Goal: Task Accomplishment & Management: Manage account settings

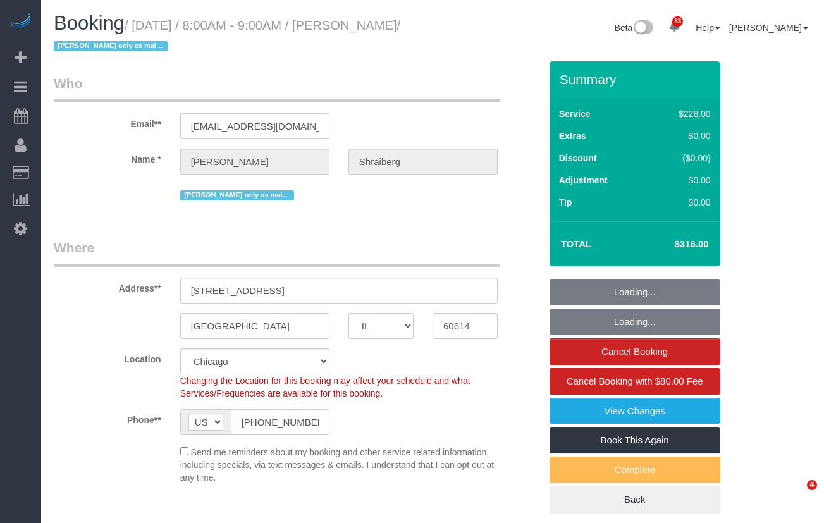
select select "IL"
select select "512"
select select "number:1"
select select "number:66"
select select "number:139"
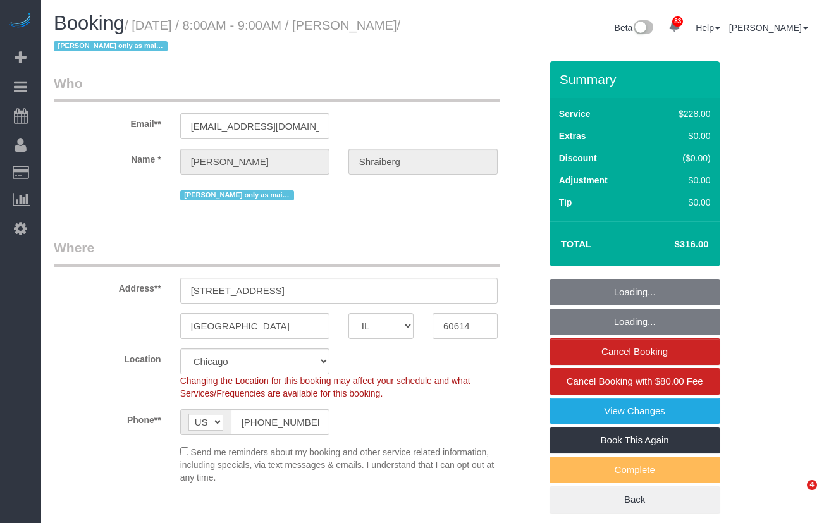
select select "number:107"
select select "spot1"
select select "object:1299"
select select "2"
select select "1"
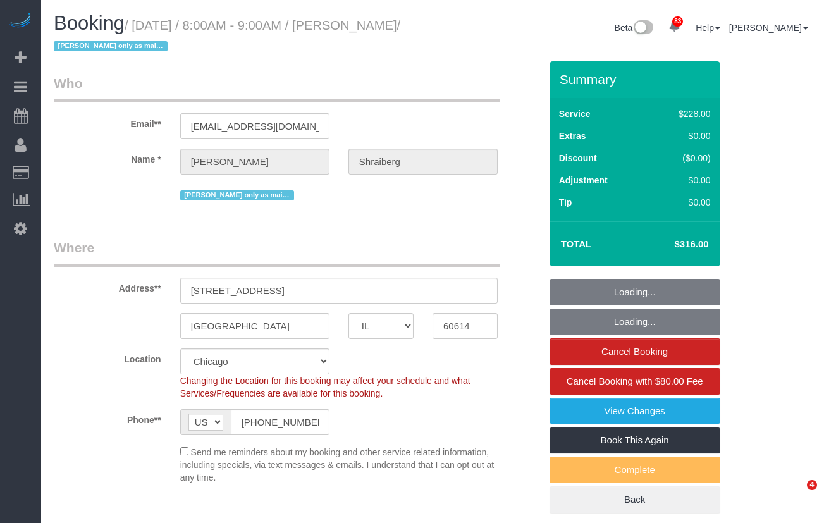
select select "2"
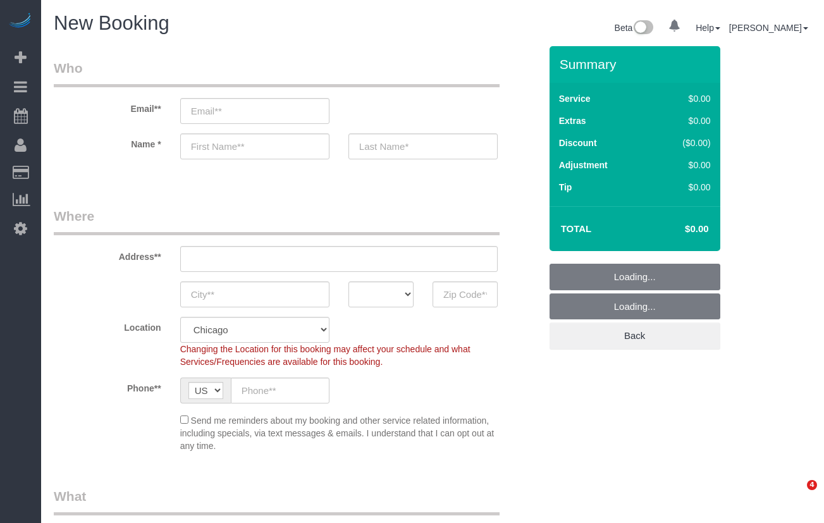
select select "512"
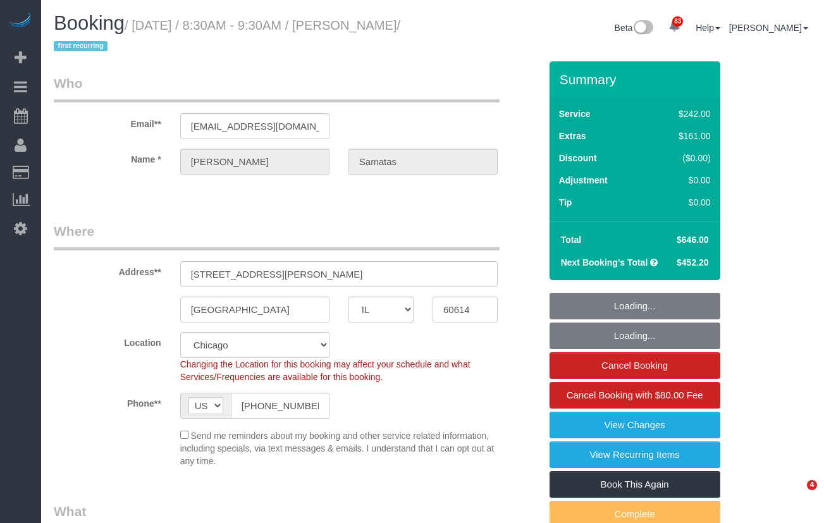
select select "IL"
select select "512"
select select "number:1"
select select "number:58"
select select "number:139"
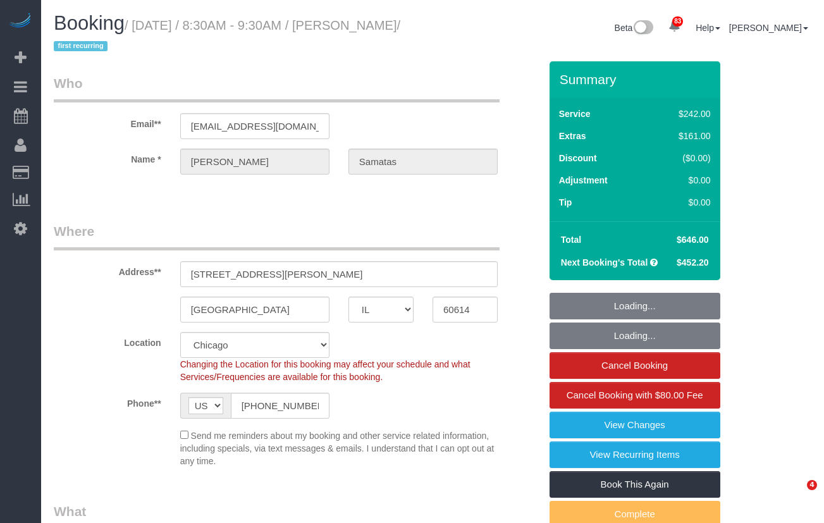
select select "number:104"
select select "6"
select select "1"
select select "5"
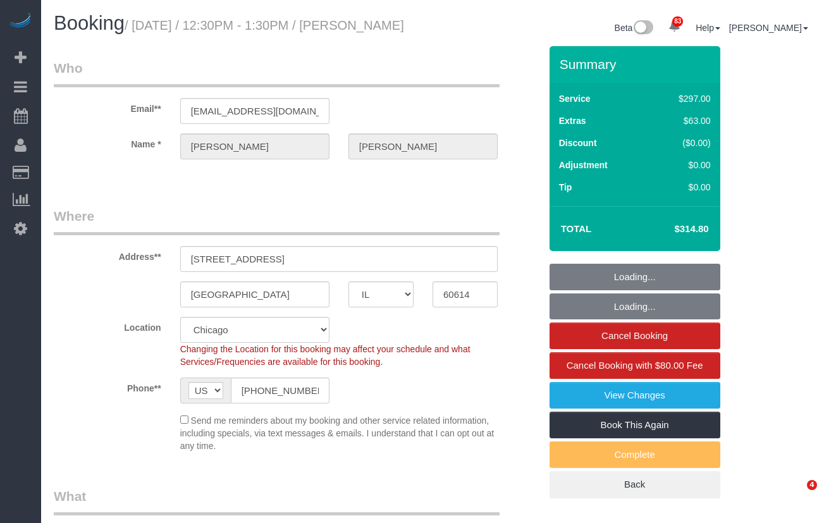
select select "IL"
select select "513"
select select "spot1"
select select "number:1"
select select "number:68"
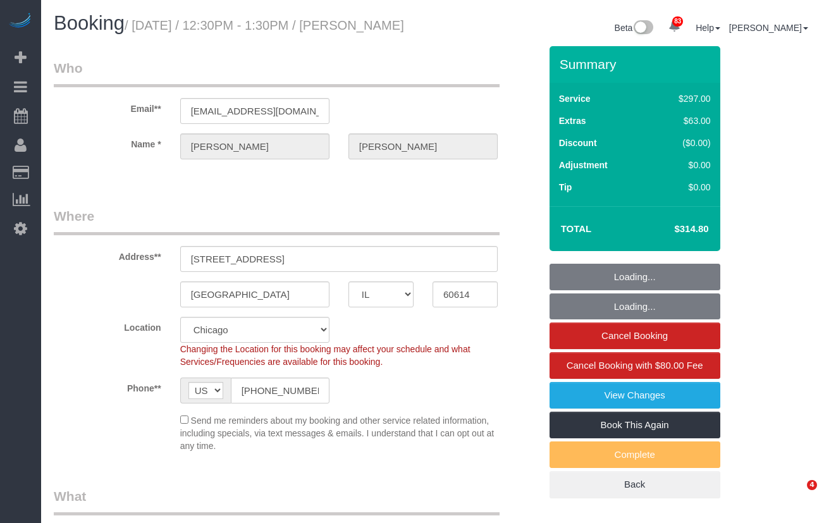
select select "number:139"
select select "number:106"
select select "1"
select select "8"
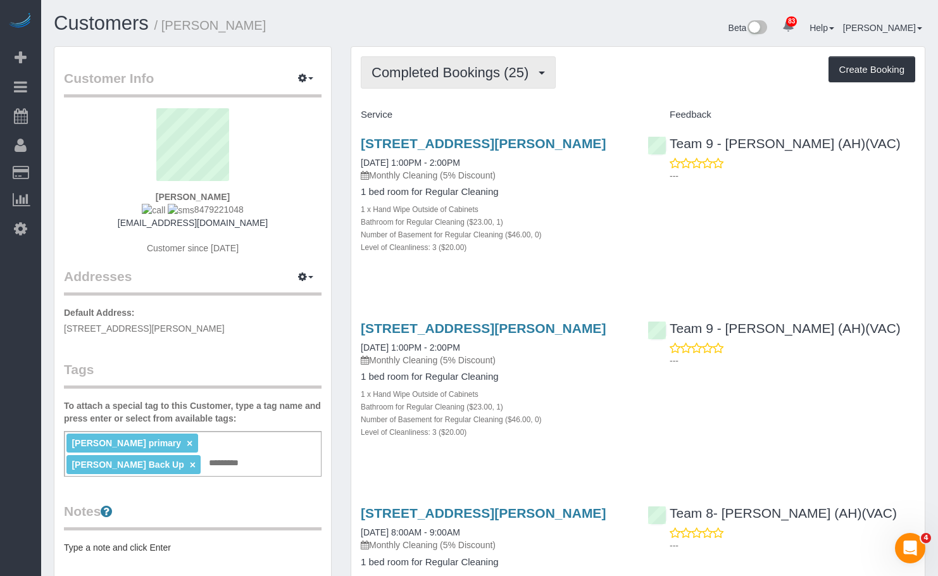
click at [486, 69] on span "Completed Bookings (25)" at bounding box center [452, 73] width 163 height 16
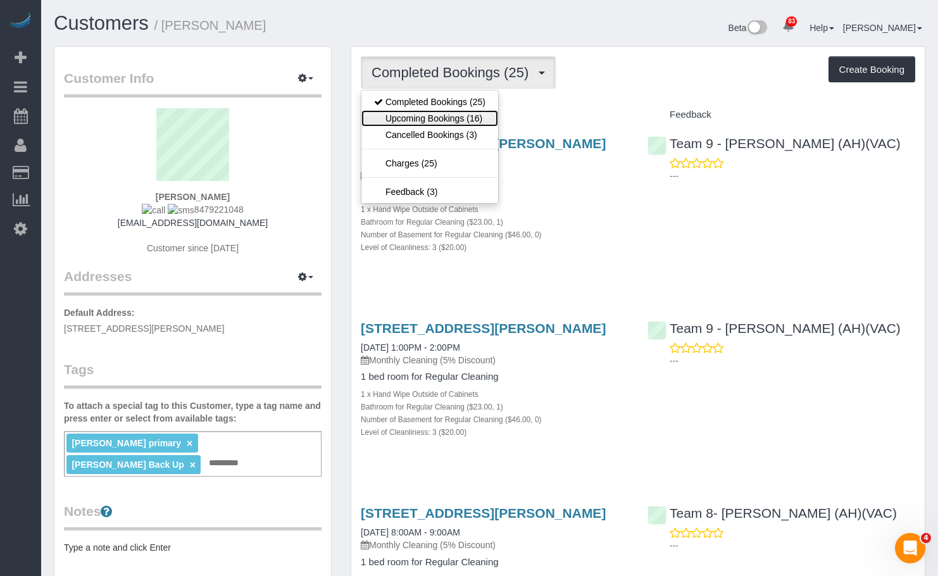
click at [475, 115] on link "Upcoming Bookings (16)" at bounding box center [429, 118] width 137 height 16
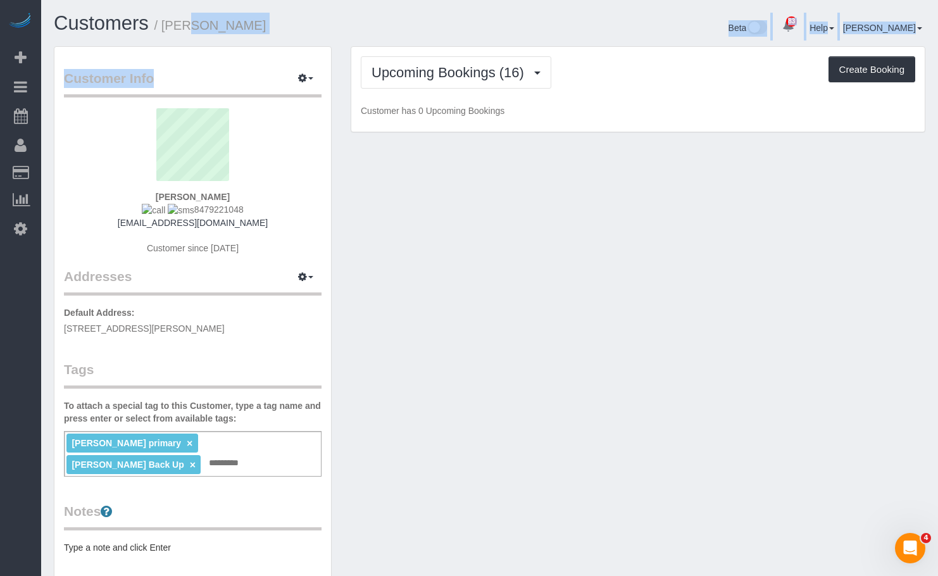
drag, startPoint x: 316, startPoint y: 47, endPoint x: 163, endPoint y: 28, distance: 154.9
click at [163, 28] on div "Customers / Terry Guzowski Beta 83 Your Notifications You have 0 alerts × You h…" at bounding box center [489, 419] width 897 height 839
copy div "Terry Guzowski Beta 83 Your Notifications You have 0 alerts × You have 1 to cha…"
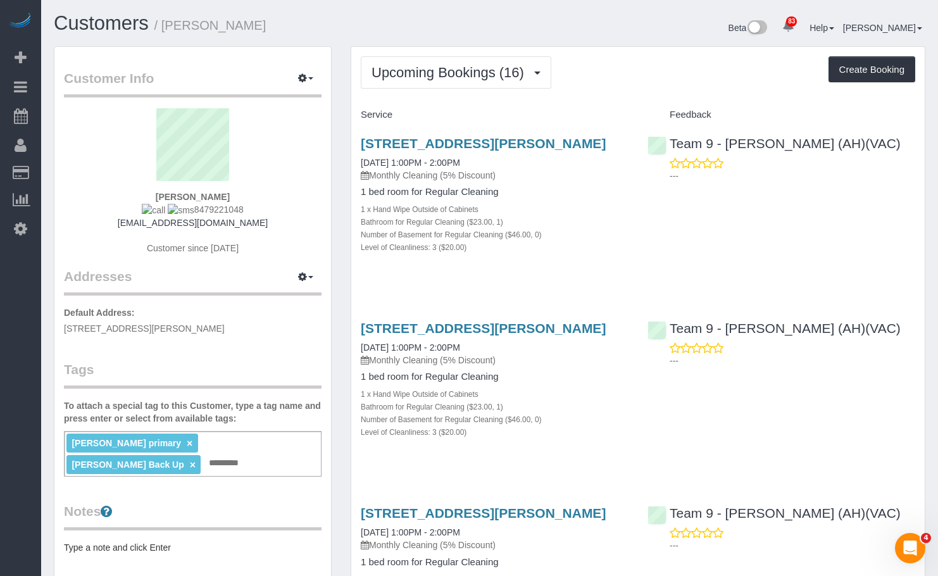
click at [614, 82] on div "Upcoming Bookings (16) Completed Bookings (25) Upcoming Bookings (16) Cancelled…" at bounding box center [638, 72] width 554 height 32
copy link "09/26/2025"
drag, startPoint x: 349, startPoint y: 161, endPoint x: 406, endPoint y: 166, distance: 56.5
click at [110, 23] on link "Customers" at bounding box center [101, 23] width 95 height 22
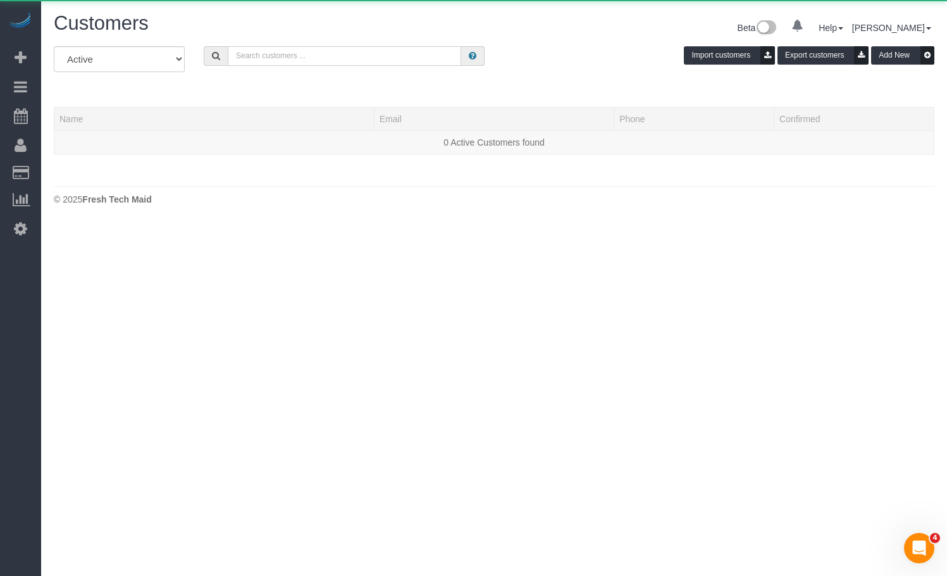
drag, startPoint x: 295, startPoint y: 46, endPoint x: 294, endPoint y: 56, distance: 10.8
click at [294, 46] on input "text" at bounding box center [344, 56] width 233 height 20
paste input "Tobin Magley"
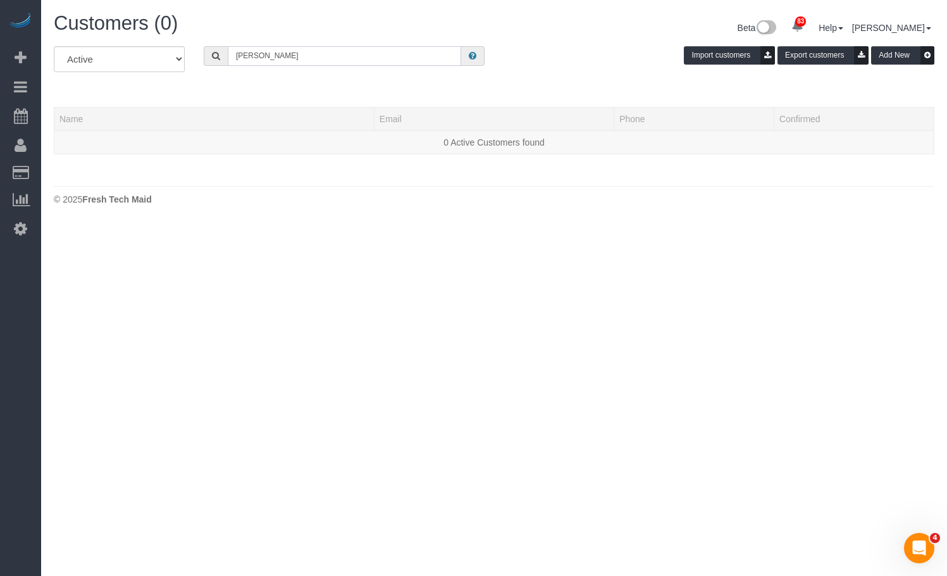
drag, startPoint x: 346, startPoint y: 56, endPoint x: 278, endPoint y: 63, distance: 68.8
click at [278, 63] on input "Tobin Magley" at bounding box center [344, 56] width 233 height 20
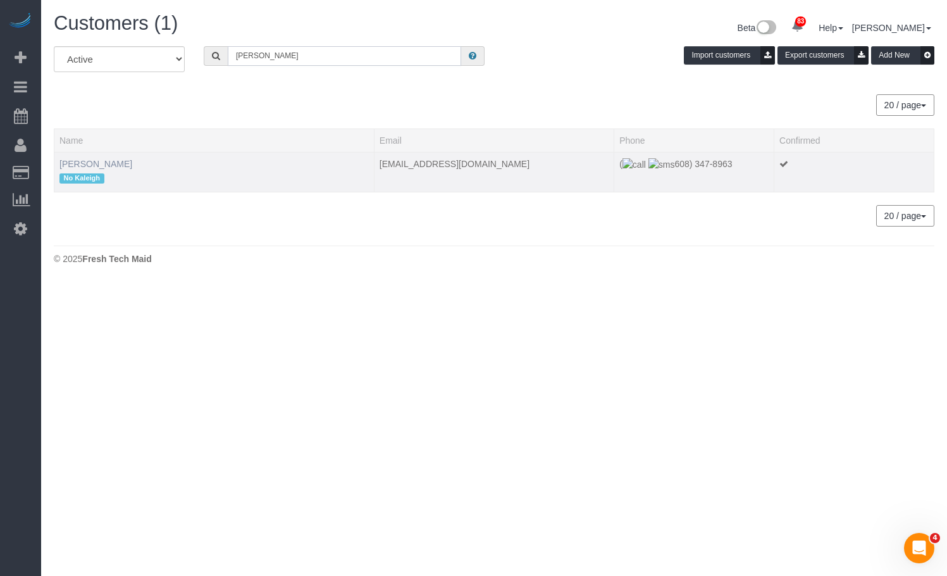
type input "Tobin Magle"
click at [92, 165] on link "Tobin Magle" at bounding box center [95, 164] width 73 height 10
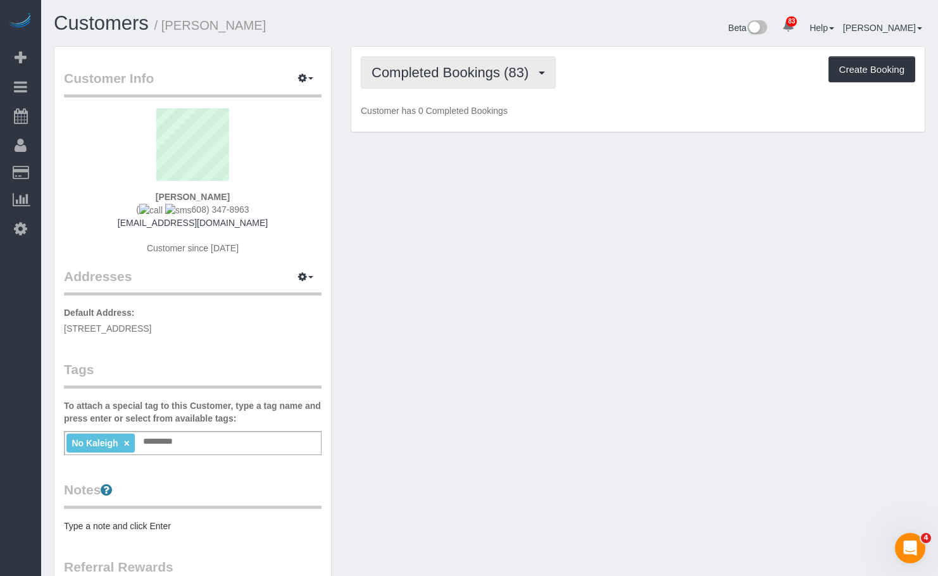
click at [502, 82] on button "Completed Bookings (83)" at bounding box center [458, 72] width 195 height 32
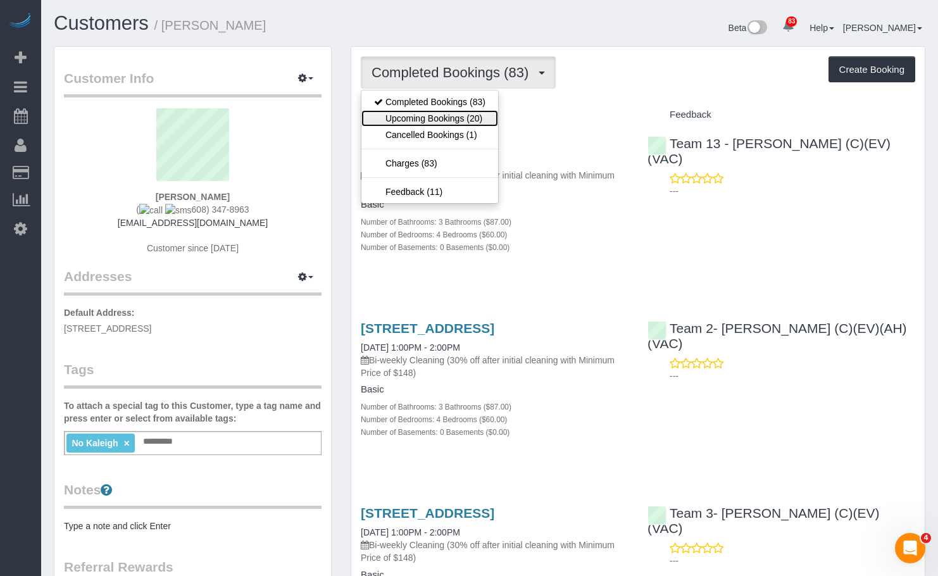
click at [467, 120] on link "Upcoming Bookings (20)" at bounding box center [429, 118] width 137 height 16
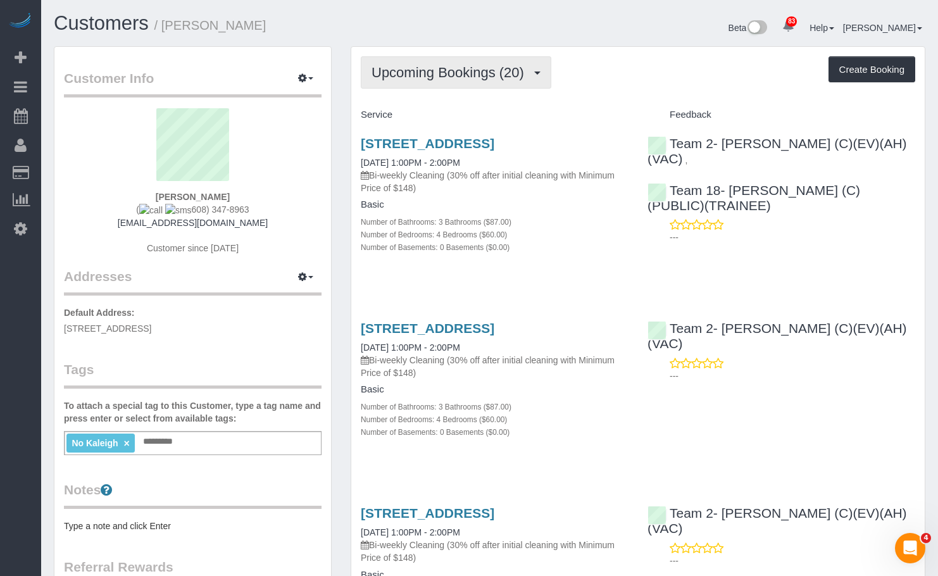
click at [435, 84] on button "Upcoming Bookings (20)" at bounding box center [456, 72] width 190 height 32
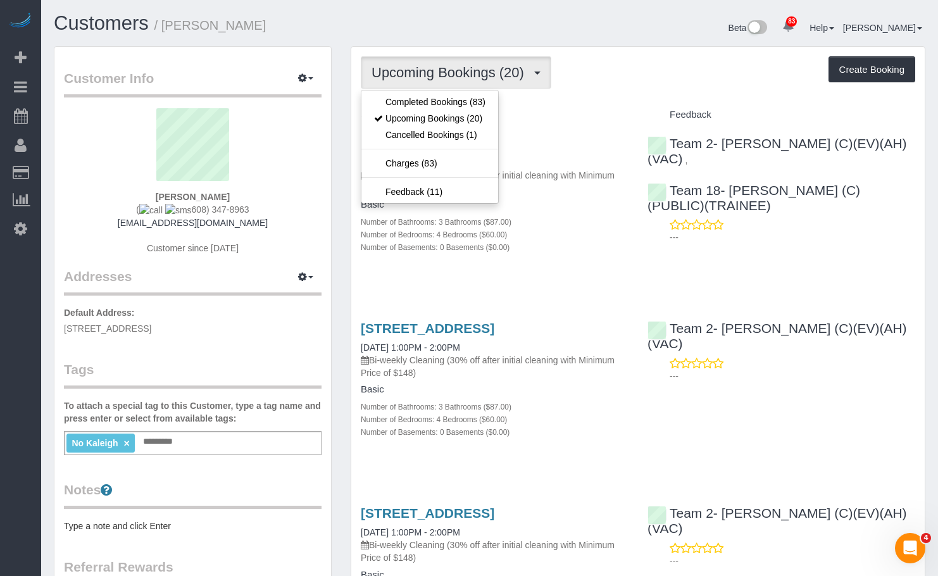
click at [479, 32] on h1 "Customers / Tobin Magle" at bounding box center [267, 24] width 426 height 22
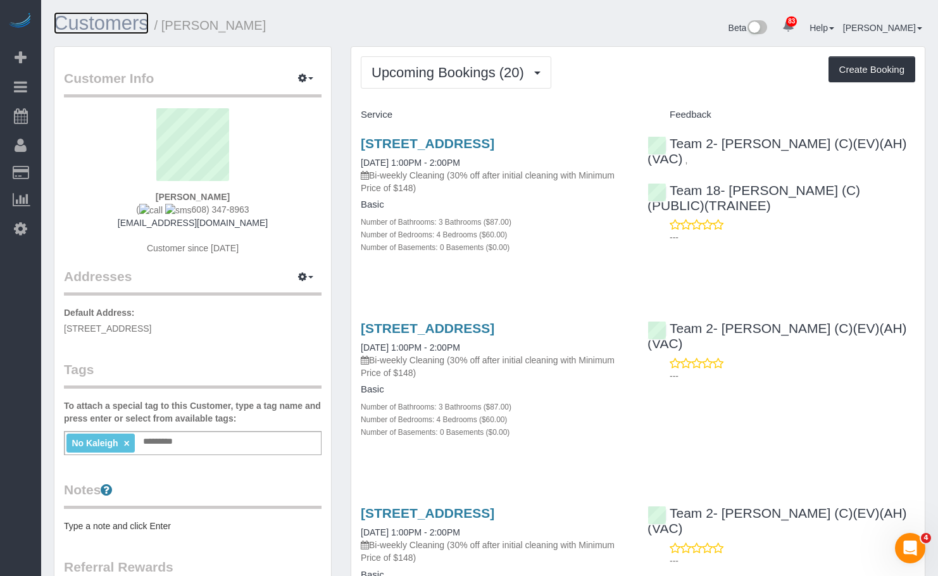
click at [84, 28] on link "Customers" at bounding box center [101, 23] width 95 height 22
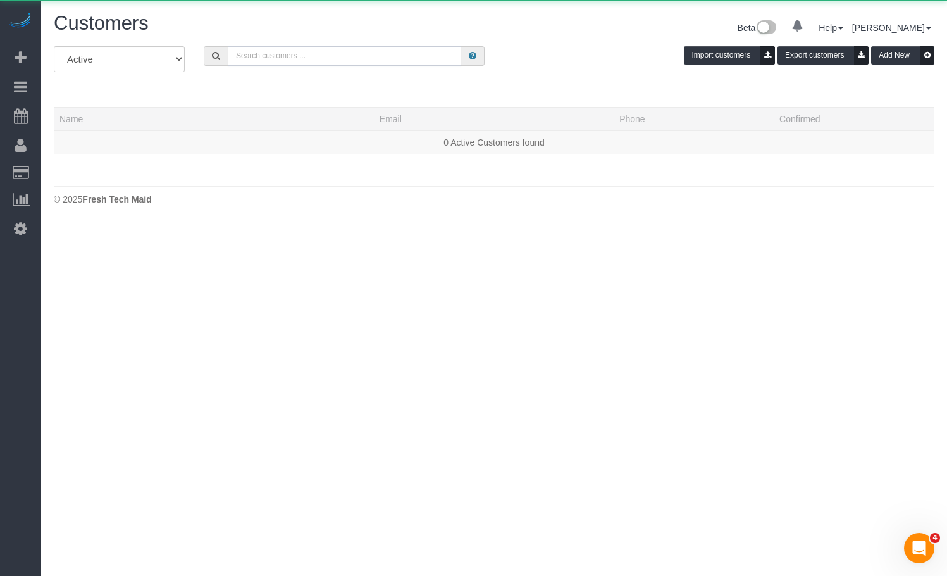
click at [316, 53] on input "text" at bounding box center [344, 56] width 233 height 20
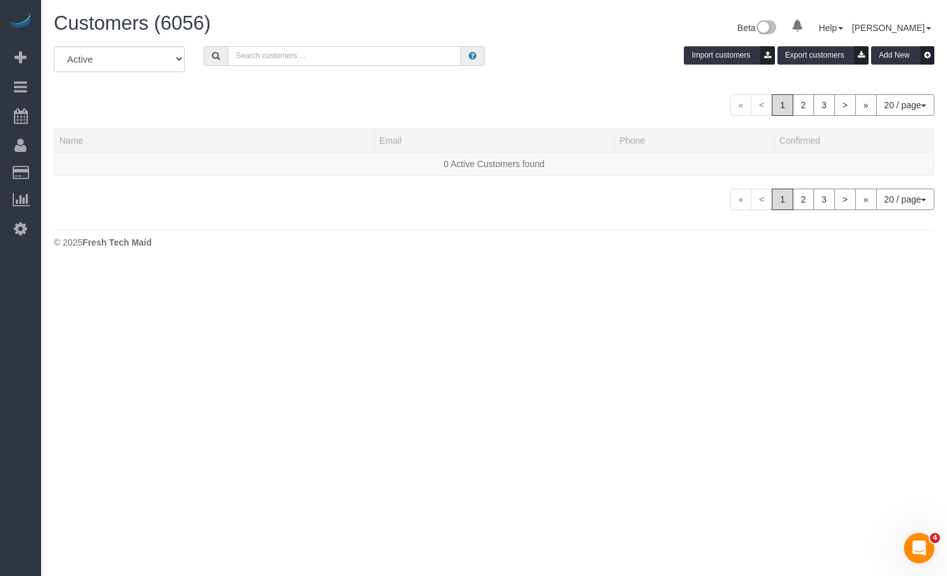
paste input "Debi Mitra"
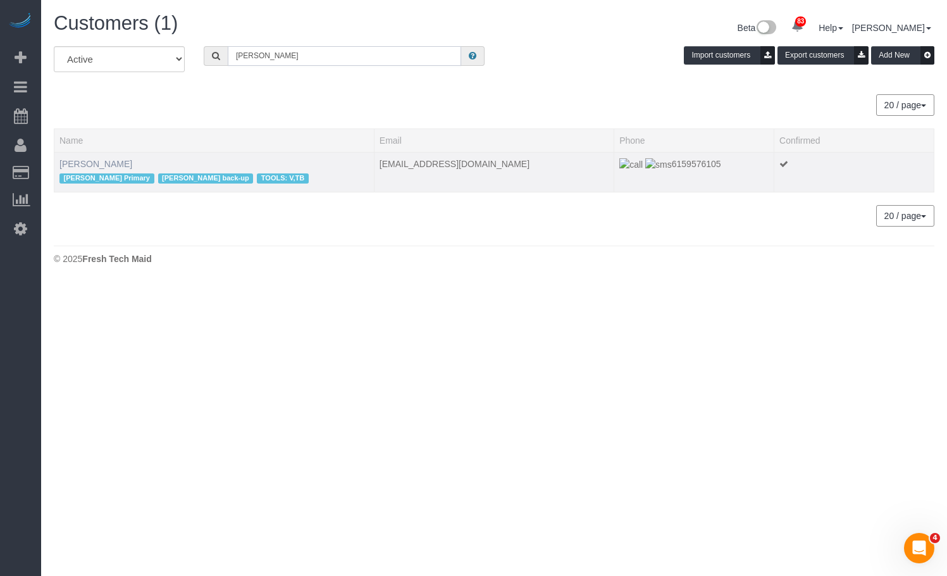
type input "Debi Mitra"
click at [72, 164] on link "Debi Mitra" at bounding box center [95, 164] width 73 height 10
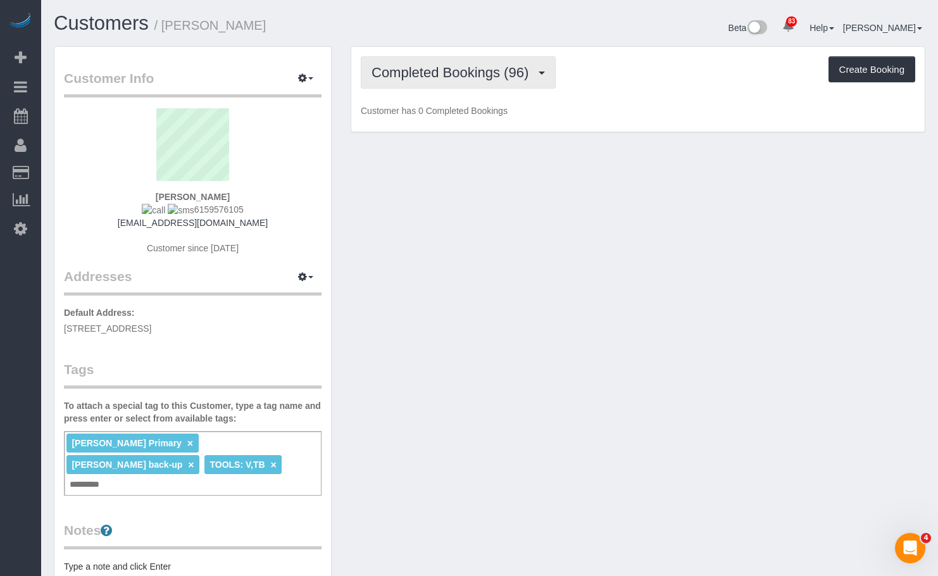
click at [480, 74] on span "Completed Bookings (96)" at bounding box center [452, 73] width 163 height 16
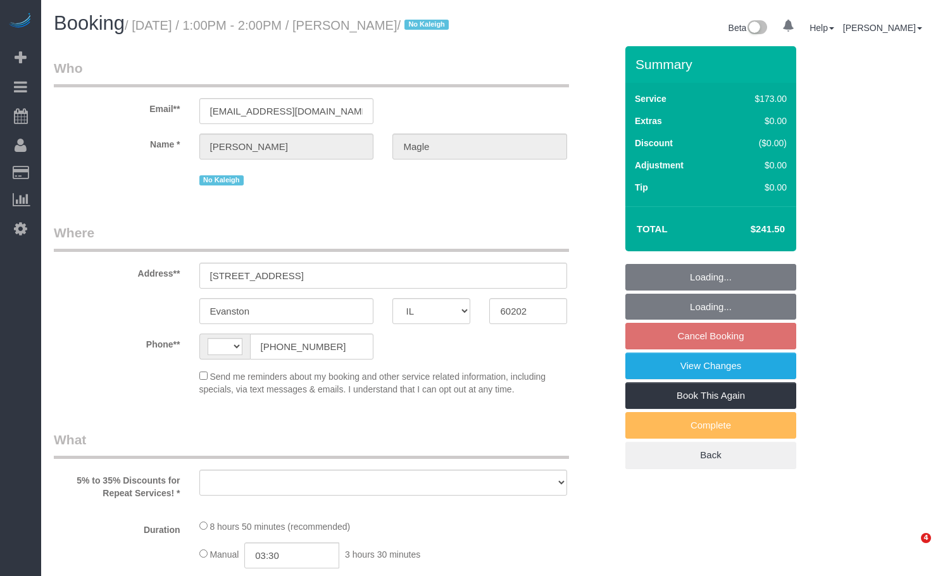
select select "IL"
select select "string:[GEOGRAPHIC_DATA]"
select select "object:564"
select select "string:fspay-f38636b8-3733-4f88-8c6f-448e96b25b2d"
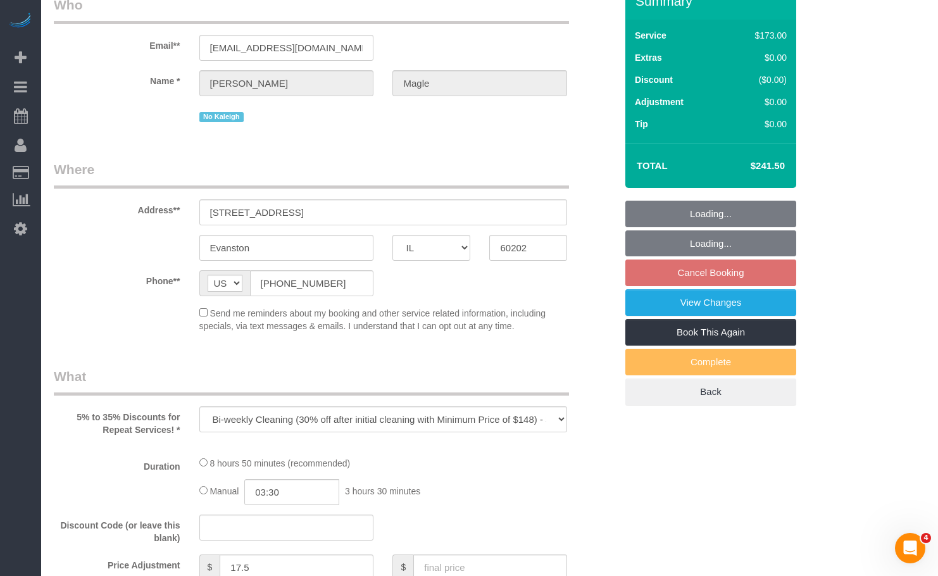
select select "number:1"
select select "number:58"
select select "number:139"
select select "number:104"
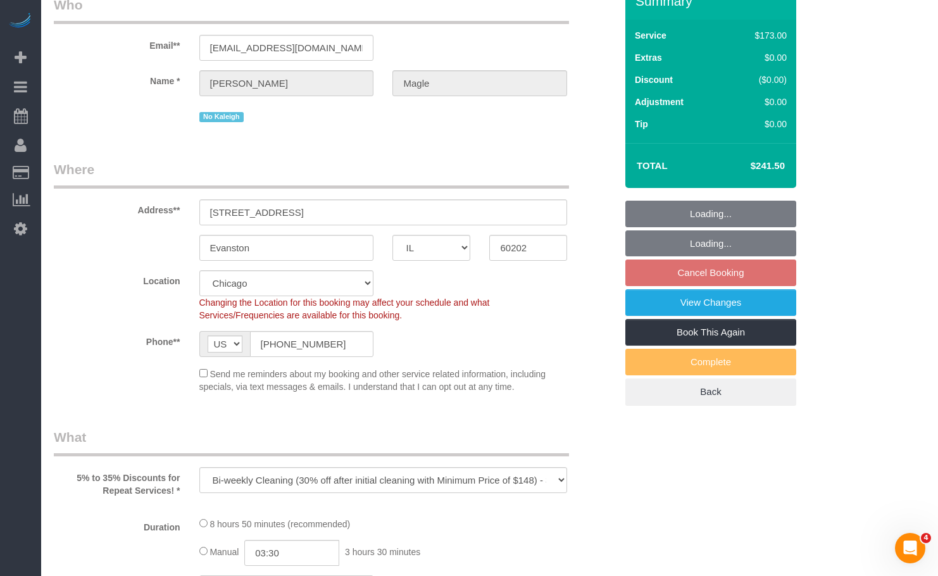
select select "object:1141"
select select "3"
select select "4"
select select "3"
select select "4"
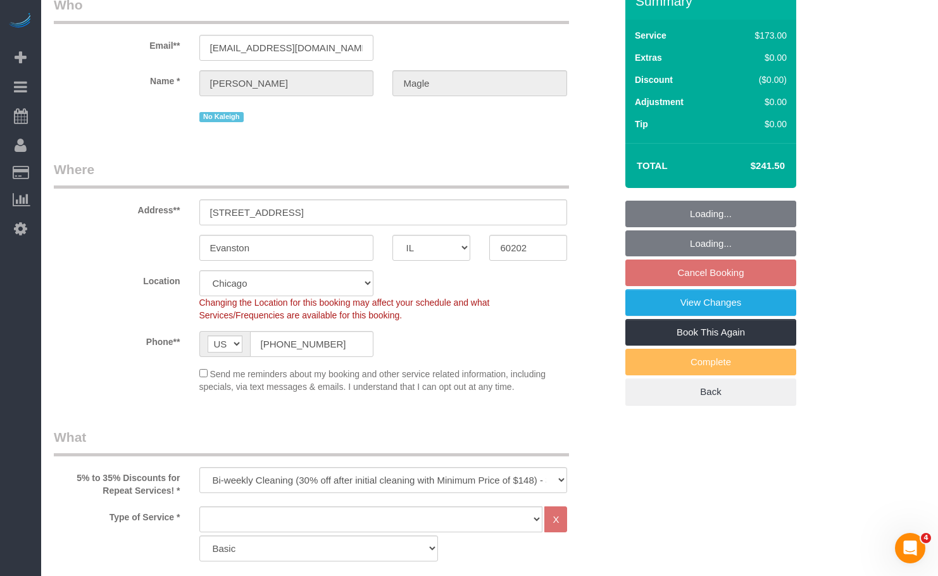
drag, startPoint x: 747, startPoint y: 177, endPoint x: 792, endPoint y: 185, distance: 45.6
click at [792, 185] on div "Total $241.50" at bounding box center [710, 165] width 171 height 45
copy table "Total"
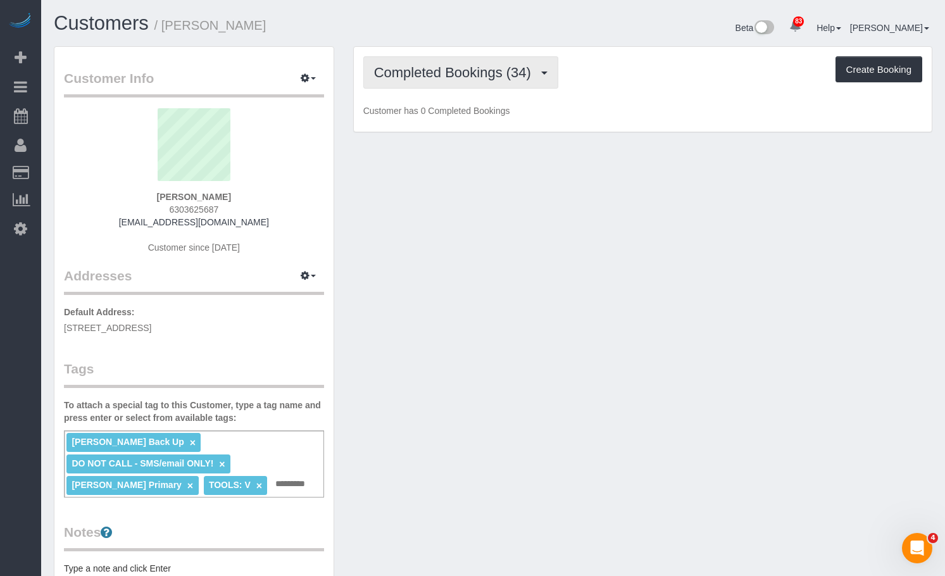
click at [443, 87] on button "Completed Bookings (34)" at bounding box center [460, 72] width 195 height 32
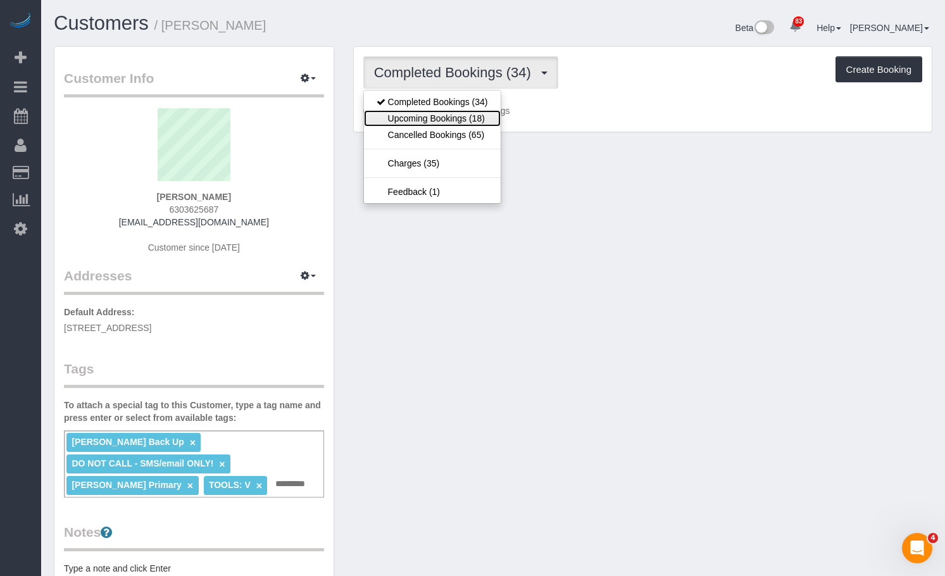
click at [448, 120] on link "Upcoming Bookings (18)" at bounding box center [432, 118] width 137 height 16
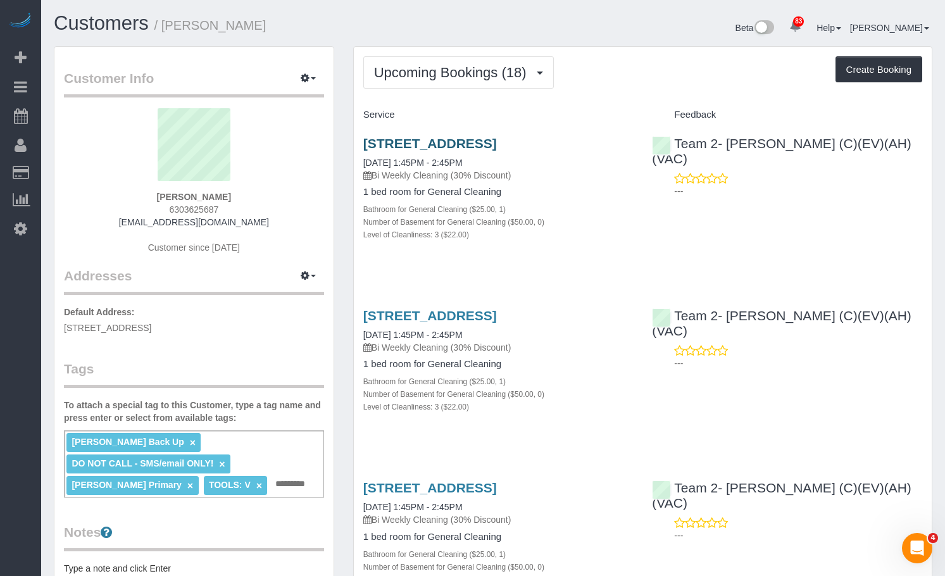
drag, startPoint x: 484, startPoint y: 156, endPoint x: 437, endPoint y: 159, distance: 47.0
click at [437, 151] on h3 "1744 North Western Avenue, Apt 405, Chicago, IL 60647" at bounding box center [498, 143] width 270 height 15
copy link "60647"
click at [121, 16] on link "Customers" at bounding box center [101, 23] width 95 height 22
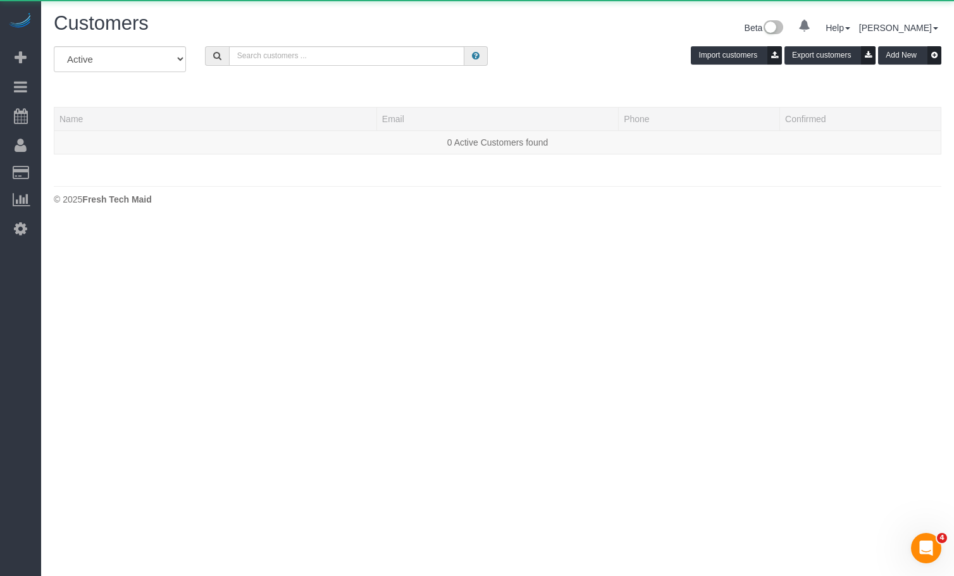
click at [306, 66] on div "All Active Archived Import customers Export customers Add New" at bounding box center [497, 63] width 907 height 35
click at [301, 58] on input "text" at bounding box center [347, 56] width 236 height 20
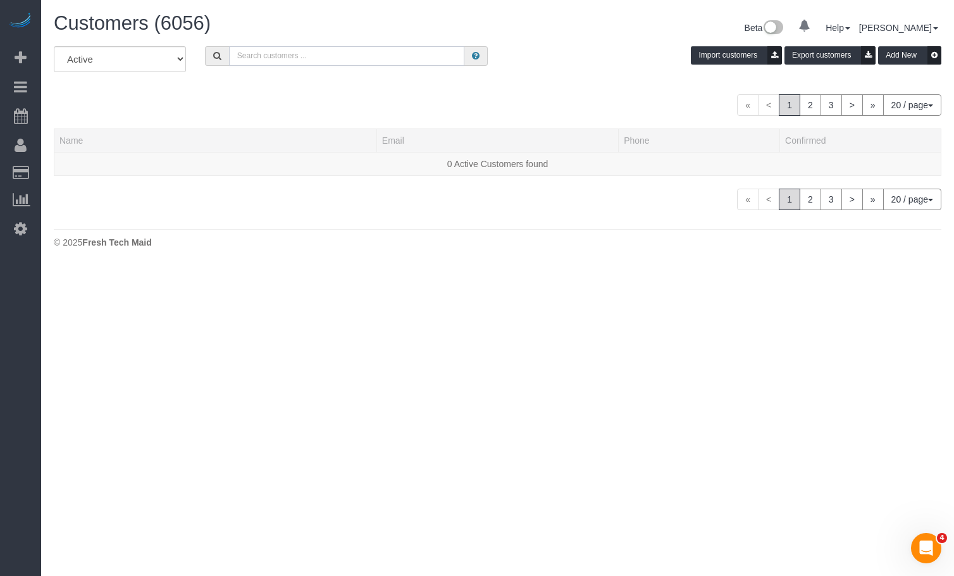
paste input "Anna Truong"
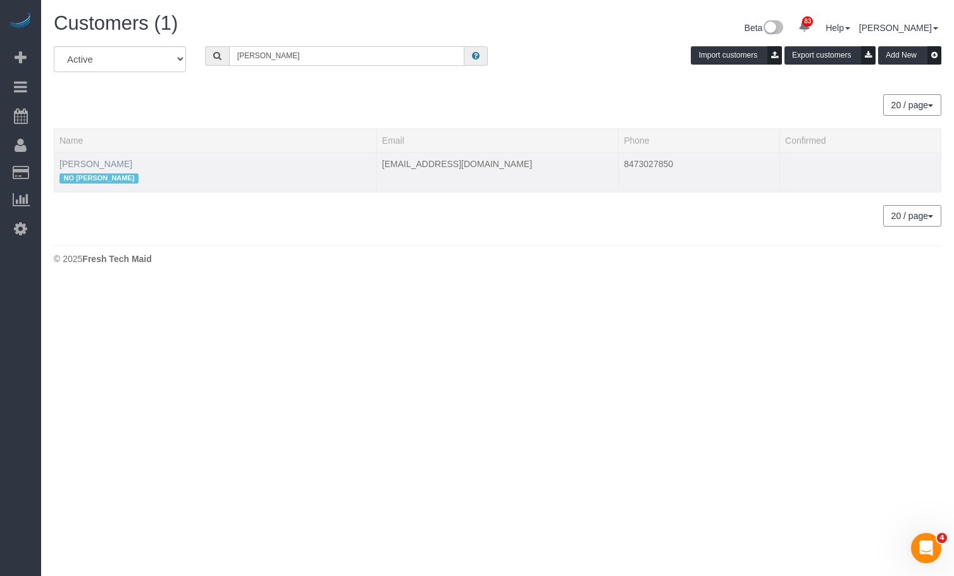
type input "Anna Truong"
click at [89, 159] on link "Anna Truong" at bounding box center [95, 164] width 73 height 10
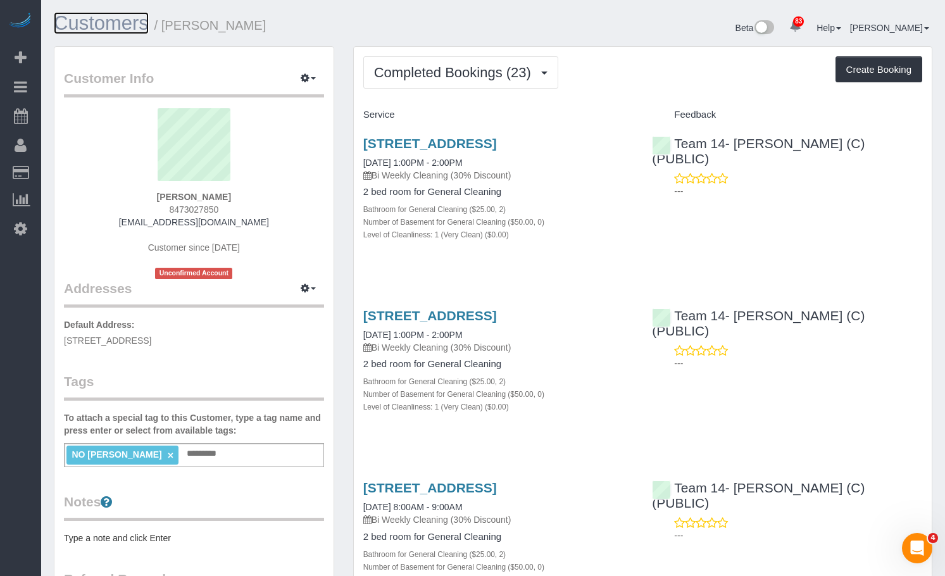
click at [119, 18] on link "Customers" at bounding box center [101, 23] width 95 height 22
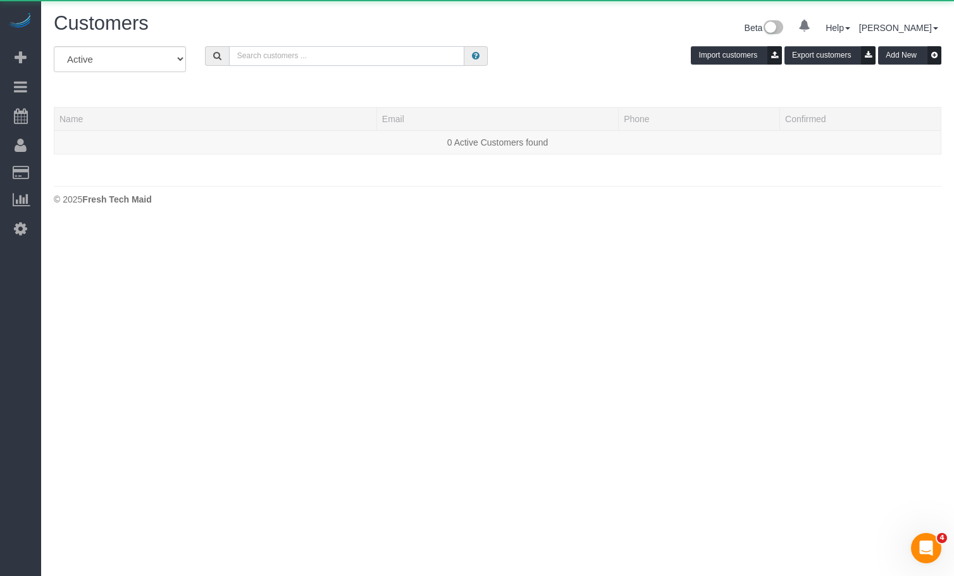
click at [294, 61] on input "text" at bounding box center [347, 56] width 236 height 20
paste input "Freda Cai"
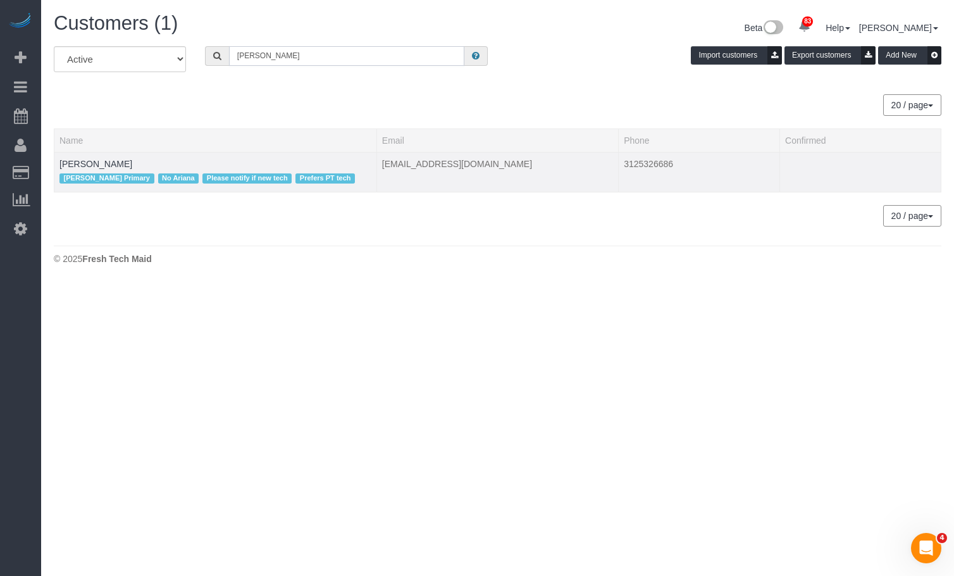
type input "Freda Cai"
click at [87, 170] on div "Candice Primary No Ariana Please notify if new tech Prefers PT tech" at bounding box center [215, 178] width 312 height 16
drag, startPoint x: 84, startPoint y: 161, endPoint x: 78, endPoint y: 158, distance: 6.8
click at [84, 161] on link "Freda Cai" at bounding box center [95, 164] width 73 height 10
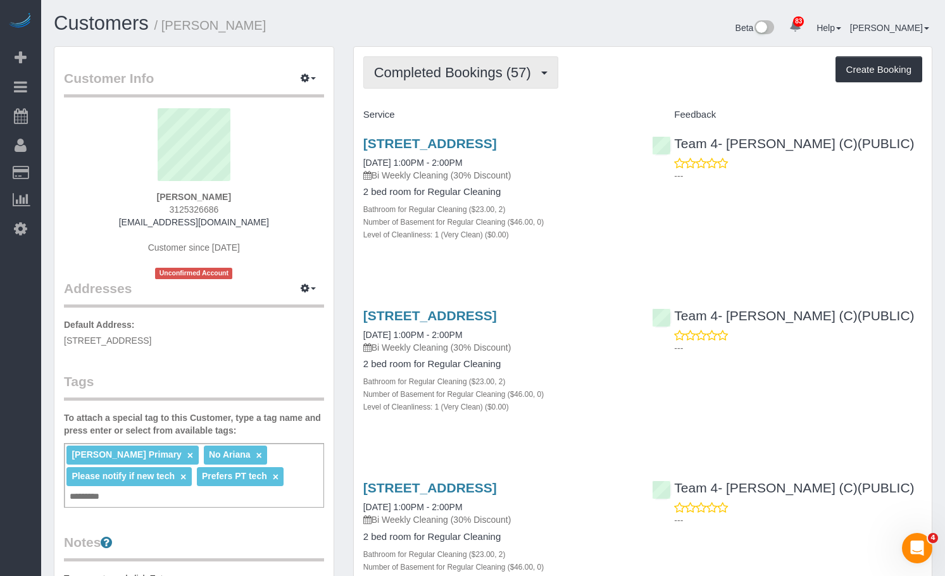
click at [462, 67] on span "Completed Bookings (57)" at bounding box center [455, 73] width 163 height 16
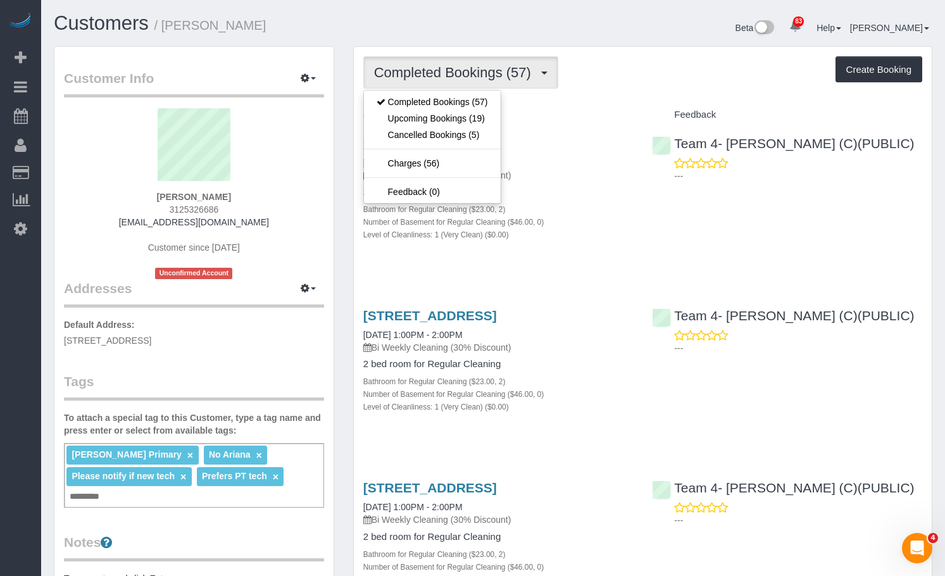
click at [581, 56] on div "Completed Bookings (57) Completed Bookings (57) Upcoming Bookings (19) Cancelle…" at bounding box center [642, 72] width 559 height 32
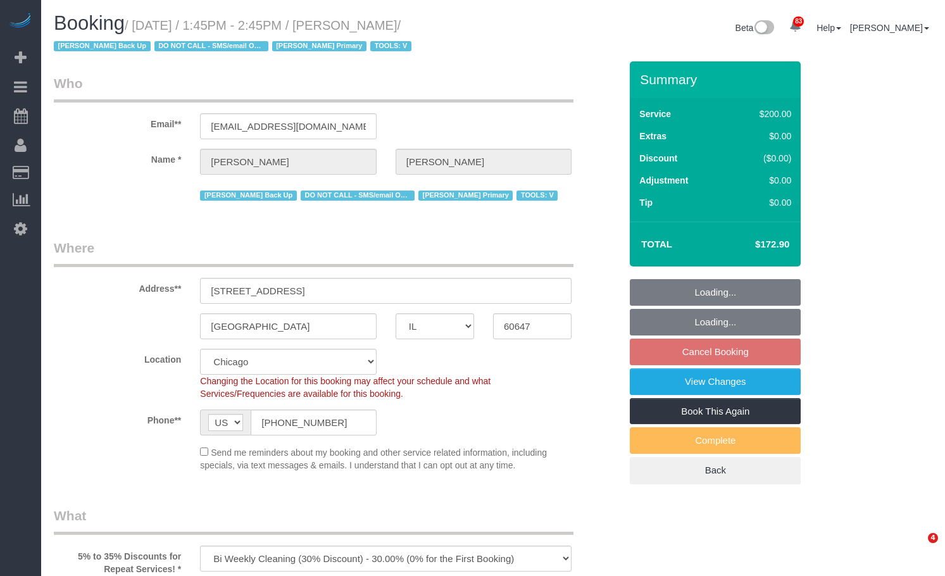
select select "IL"
select select "512"
select select "number:1"
select select "number:66"
select select "number:139"
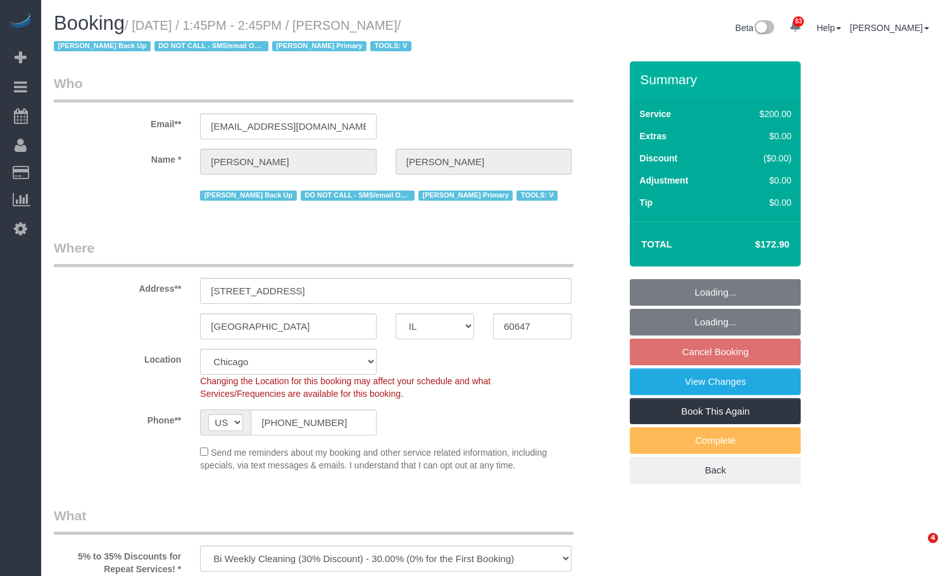
select select "number:106"
select select "object:1380"
select select "3"
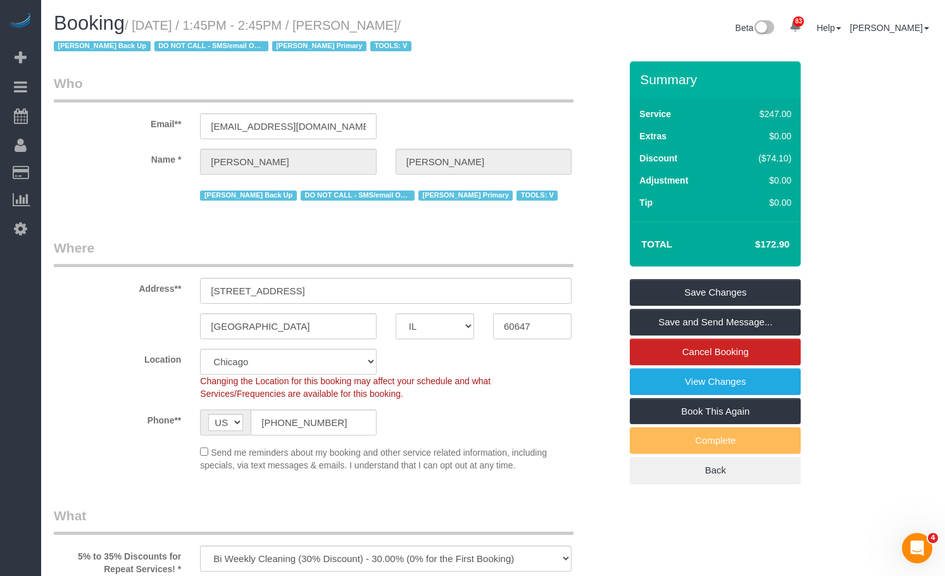
drag, startPoint x: 757, startPoint y: 241, endPoint x: 799, endPoint y: 242, distance: 42.4
click at [799, 242] on div "Total $172.90" at bounding box center [715, 243] width 171 height 45
copy table "Total"
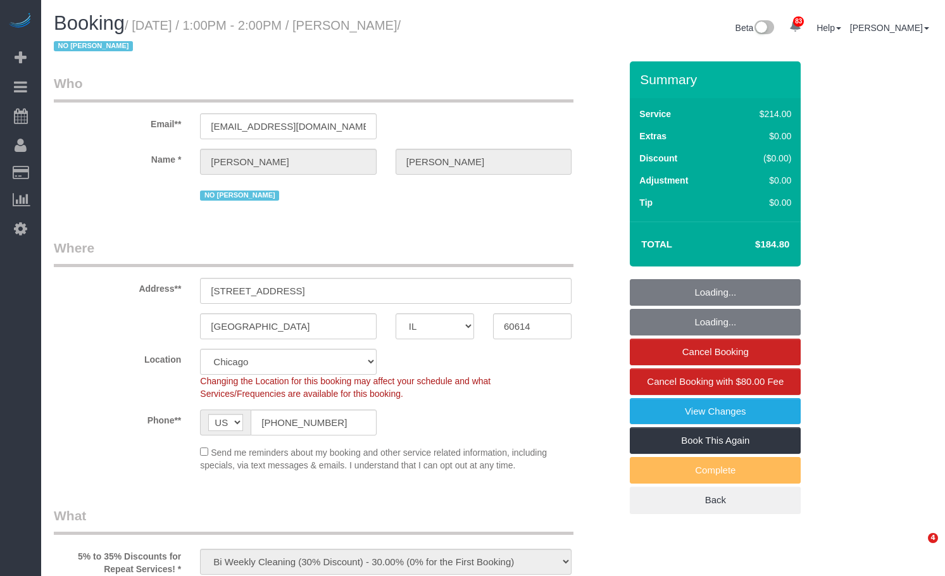
select select "IL"
select select "512"
select select "number:1"
select select "number:58"
select select "number:139"
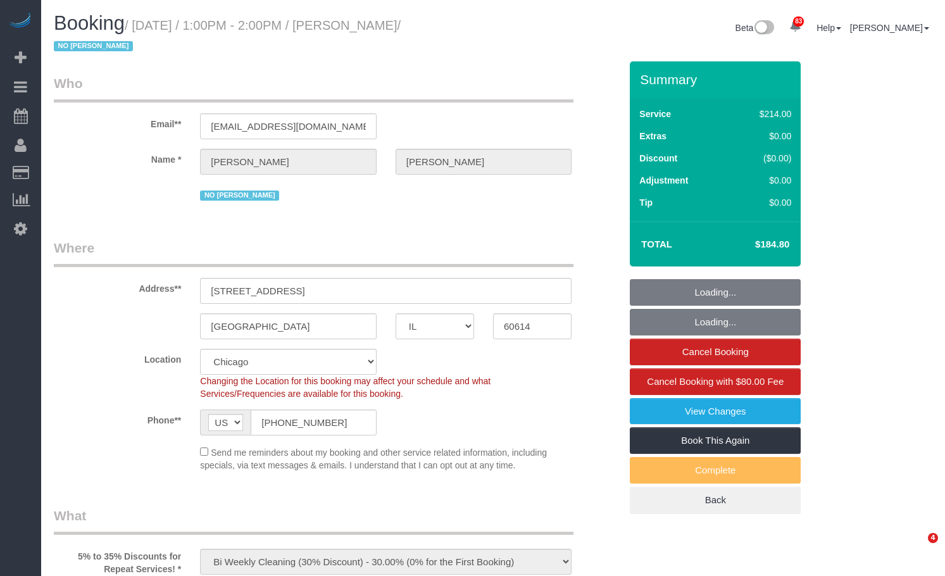
select select "number:105"
select select "2"
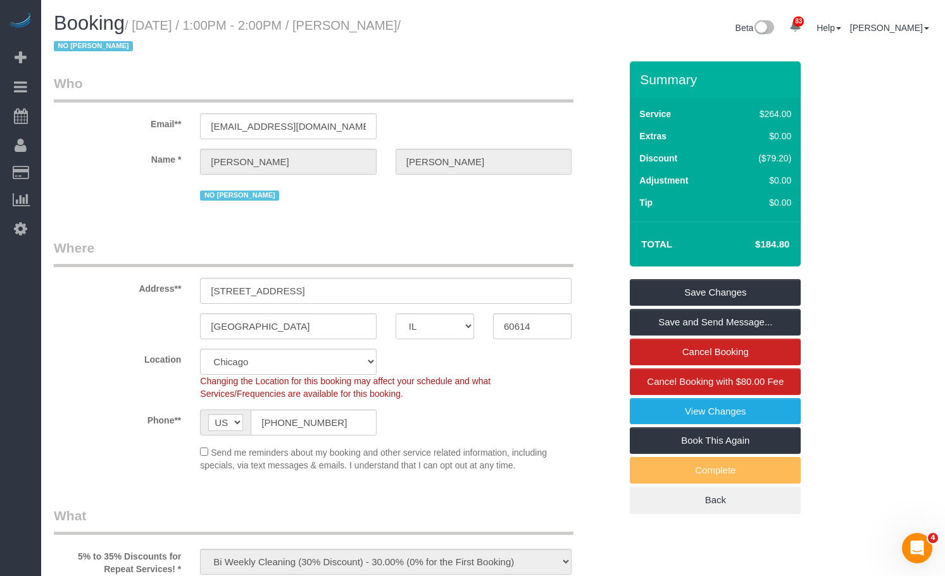
drag, startPoint x: 768, startPoint y: 252, endPoint x: 788, endPoint y: 248, distance: 20.0
click at [788, 248] on h4 "$184.80" at bounding box center [753, 244] width 72 height 11
copy h4 "$184.80"
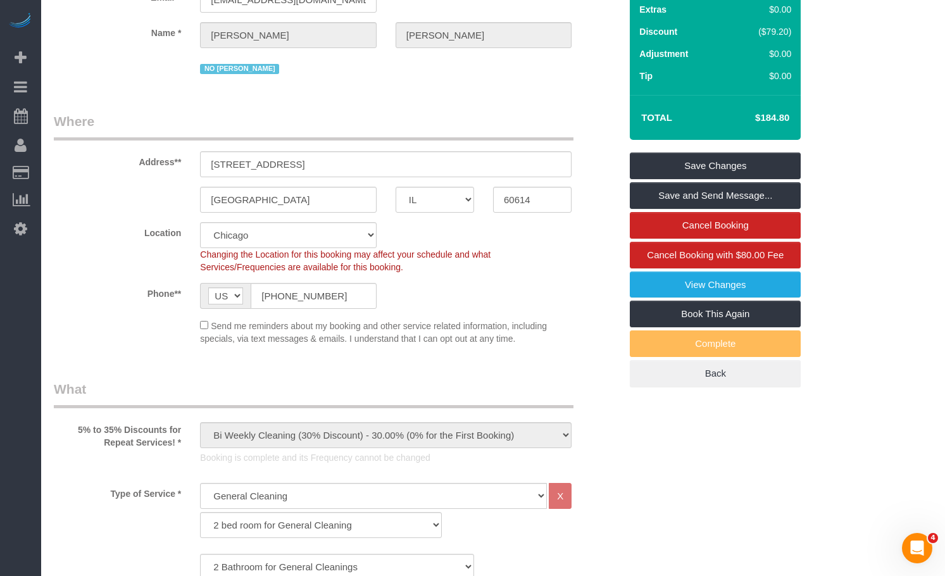
scroll to position [190, 0]
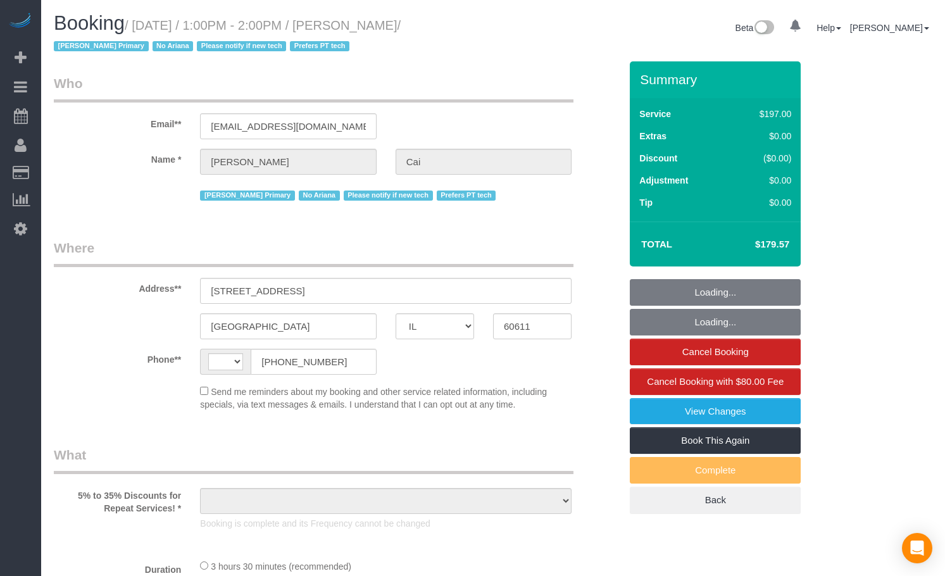
select select "IL"
select select "object:585"
select select "string:fspay-6523100f-9939-46b0-8440-4b9bbc7e2060"
select select "number:1"
select select "number:58"
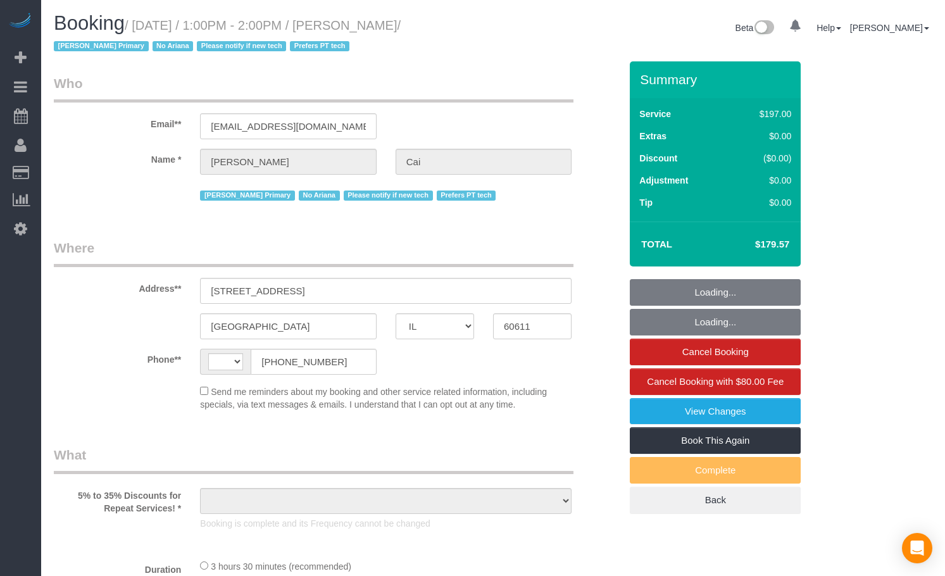
select select "number:139"
select select "number:106"
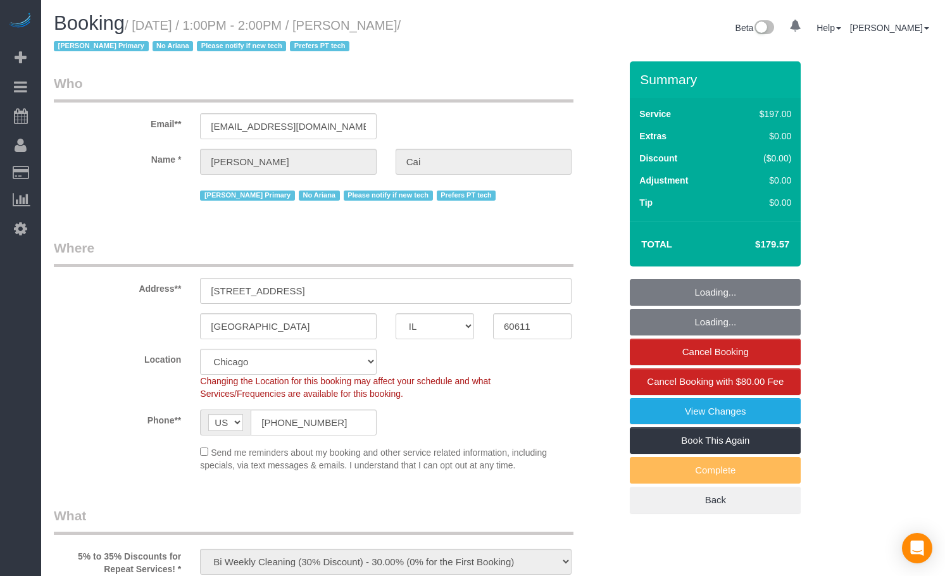
select select "string:US"
select select "object:1166"
select select "512"
select select "2"
select select "spot1"
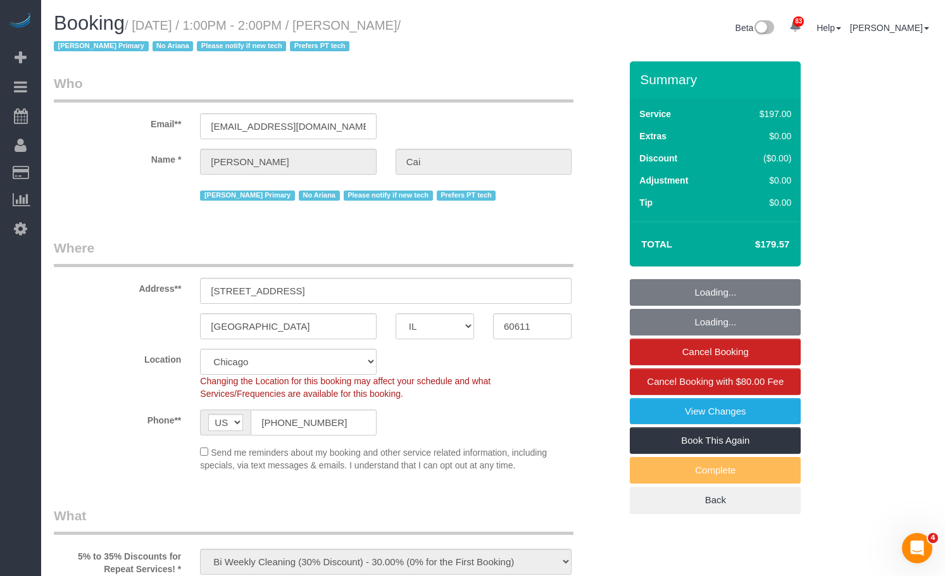
select select "2"
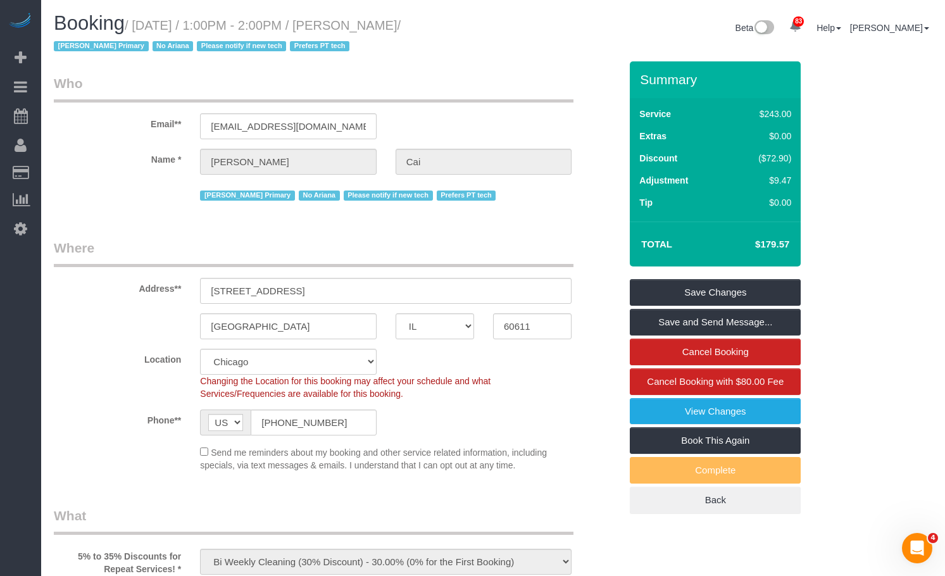
scroll to position [63, 0]
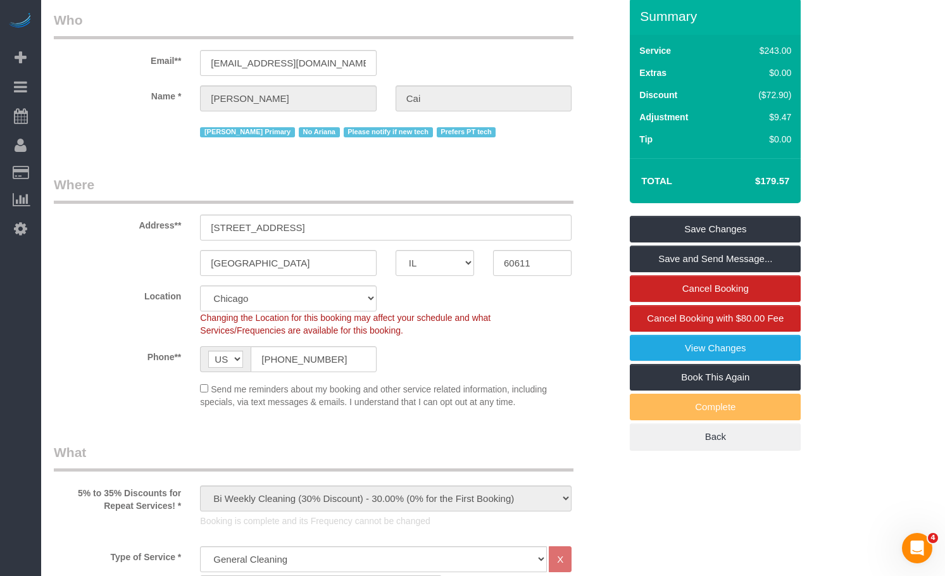
drag, startPoint x: 747, startPoint y: 175, endPoint x: 799, endPoint y: 177, distance: 52.6
click at [799, 177] on div "Total $179.57" at bounding box center [715, 180] width 171 height 45
copy table "Total"
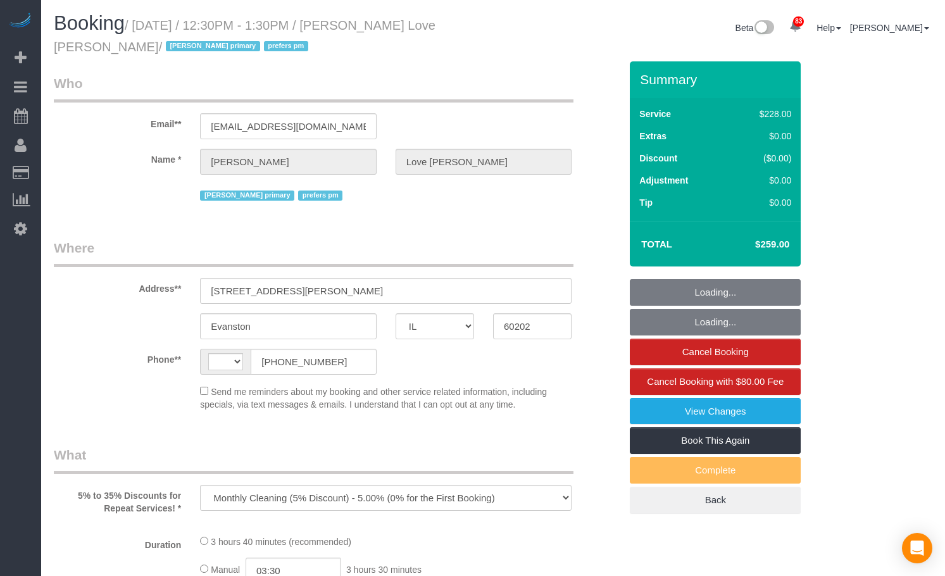
select select "IL"
select select "string:[GEOGRAPHIC_DATA]"
select select "string:fspay-be20b759-cfe4-41ed-907d-1dcef3e69a56"
select select "number:58"
select select "number:139"
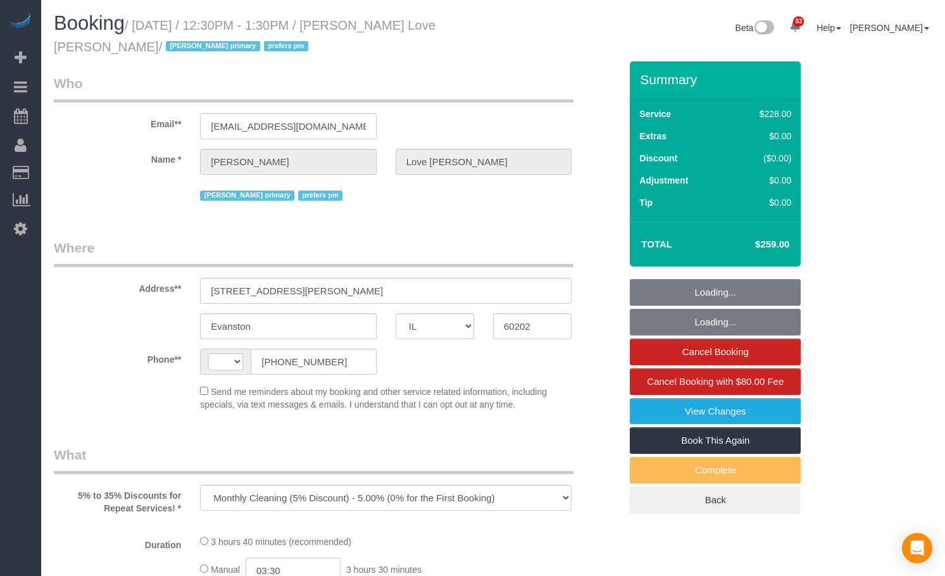
select select "number:105"
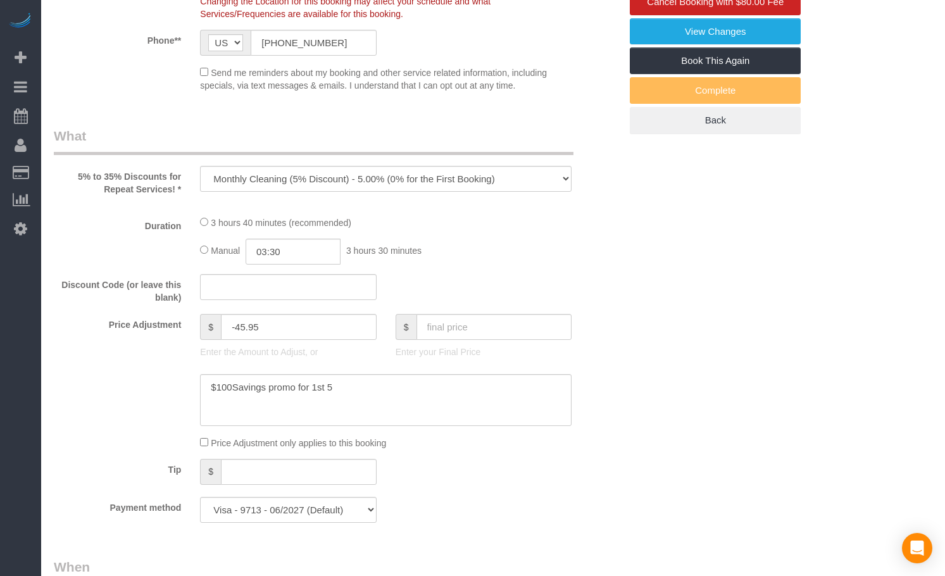
select select "object:1147"
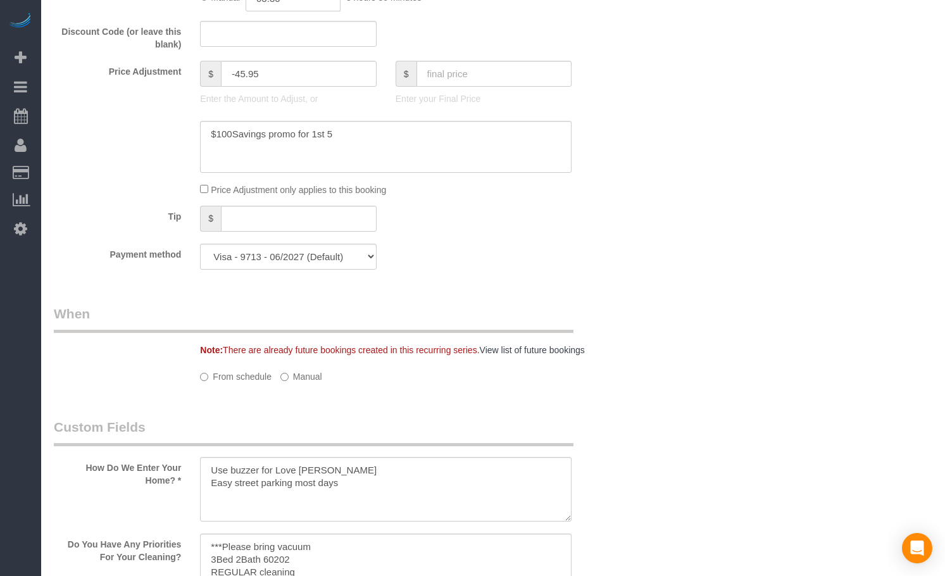
select select "512"
select select "2"
select select "5"
select select "spot1"
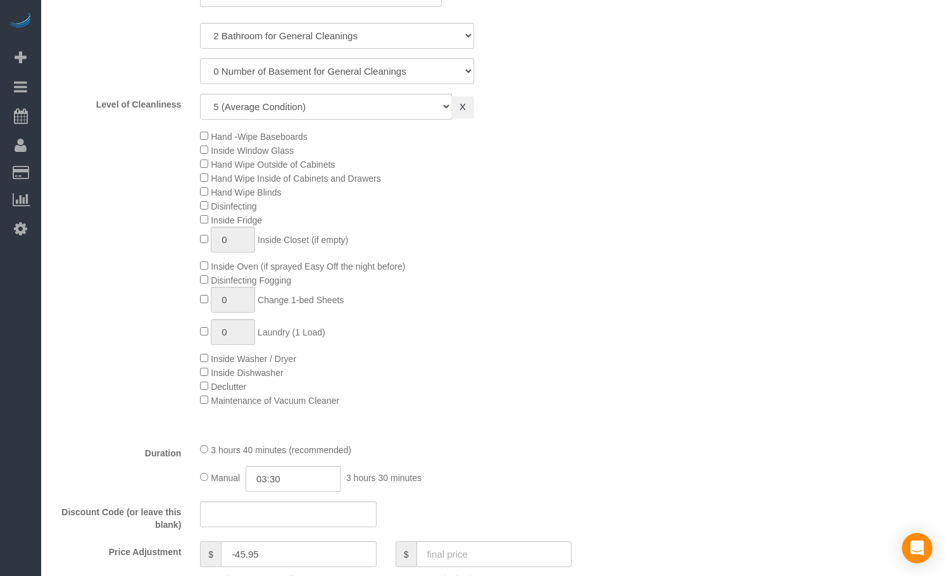
select select "2"
select select "5"
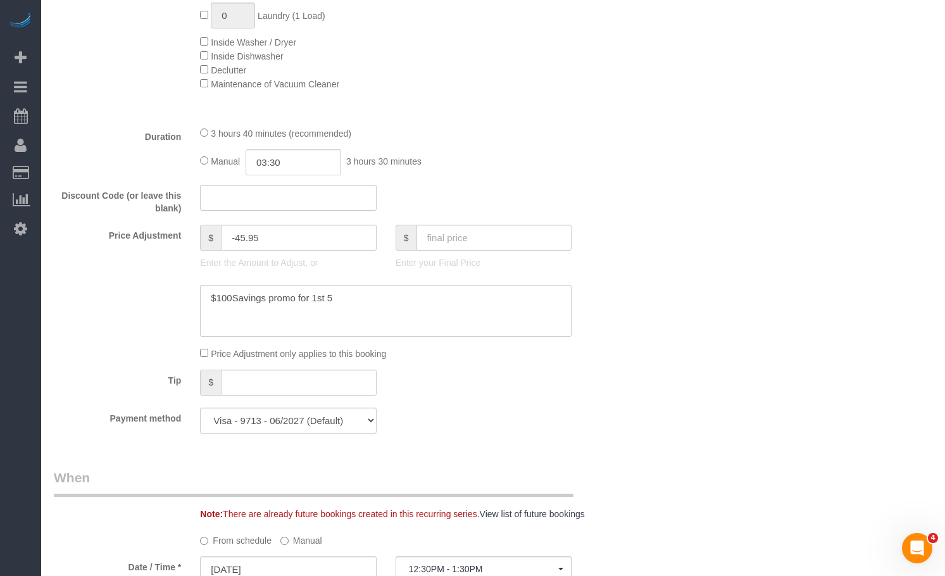
scroll to position [1139, 0]
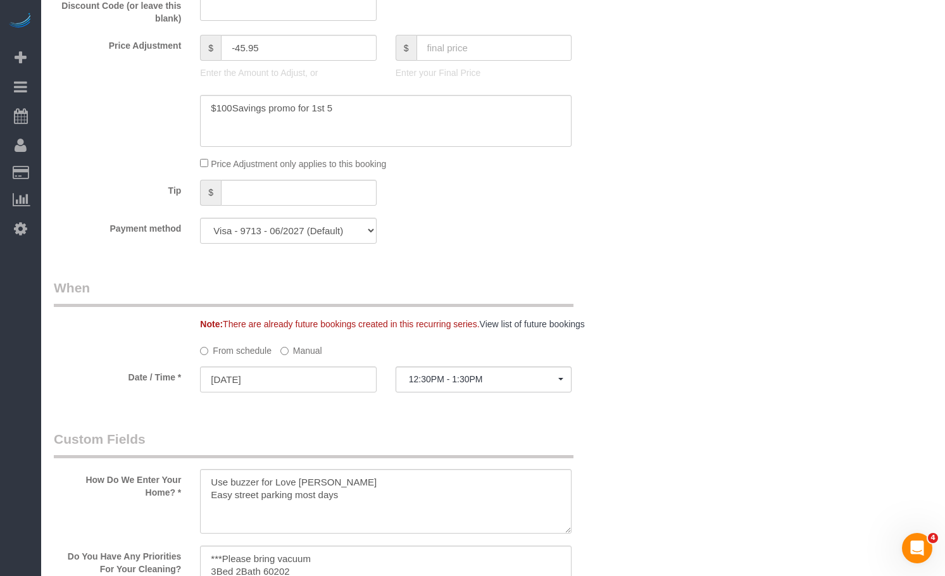
click at [302, 342] on label "Manual" at bounding box center [301, 348] width 42 height 17
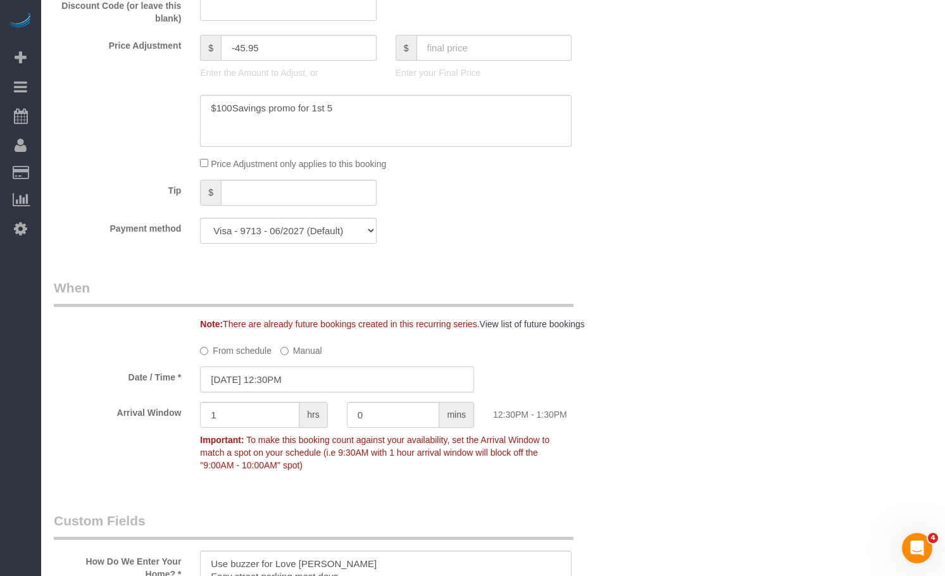
click at [299, 378] on input "09/23/2025 12:30PM" at bounding box center [337, 379] width 274 height 26
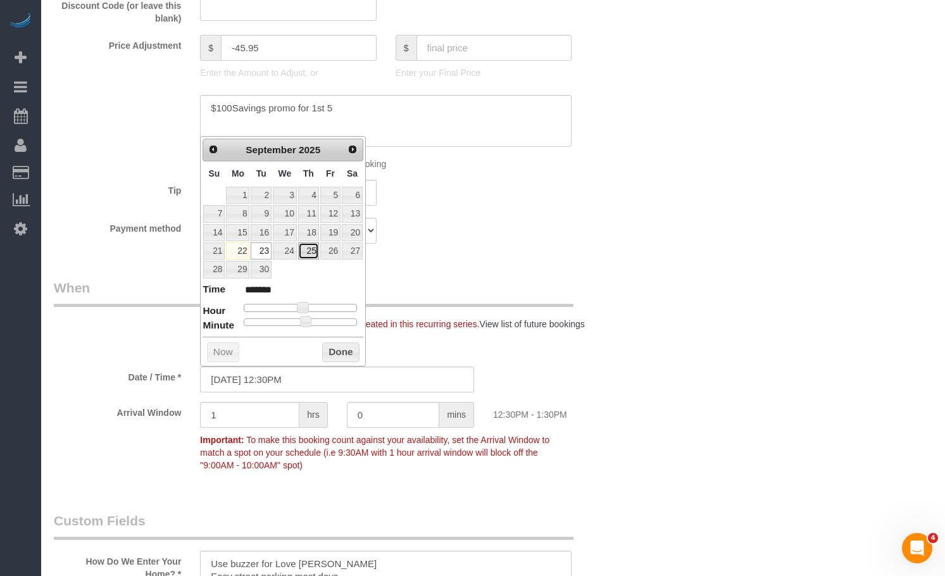
click at [308, 252] on link "25" at bounding box center [308, 250] width 21 height 17
click at [340, 352] on button "Done" at bounding box center [340, 352] width 37 height 20
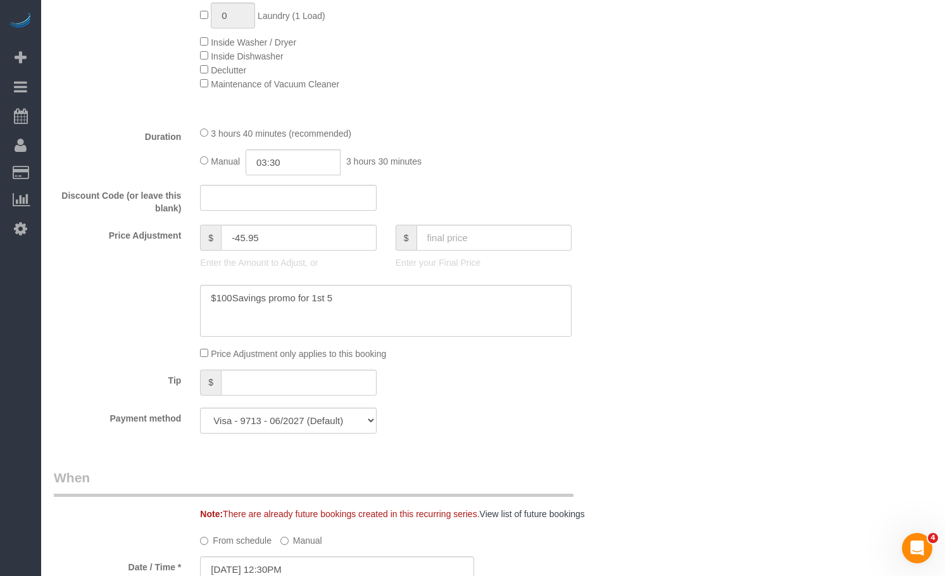
scroll to position [1202, 0]
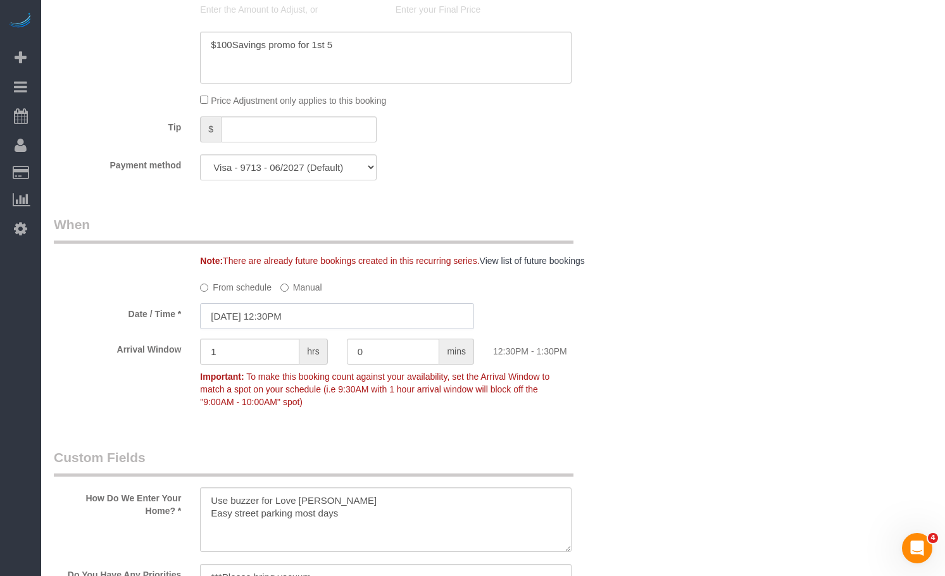
click at [264, 320] on input "09/25/2025 12:30PM" at bounding box center [337, 316] width 274 height 26
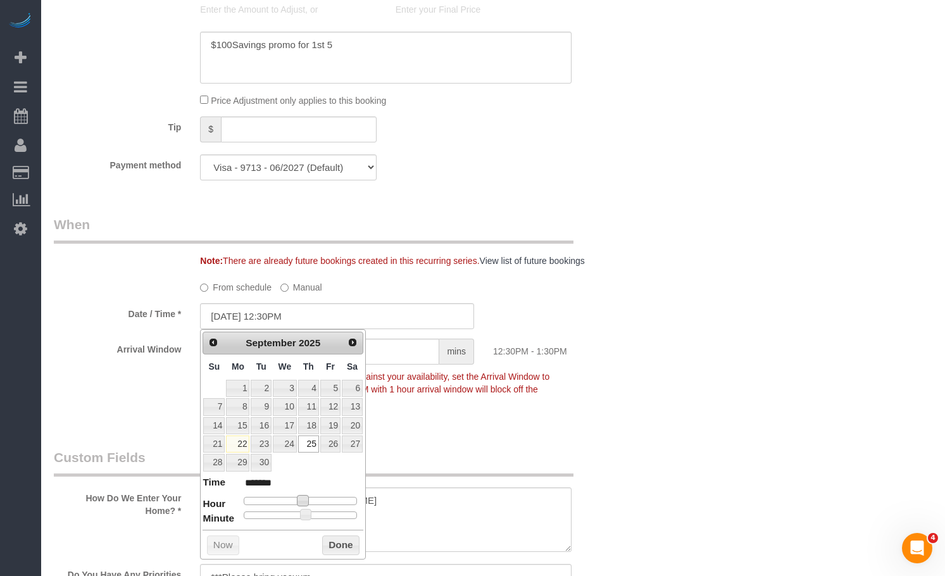
type input "09/25/2025 11:30AM"
type input "*******"
type input "09/25/2025 10:30AM"
type input "*******"
type input "09/25/2025 11:30AM"
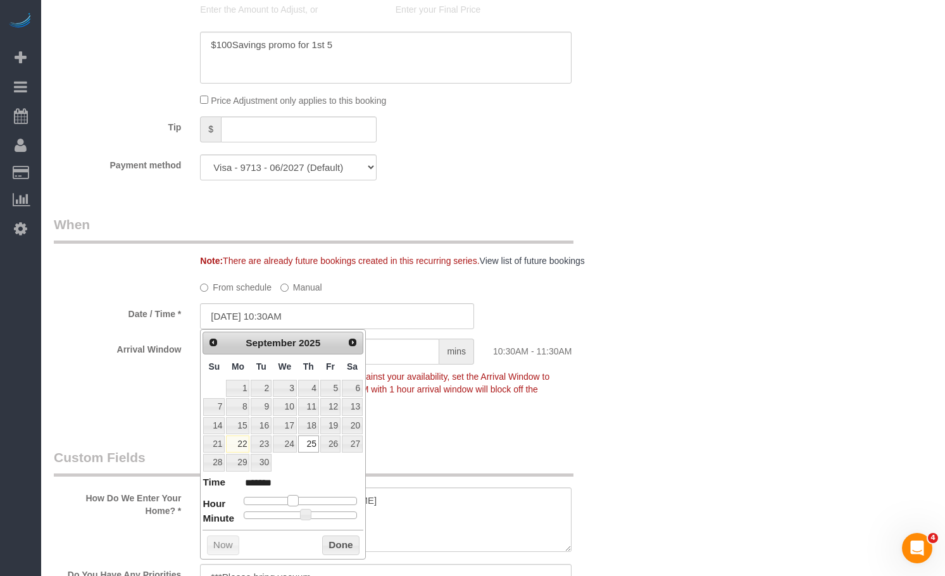
type input "*******"
click at [304, 500] on span at bounding box center [297, 500] width 11 height 11
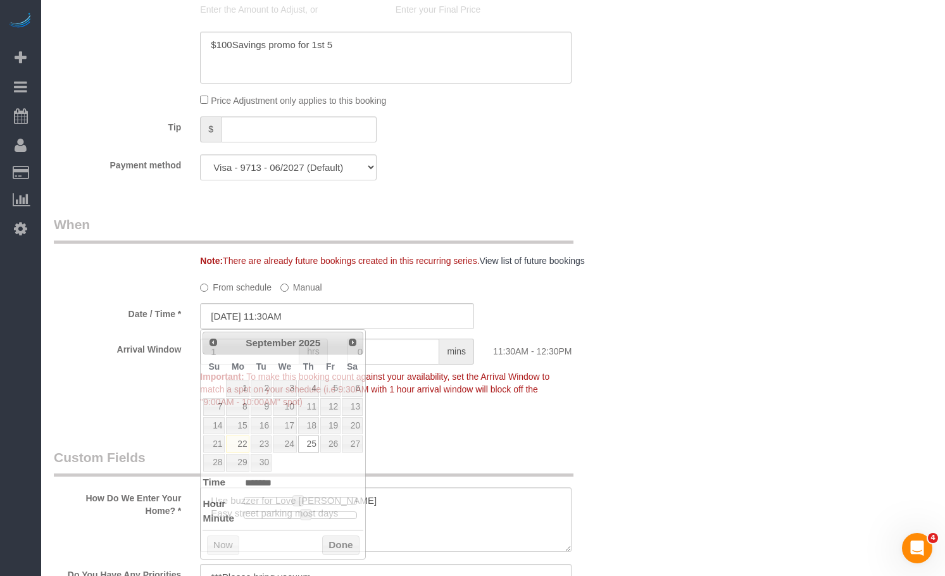
click at [691, 423] on div "Who Email** fredalovesmith@gmail.com Name * Freda Love Smith Ligia primary pref…" at bounding box center [493, 251] width 878 height 2784
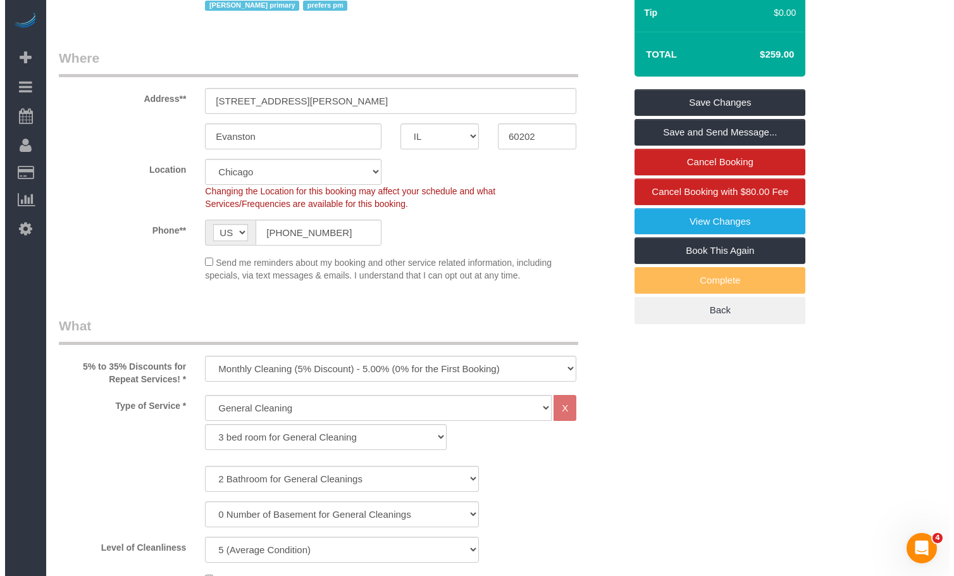
scroll to position [0, 0]
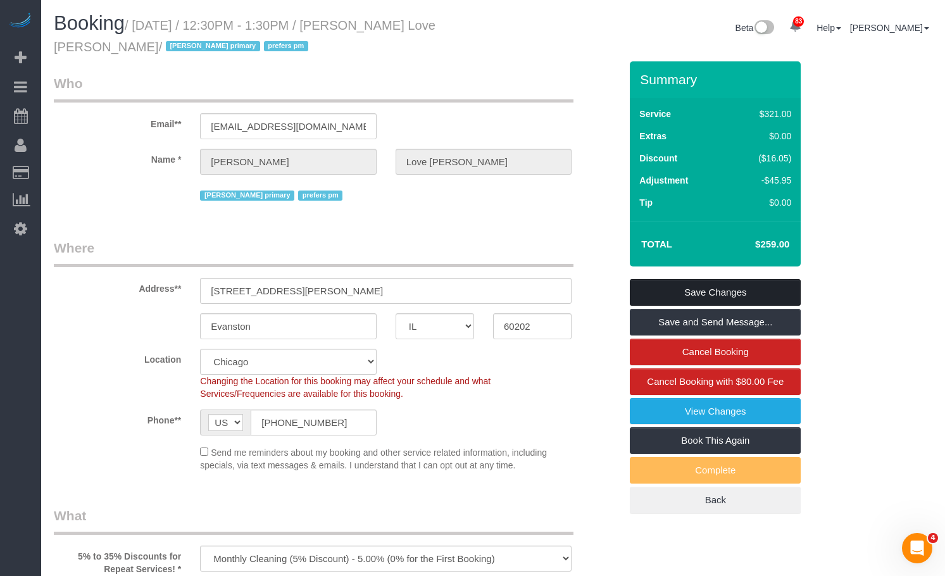
click at [676, 297] on link "Save Changes" at bounding box center [715, 292] width 171 height 27
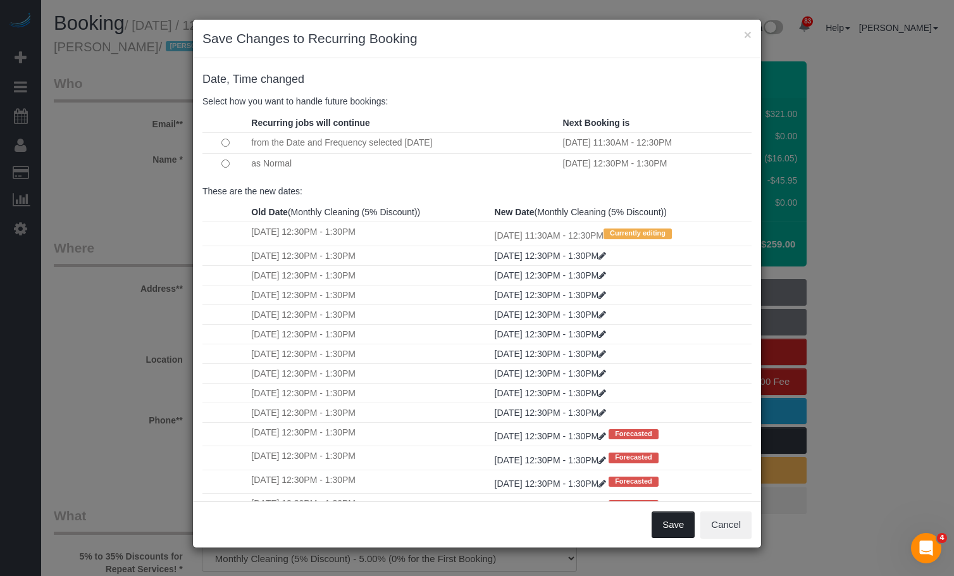
click at [668, 519] on button "Save" at bounding box center [673, 524] width 43 height 27
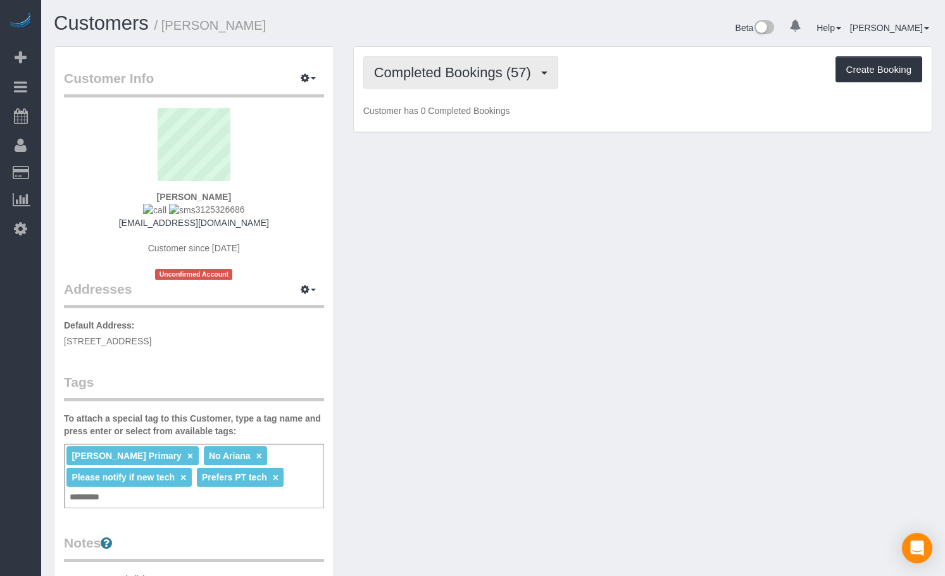
click at [447, 72] on span "Completed Bookings (57)" at bounding box center [455, 73] width 163 height 16
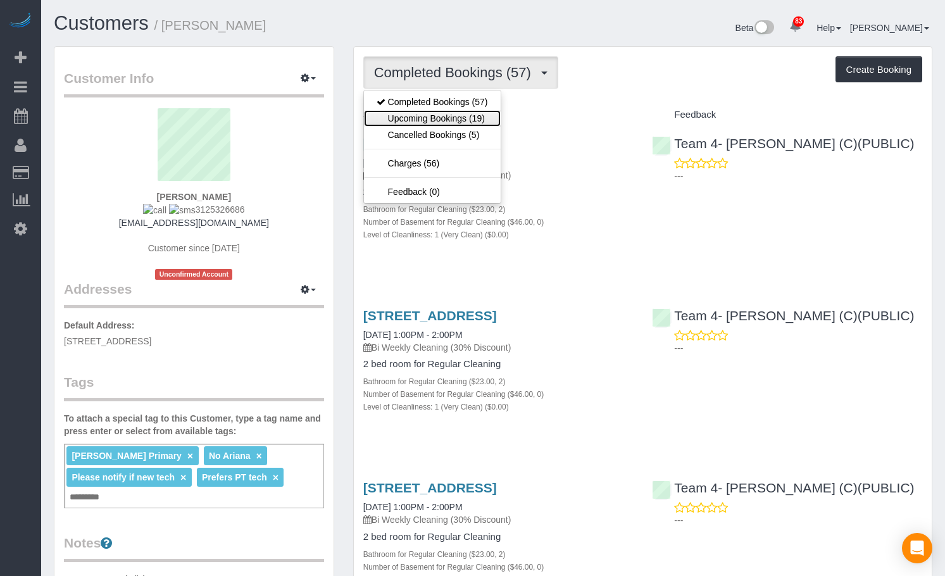
click at [439, 119] on link "Upcoming Bookings (19)" at bounding box center [432, 118] width 137 height 16
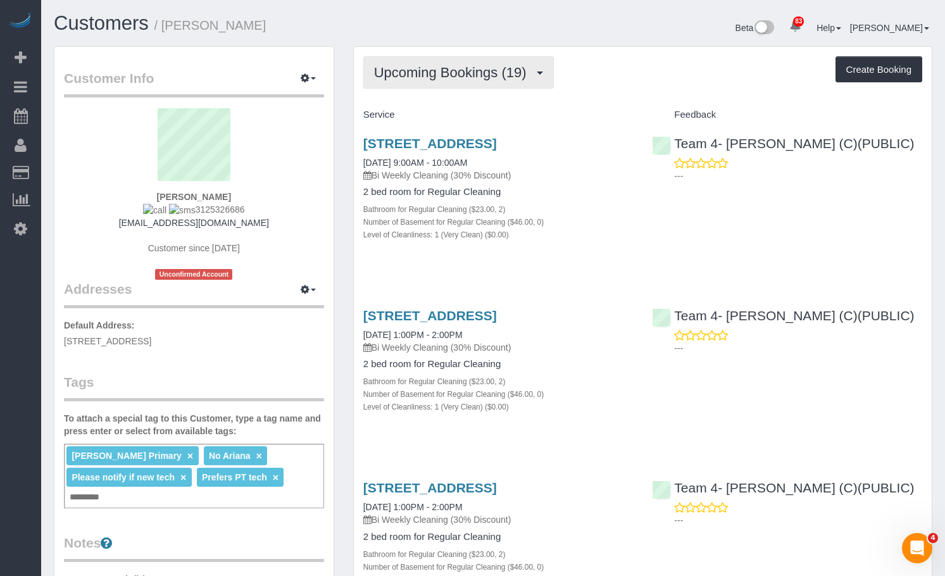
click at [419, 71] on span "Upcoming Bookings (19)" at bounding box center [453, 73] width 159 height 16
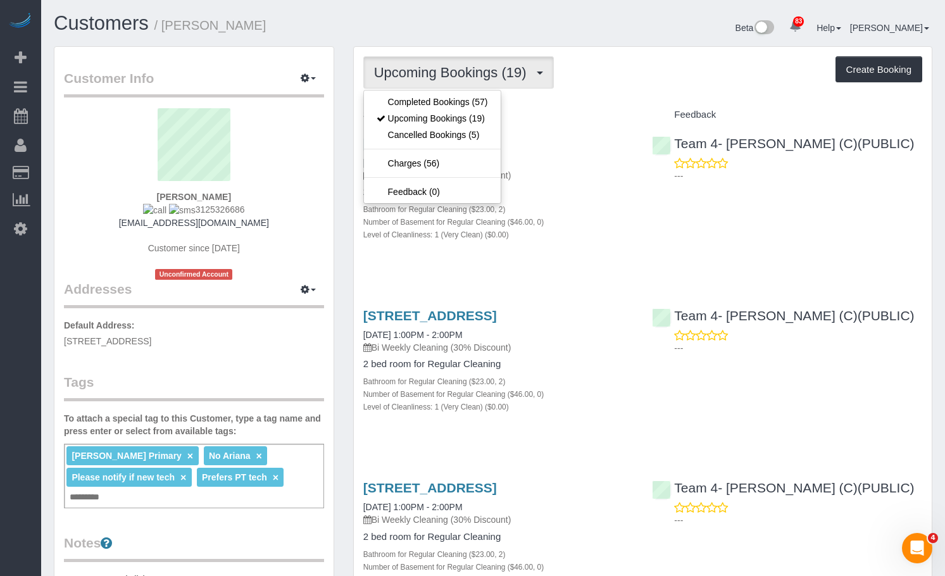
click at [423, 32] on h1 "Customers / [PERSON_NAME]" at bounding box center [269, 24] width 430 height 22
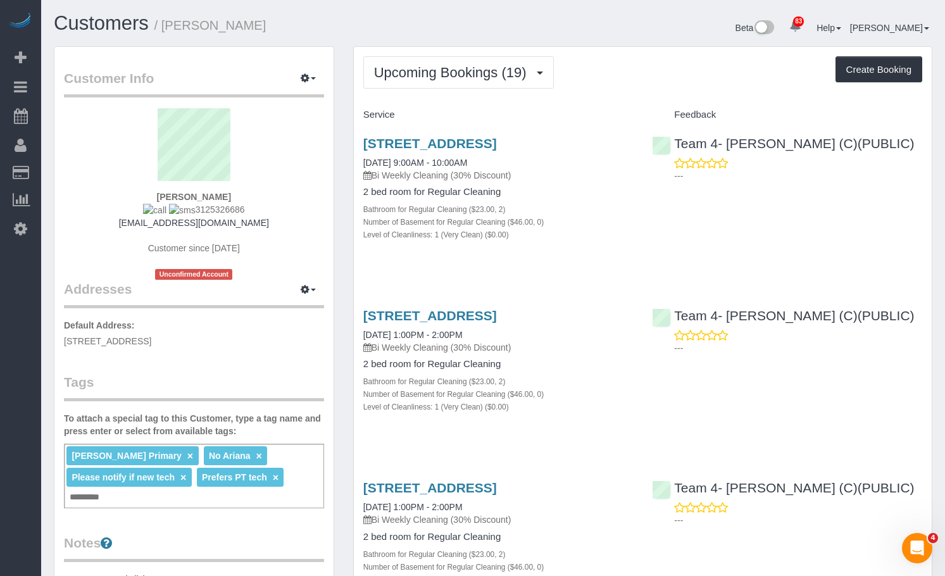
click at [407, 44] on div "Customers / [PERSON_NAME] Beta 83 Your Notifications You have 0 alerts × You ha…" at bounding box center [492, 30] width 897 height 34
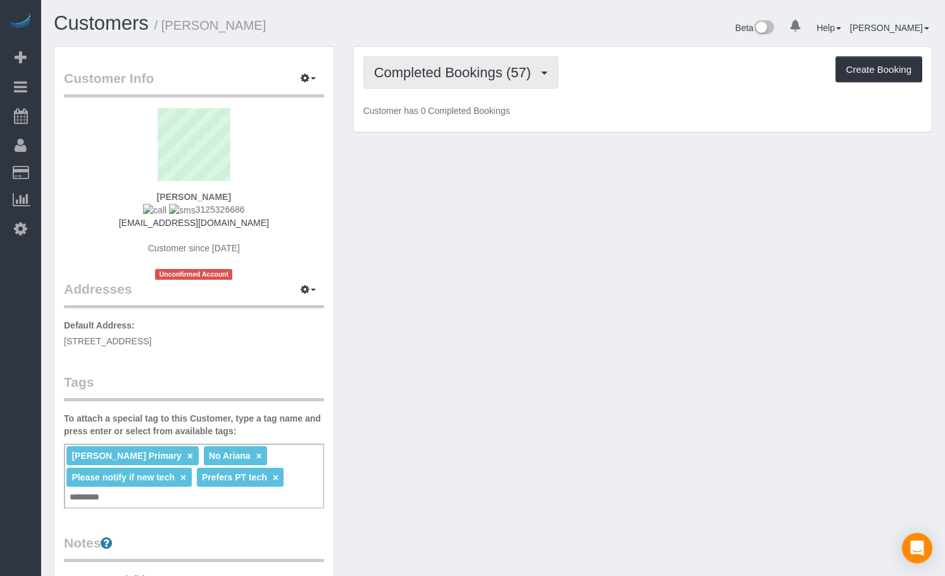
click at [459, 74] on span "Completed Bookings (57)" at bounding box center [455, 73] width 163 height 16
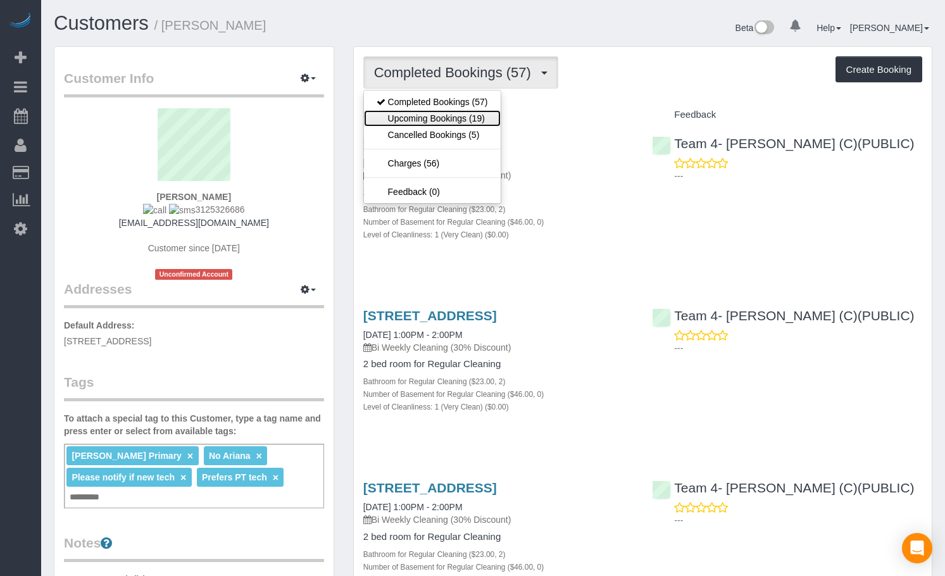
click at [456, 118] on link "Upcoming Bookings (19)" at bounding box center [432, 118] width 137 height 16
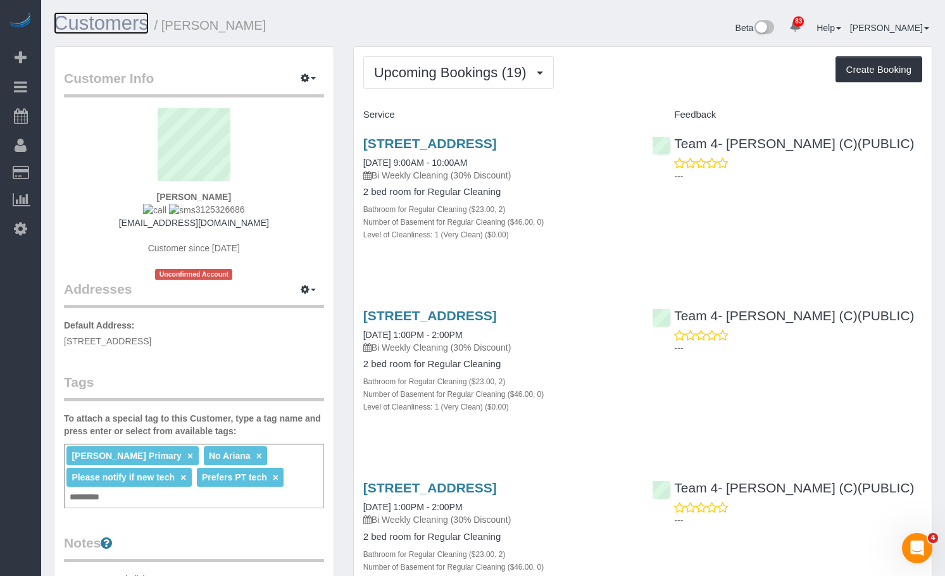
click at [130, 23] on link "Customers" at bounding box center [101, 23] width 95 height 22
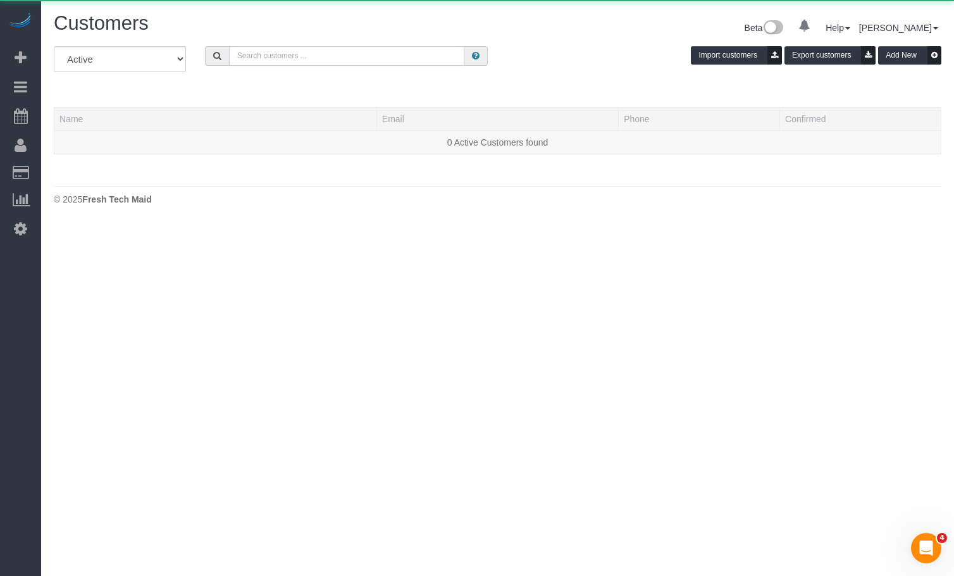
click at [335, 56] on input "text" at bounding box center [347, 56] width 236 height 20
paste input "[PERSON_NAME]"
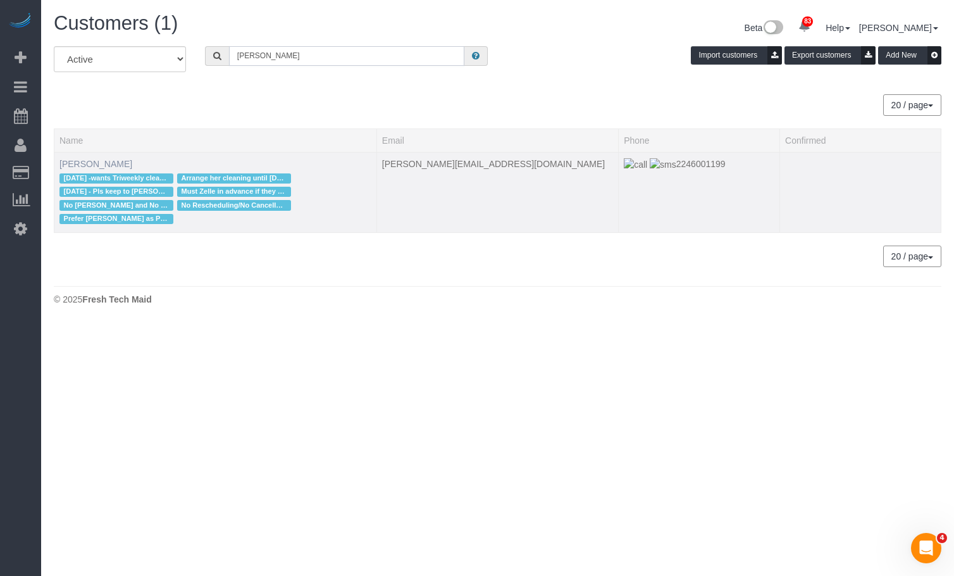
type input "[PERSON_NAME]"
click at [97, 166] on link "[PERSON_NAME]" at bounding box center [95, 164] width 73 height 10
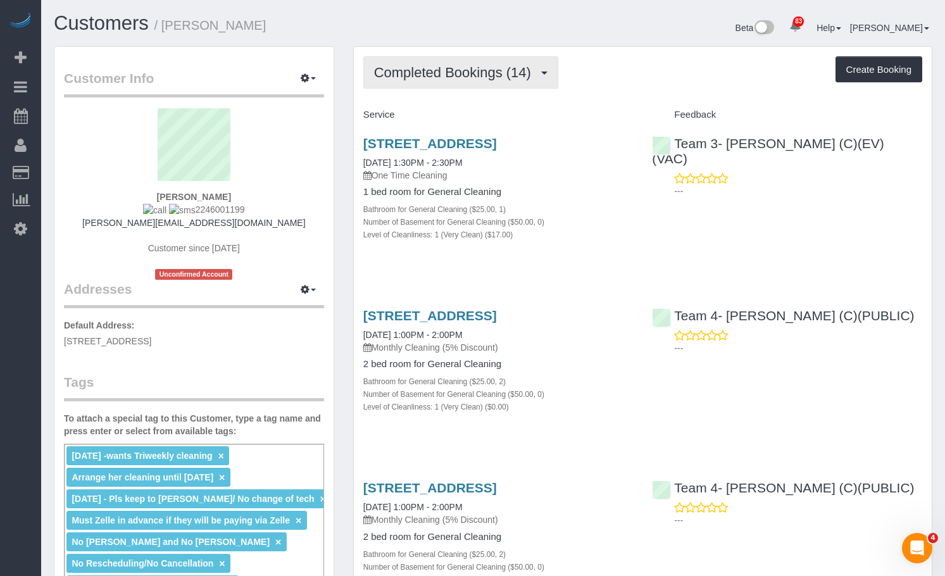
click at [403, 84] on button "Completed Bookings (14)" at bounding box center [460, 72] width 195 height 32
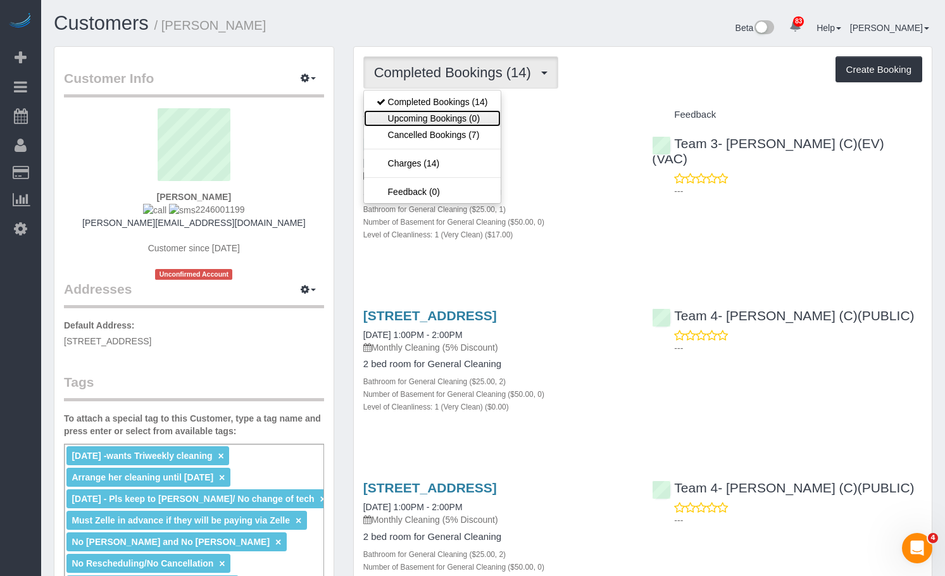
click at [404, 114] on link "Upcoming Bookings (0)" at bounding box center [432, 118] width 137 height 16
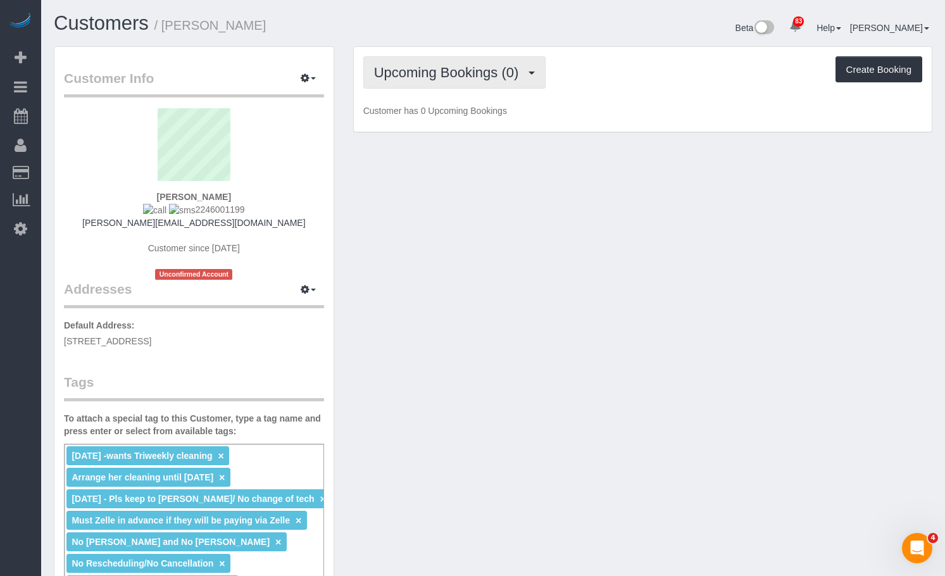
click at [458, 87] on button "Upcoming Bookings (0)" at bounding box center [454, 72] width 183 height 32
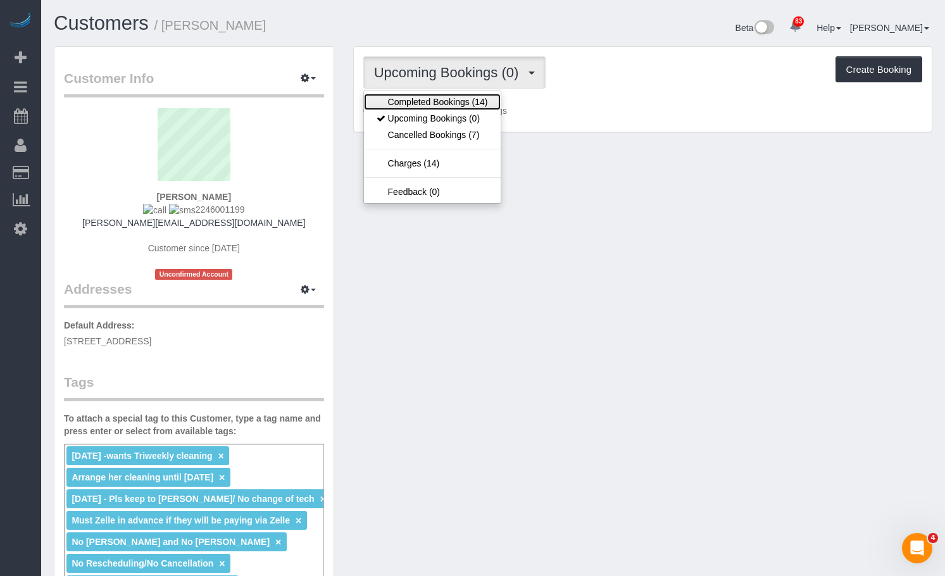
click at [440, 103] on link "Completed Bookings (14)" at bounding box center [432, 102] width 137 height 16
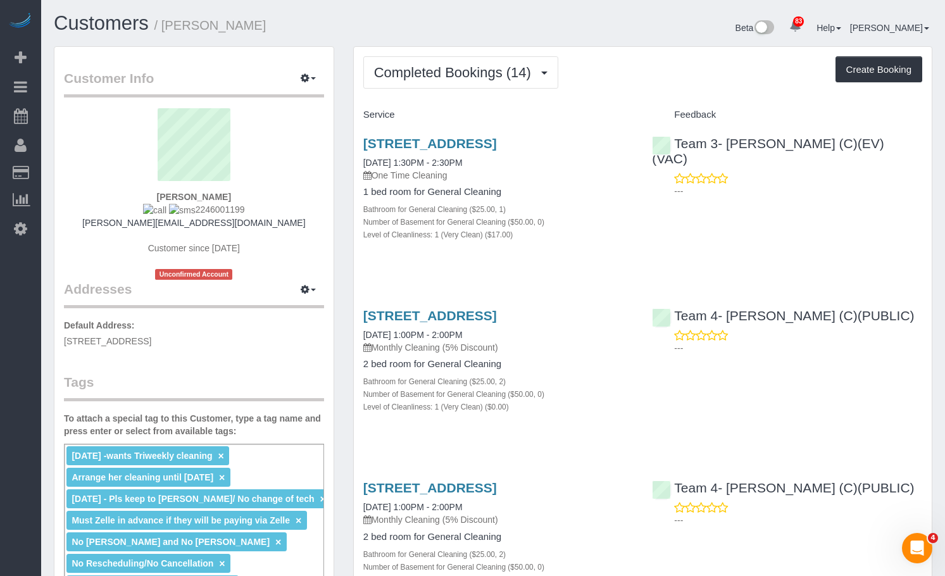
drag, startPoint x: 409, startPoint y: 160, endPoint x: 346, endPoint y: 138, distance: 67.0
copy link "2345 N Lincoln Ave, Unit 1006, Chicago, IL 60614"
click at [648, 243] on div "2345 N Lincoln Ave, Unit 1006, Chicago, IL 60614 08/15/2025 1:30PM - 2:30PM One…" at bounding box center [643, 195] width 578 height 140
drag, startPoint x: 459, startPoint y: 149, endPoint x: 493, endPoint y: 154, distance: 34.6
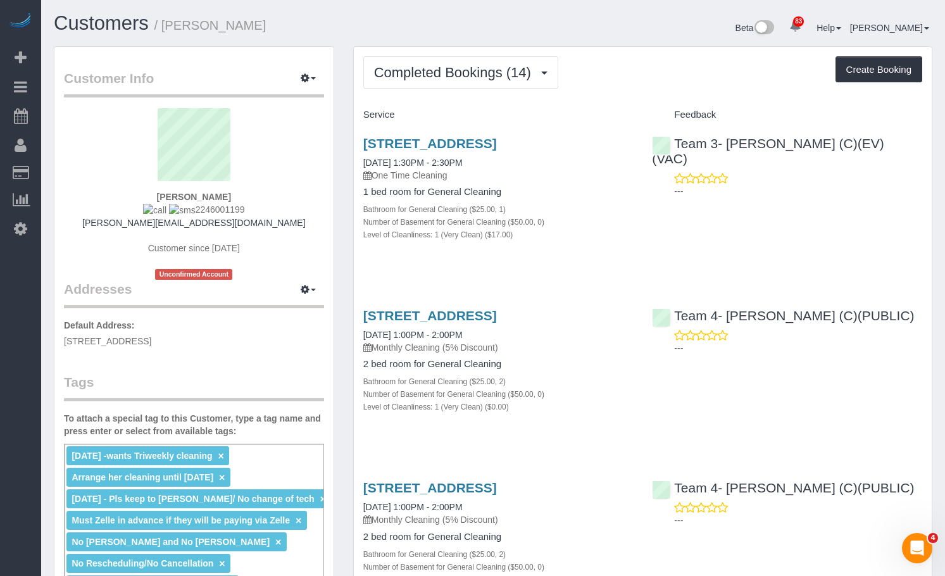
click at [493, 151] on h3 "2345 N Lincoln Ave, Unit 1006, Chicago, IL 60614" at bounding box center [498, 143] width 270 height 15
drag, startPoint x: 194, startPoint y: 25, endPoint x: 165, endPoint y: 25, distance: 28.5
click at [165, 25] on small "/ Alolika Bhattacharya" at bounding box center [210, 25] width 112 height 14
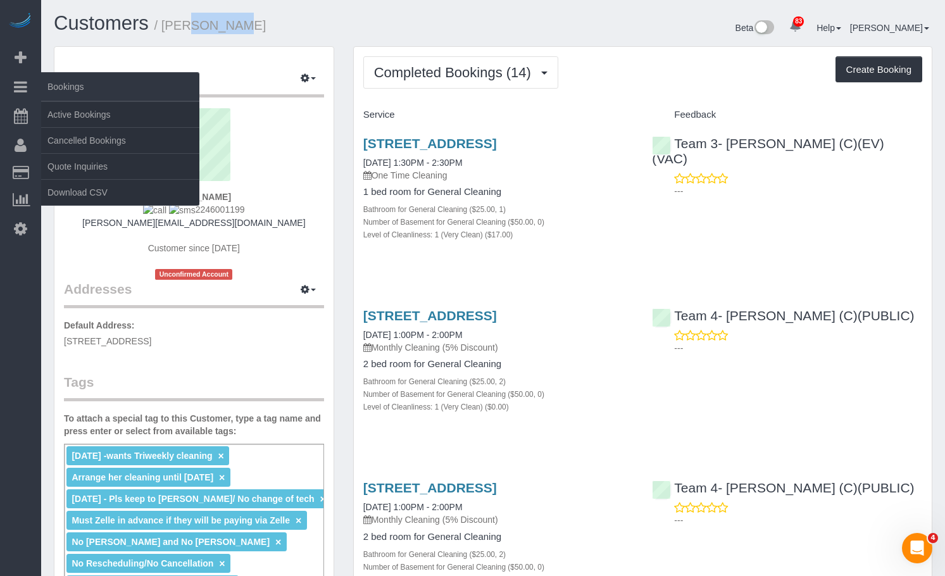
copy small "[PERSON_NAME]"
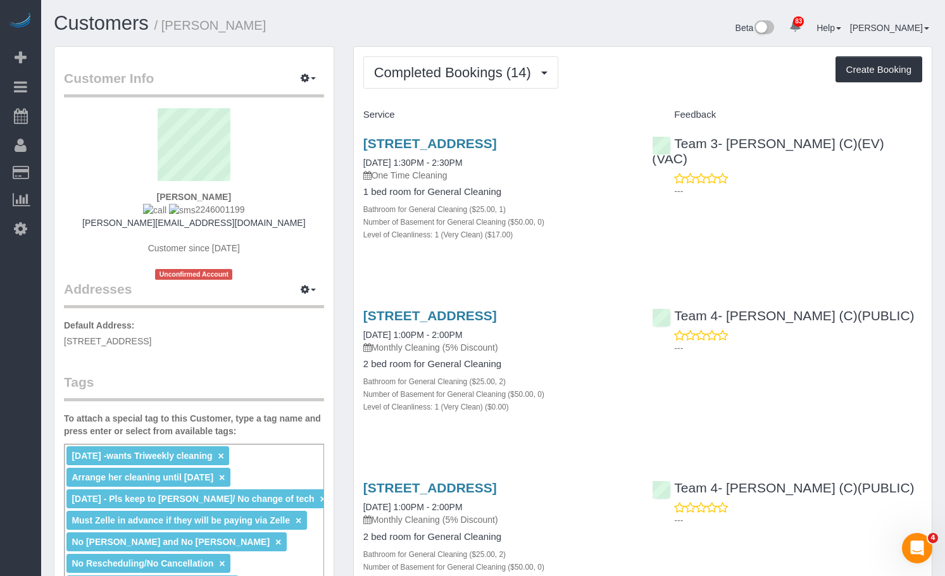
click at [516, 66] on button "Completed Bookings (14)" at bounding box center [460, 72] width 195 height 32
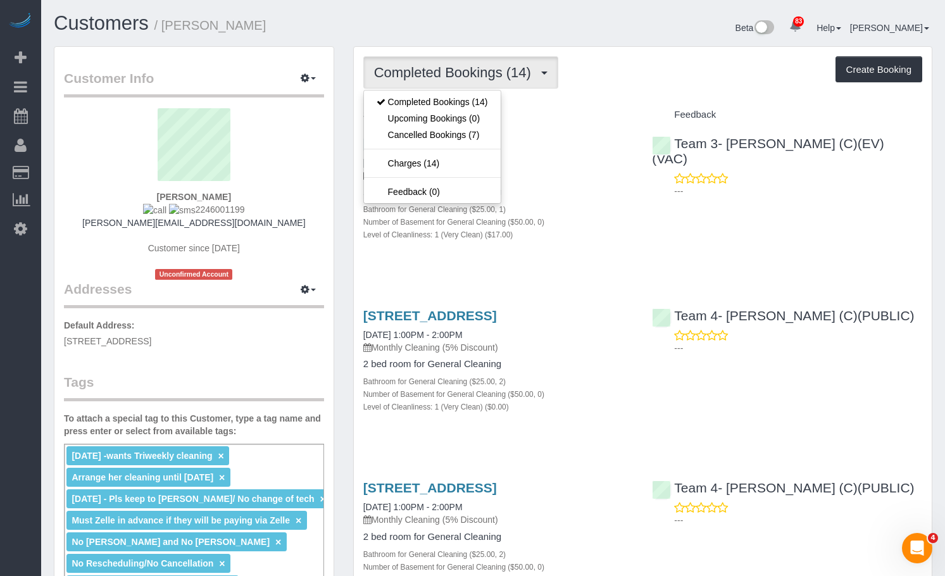
click at [624, 57] on div "Completed Bookings (14) Completed Bookings (14) Upcoming Bookings (0) Cancelled…" at bounding box center [642, 72] width 559 height 32
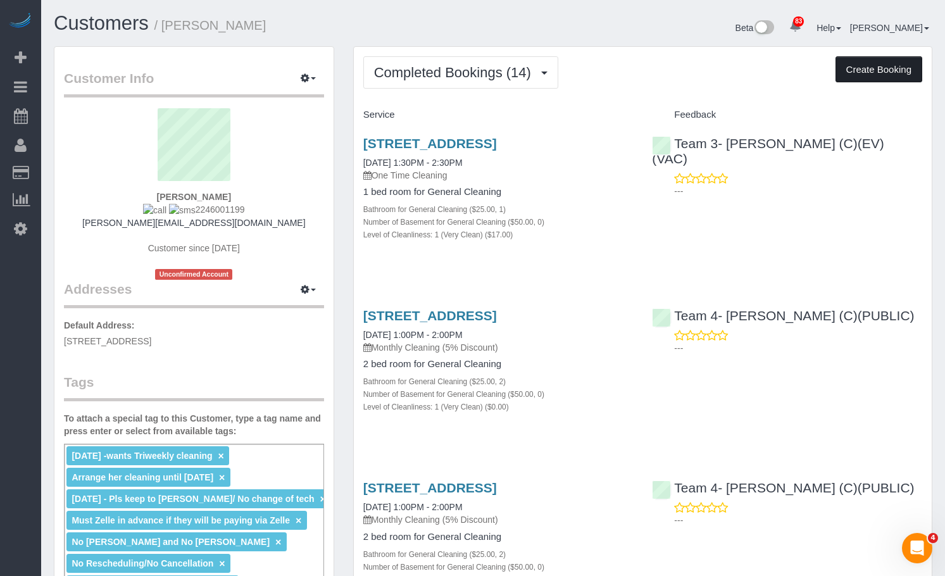
click at [892, 74] on button "Create Booking" at bounding box center [878, 69] width 87 height 27
select select "IL"
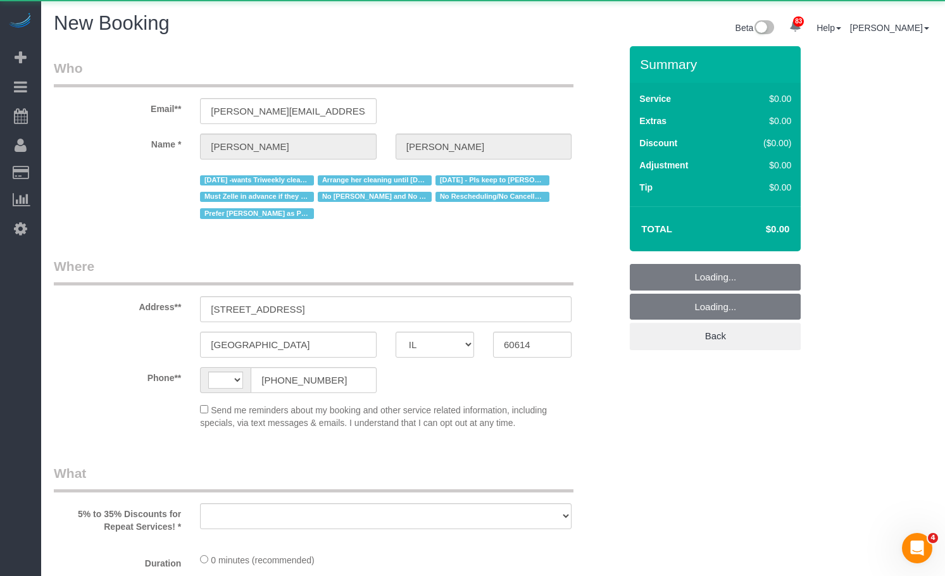
select select "string:fspay-f2924d44-3a51-45b4-b9bf-3c44e59f2b2e"
select select "string:[GEOGRAPHIC_DATA]"
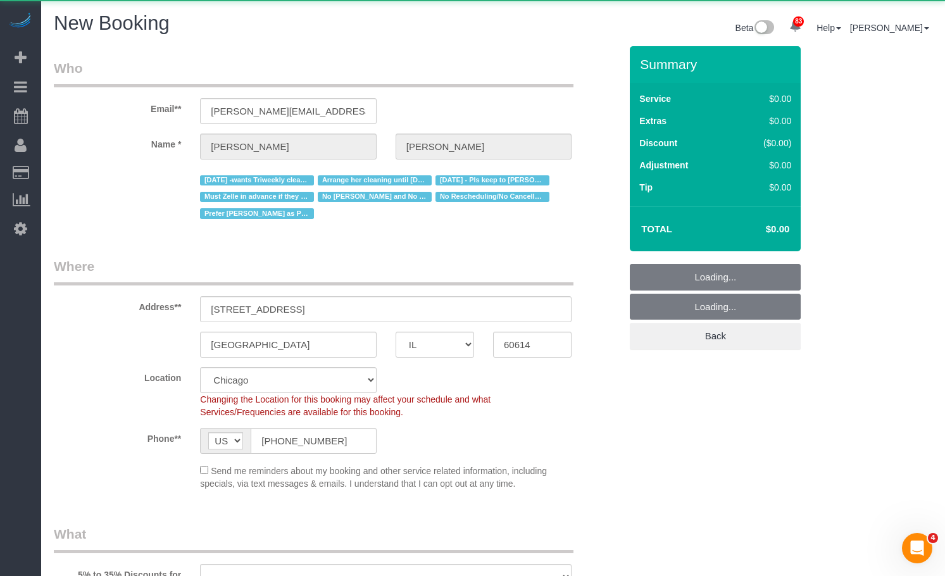
select select "object:4854"
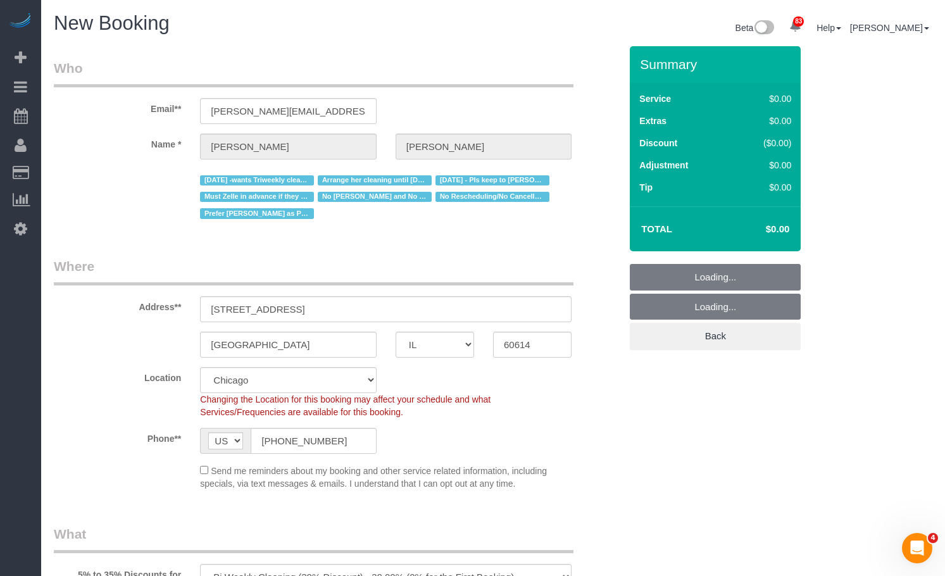
select select "512"
select select "object:5176"
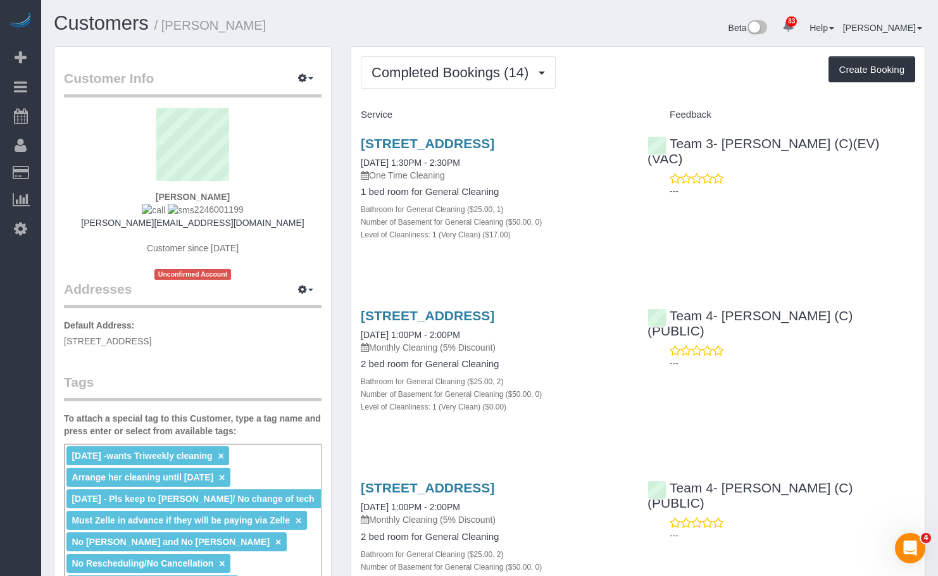
drag, startPoint x: 469, startPoint y: 148, endPoint x: 608, endPoint y: 80, distance: 154.5
click at [639, 66] on div "Completed Bookings (14) Completed Bookings (14) Upcoming Bookings (0) Cancelled…" at bounding box center [638, 72] width 554 height 32
drag, startPoint x: 865, startPoint y: 73, endPoint x: 843, endPoint y: 70, distance: 22.5
click at [843, 70] on button "Create Booking" at bounding box center [871, 69] width 87 height 27
select select "IL"
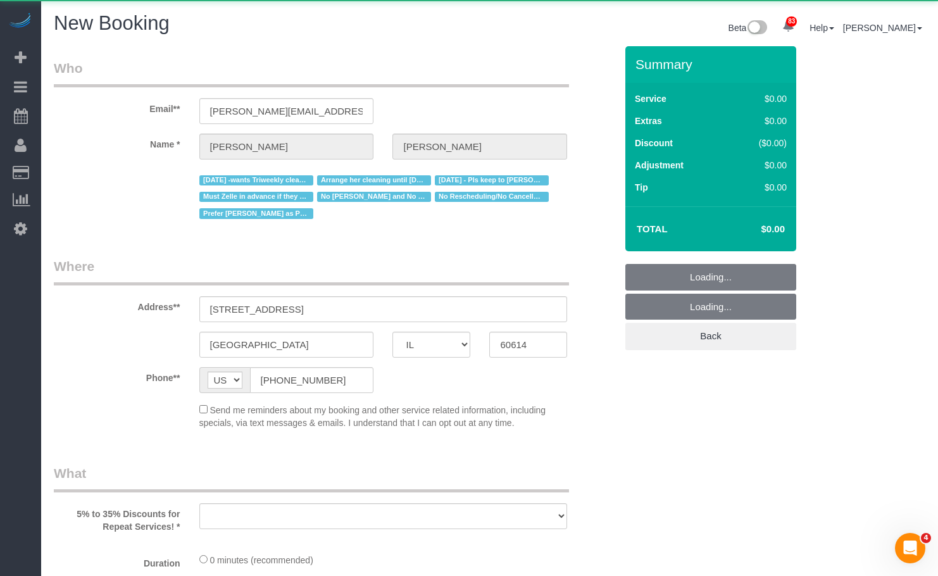
select select "object:6293"
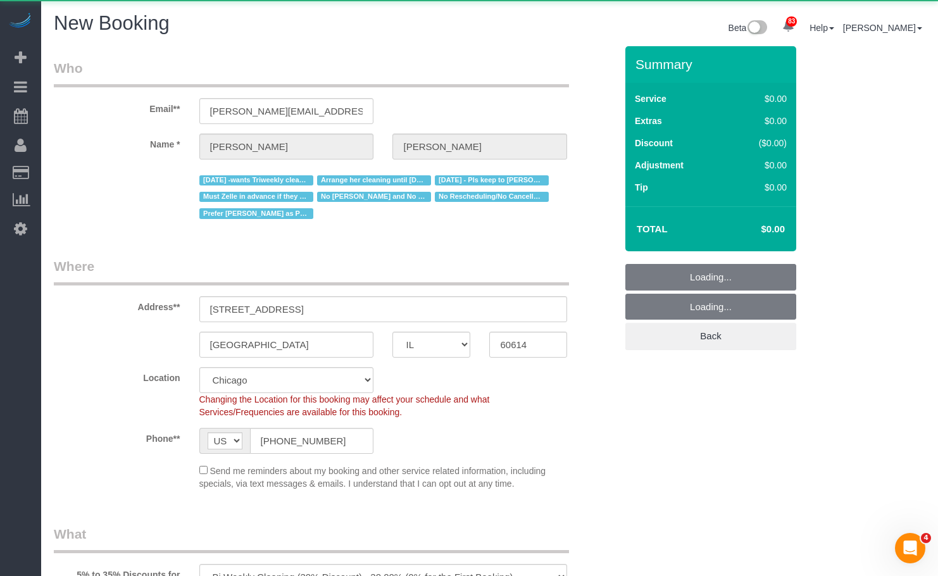
select select "string:fspay-f2924d44-3a51-45b4-b9bf-3c44e59f2b2e"
select select "512"
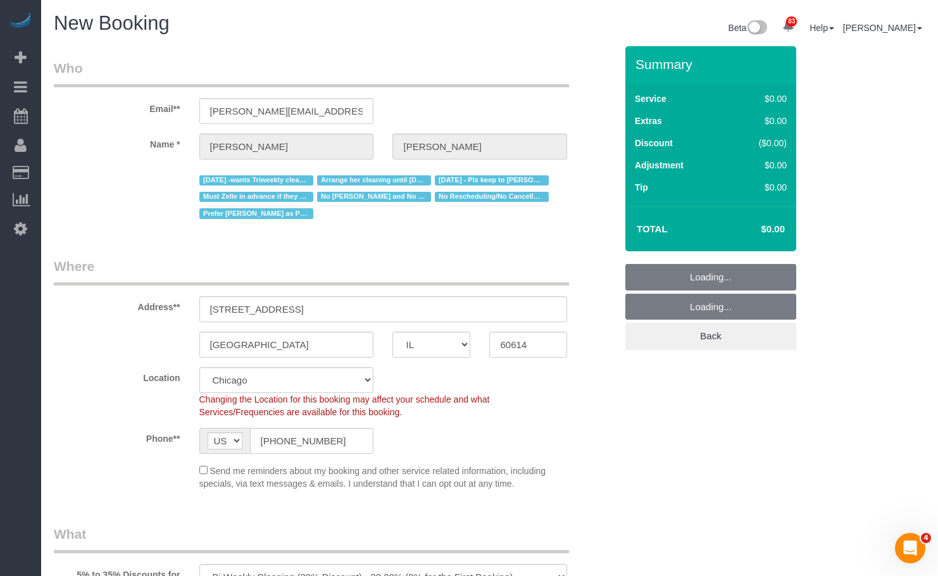
select select "object:6760"
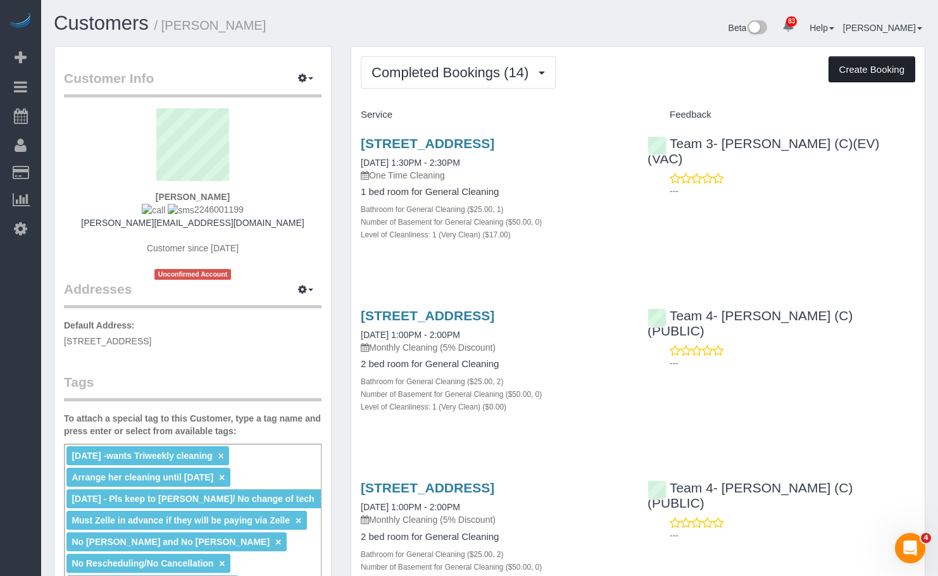
drag, startPoint x: 887, startPoint y: 65, endPoint x: 876, endPoint y: 68, distance: 11.2
click at [885, 66] on button "Create Booking" at bounding box center [871, 69] width 87 height 27
select select "IL"
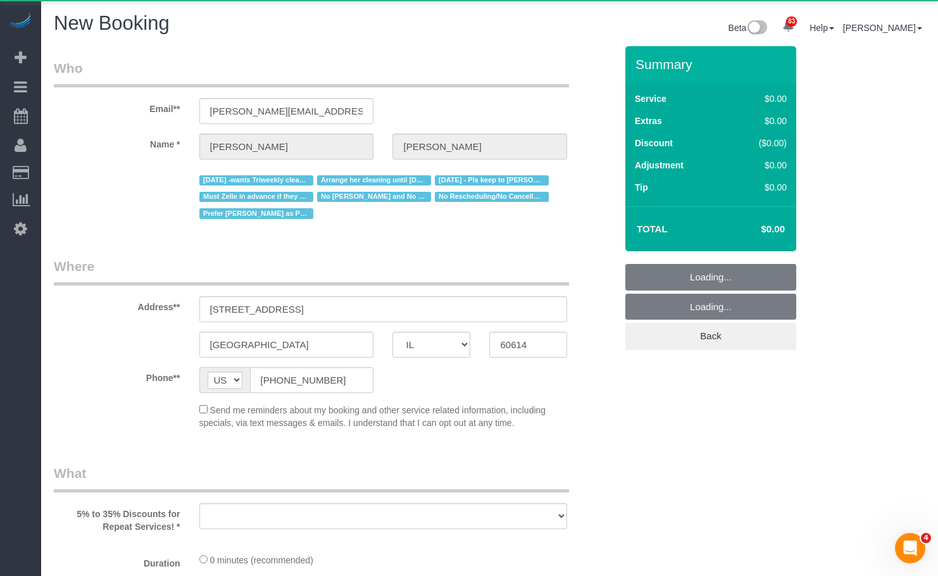
select select "object:8106"
select select "string:fspay-f2924d44-3a51-45b4-b9bf-3c44e59f2b2e"
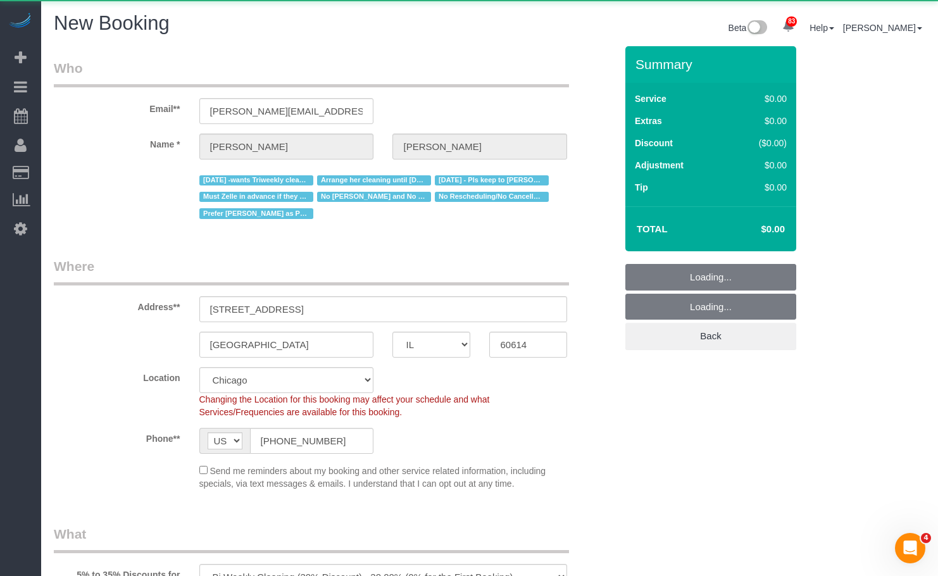
select select "512"
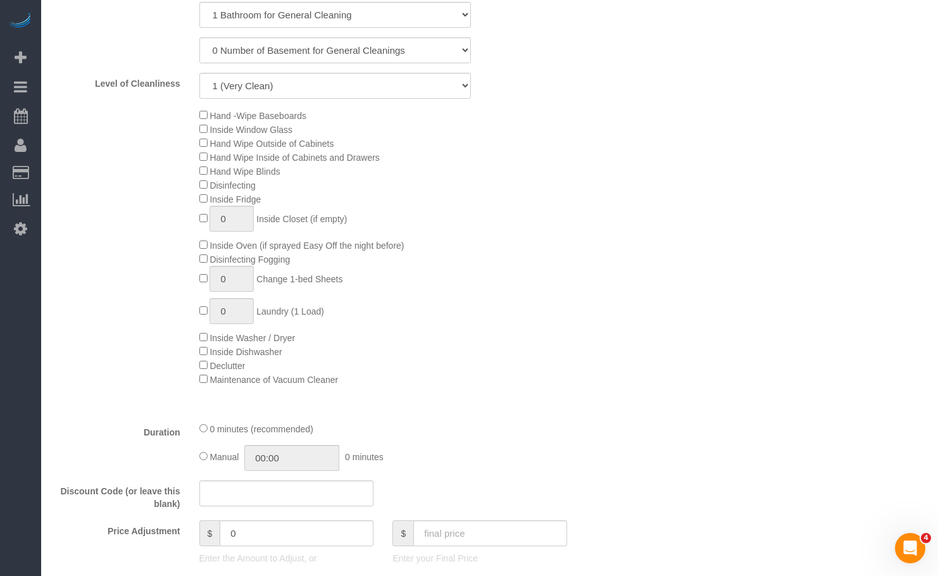
select select "object:8430"
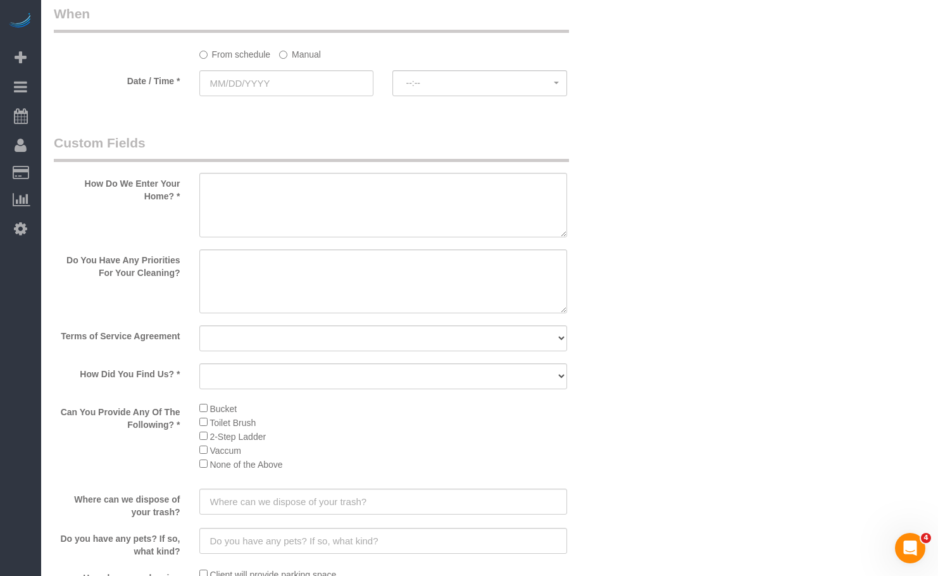
scroll to position [1265, 0]
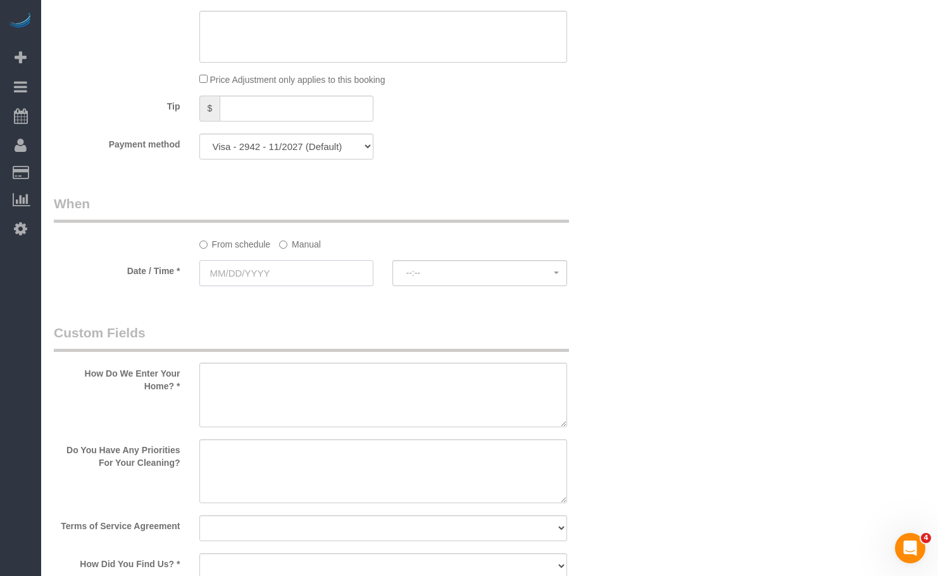
click at [282, 265] on input "text" at bounding box center [286, 273] width 175 height 26
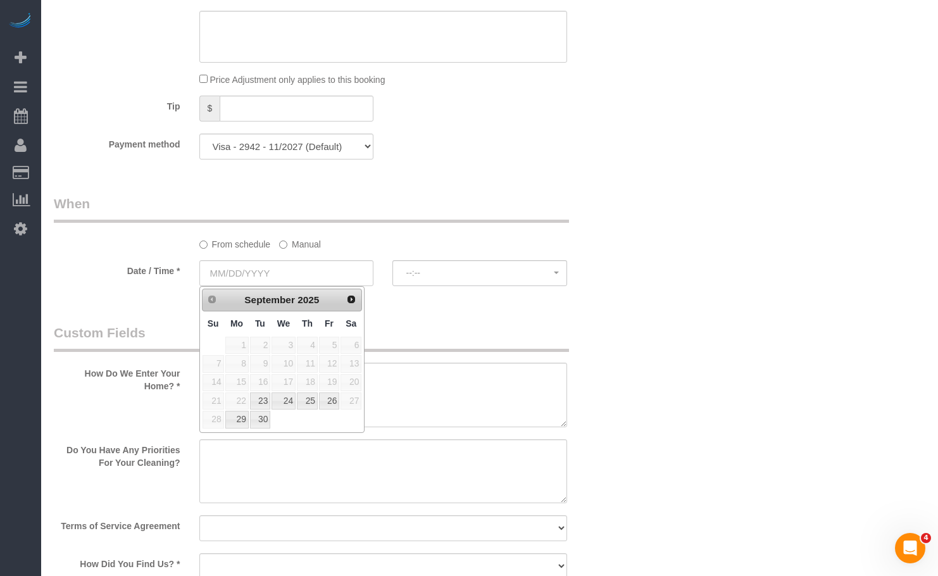
click at [306, 245] on label "Manual" at bounding box center [300, 241] width 42 height 17
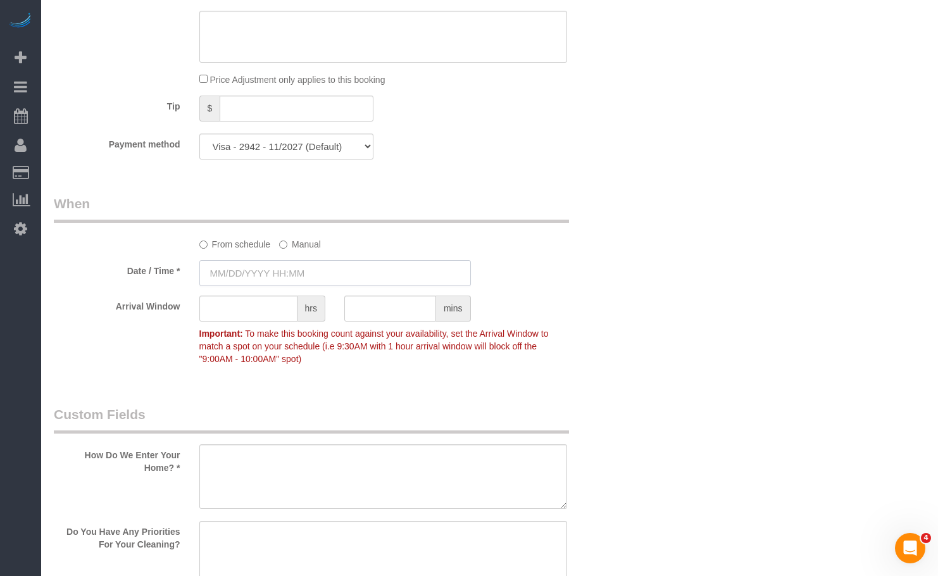
click at [303, 275] on input "text" at bounding box center [334, 273] width 271 height 26
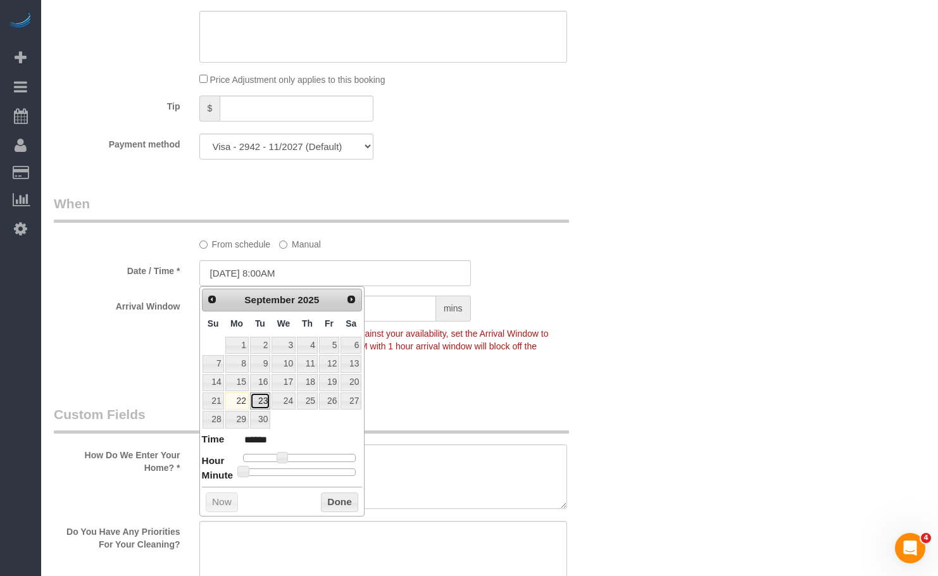
click at [257, 404] on link "23" at bounding box center [260, 400] width 20 height 17
type input "09/23/2025 9:00AM"
type input "******"
type input "09/23/2025 10:00AM"
type input "*******"
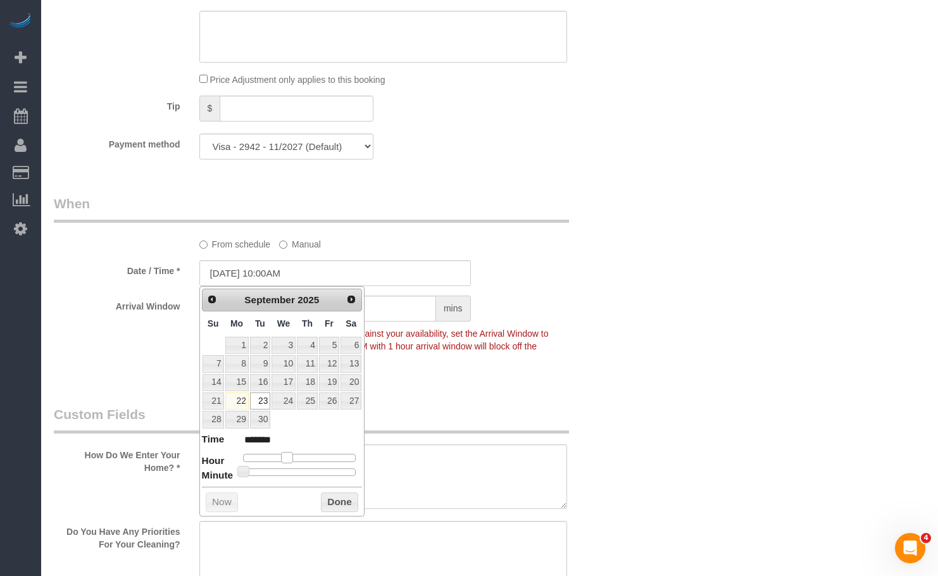
type input "09/23/2025 11:00AM"
type input "*******"
type input "09/23/2025 12:00PM"
type input "*******"
drag, startPoint x: 283, startPoint y: 457, endPoint x: 302, endPoint y: 457, distance: 18.4
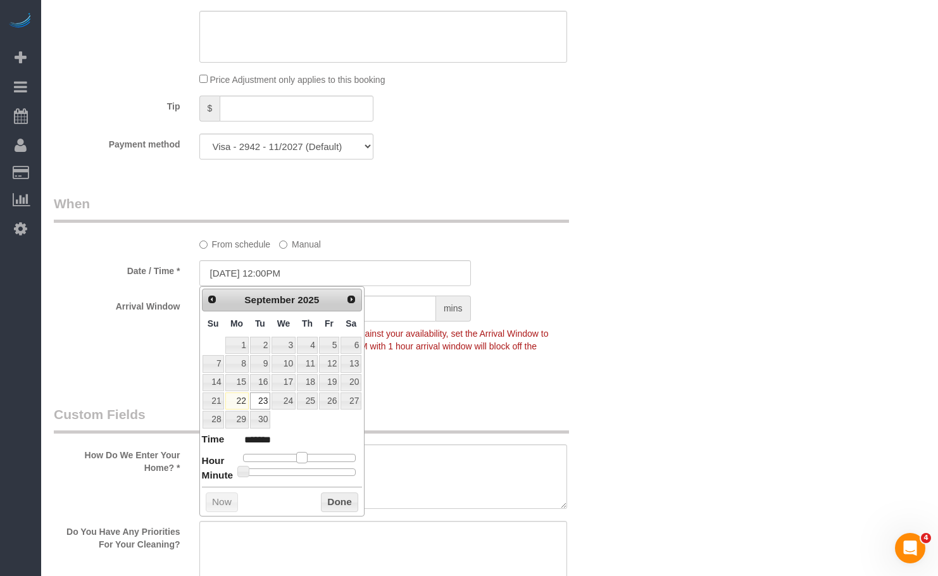
click at [302, 457] on span at bounding box center [301, 457] width 11 height 11
click at [333, 503] on button "Done" at bounding box center [339, 502] width 37 height 20
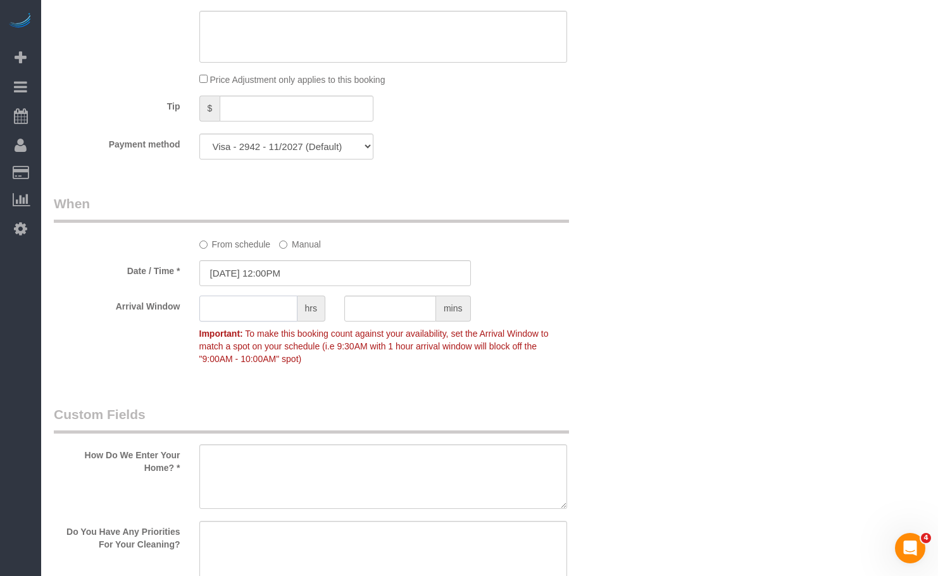
click at [265, 309] on input "text" at bounding box center [248, 308] width 98 height 26
type input "1"
click at [587, 249] on div "From schedule Manual" at bounding box center [334, 222] width 581 height 56
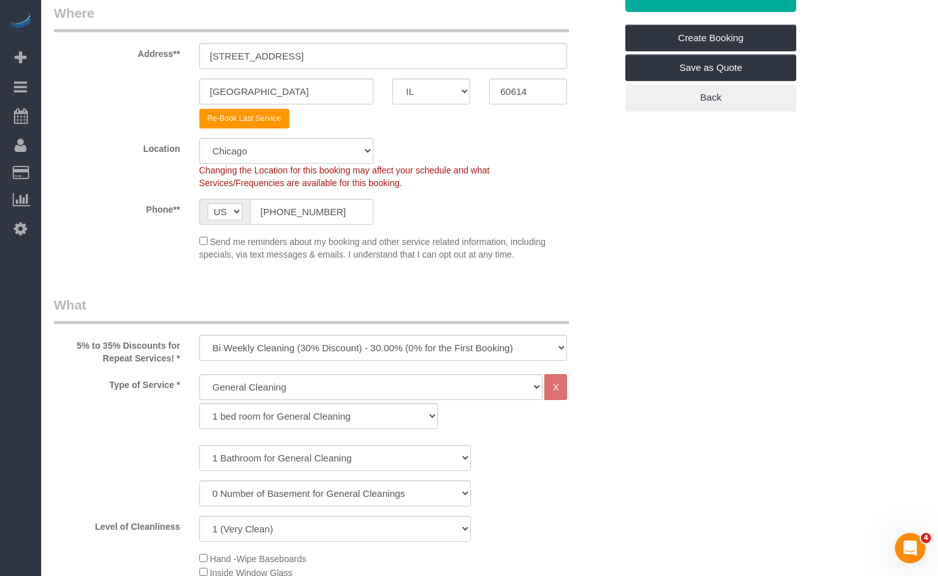
scroll to position [0, 0]
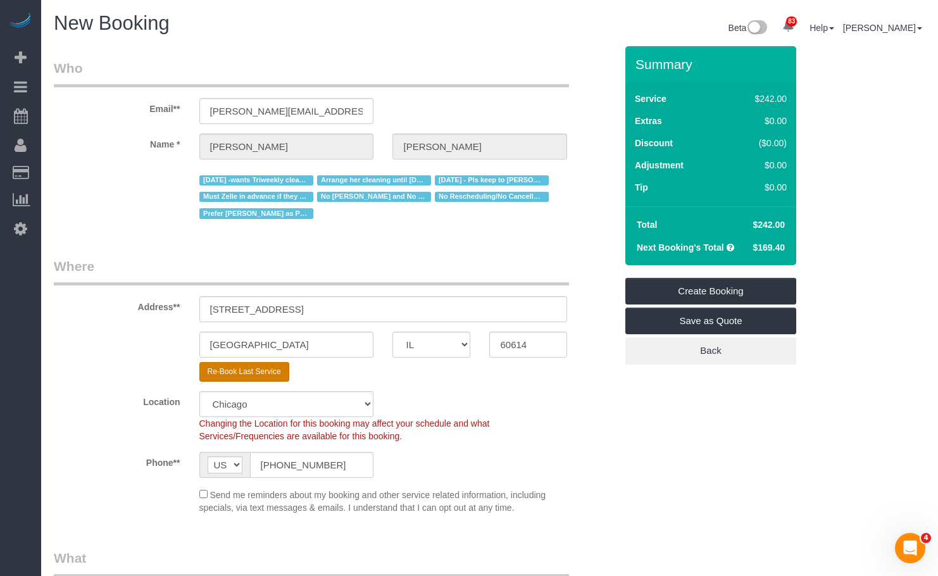
click at [245, 377] on button "Re-Book Last Service" at bounding box center [244, 372] width 90 height 20
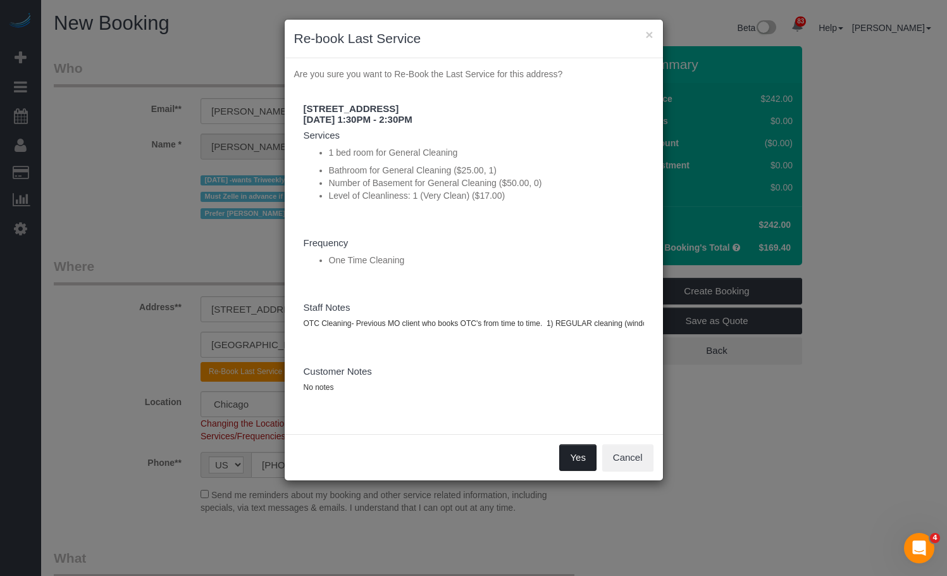
click at [577, 462] on button "Yes" at bounding box center [577, 457] width 37 height 27
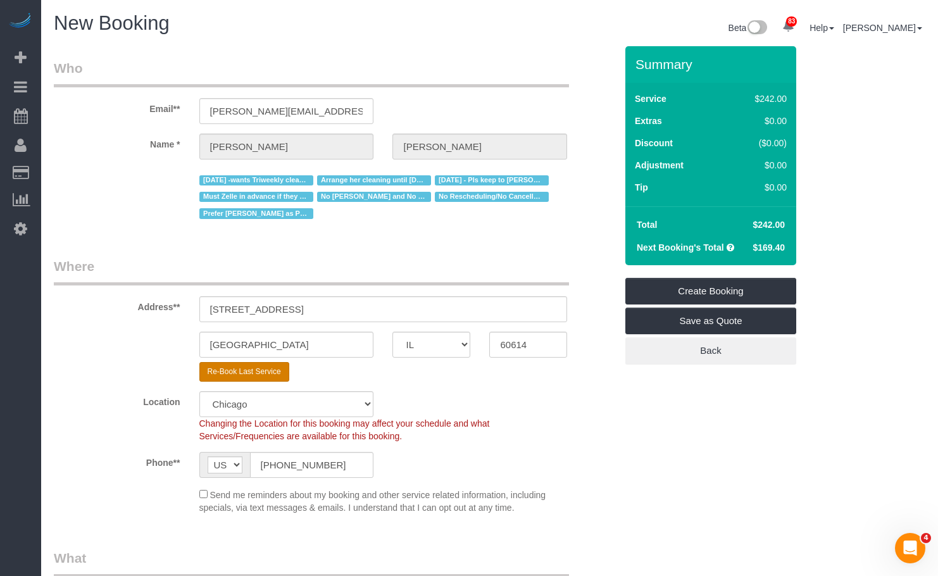
type textarea "11/11/2024- Client restarted service. $173.30 for 2.5 hours."
select select "string:fspay"
select select "? string:null ?"
type textarea "OTC Cleaning- Previous MO client who books OTC's from time to time. 1) REGULAR …"
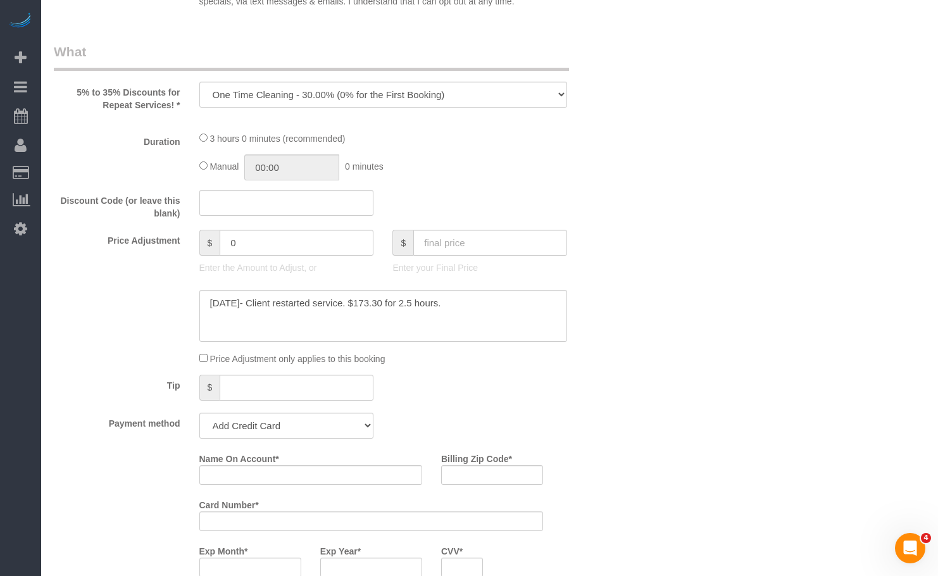
select select "object:8834"
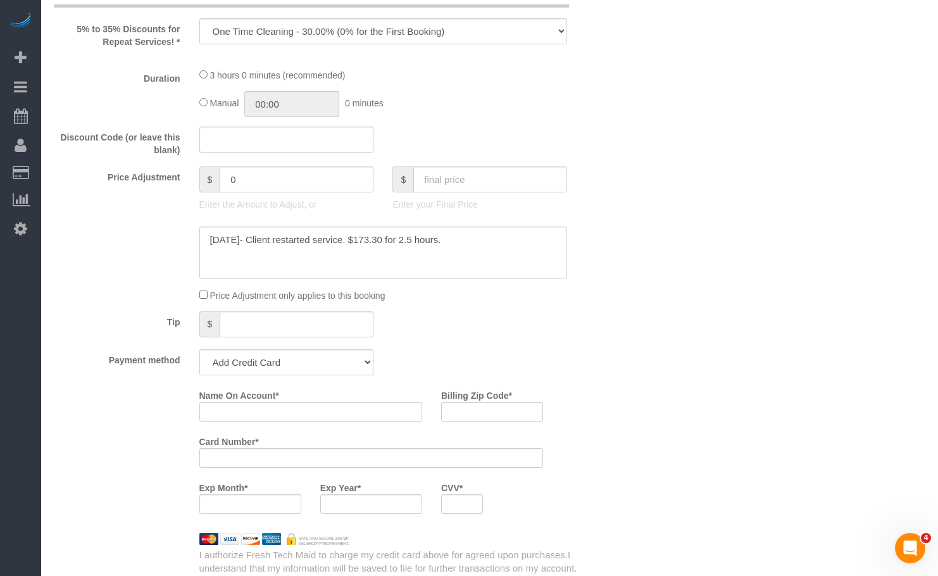
select select "number:1"
select select "number:58"
select select "number:139"
select select "number:104"
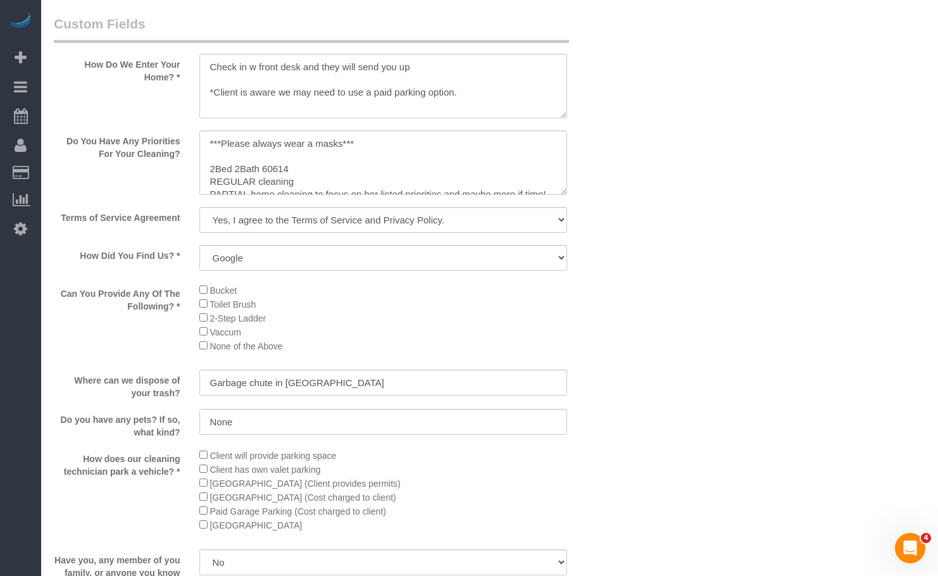
select select "512"
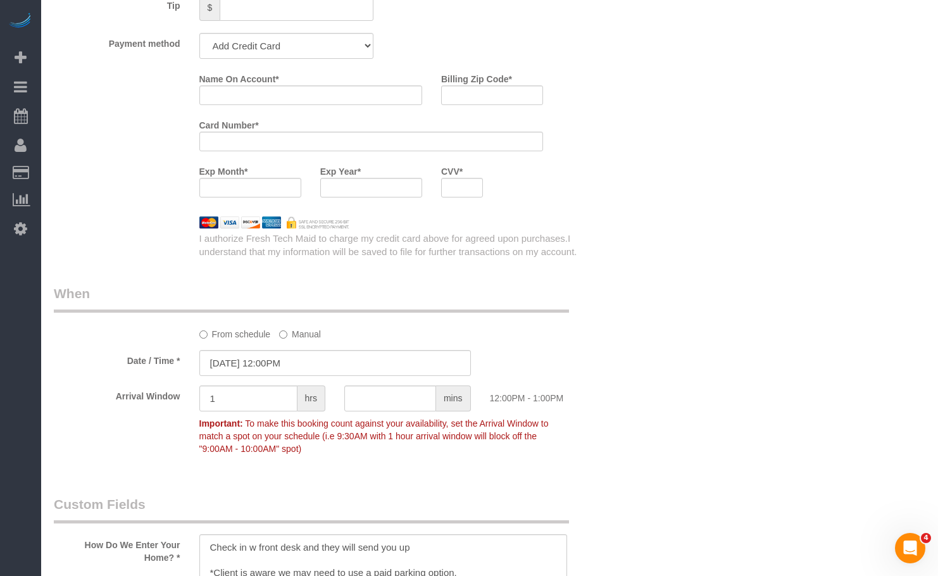
scroll to position [1113, 0]
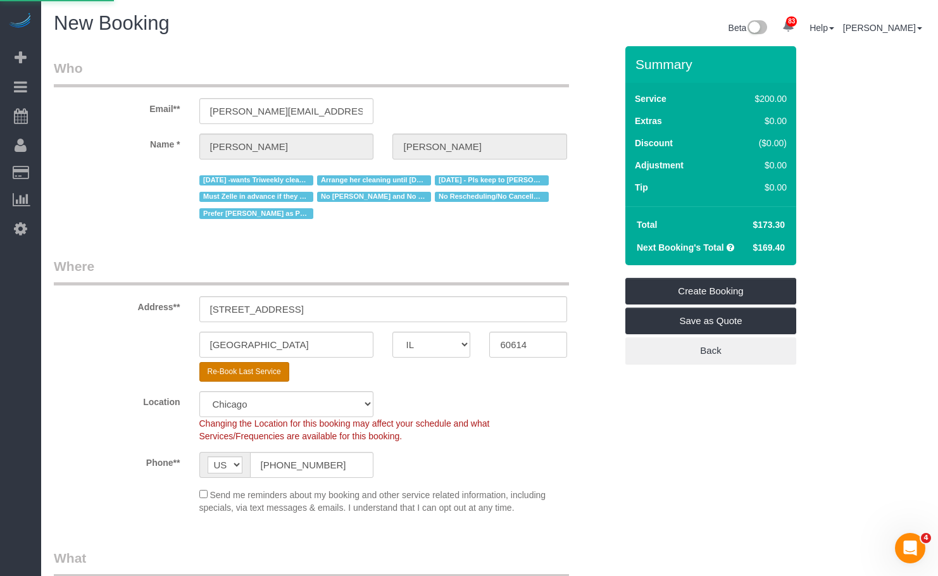
type input "-68.7"
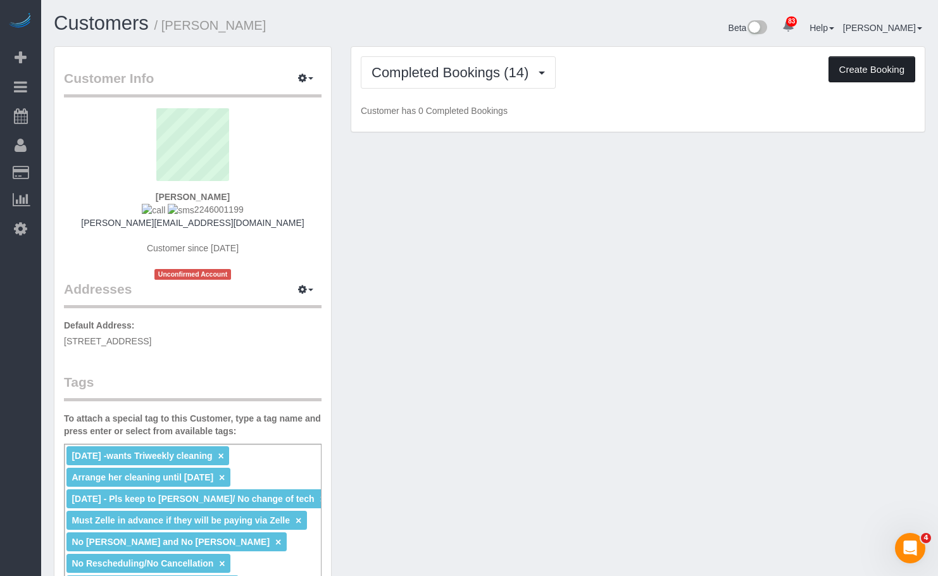
click at [843, 71] on button "Create Booking" at bounding box center [871, 69] width 87 height 27
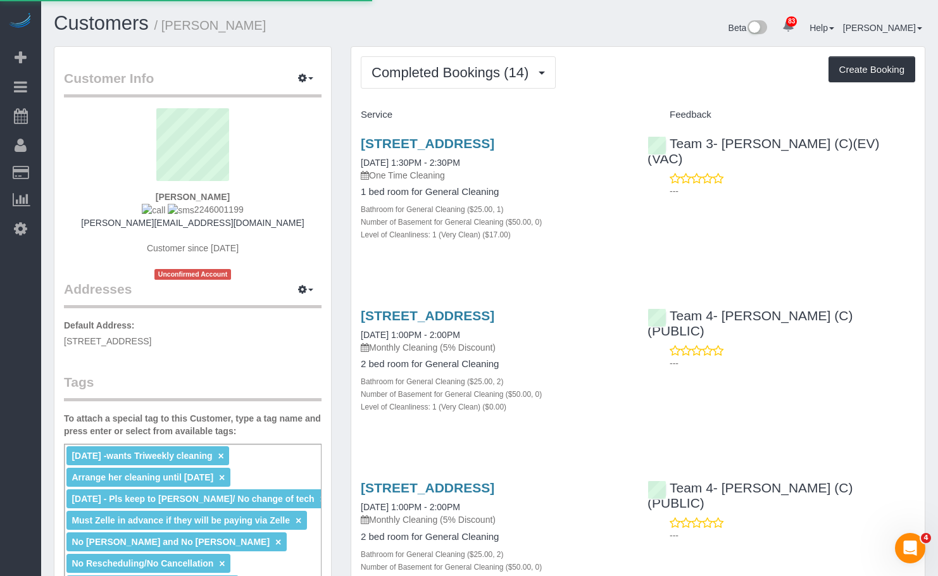
select select "IL"
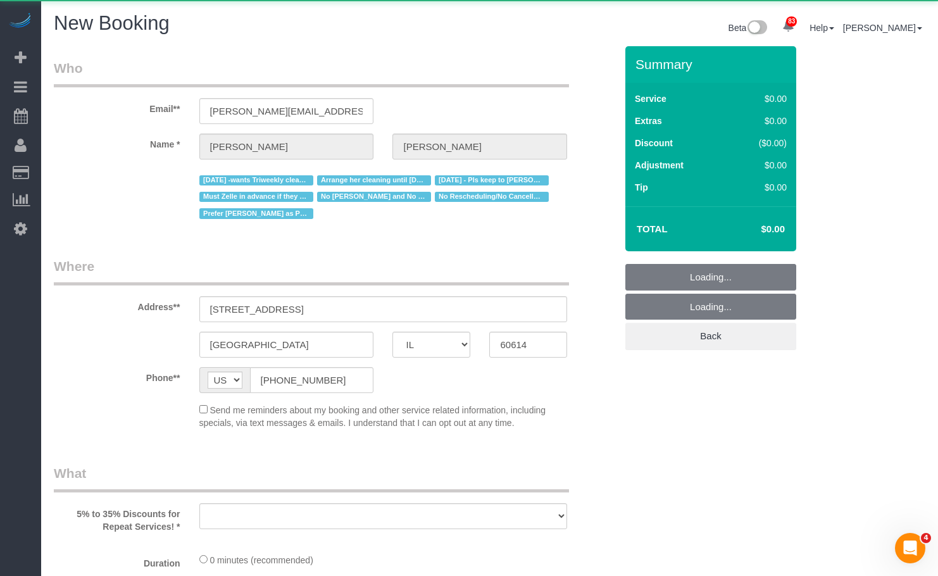
select select "object:10334"
select select "string:fspay-f2924d44-3a51-45b4-b9bf-3c44e59f2b2e"
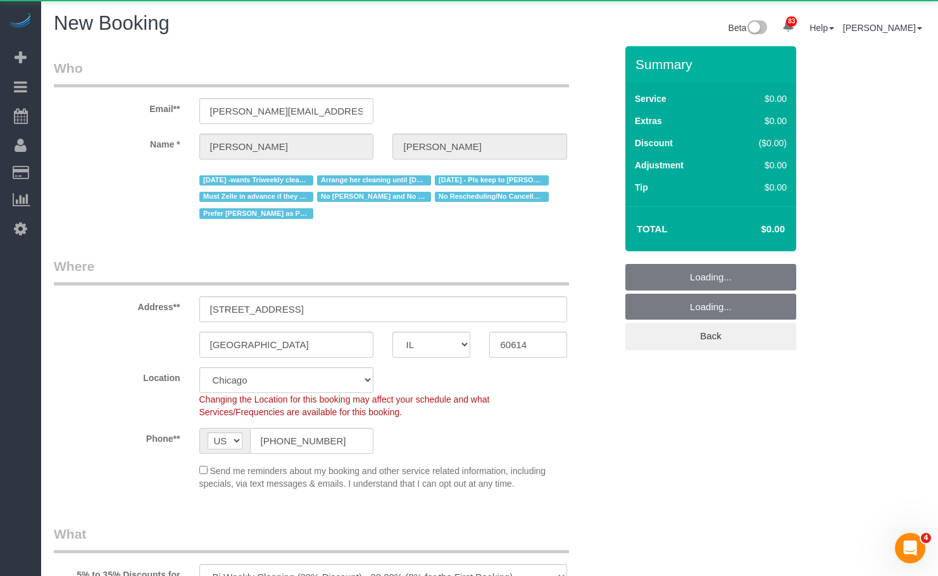
select select "512"
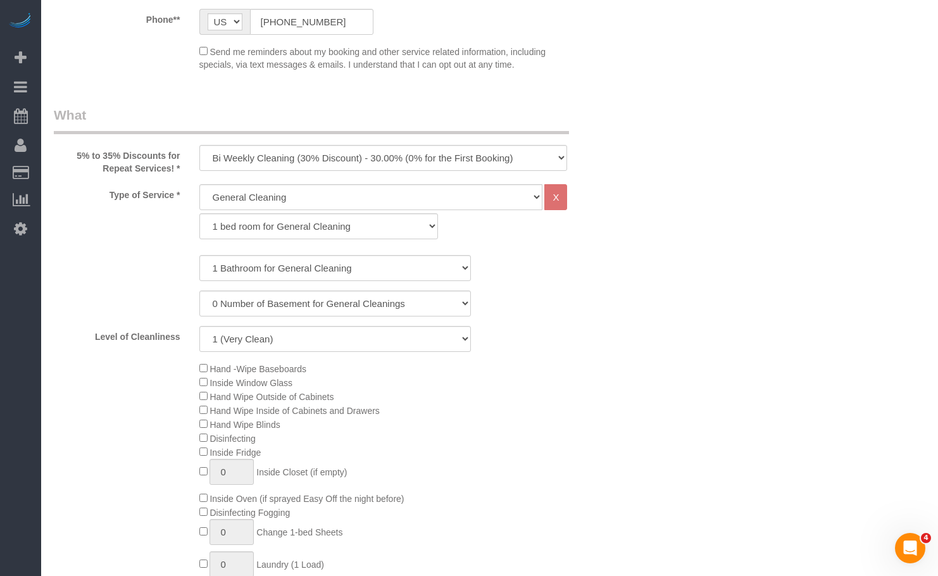
select select "object:10953"
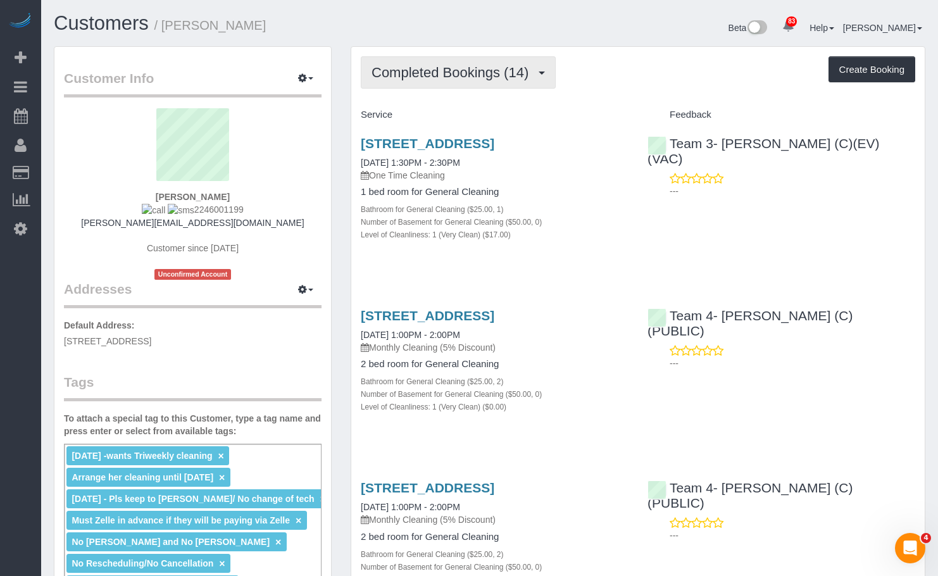
click at [466, 83] on button "Completed Bookings (14)" at bounding box center [458, 72] width 195 height 32
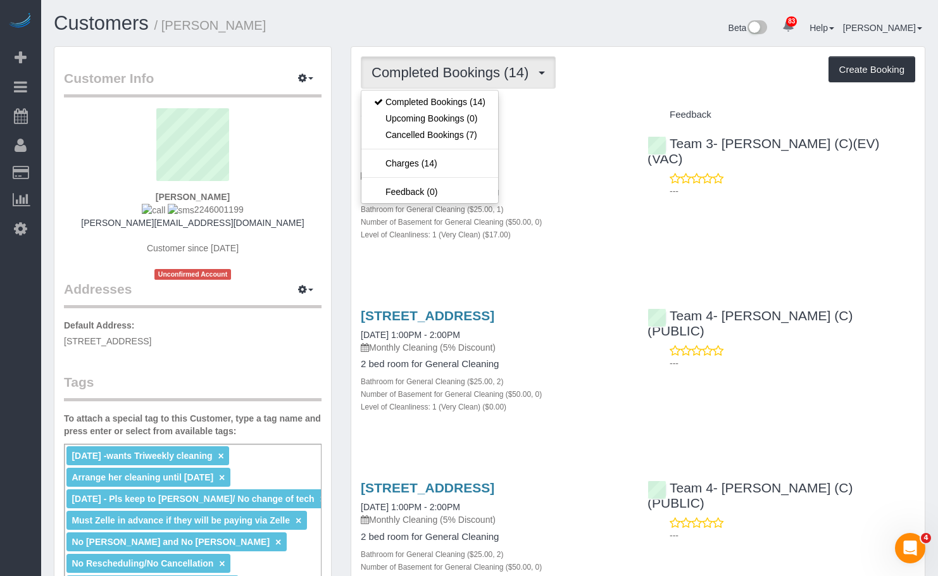
click at [649, 62] on div "Completed Bookings (14) Completed Bookings (14) Upcoming Bookings (0) Cancelled…" at bounding box center [638, 72] width 554 height 32
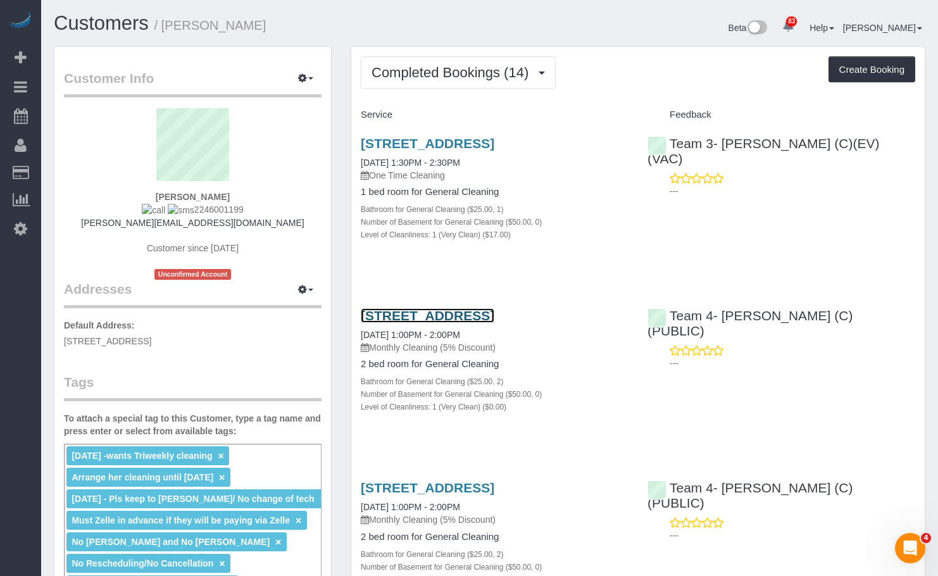
click at [494, 323] on link "2345 N Lincoln Ave, Unit 1006, Chicago, IL 60614" at bounding box center [428, 315] width 134 height 15
click at [494, 142] on link "2345 N Lincoln Ave, Unit 1006, Chicago, IL 60614" at bounding box center [428, 143] width 134 height 15
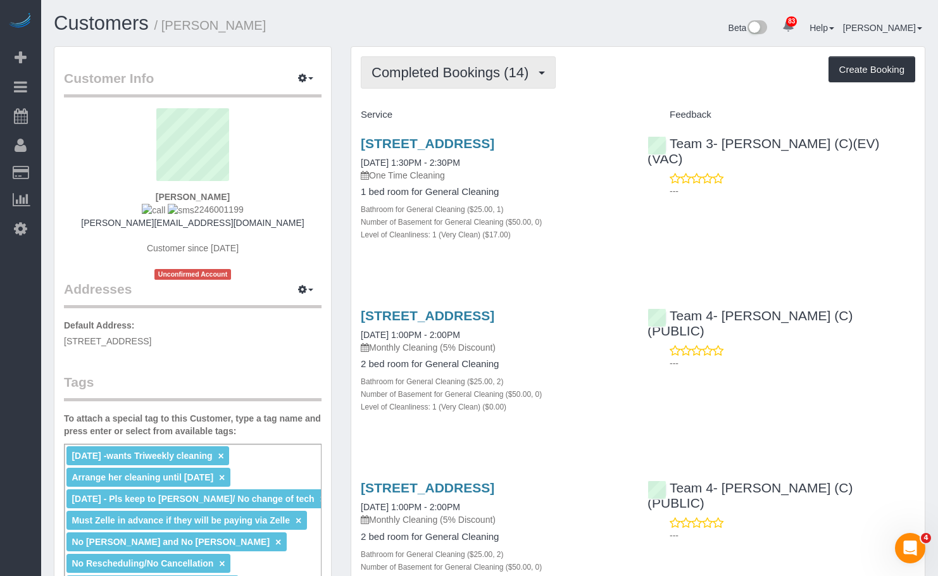
click at [511, 83] on button "Completed Bookings (14)" at bounding box center [458, 72] width 195 height 32
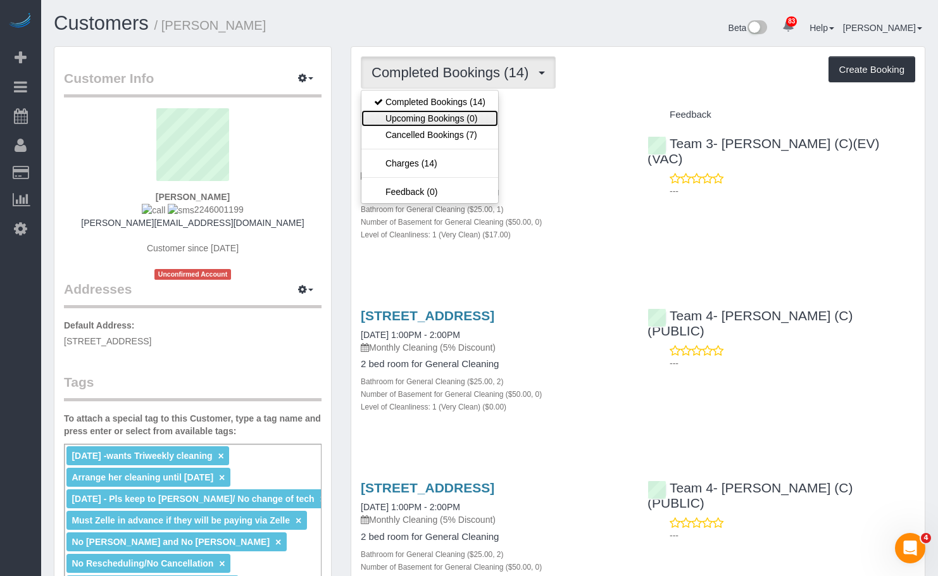
click at [467, 115] on link "Upcoming Bookings (0)" at bounding box center [429, 118] width 137 height 16
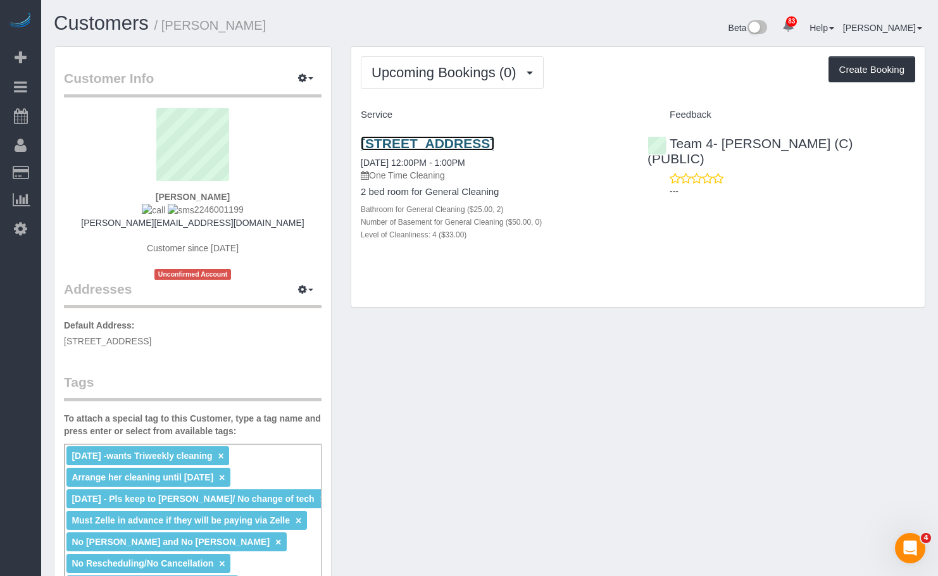
click at [468, 141] on link "2345 N Lincoln Ave, Unit 1006, Chicago, IL 60614" at bounding box center [428, 143] width 134 height 15
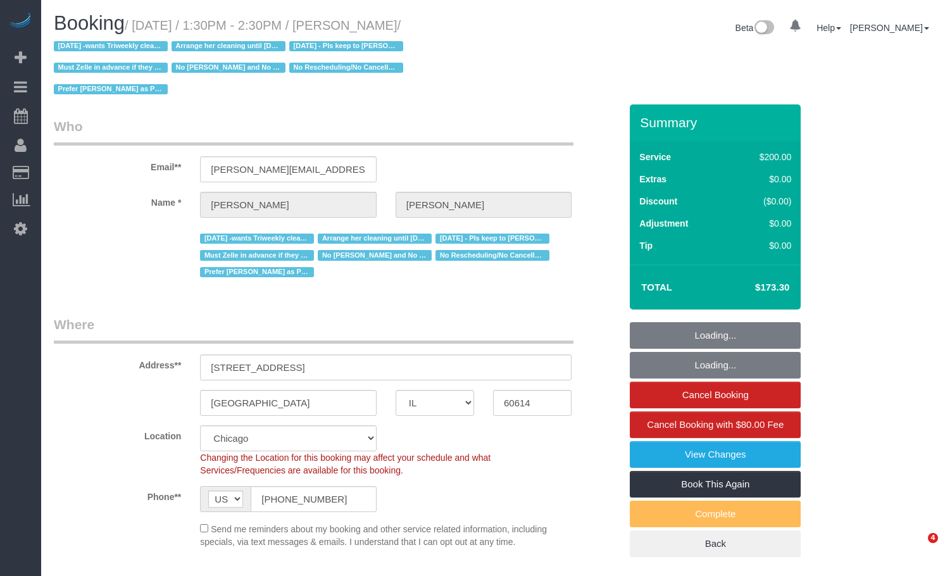
select select "IL"
select select "number:1"
select select "number:58"
select select "number:139"
select select "number:104"
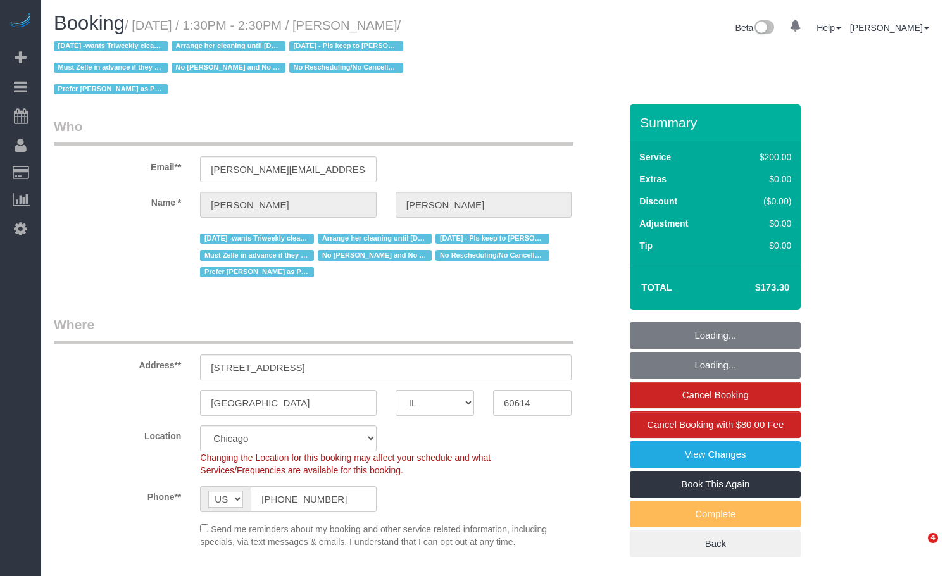
select select "object:1220"
select select "512"
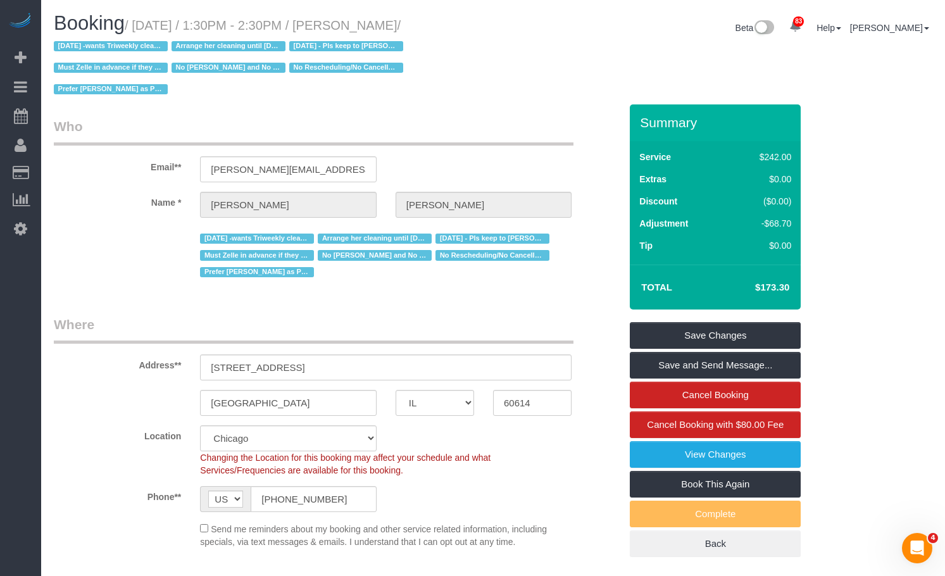
click at [466, 89] on h1 "Booking / [DATE] / 1:30PM - 2:30PM / [PERSON_NAME] / [DATE] -wants Triweekly cl…" at bounding box center [269, 56] width 430 height 86
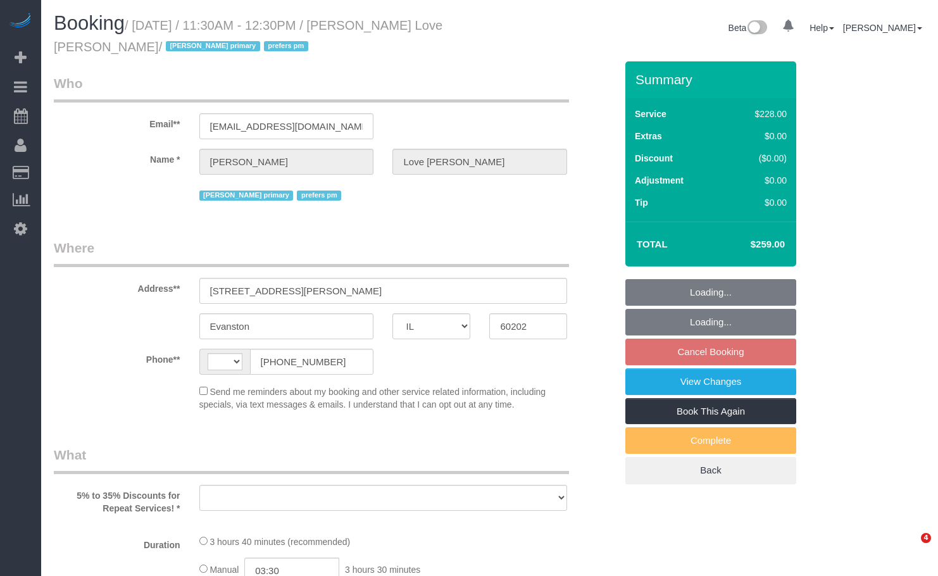
select select "IL"
select select "string:[GEOGRAPHIC_DATA]"
select select "object:815"
select select "string:fspay-be20b759-cfe4-41ed-907d-1dcef3e69a56"
select select "number:58"
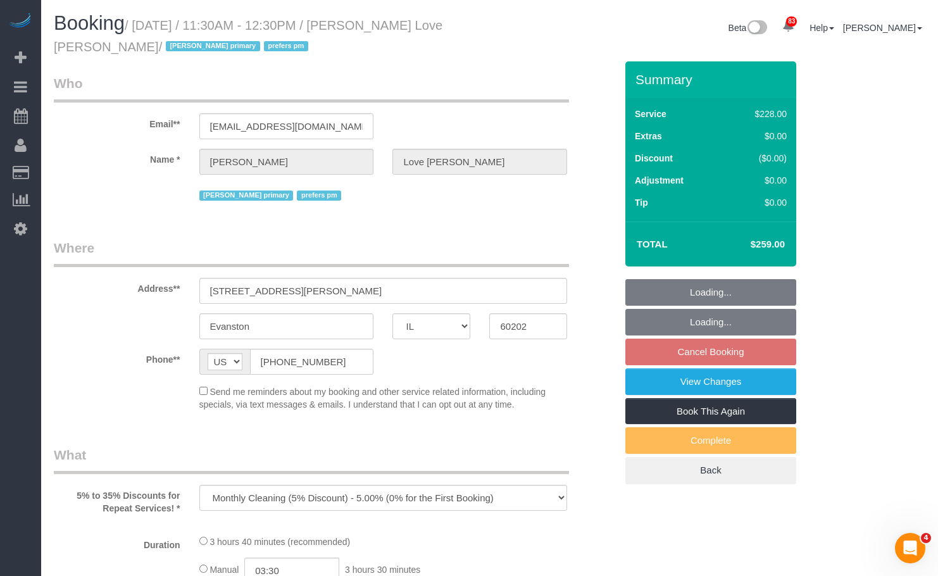
select select "number:139"
select select "number:105"
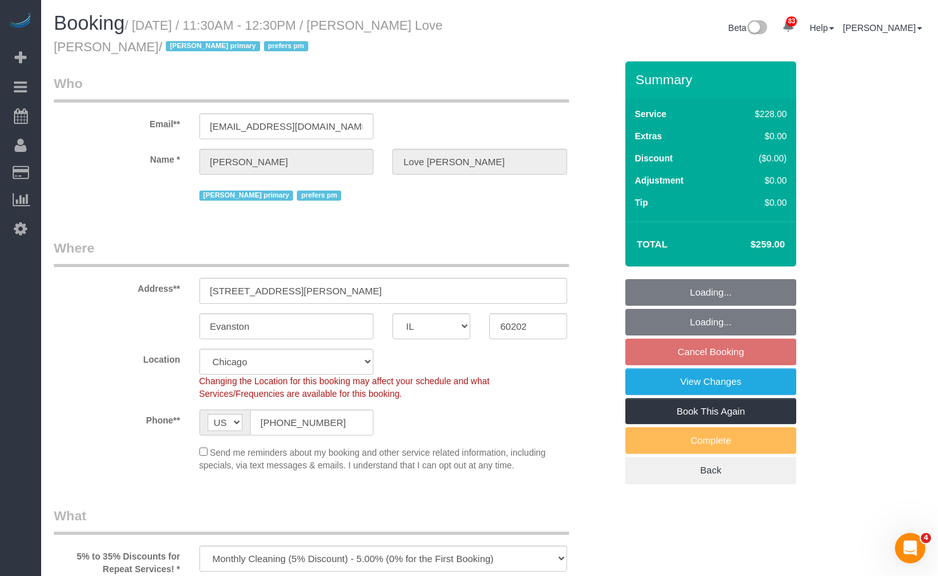
select select "512"
select select "2"
select select "5"
select select "object:1303"
select select "2"
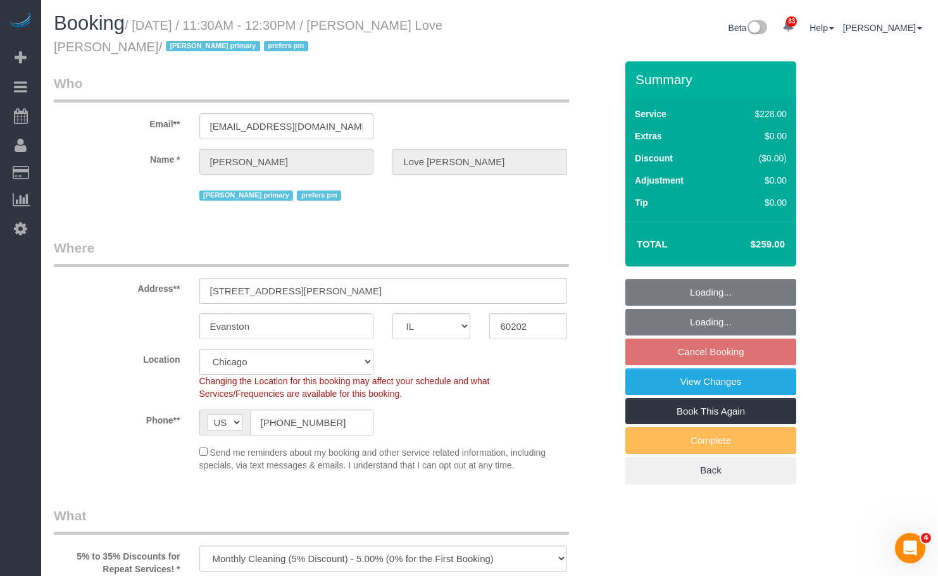
select select "5"
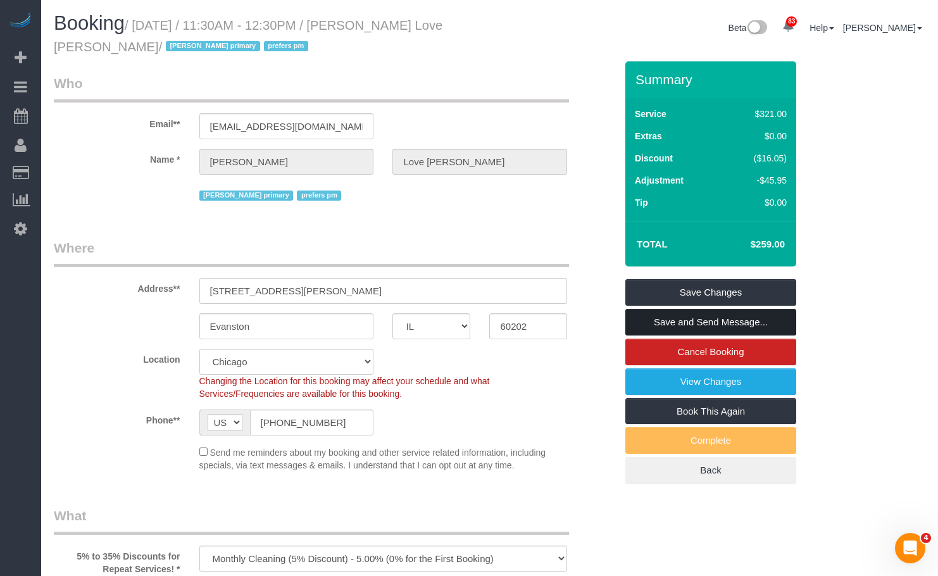
click at [707, 322] on link "Save and Send Message..." at bounding box center [710, 322] width 171 height 27
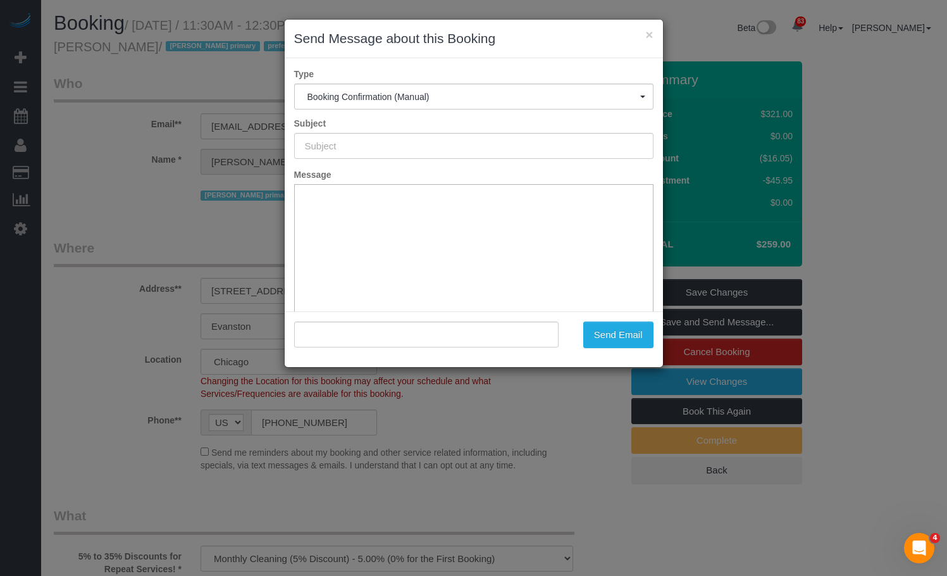
type input "Your Booking With Fresh Tech Maid, Confirmed!"
type input ""[PERSON_NAME] Love [PERSON_NAME]" <[EMAIL_ADDRESS][DOMAIN_NAME]>"
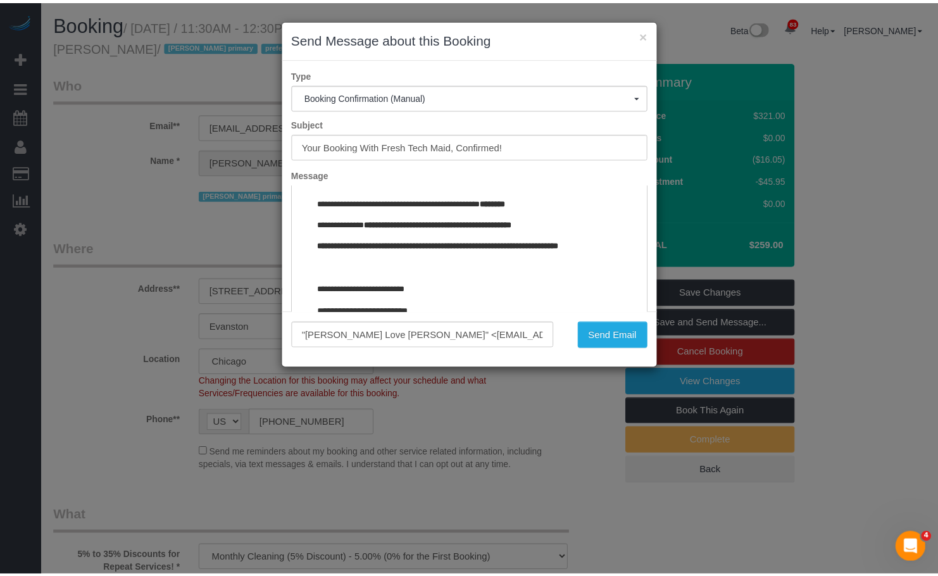
scroll to position [1407, 0]
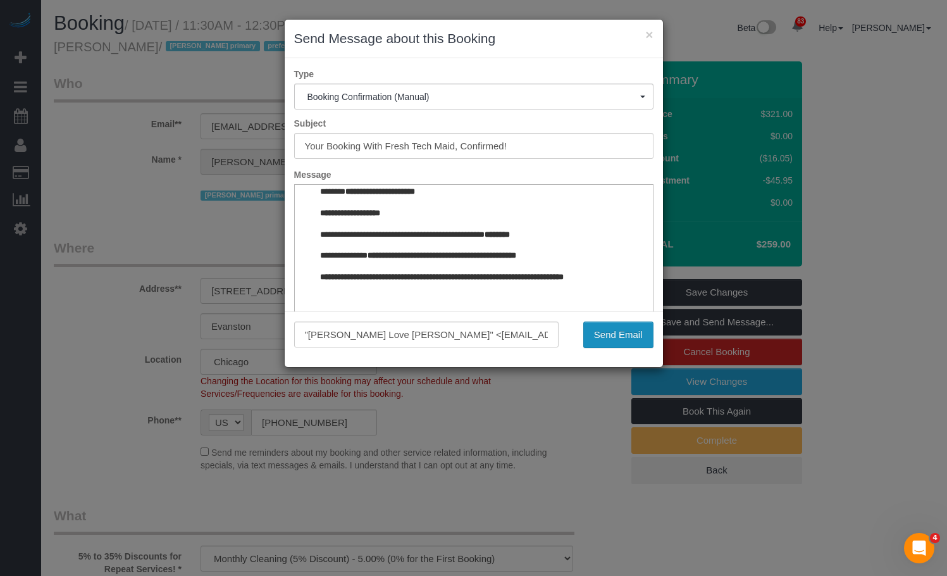
click at [618, 336] on button "Send Email" at bounding box center [618, 334] width 70 height 27
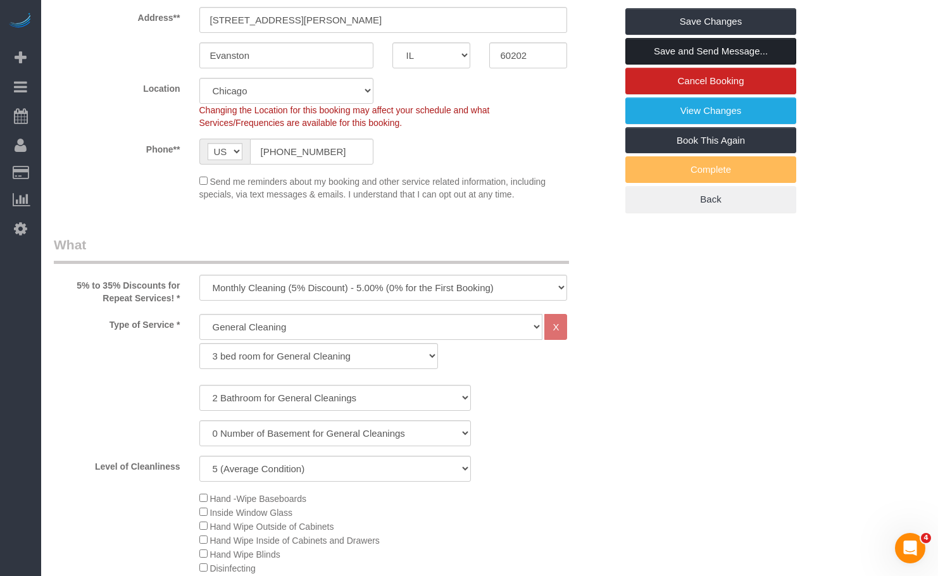
scroll to position [190, 0]
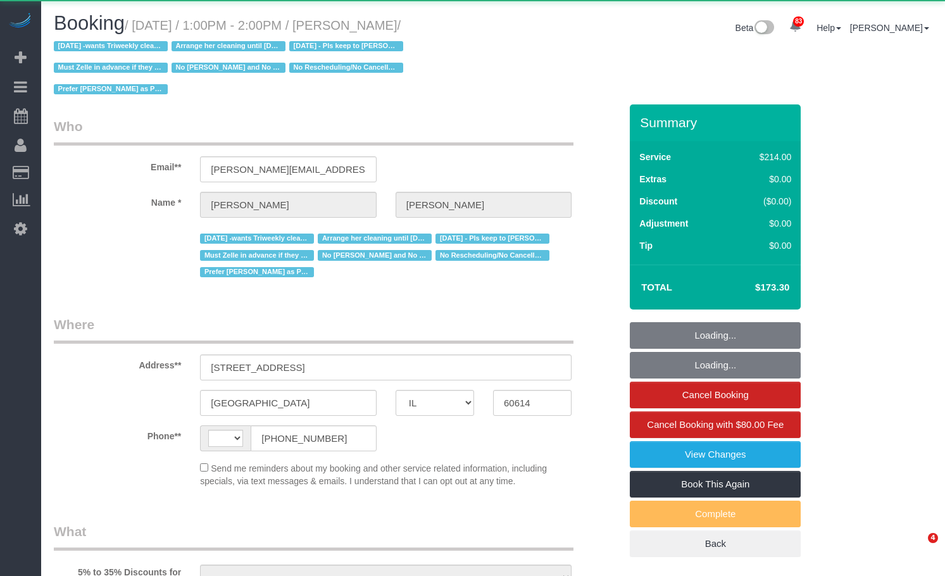
select select "IL"
select select "number:1"
select select "number:58"
select select "number:139"
select select "number:104"
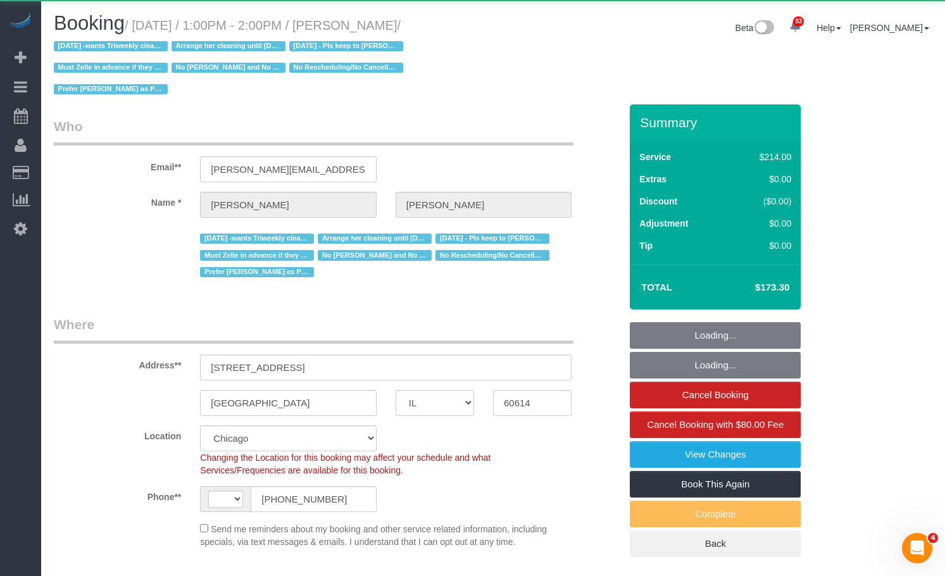
select select "string:[GEOGRAPHIC_DATA]"
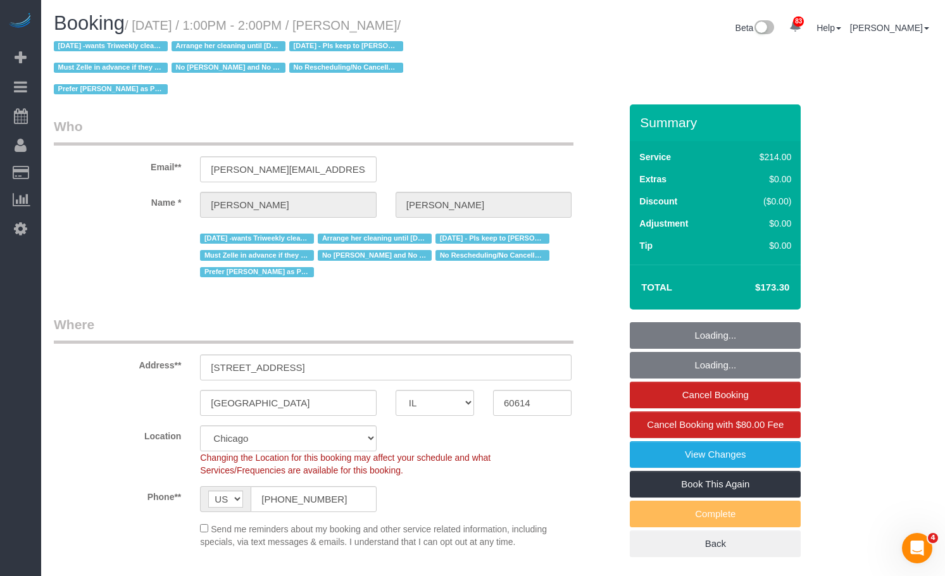
select select "object:1334"
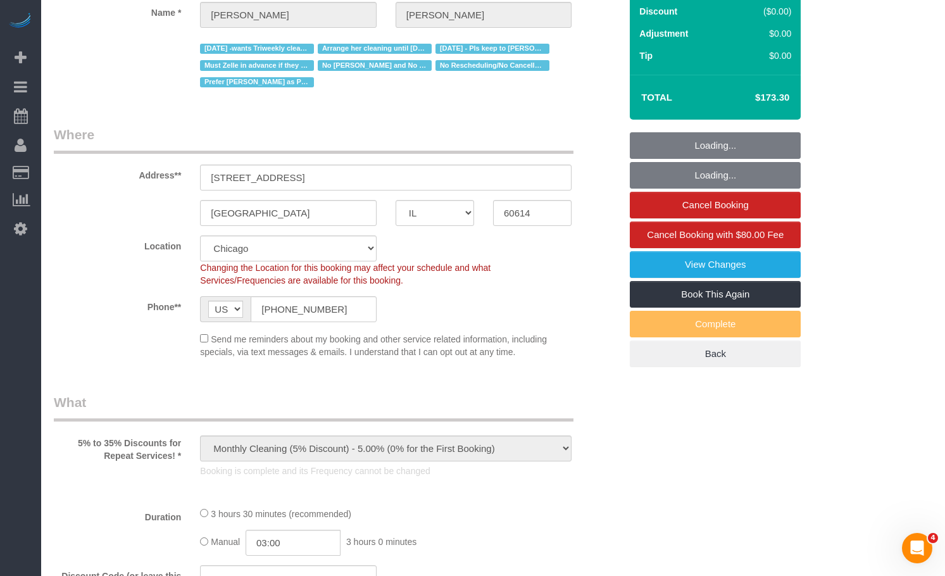
select select "512"
select select "2"
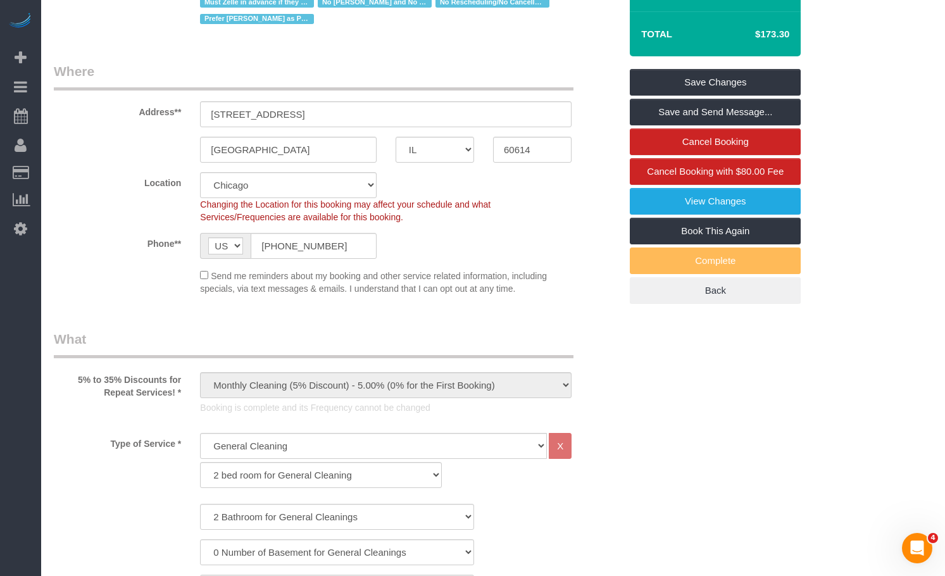
scroll to position [190, 0]
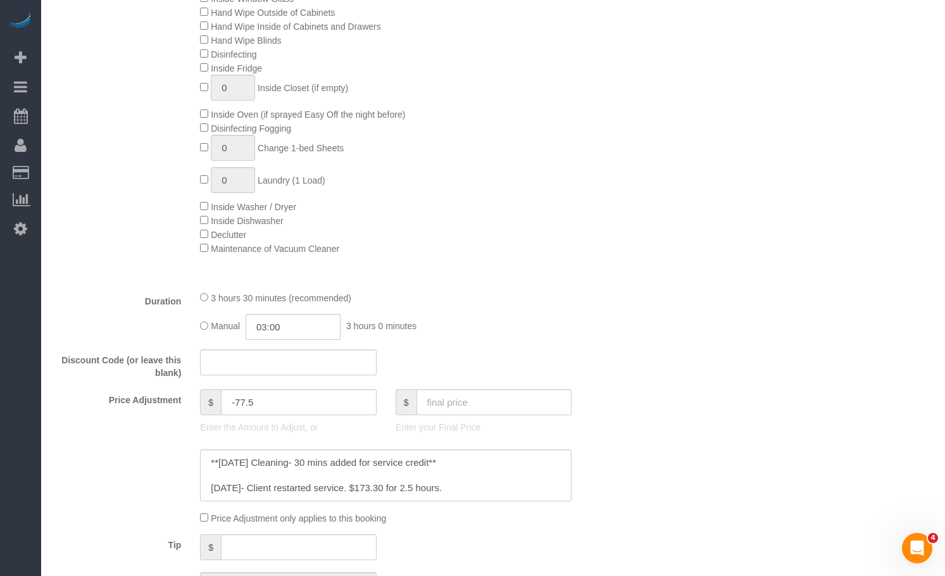
scroll to position [949, 0]
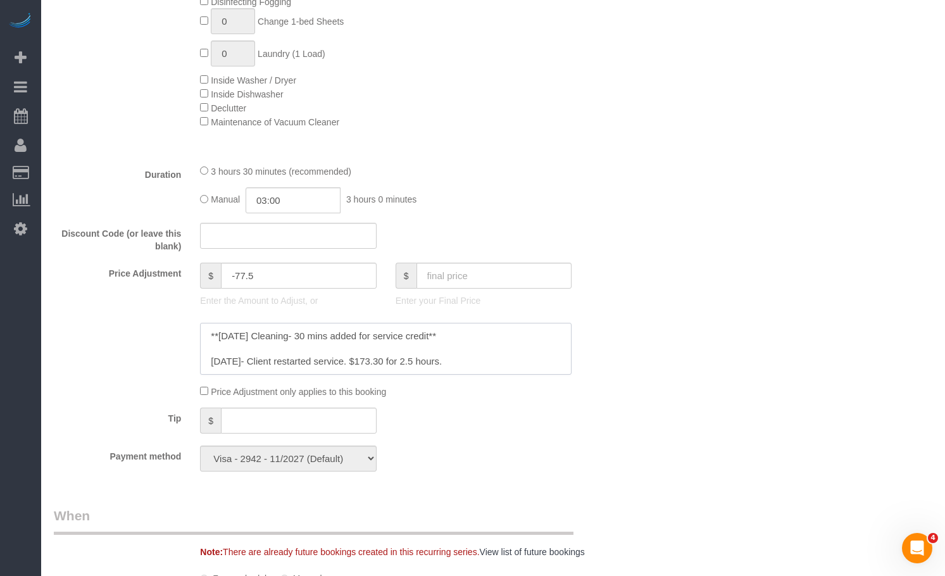
click at [516, 351] on textarea at bounding box center [385, 349] width 371 height 52
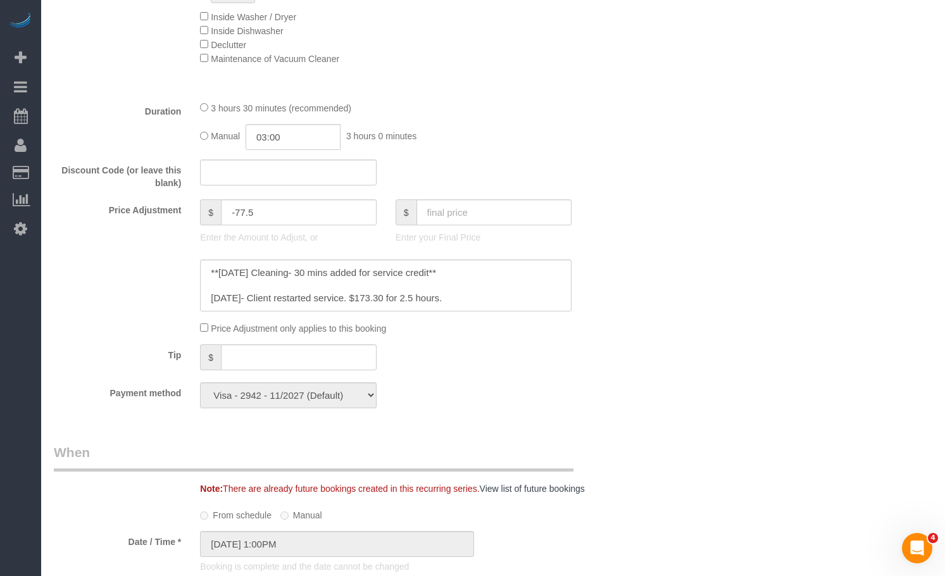
click at [487, 314] on sui-booking-price-adjustment "Price Adjustment $ -77.5 Enter the Amount to Adjust, or $ Enter your Final Pric…" at bounding box center [337, 266] width 566 height 135
click at [476, 276] on textarea at bounding box center [385, 285] width 371 height 52
click at [483, 309] on textarea at bounding box center [385, 285] width 371 height 52
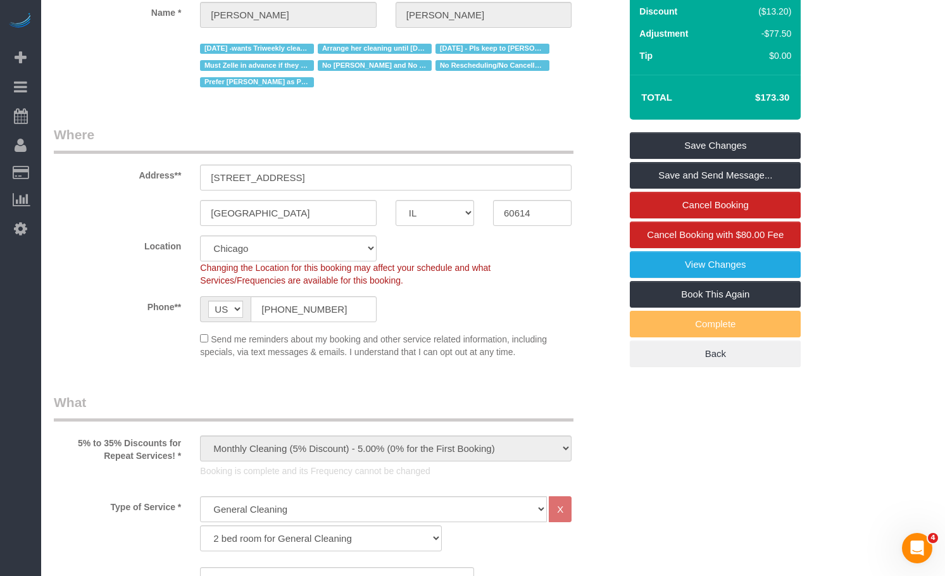
scroll to position [0, 0]
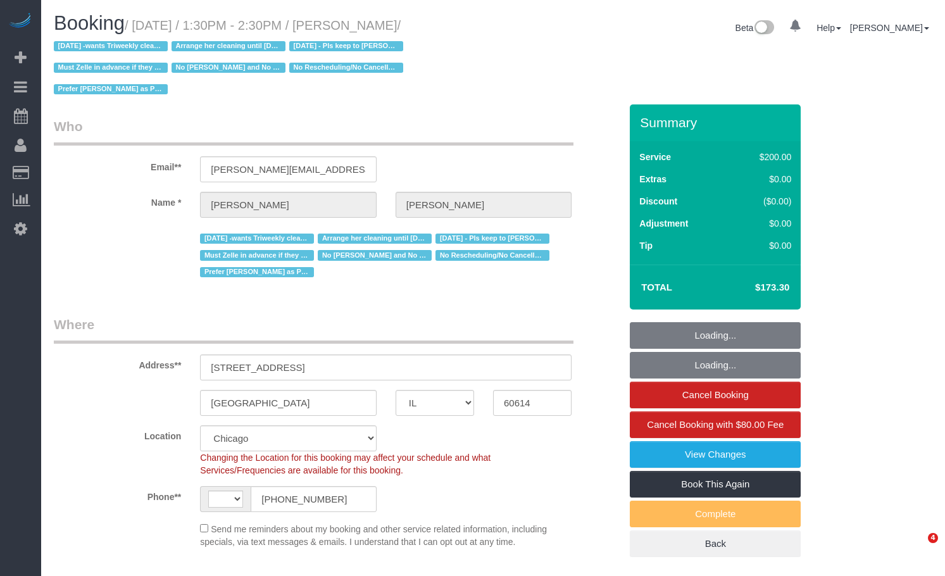
select select "IL"
select select "object:1075"
select select "string:[GEOGRAPHIC_DATA]"
select select "number:1"
select select "number:58"
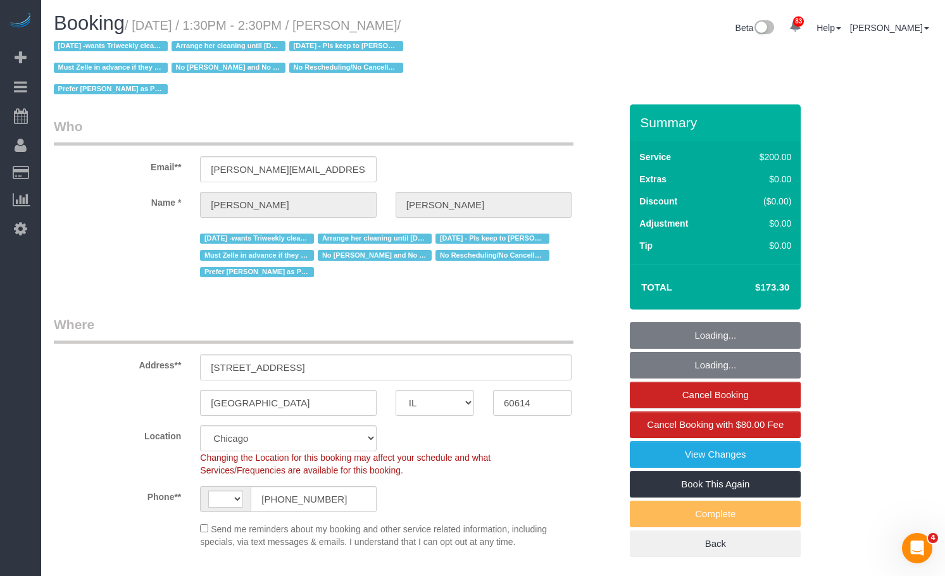
select select "number:139"
select select "number:104"
select select "512"
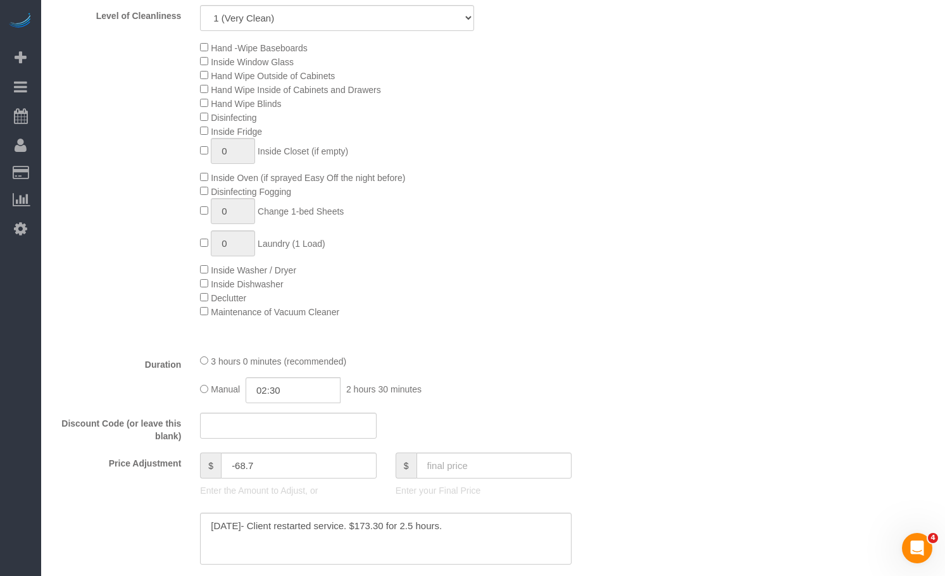
scroll to position [886, 0]
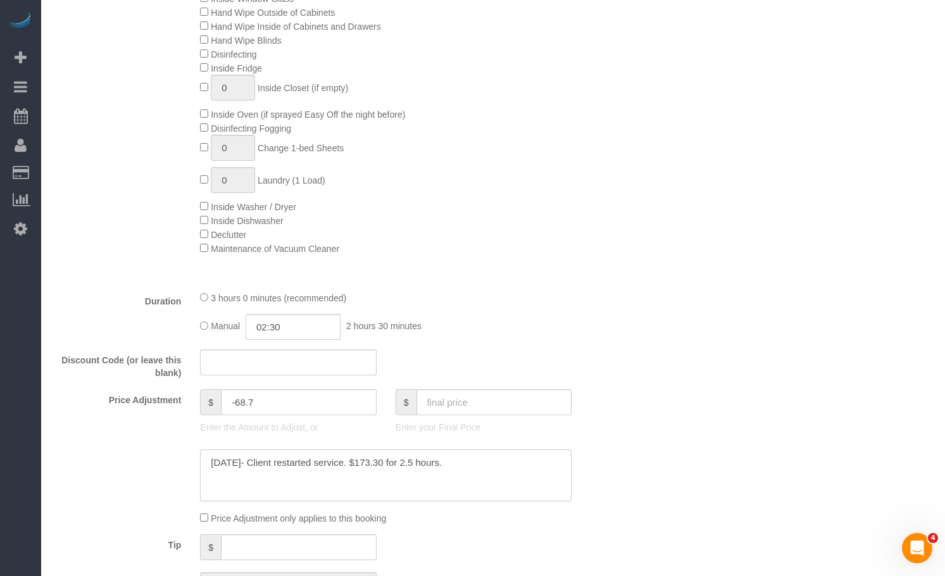
click at [488, 481] on textarea at bounding box center [385, 475] width 371 height 52
click at [540, 476] on textarea at bounding box center [385, 475] width 371 height 52
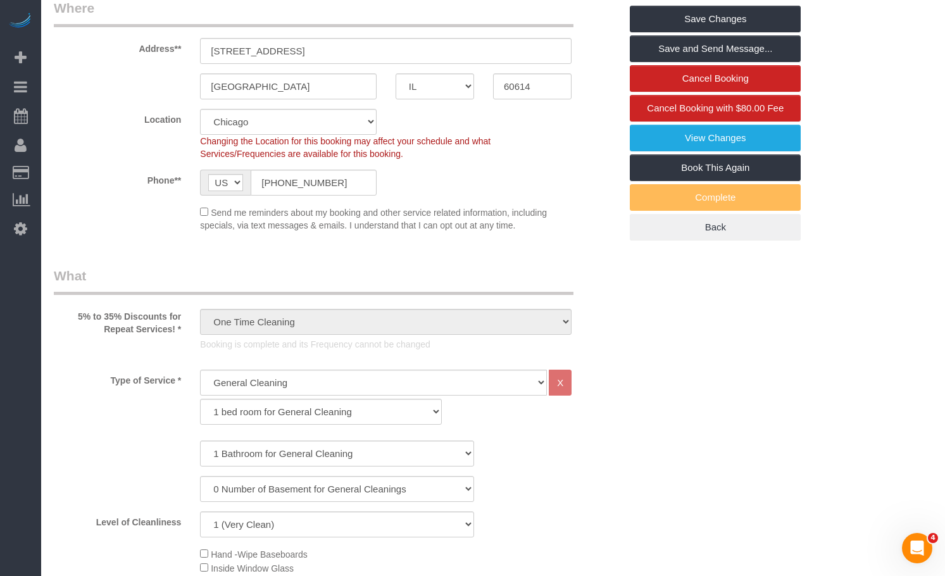
scroll to position [0, 0]
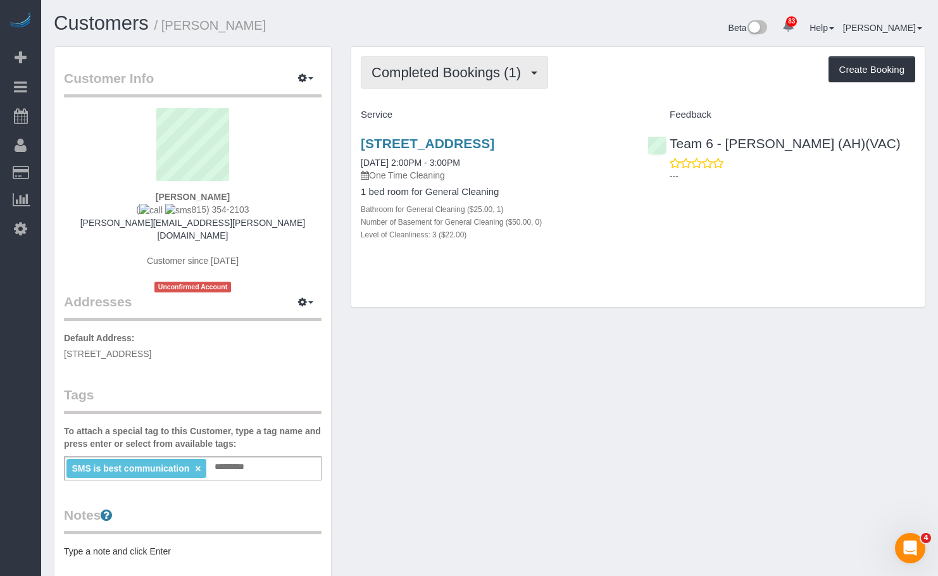
click at [451, 73] on span "Completed Bookings (1)" at bounding box center [449, 73] width 156 height 16
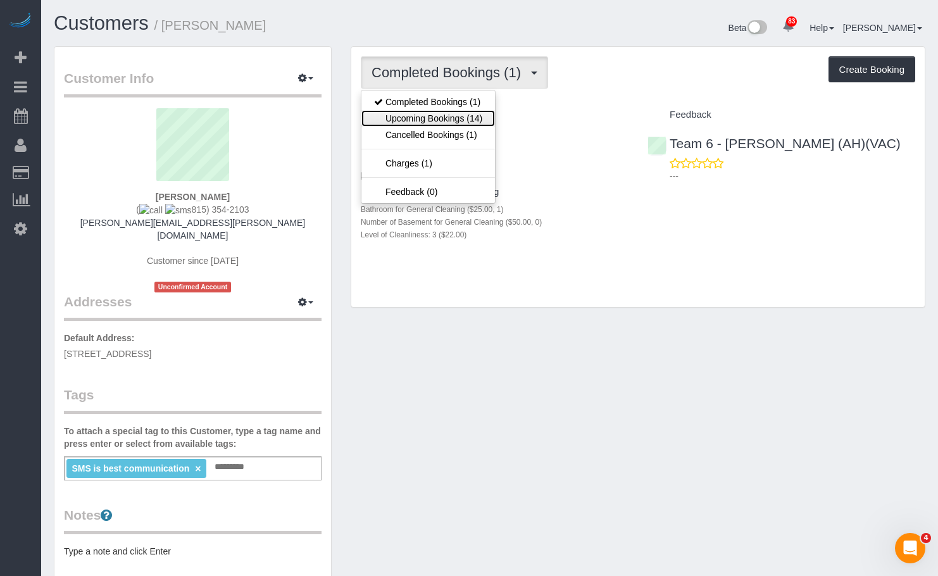
click at [448, 121] on link "Upcoming Bookings (14)" at bounding box center [428, 118] width 134 height 16
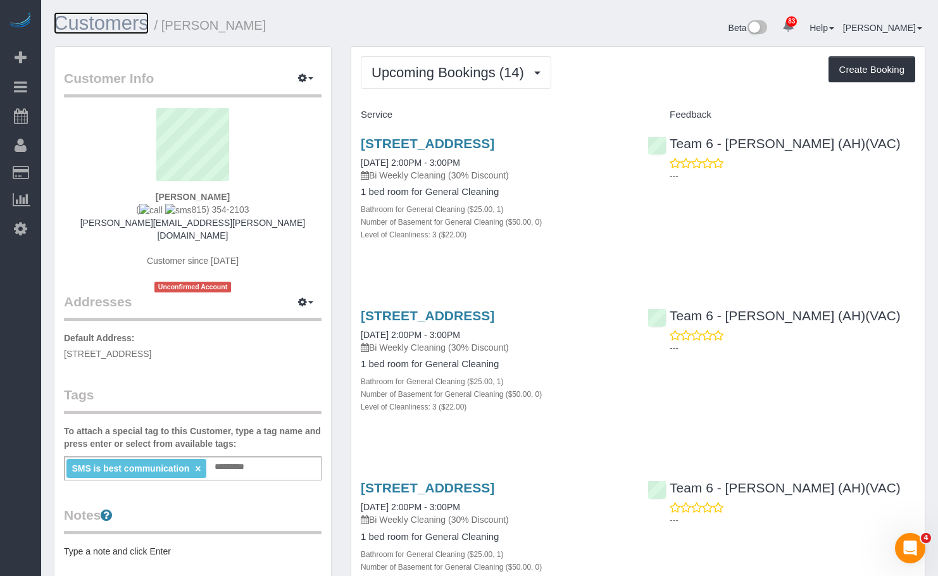
click at [109, 32] on link "Customers" at bounding box center [101, 23] width 95 height 22
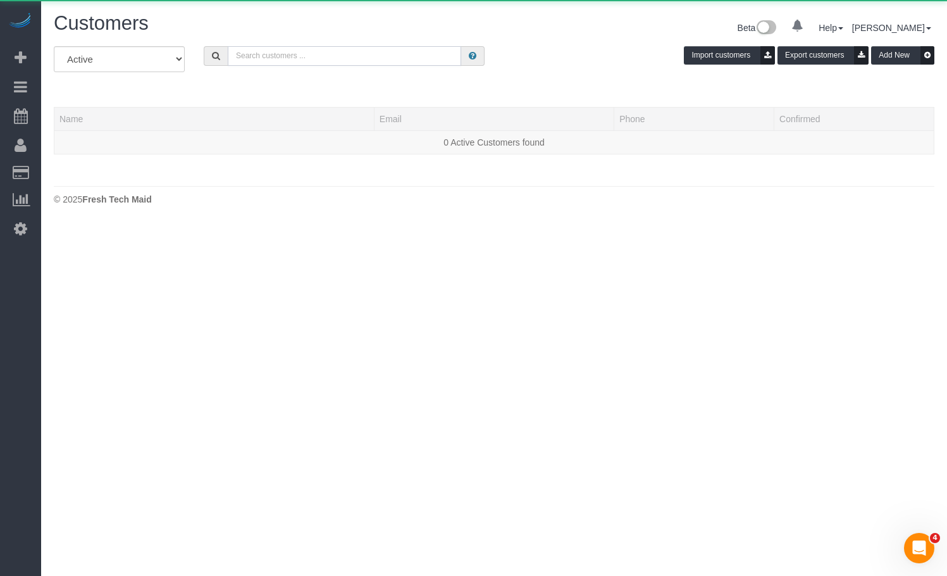
click at [344, 54] on input "text" at bounding box center [344, 56] width 233 height 20
paste input "[PERSON_NAME]"
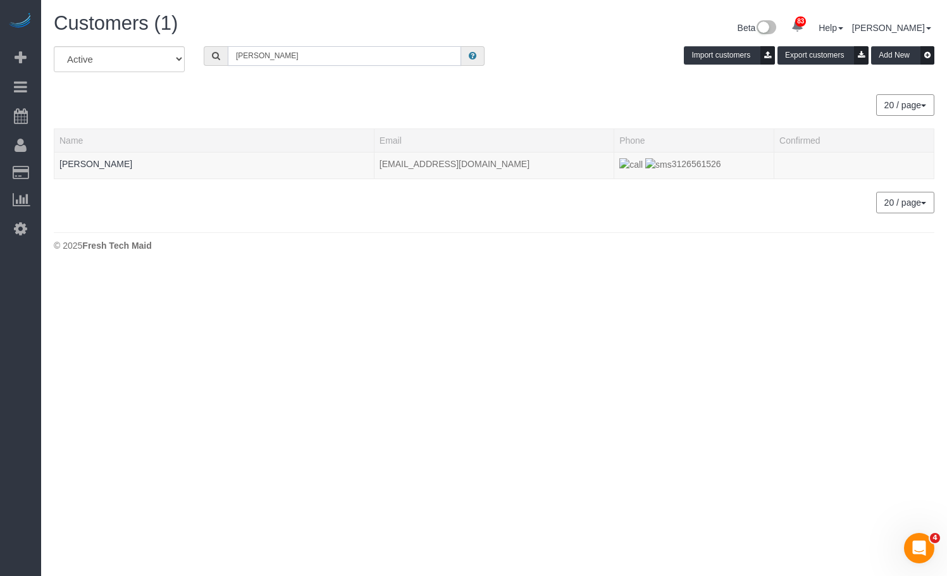
drag, startPoint x: 282, startPoint y: 52, endPoint x: 76, endPoint y: 35, distance: 207.0
click at [77, 40] on div "Customers (1) Beta 83 Your Notifications You have 0 alerts × You have 1 to char…" at bounding box center [494, 135] width 906 height 270
paste input "eter Kang"
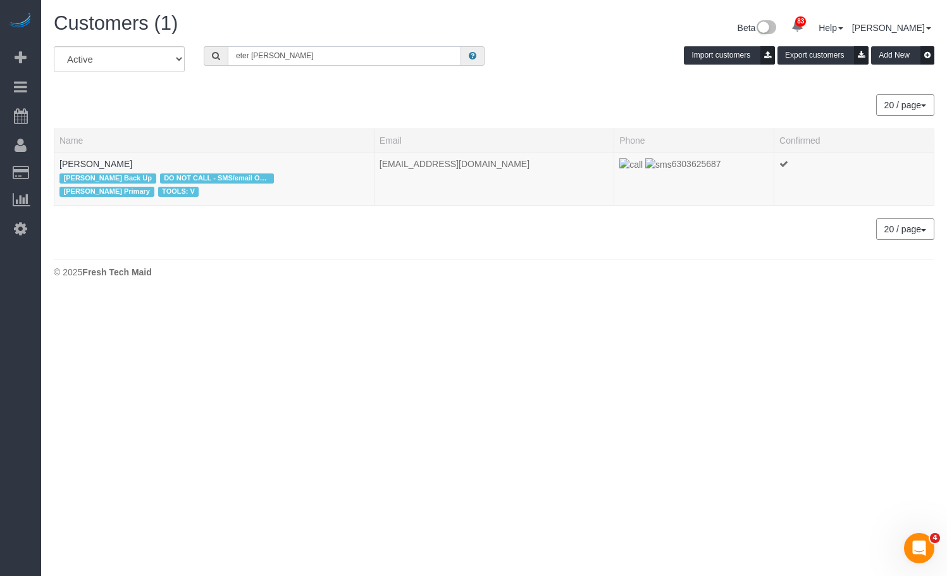
click at [237, 57] on input "eter Kang" at bounding box center [344, 56] width 233 height 20
type input "Peter Kang"
click at [81, 165] on link "Peter Kang" at bounding box center [95, 164] width 73 height 10
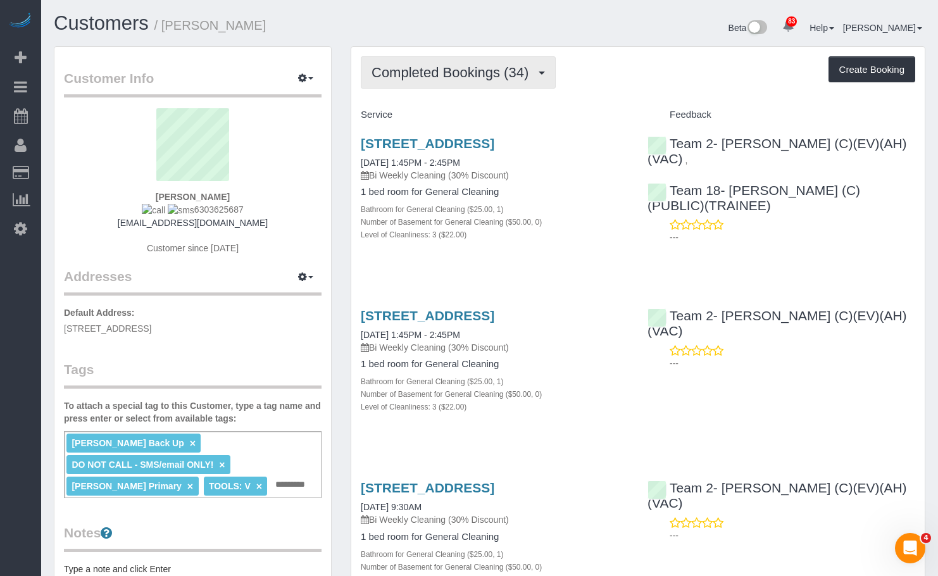
click at [488, 77] on span "Completed Bookings (34)" at bounding box center [452, 73] width 163 height 16
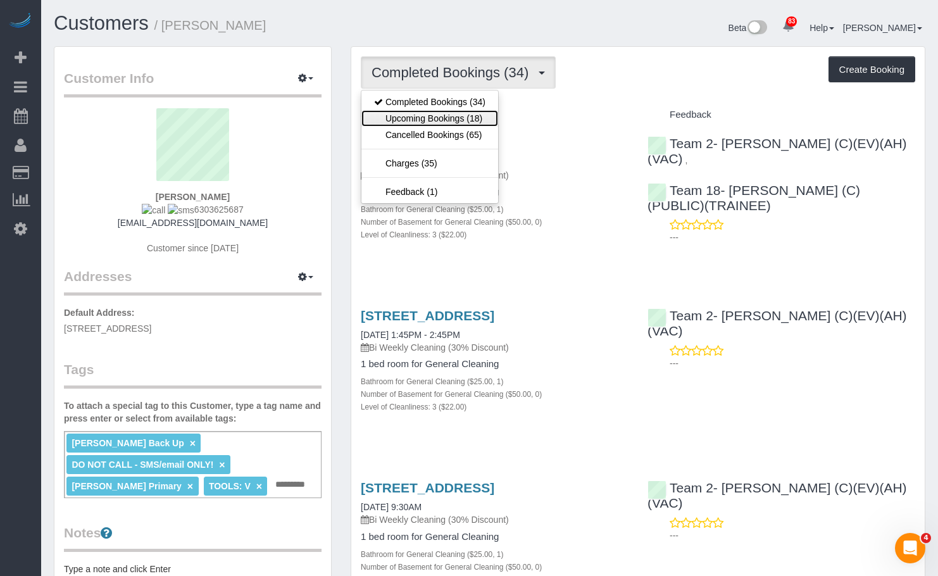
click at [478, 121] on link "Upcoming Bookings (18)" at bounding box center [429, 118] width 137 height 16
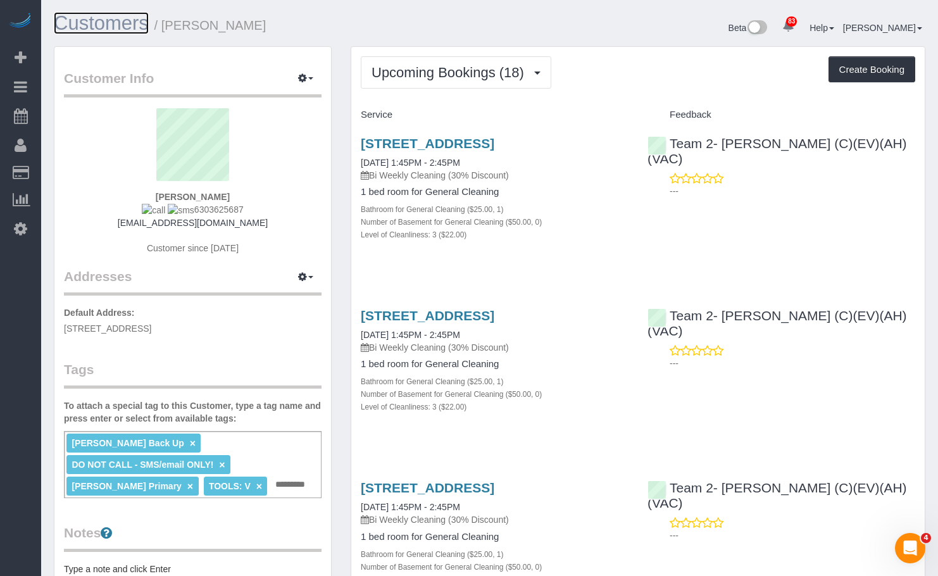
click at [97, 28] on link "Customers" at bounding box center [101, 23] width 95 height 22
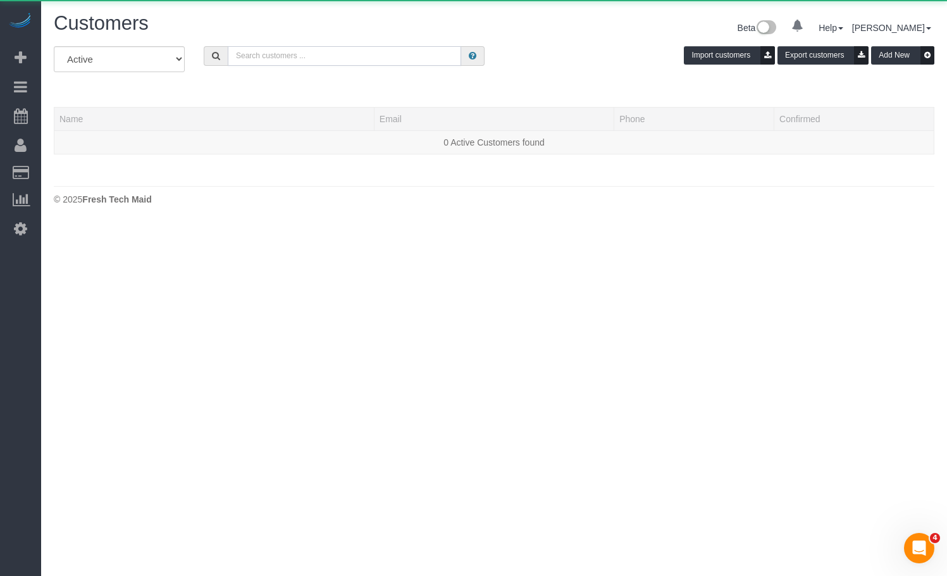
click at [278, 60] on input "text" at bounding box center [344, 56] width 233 height 20
paste input "Anna Truong"
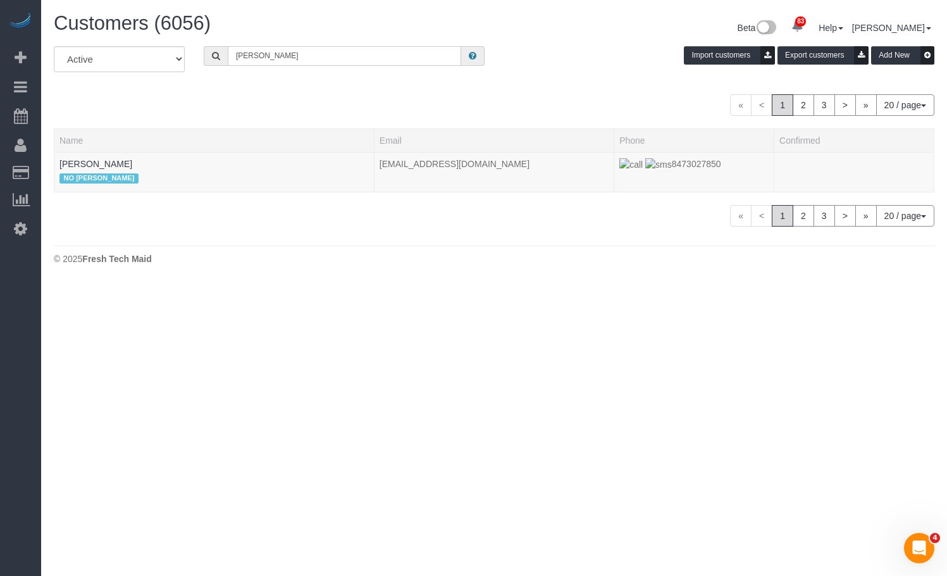
drag, startPoint x: 309, startPoint y: 51, endPoint x: 49, endPoint y: 32, distance: 260.7
click at [61, 34] on div "Customers (6056) Beta 83 Your Notifications You have 0 alerts × You have 1 to c…" at bounding box center [494, 141] width 906 height 283
paste input "Maggie Murphy"
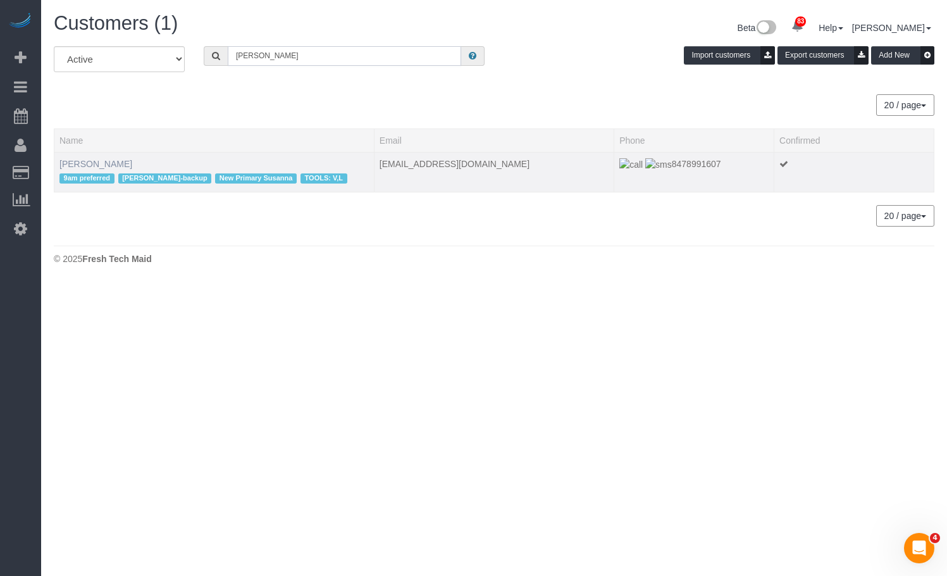
type input "Maggie Murphy"
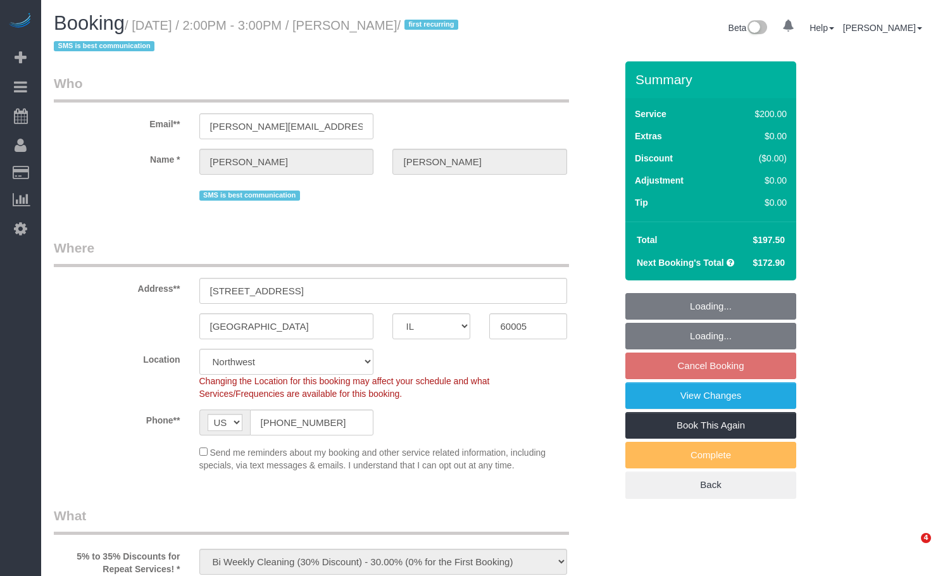
select select "IL"
select select "512"
select select "3"
select select "string:fspay-46461b0c-2964-4b41-a651-97e1274448d7"
select select "number:1"
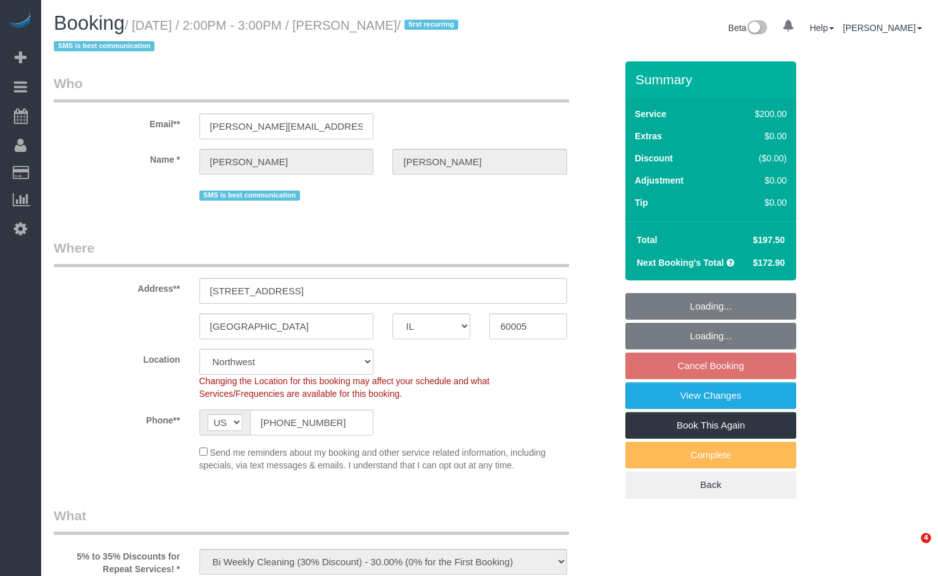
select select "number:58"
select select "number:138"
select select "number:107"
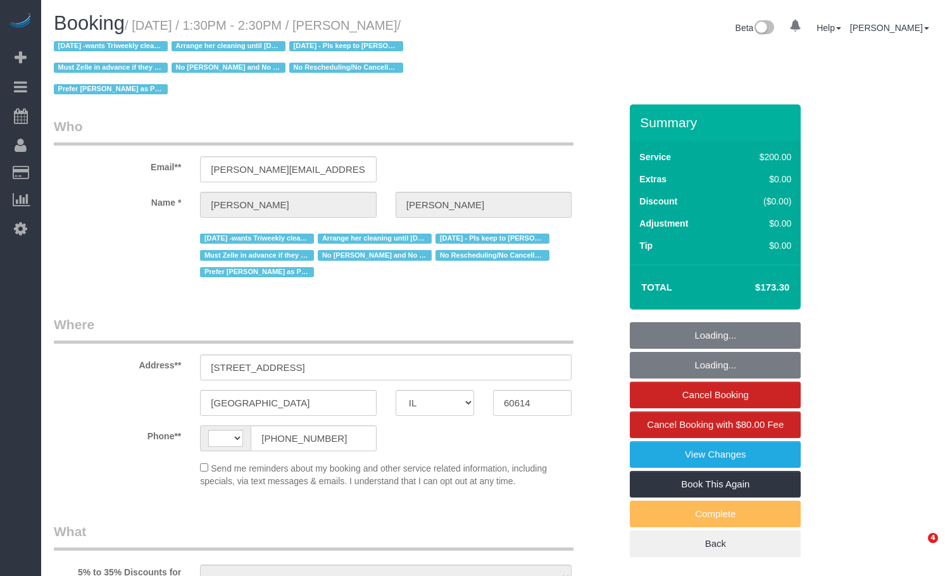
select select "IL"
select select "string:fspay-f2924d44-3a51-45b4-b9bf-3c44e59f2b2e"
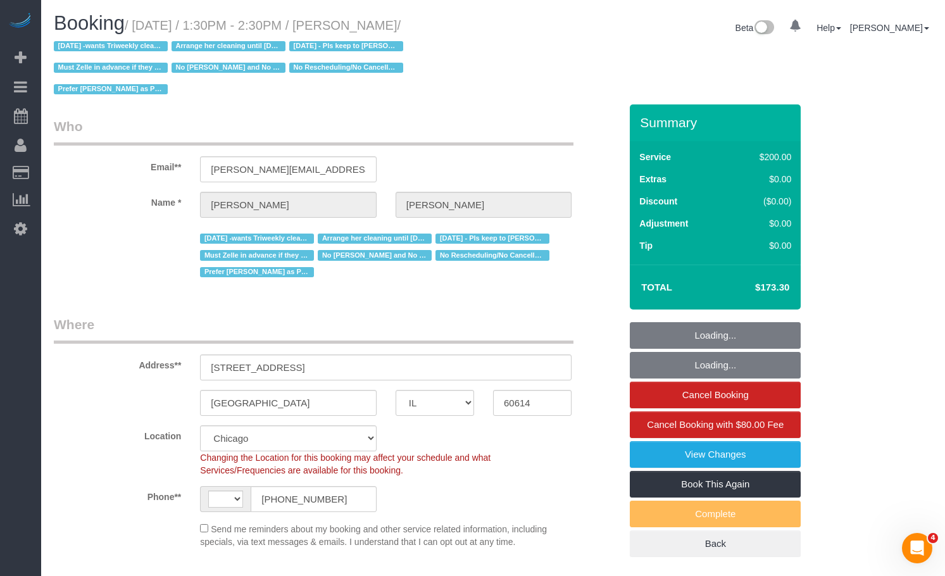
select select "string:[GEOGRAPHIC_DATA]"
select select "number:1"
select select "number:58"
select select "number:139"
select select "number:104"
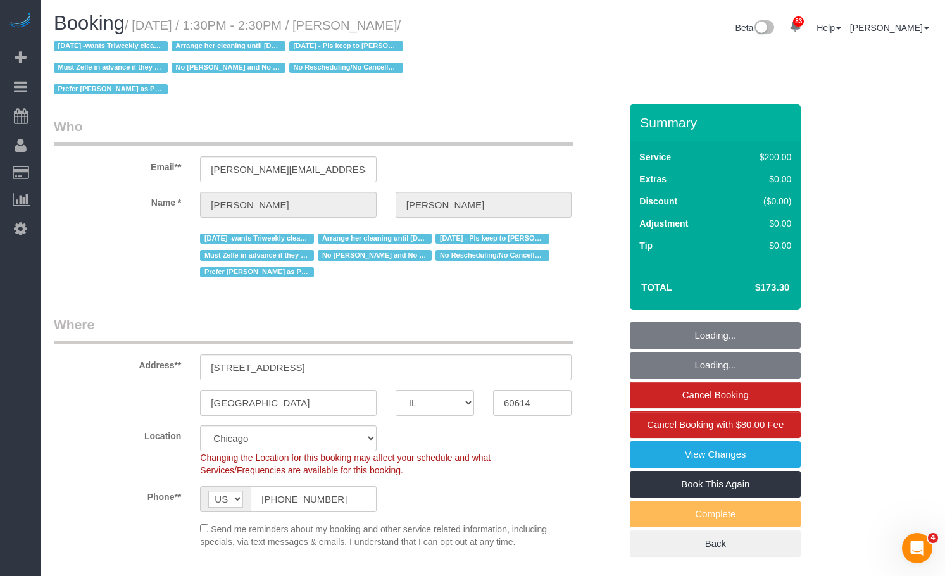
select select "object:1070"
select select "512"
select select "object:1329"
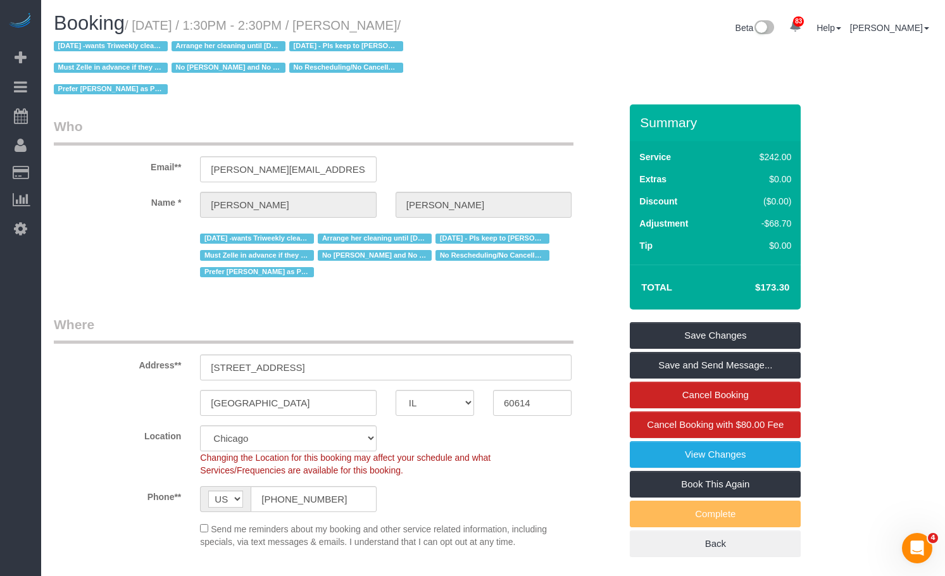
drag, startPoint x: 452, startPoint y: 22, endPoint x: 345, endPoint y: 28, distance: 107.1
click at [345, 28] on small "/ [DATE] / 1:30PM - 2:30PM / [PERSON_NAME] / [DATE] -wants Triweekly cleaning A…" at bounding box center [230, 57] width 353 height 78
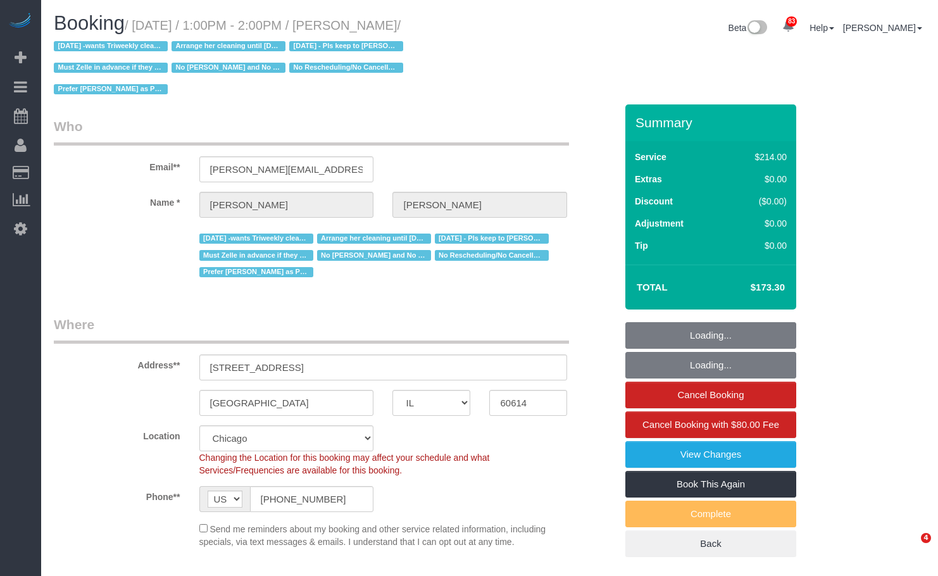
select select "IL"
select select "number:1"
select select "number:58"
select select "number:139"
select select "number:104"
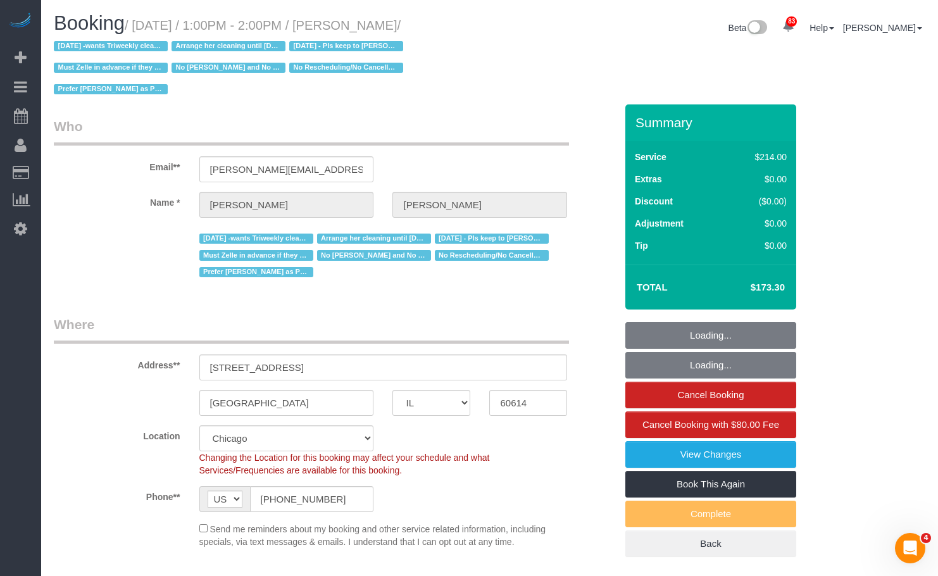
select select "512"
select select "2"
select select "object:1405"
select select "2"
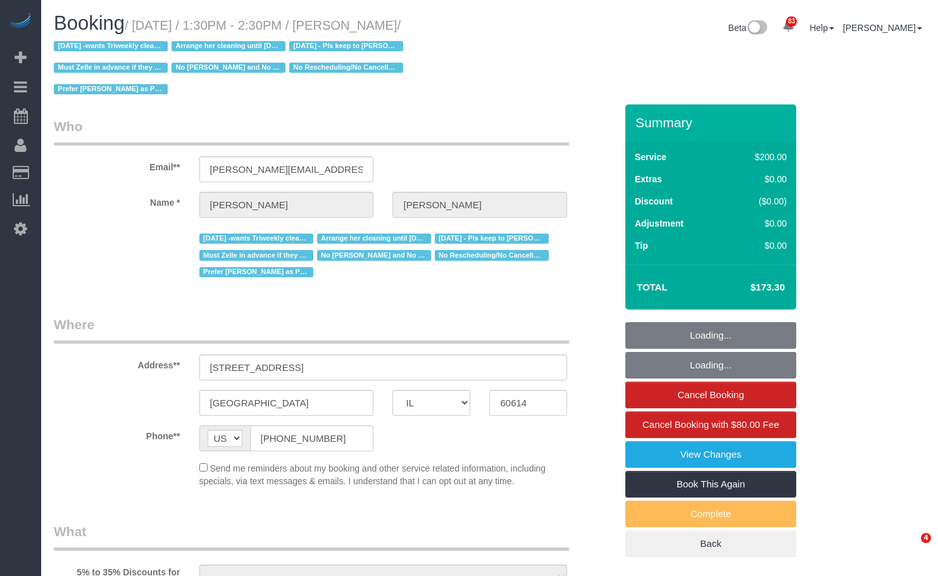
select select "IL"
select select "string:fspay-f2924d44-3a51-45b4-b9bf-3c44e59f2b2e"
select select "number:1"
select select "number:58"
select select "number:139"
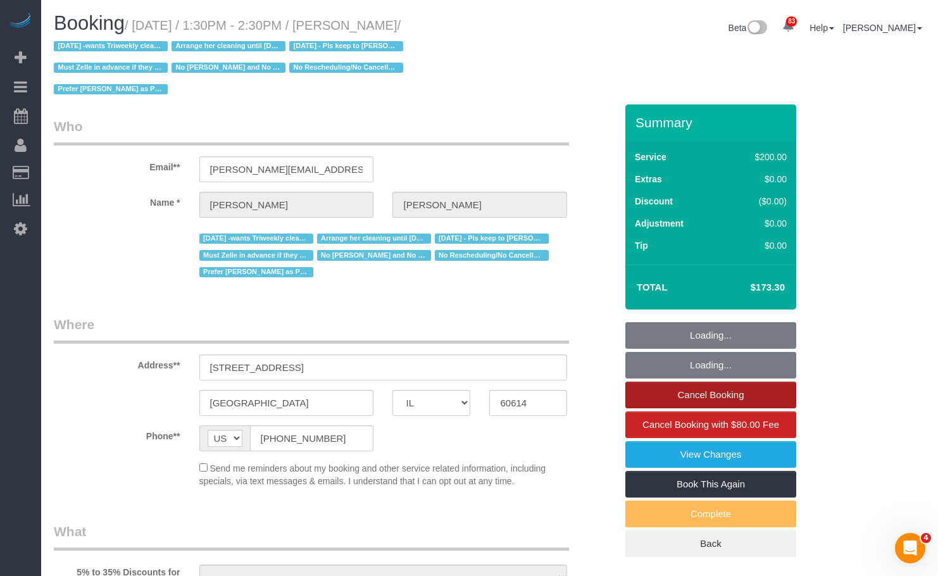
select select "number:104"
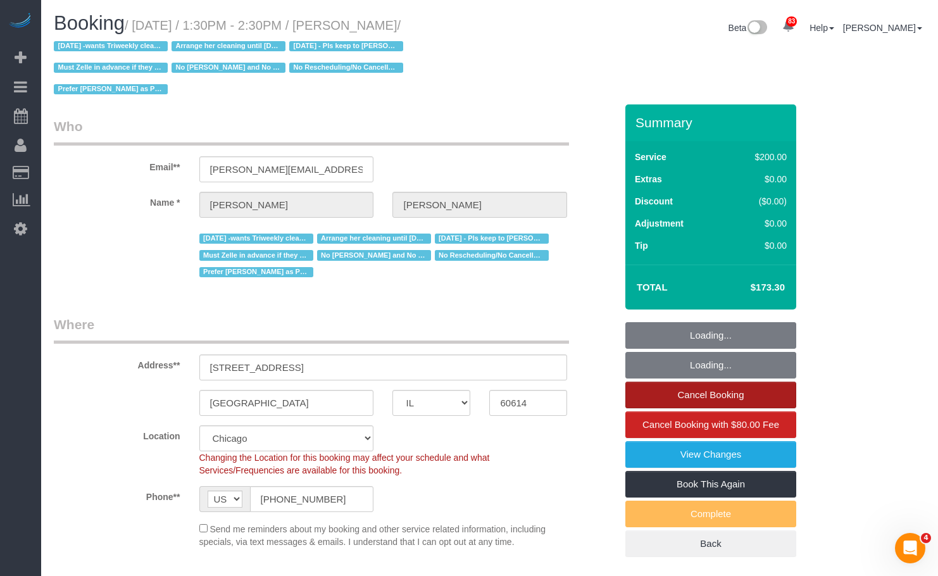
select select "object:1184"
select select "512"
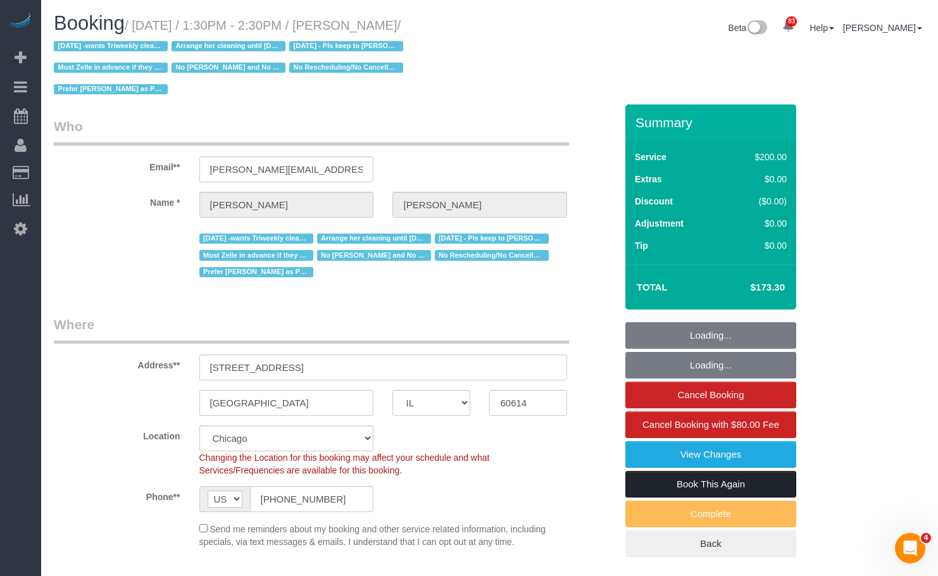
click at [719, 482] on link "Book This Again" at bounding box center [710, 484] width 171 height 27
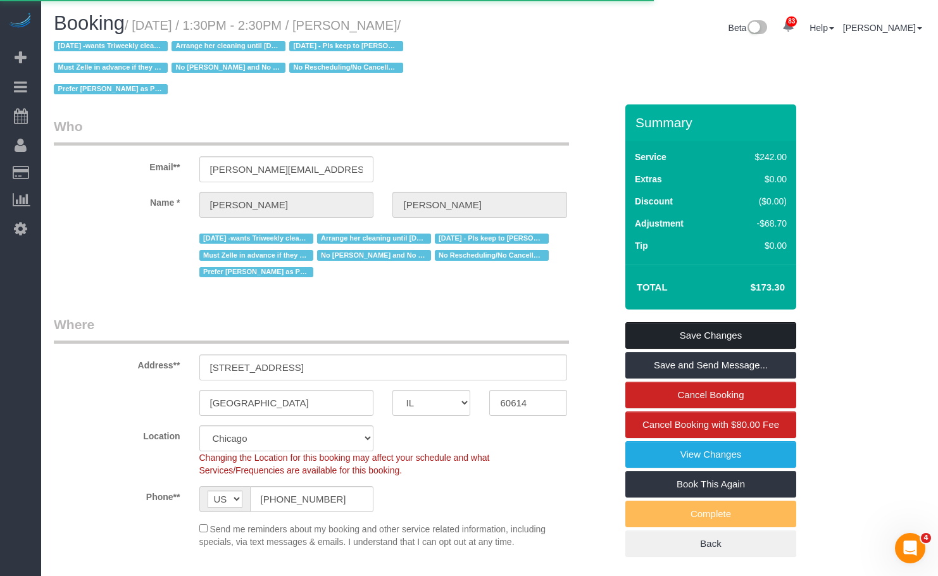
select select "IL"
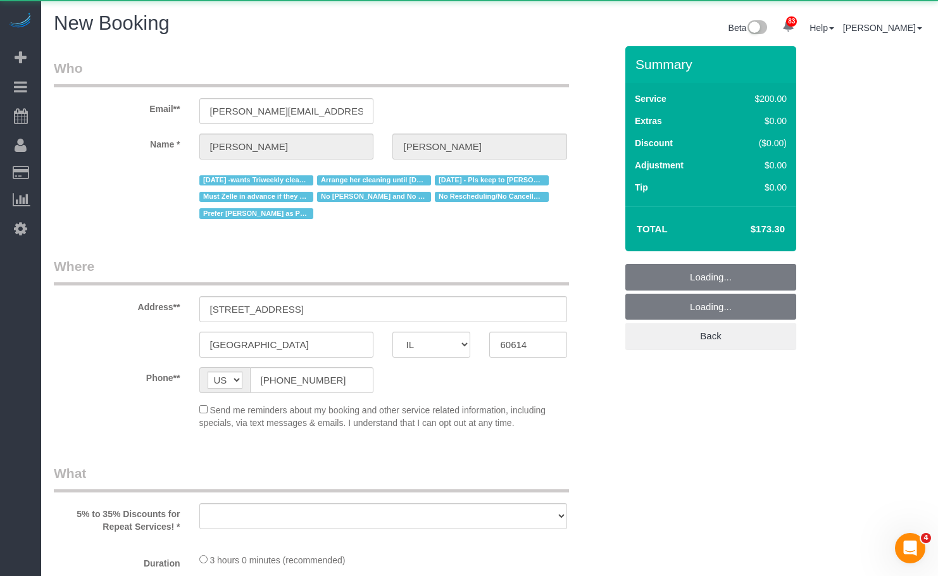
select select "string:fspay-f2924d44-3a51-45b4-b9bf-3c44e59f2b2e"
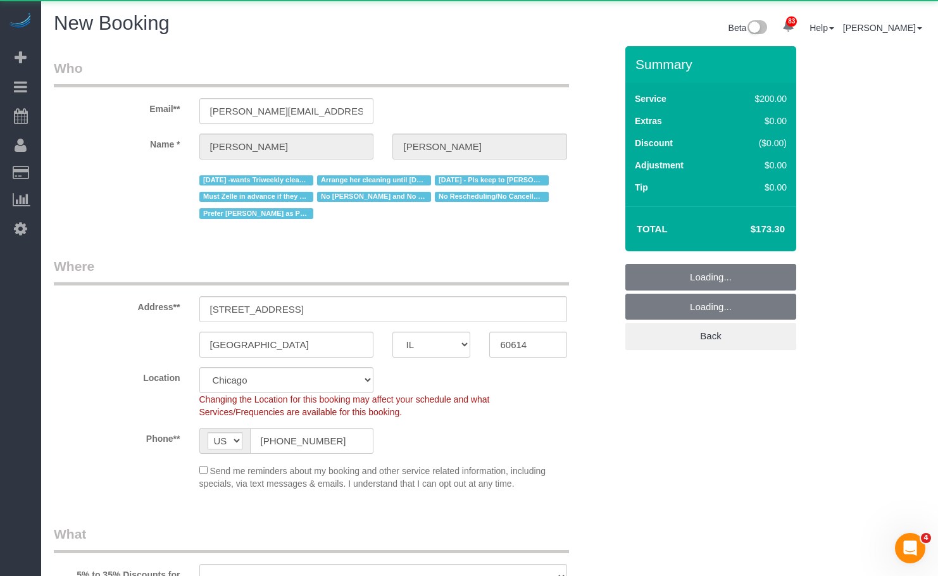
select select "object:1772"
select select "number:1"
select select "number:58"
select select "number:139"
select select "number:104"
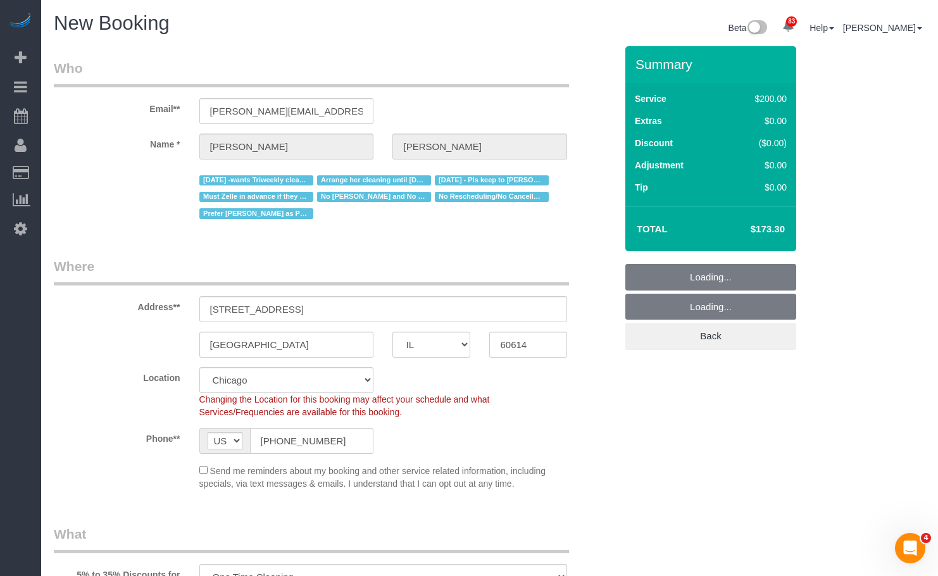
select select "object:2237"
select select "512"
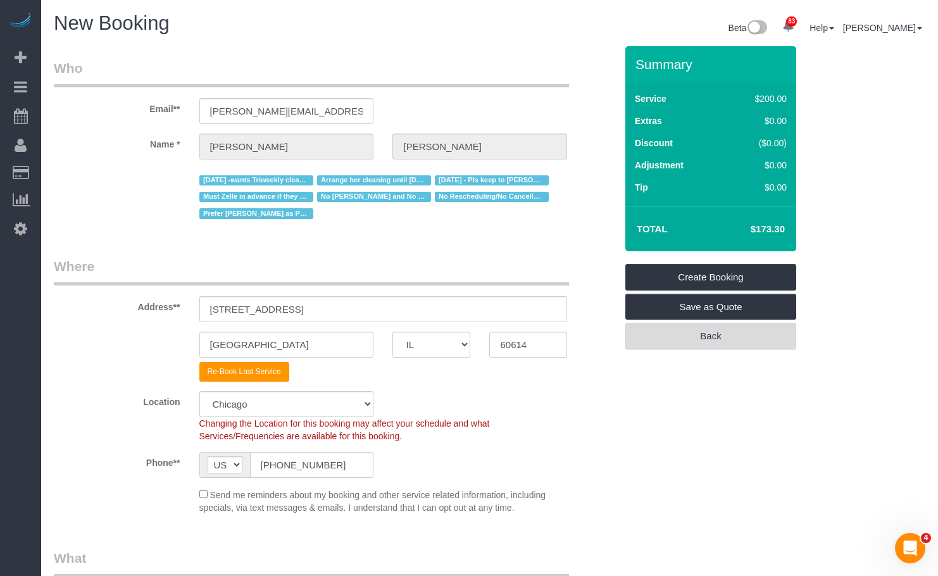
select select "object:2318"
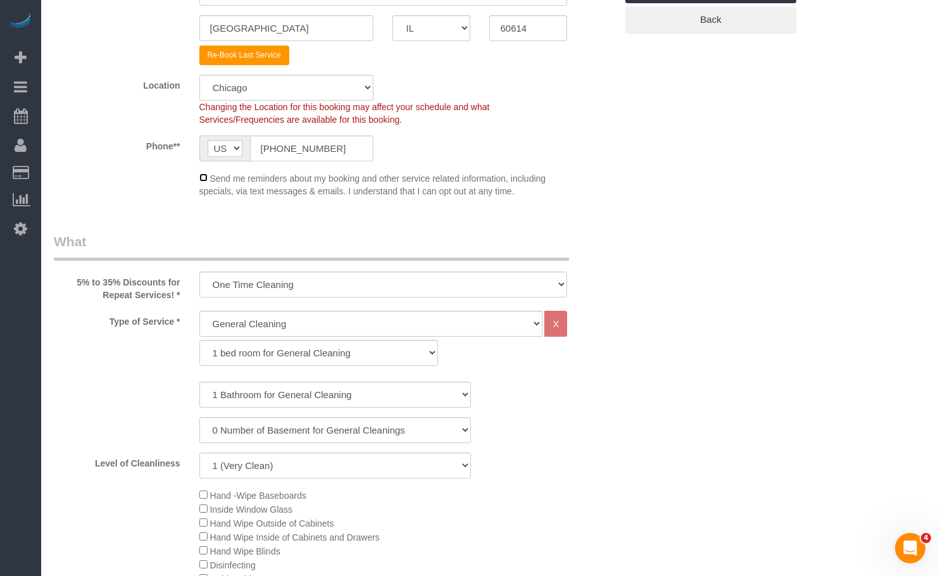
scroll to position [443, 0]
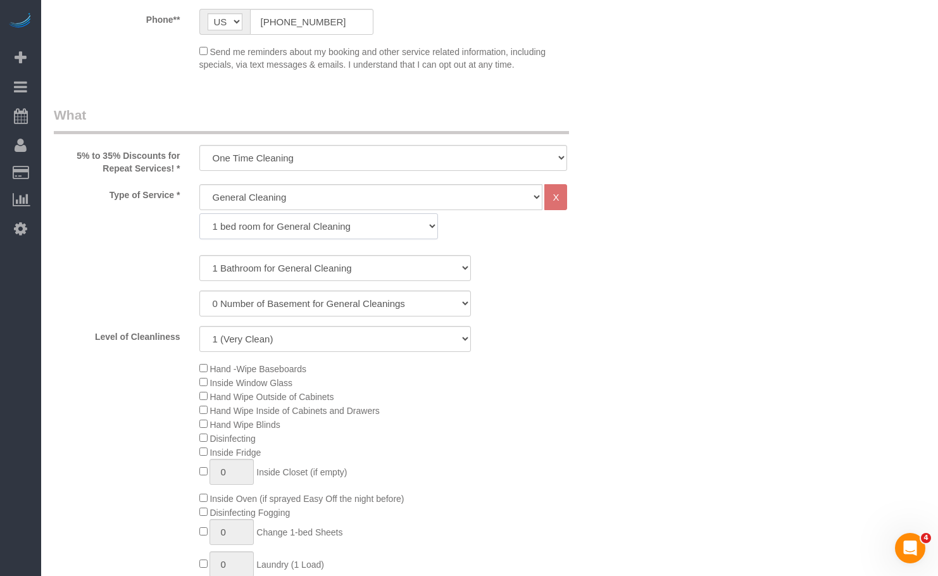
click at [284, 224] on select "1 bed room for General Cleaning 2 bed room for General Cleaning 3 bed room for …" at bounding box center [318, 226] width 239 height 26
select select "287"
click at [199, 213] on select "1 bed room for General Cleaning 2 bed room for General Cleaning 3 bed room for …" at bounding box center [318, 226] width 239 height 26
click at [273, 268] on select "1 Bathroom for General Cleaning 2 Bathroom for General Cleanings 3 Bathroom for…" at bounding box center [334, 268] width 271 height 26
select select "2"
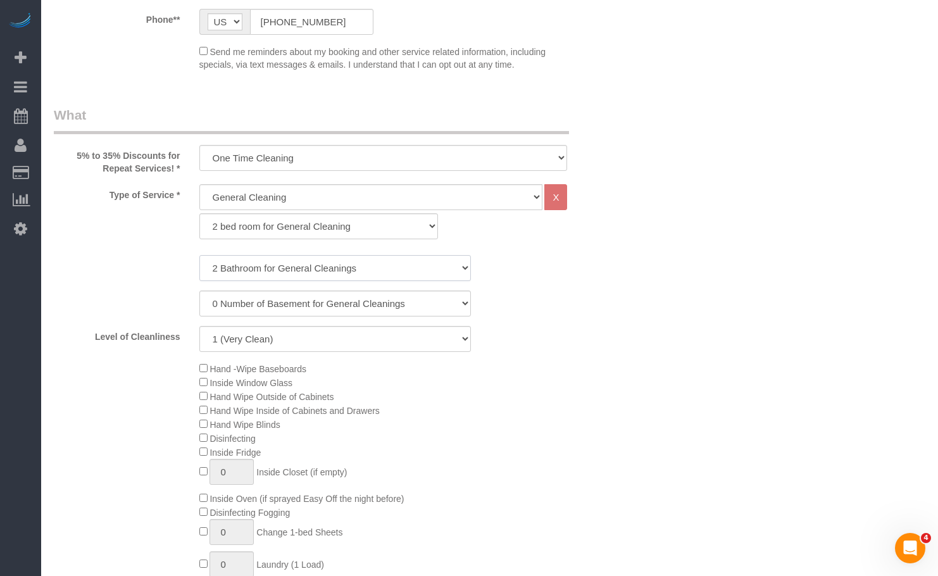
click at [199, 255] on select "1 Bathroom for General Cleaning 2 Bathroom for General Cleanings 3 Bathroom for…" at bounding box center [334, 268] width 271 height 26
click at [260, 342] on select "1 (Very Clean) 2 3 4 5 (Average Condition) 6 7 8 9 10 (Extremely Dirty)" at bounding box center [334, 339] width 271 height 26
click at [338, 344] on select "1 (Very Clean) 2 3 4 5 (Average Condition) 6 7 8 9 10 (Extremely Dirty)" at bounding box center [334, 339] width 271 height 26
select select "4"
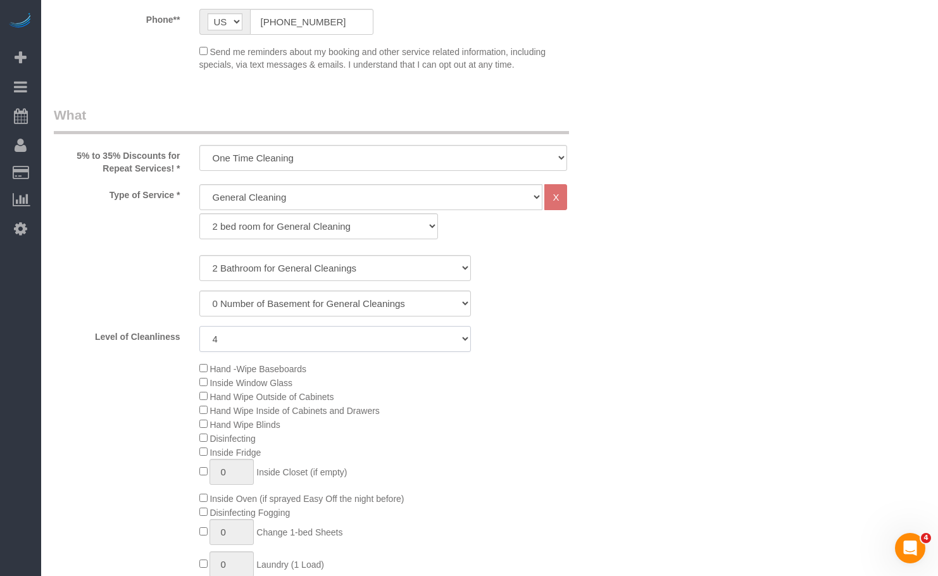
click at [199, 326] on select "1 (Very Clean) 2 3 4 5 (Average Condition) 6 7 8 9 10 (Extremely Dirty)" at bounding box center [334, 339] width 271 height 26
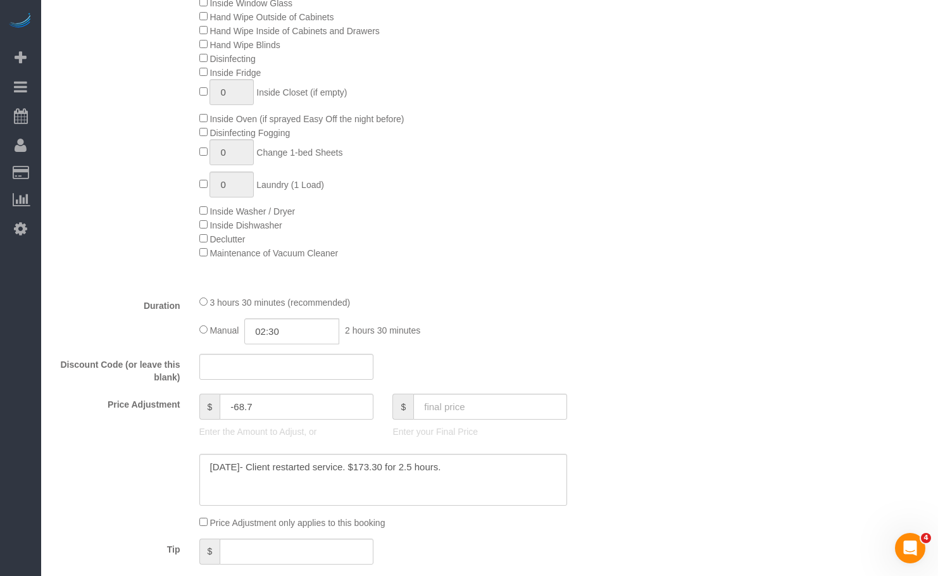
scroll to position [949, 0]
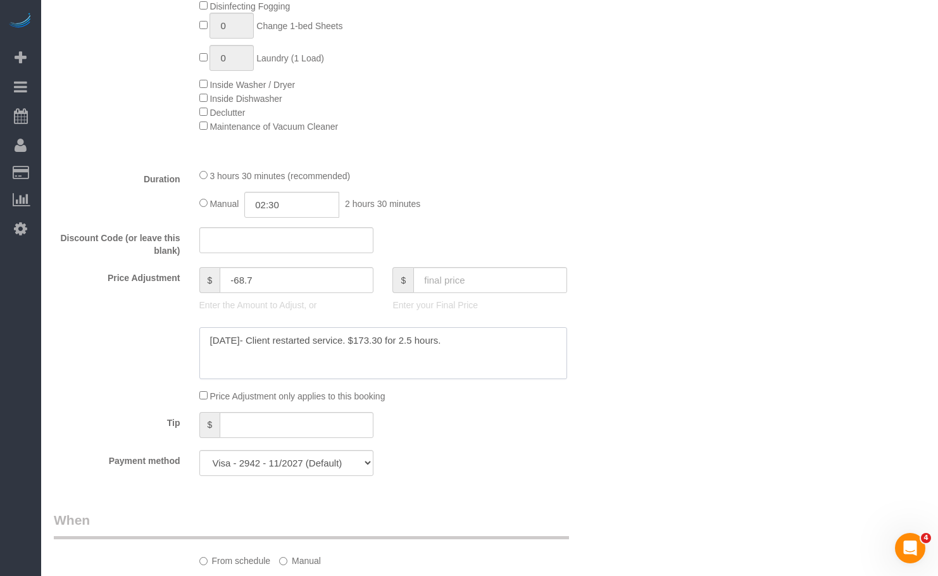
click at [518, 341] on textarea at bounding box center [383, 353] width 368 height 52
click at [476, 277] on input "text" at bounding box center [490, 280] width 154 height 26
paste input "173.30"
type input "173.30"
click at [772, 287] on div "Who Email** alolika.bhattacharya@gmail.com Name * Alolika Bhattacharya 3/12/25 …" at bounding box center [489, 425] width 871 height 2656
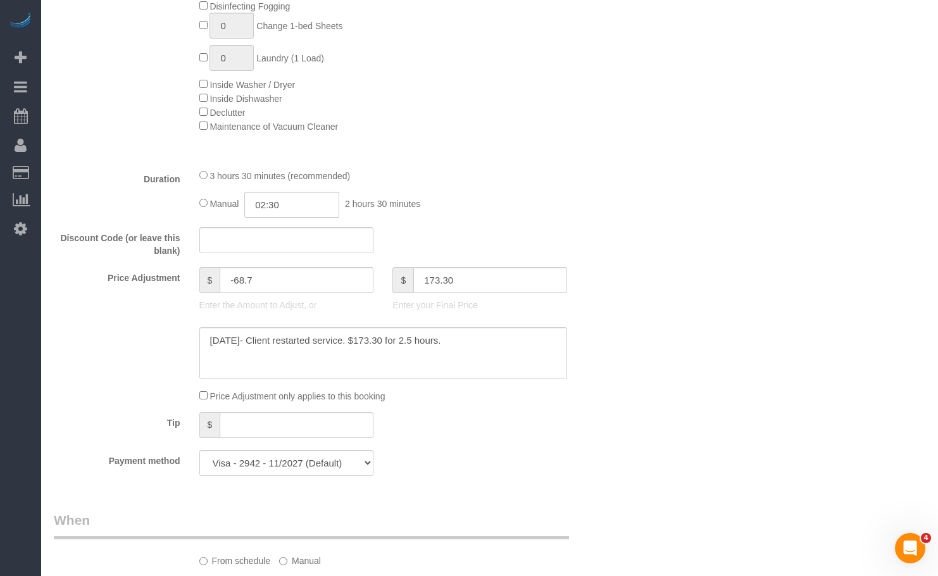
type input "-123.7"
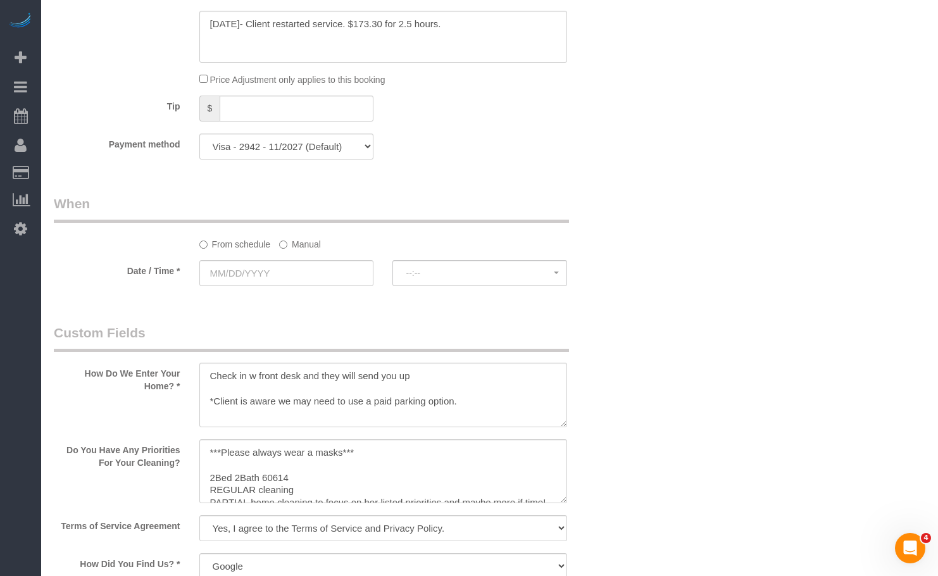
scroll to position [1202, 0]
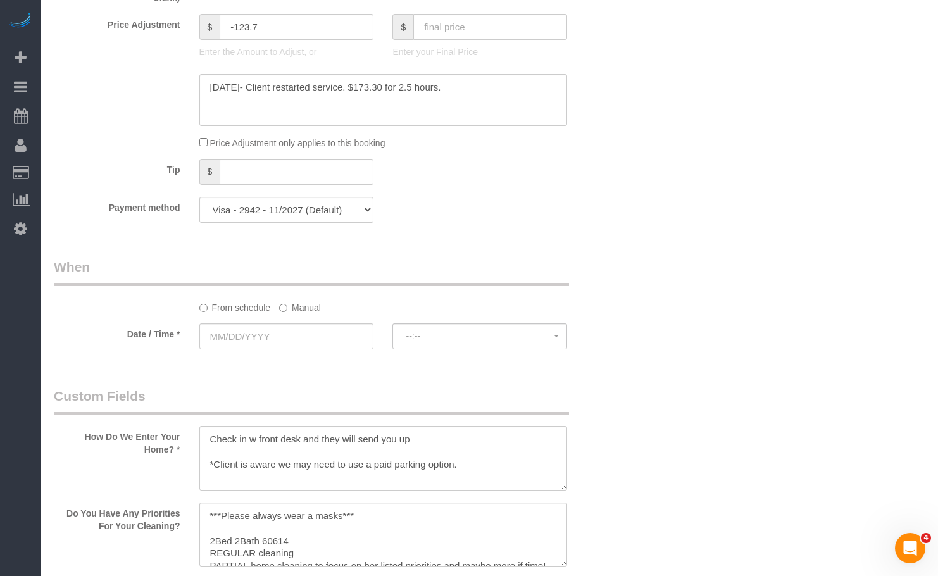
click at [661, 281] on div "Who Email** alolika.bhattacharya@gmail.com Name * Alolika Bhattacharya 3/12/25 …" at bounding box center [489, 172] width 871 height 2656
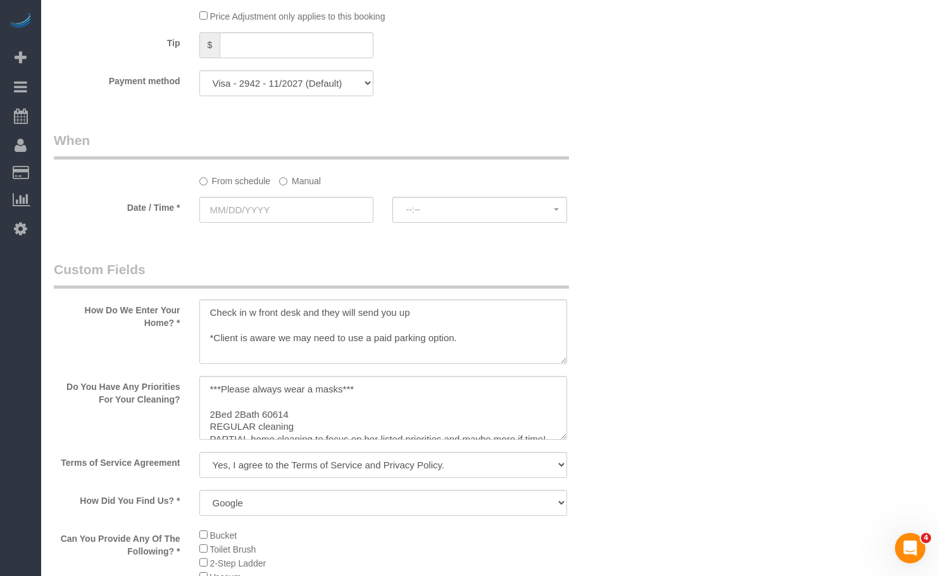
drag, startPoint x: 289, startPoint y: 180, endPoint x: 290, endPoint y: 196, distance: 15.9
click at [289, 180] on label "Manual" at bounding box center [300, 178] width 42 height 17
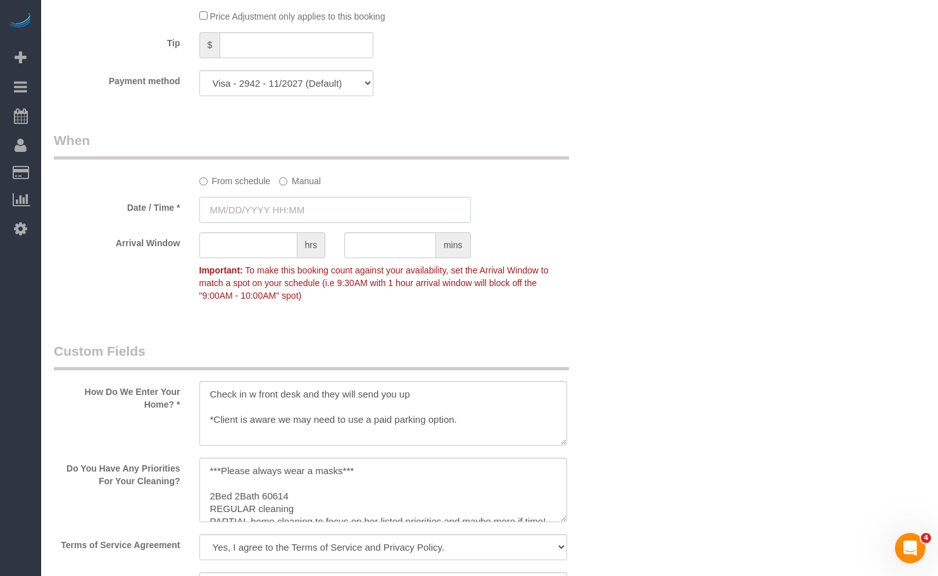
click at [288, 221] on input "text" at bounding box center [334, 210] width 271 height 26
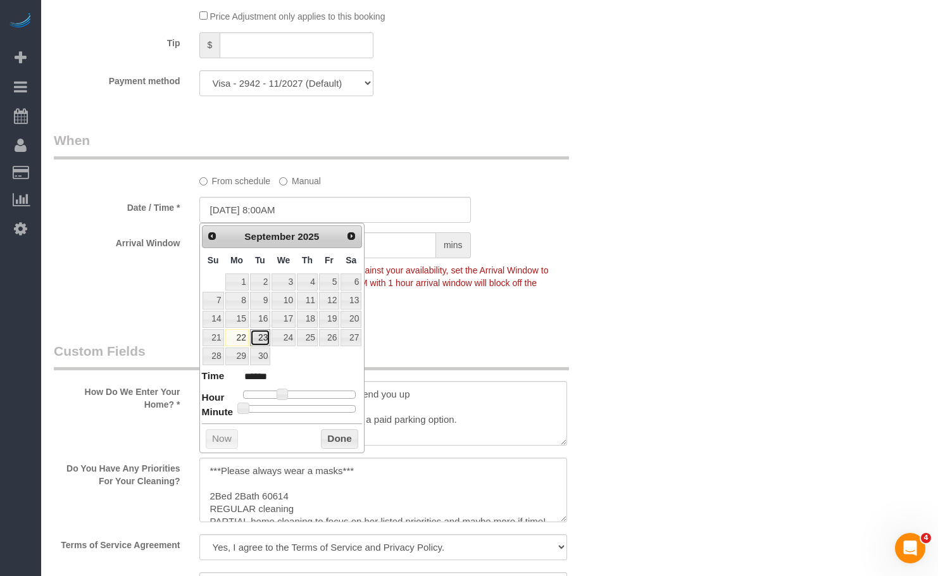
click at [257, 339] on link "23" at bounding box center [260, 337] width 20 height 17
type input "09/23/2025 9:00AM"
type input "******"
type input "09/23/2025 10:00AM"
type input "*******"
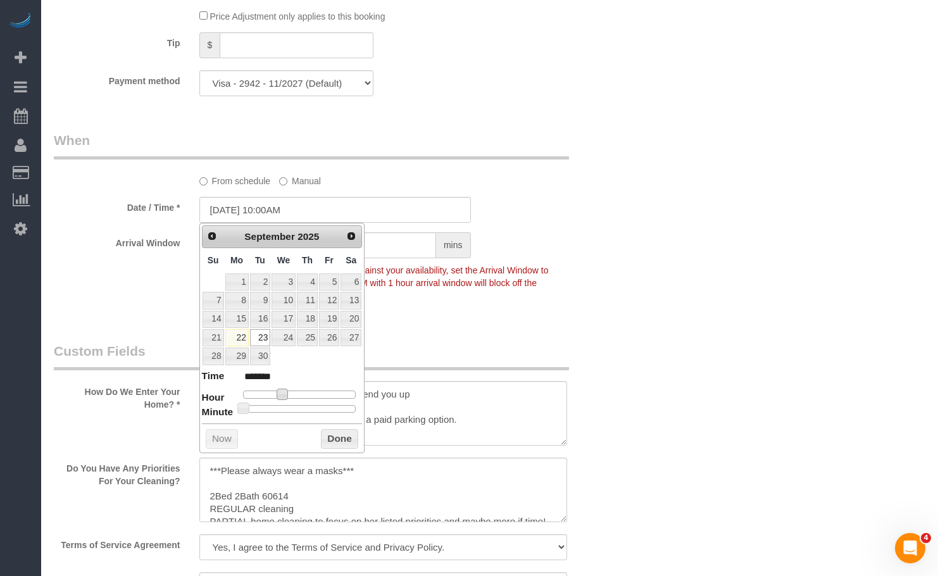
type input "09/23/2025 11:00AM"
type input "*******"
type input "09/23/2025 12:00PM"
type input "*******"
type input "09/23/2025 1:00PM"
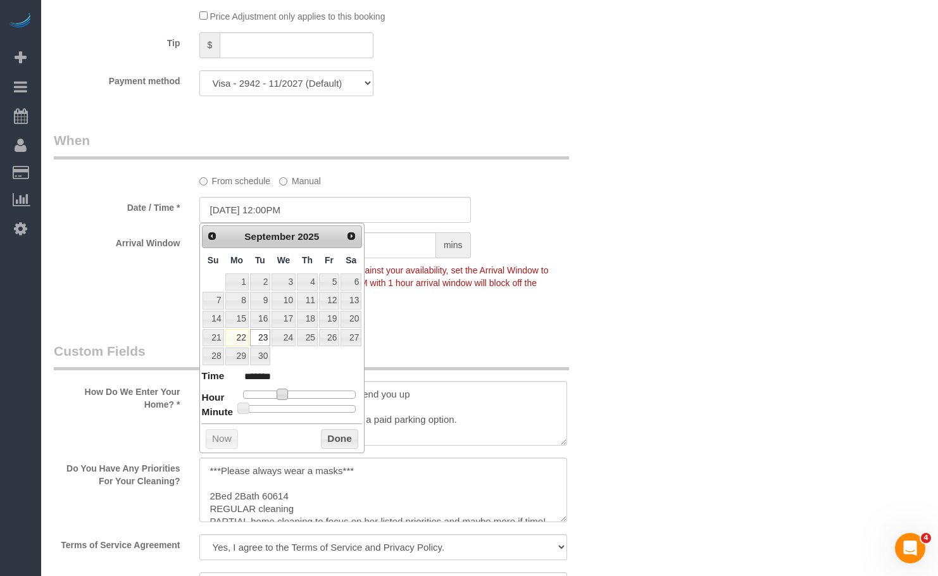
type input "******"
type input "09/23/2025 2:00PM"
type input "******"
type input "09/23/2025 1:00PM"
type input "******"
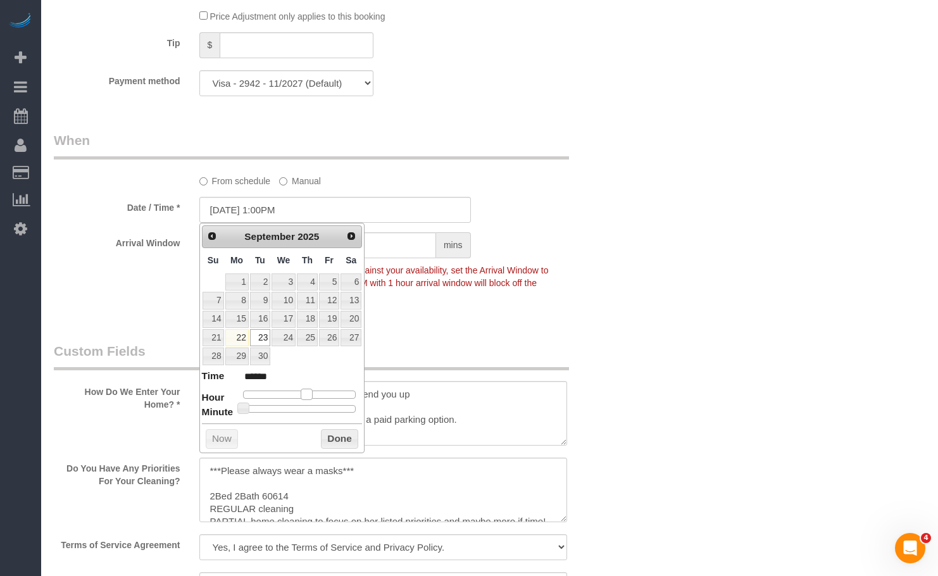
type input "09/23/2025 2:00PM"
type input "******"
type input "09/23/2025 3:00PM"
type input "******"
type input "09/23/2025 4:00PM"
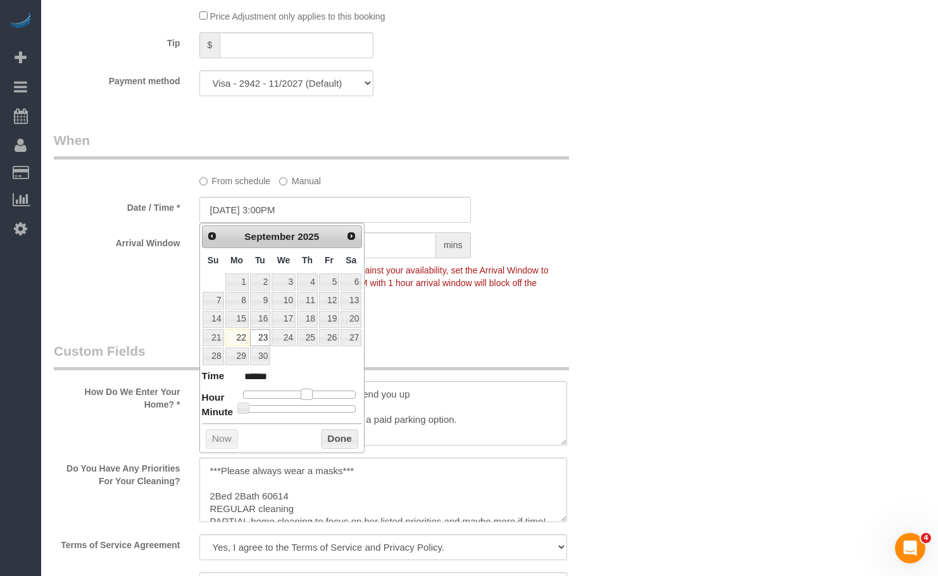
type input "******"
type input "09/23/2025 5:00PM"
type input "******"
type input "09/23/2025 4:00PM"
type input "******"
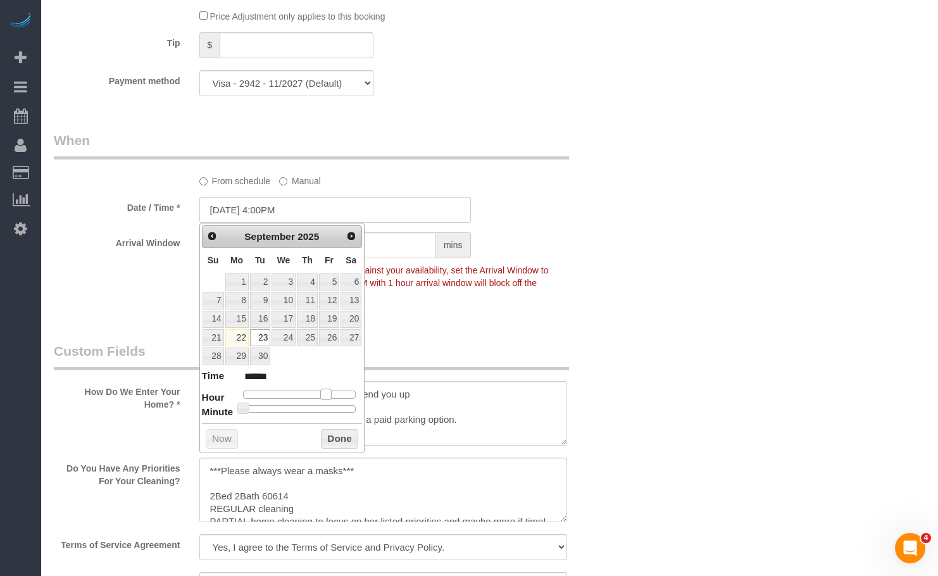
type input "09/23/2025 3:00PM"
type input "******"
type input "09/23/2025 2:00PM"
type input "******"
type input "09/23/2025 1:00PM"
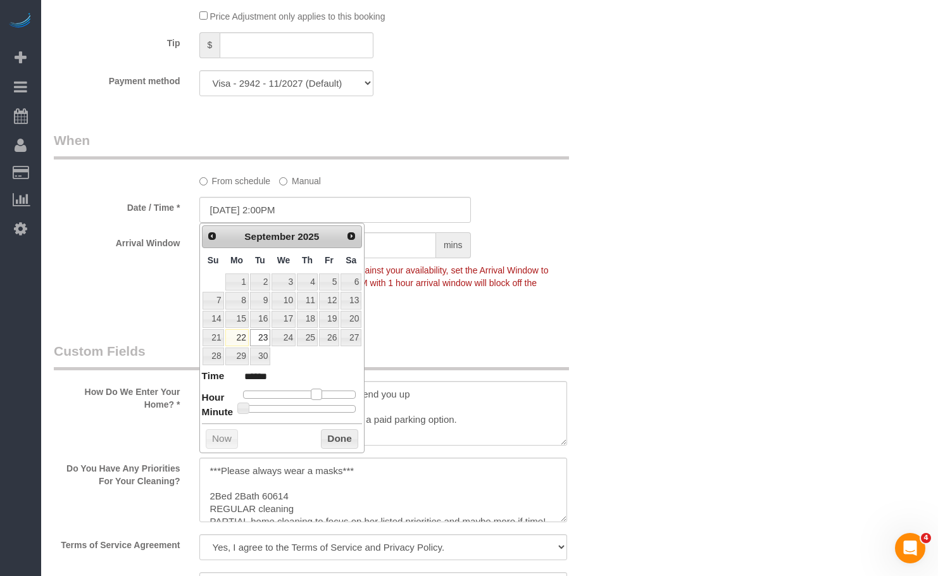
type input "******"
type input "[DATE] 12:00PM"
type input "*******"
drag, startPoint x: 278, startPoint y: 392, endPoint x: 301, endPoint y: 401, distance: 24.2
click at [301, 401] on dl "Time ******* Hour Minute Second Millisecond Microsecond Time Zone ***** ***** *…" at bounding box center [282, 391] width 161 height 44
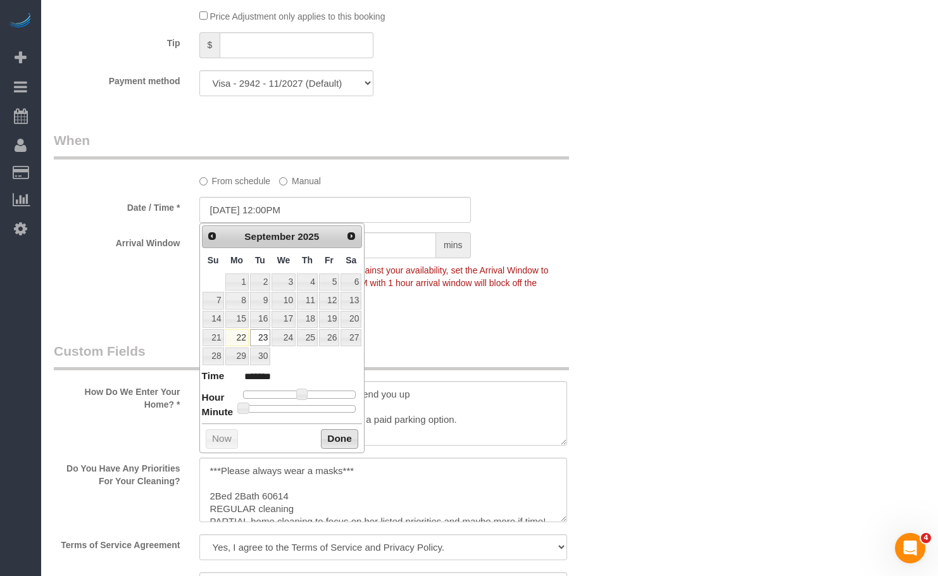
drag, startPoint x: 344, startPoint y: 437, endPoint x: 370, endPoint y: 387, distance: 56.3
click at [343, 437] on button "Done" at bounding box center [339, 439] width 37 height 20
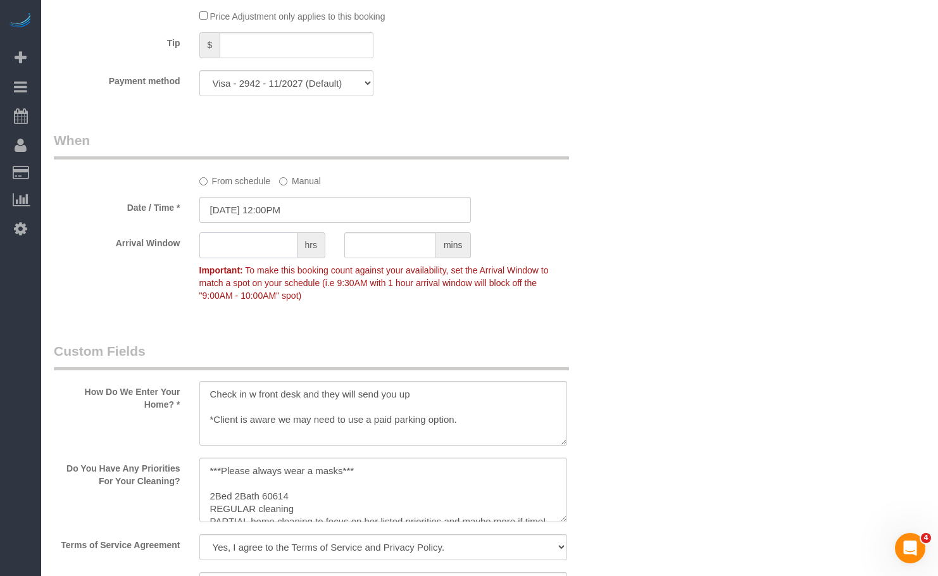
click at [259, 255] on input "text" at bounding box center [248, 245] width 98 height 26
type input "1"
click at [680, 315] on div "Who Email** alolika.bhattacharya@gmail.com Name * Alolika Bhattacharya 3/12/25 …" at bounding box center [489, 86] width 871 height 2738
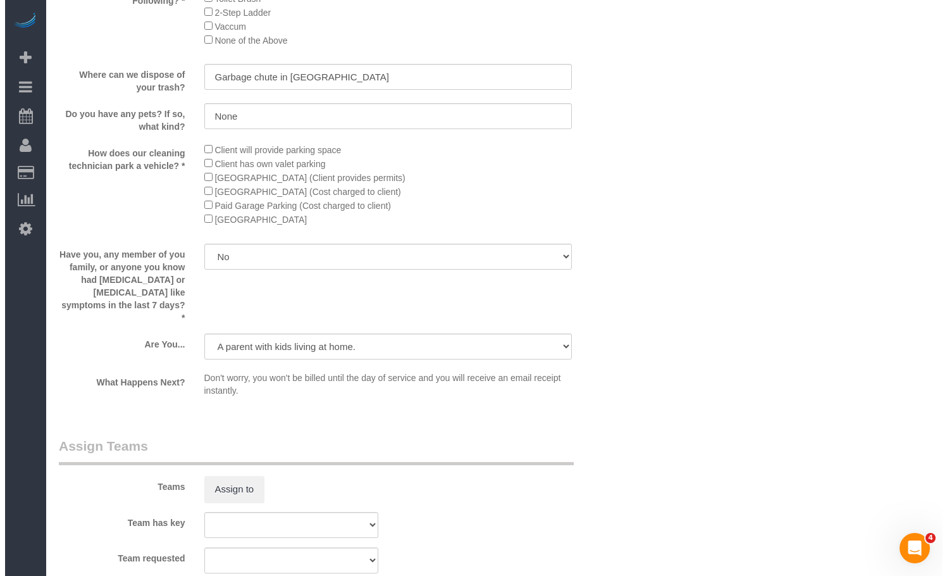
scroll to position [2215, 0]
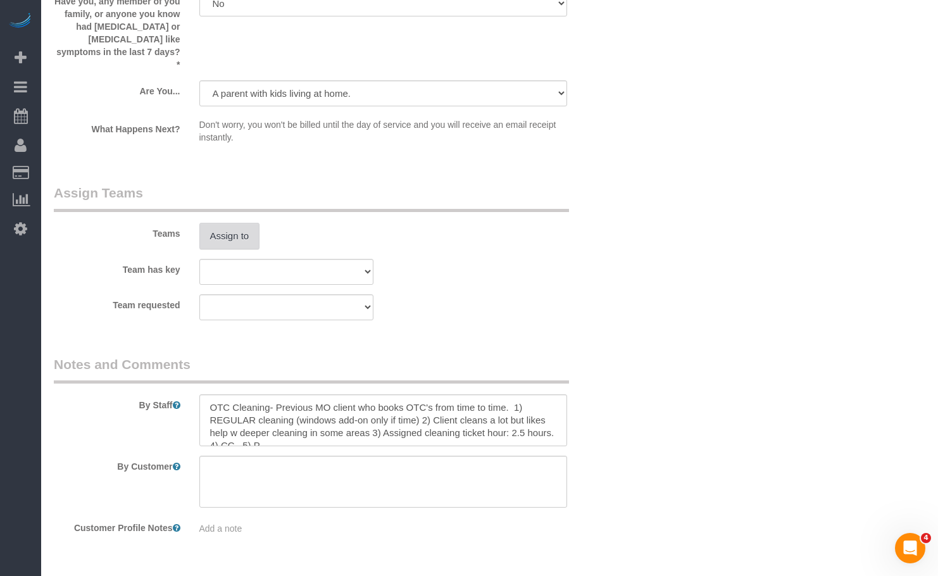
click at [232, 223] on button "Assign to" at bounding box center [229, 236] width 61 height 27
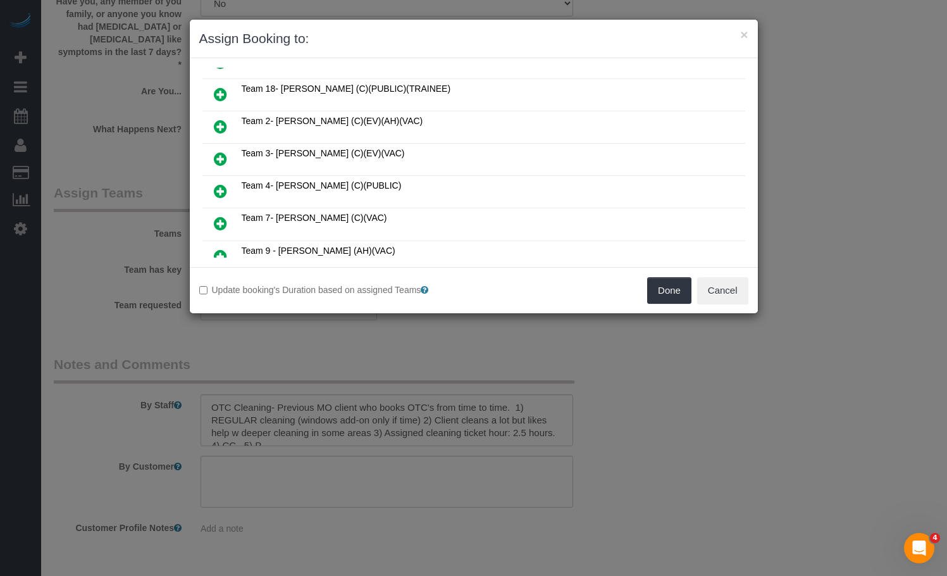
scroll to position [316, 0]
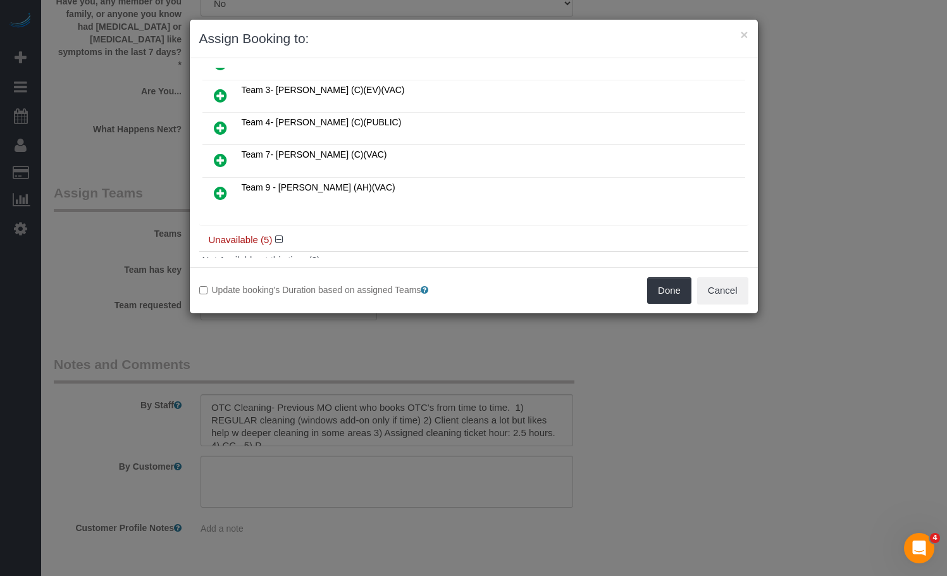
click at [223, 121] on icon at bounding box center [220, 127] width 13 height 15
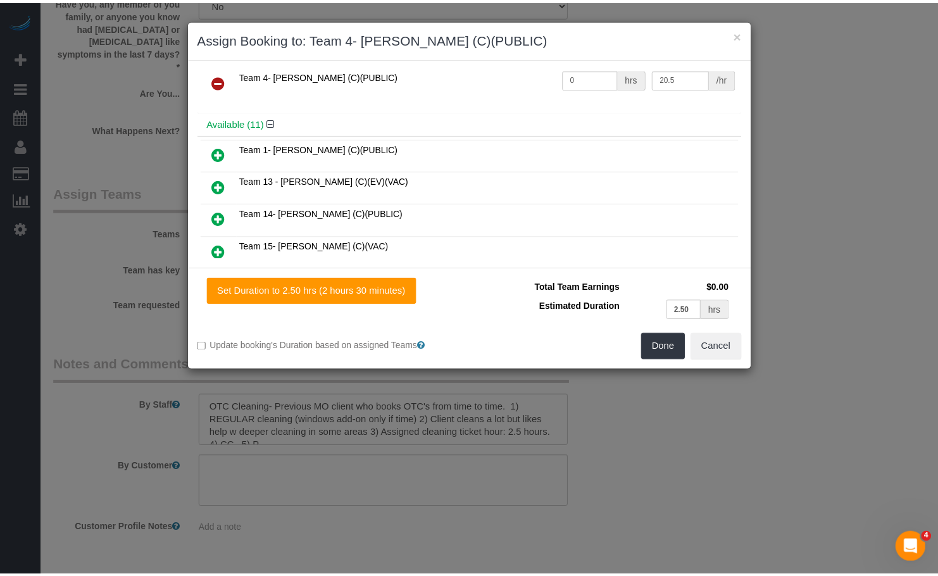
scroll to position [0, 0]
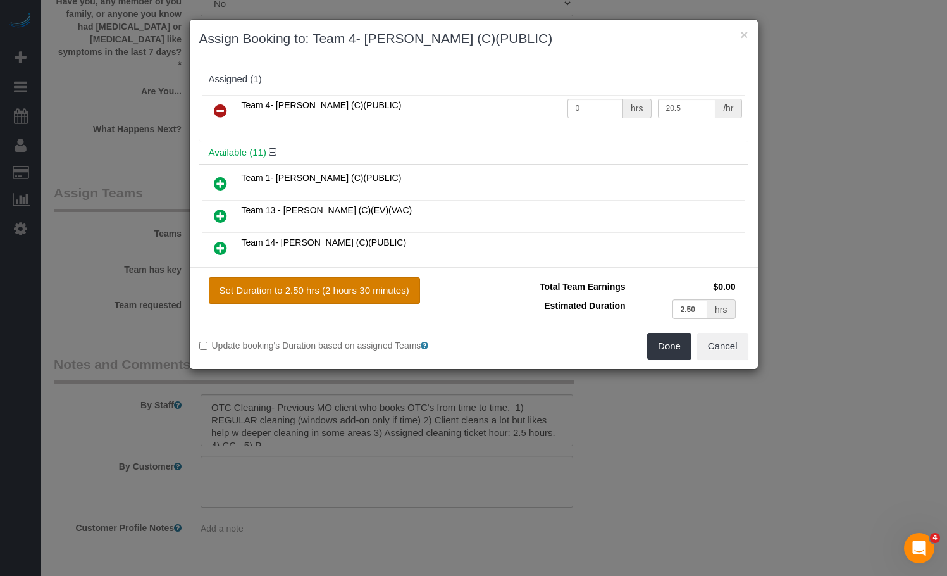
click at [333, 288] on button "Set Duration to 2.50 hrs (2 hours 30 minutes)" at bounding box center [314, 290] width 211 height 27
type input "2.50"
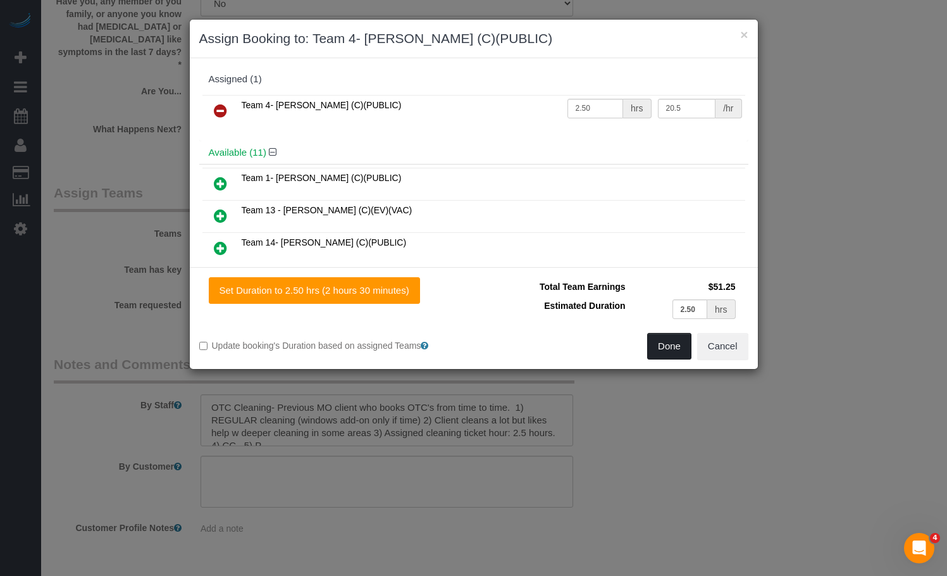
click at [661, 351] on button "Done" at bounding box center [669, 346] width 44 height 27
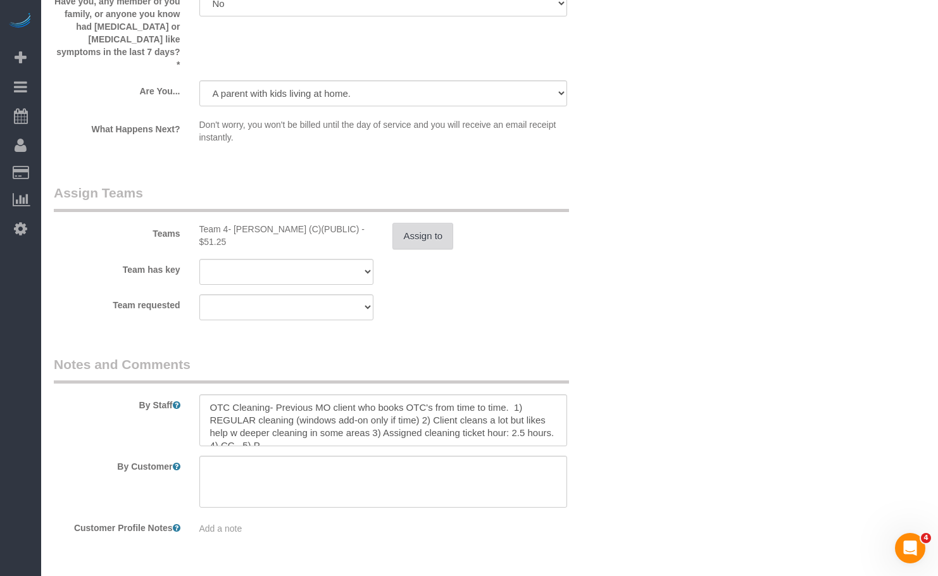
scroll to position [2240, 0]
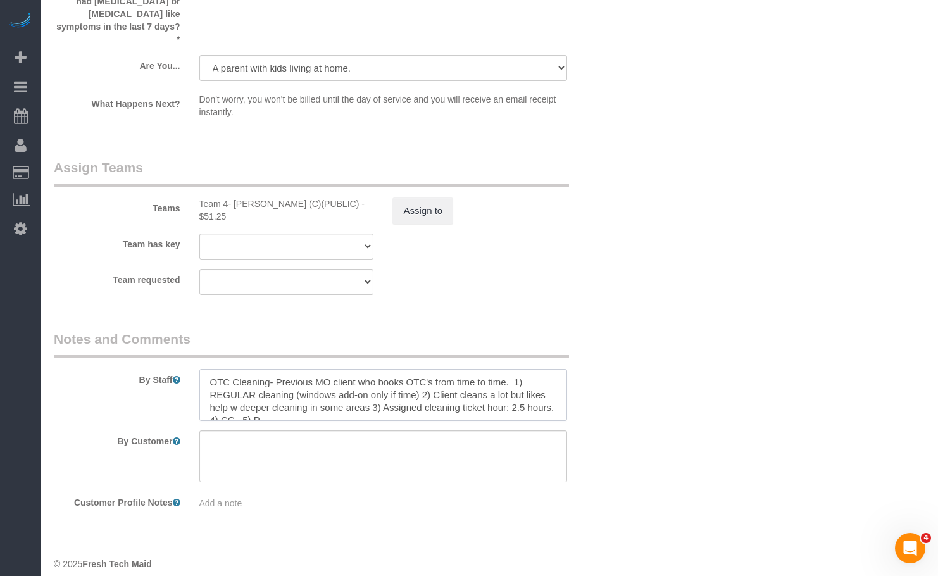
click at [317, 369] on textarea at bounding box center [383, 395] width 368 height 52
click at [254, 380] on textarea at bounding box center [383, 395] width 368 height 52
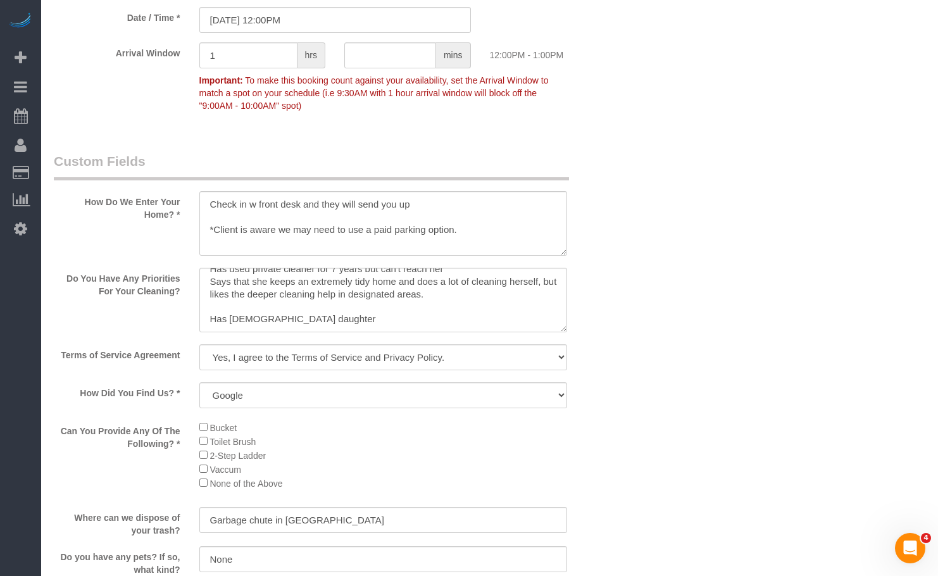
scroll to position [0, 0]
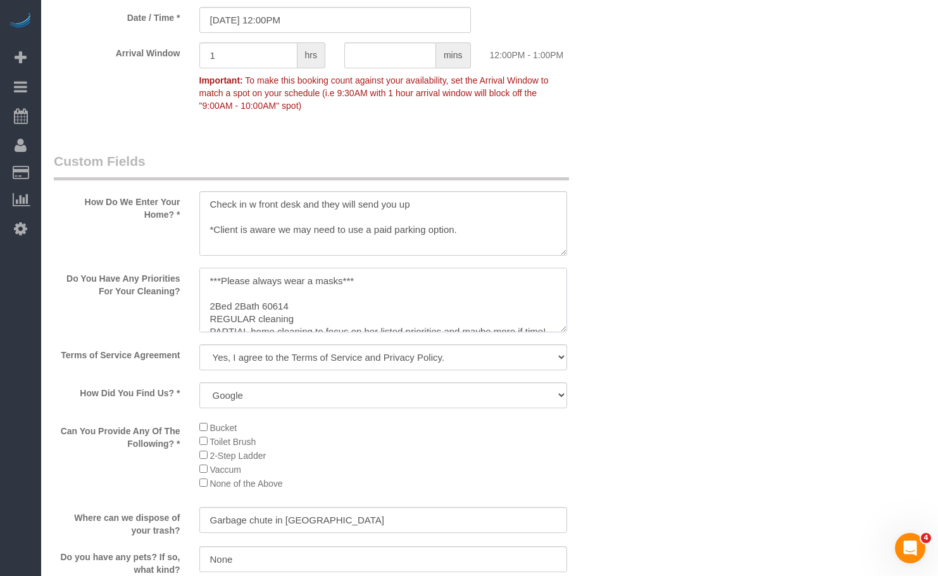
click at [209, 287] on textarea at bounding box center [383, 300] width 368 height 65
paste textarea "Cleaning needs are same as before"
click at [214, 282] on textarea at bounding box center [383, 300] width 368 height 65
click at [211, 280] on textarea at bounding box center [383, 300] width 368 height 65
click at [247, 282] on textarea at bounding box center [383, 300] width 368 height 65
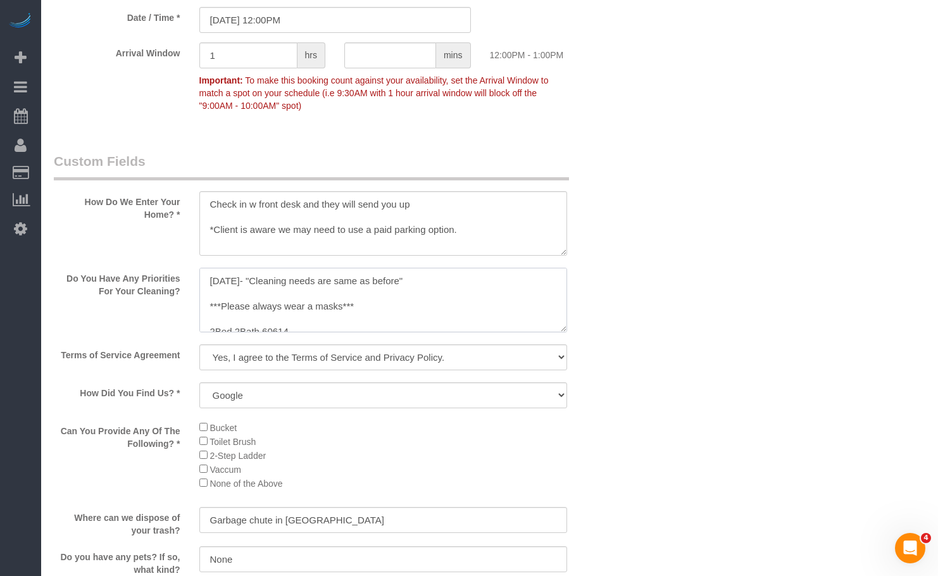
click at [251, 278] on textarea at bounding box center [383, 300] width 368 height 65
type textarea "9/23/2025 - "Cleaning needs are same as before" ***Please always wear a masks**…"
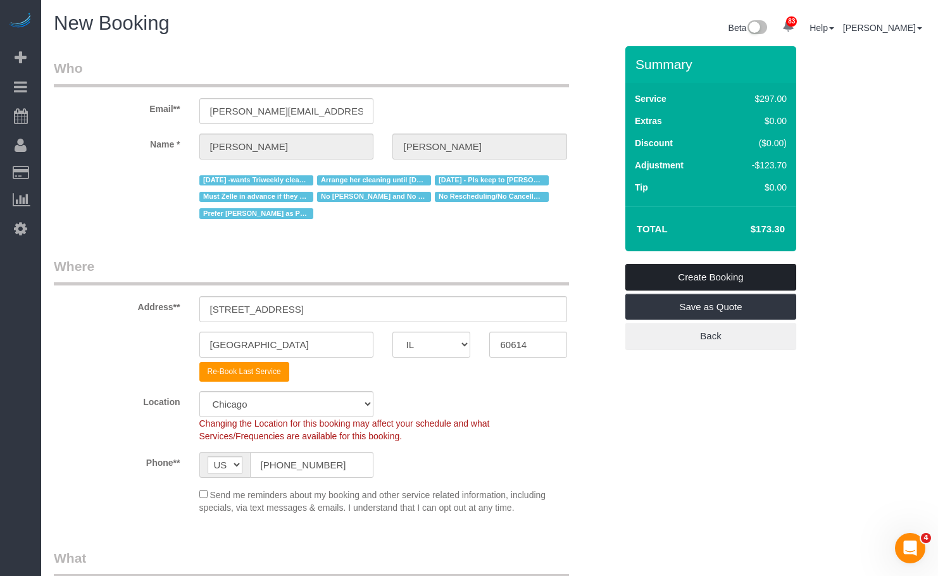
click at [719, 282] on link "Create Booking" at bounding box center [710, 277] width 171 height 27
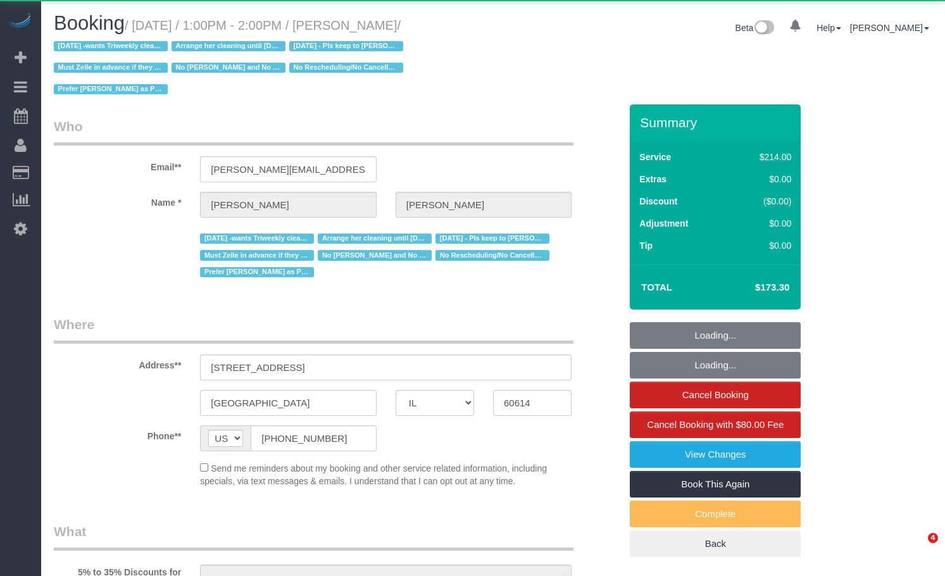
select select "IL"
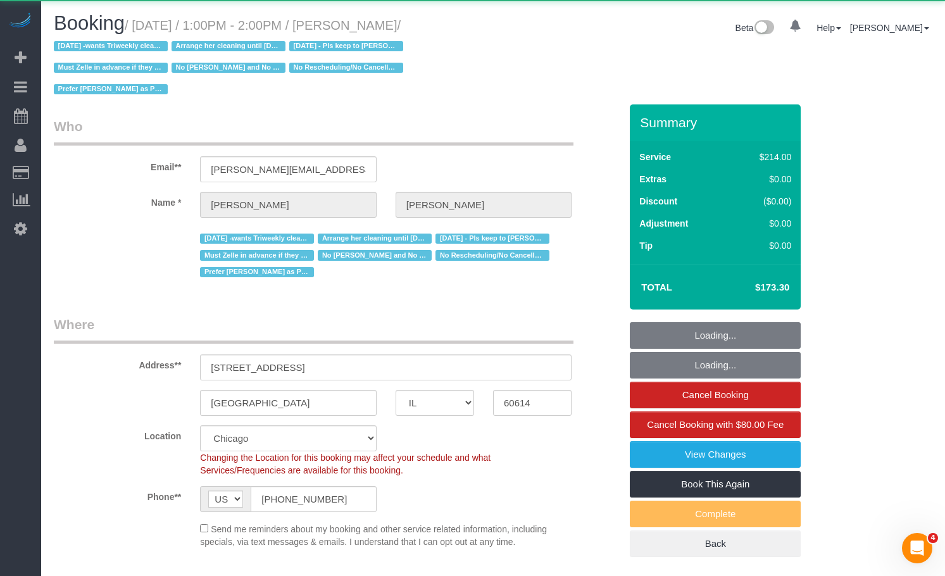
select select "object:1070"
select select "number:1"
select select "number:58"
select select "number:139"
select select "number:104"
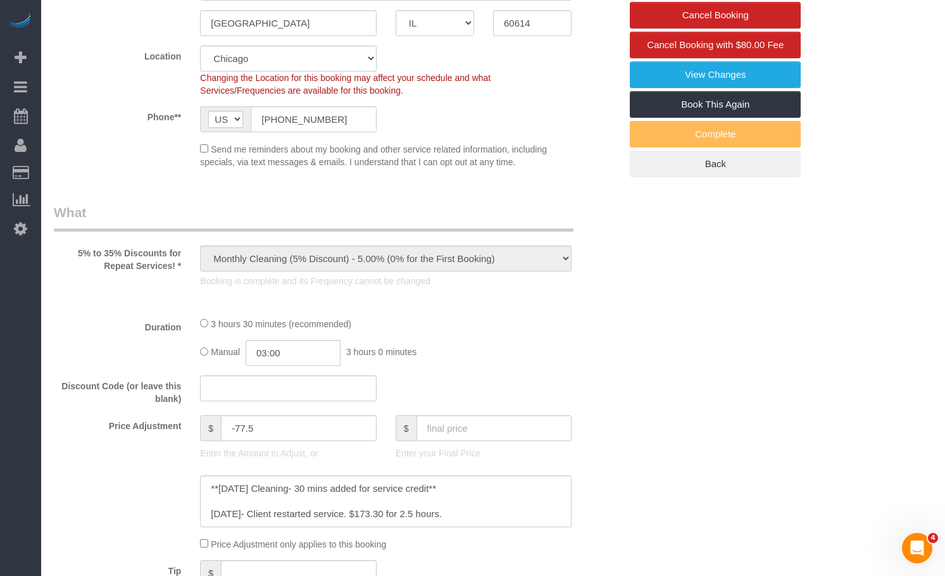
select select "string:fspay-f2924d44-3a51-45b4-b9bf-3c44e59f2b2e"
select select "object:1187"
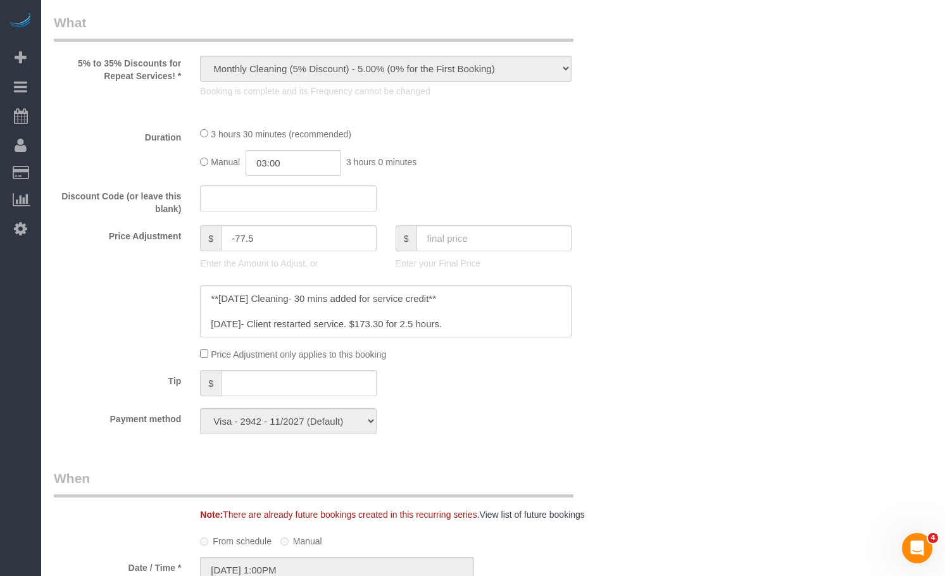
select select "512"
select select "2"
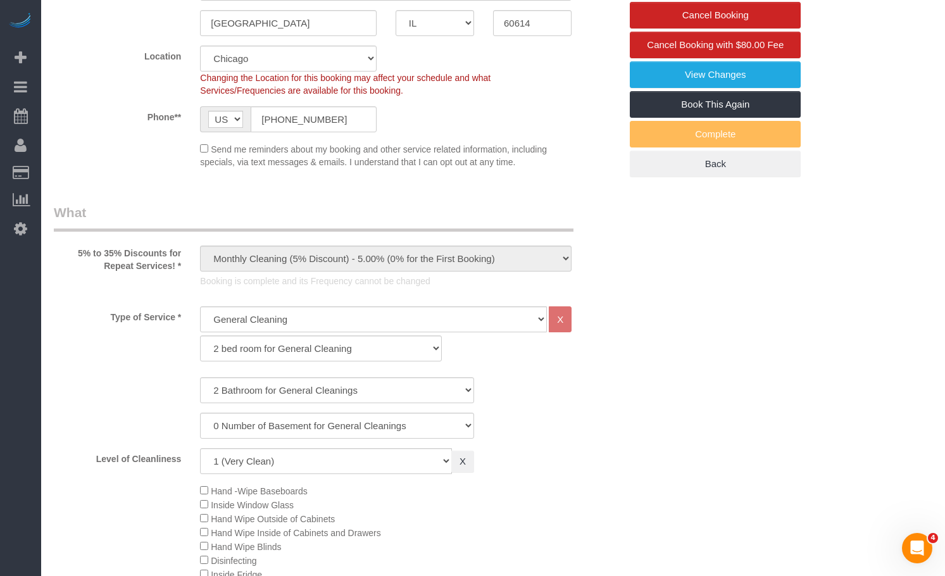
select select "2"
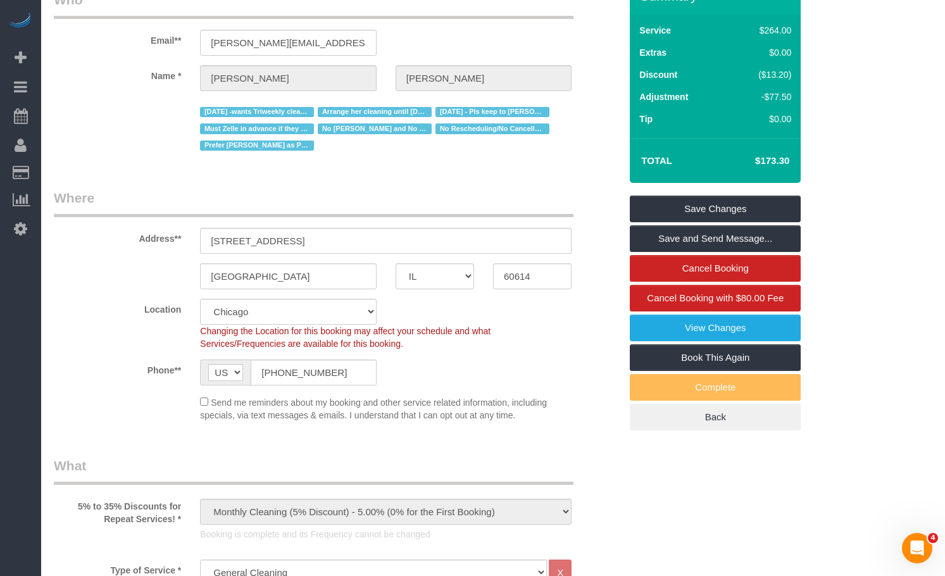
scroll to position [63, 0]
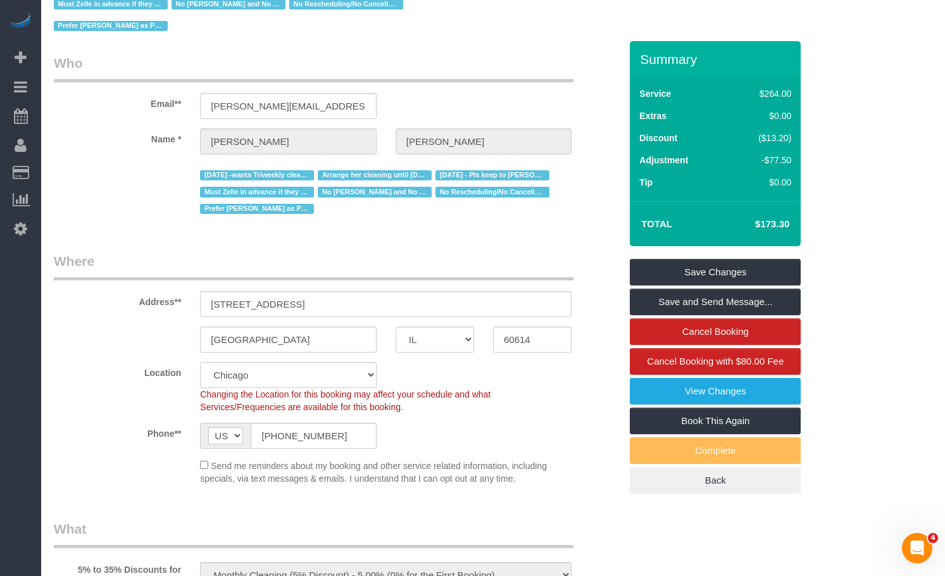
drag, startPoint x: 786, startPoint y: 218, endPoint x: 807, endPoint y: 218, distance: 20.3
click at [807, 218] on div "Summary Service $264.00 Extras $0.00 Discount ($13.20) Adjustment -$77.50 Tip $…" at bounding box center [730, 280] width 220 height 478
copy table "Total"
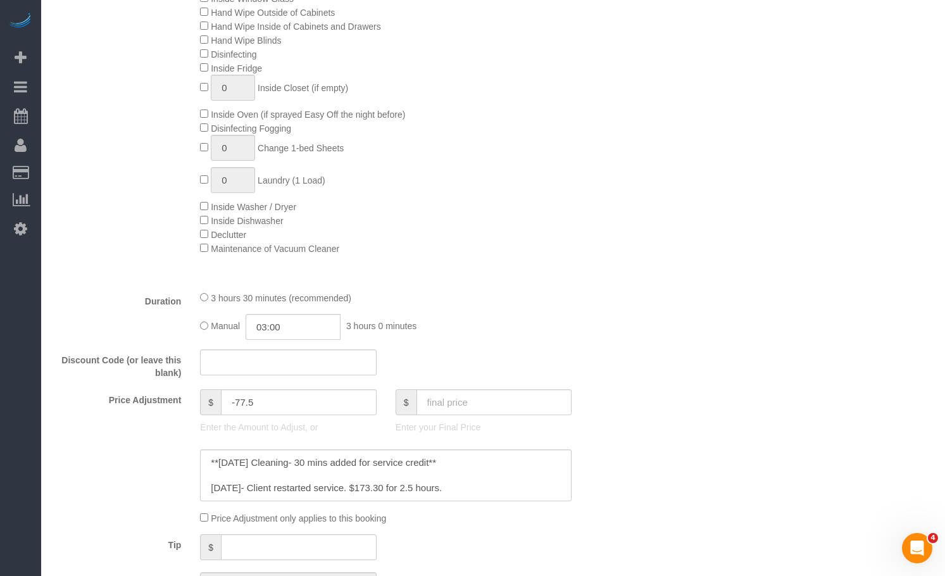
scroll to position [1139, 0]
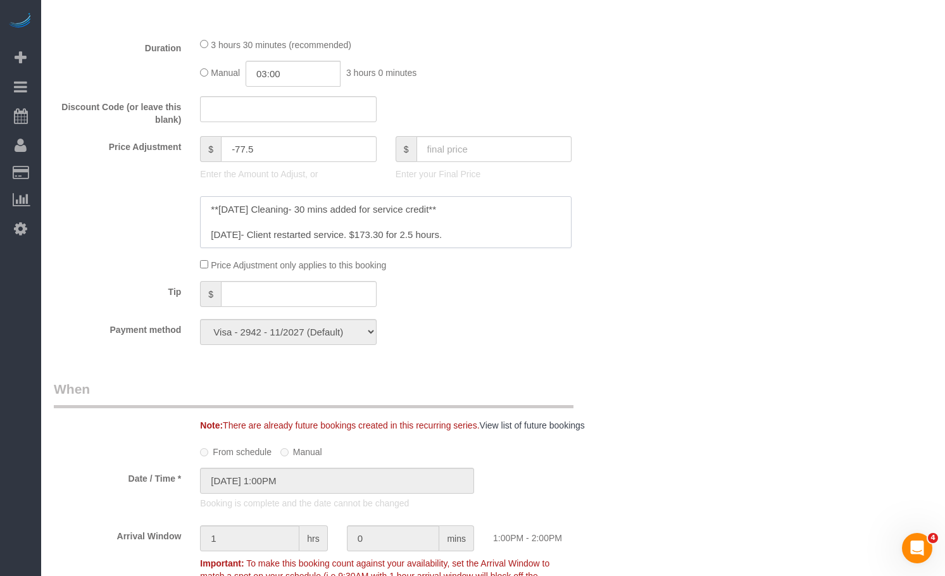
click at [492, 236] on textarea at bounding box center [385, 222] width 371 height 52
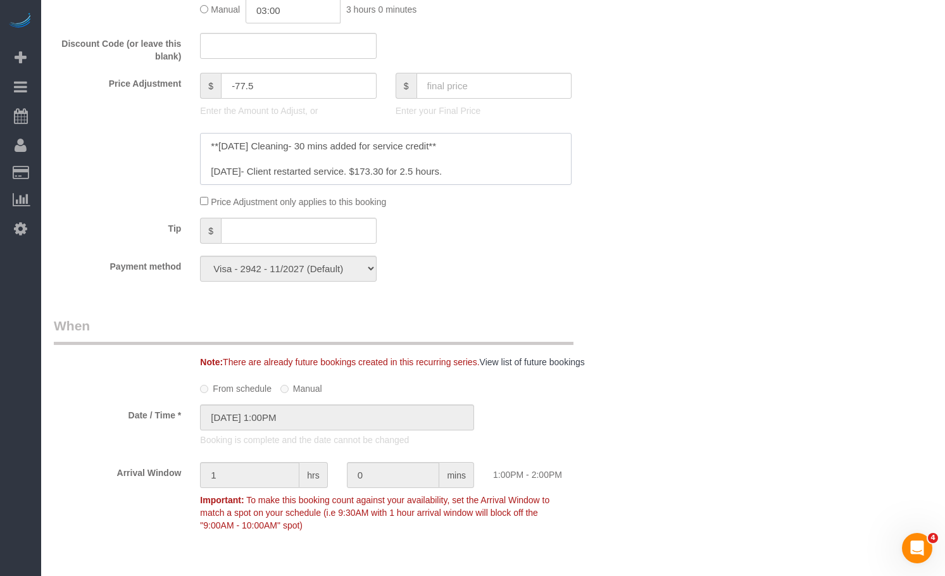
drag, startPoint x: 461, startPoint y: 172, endPoint x: 401, endPoint y: 170, distance: 60.1
click at [401, 170] on textarea at bounding box center [385, 159] width 371 height 52
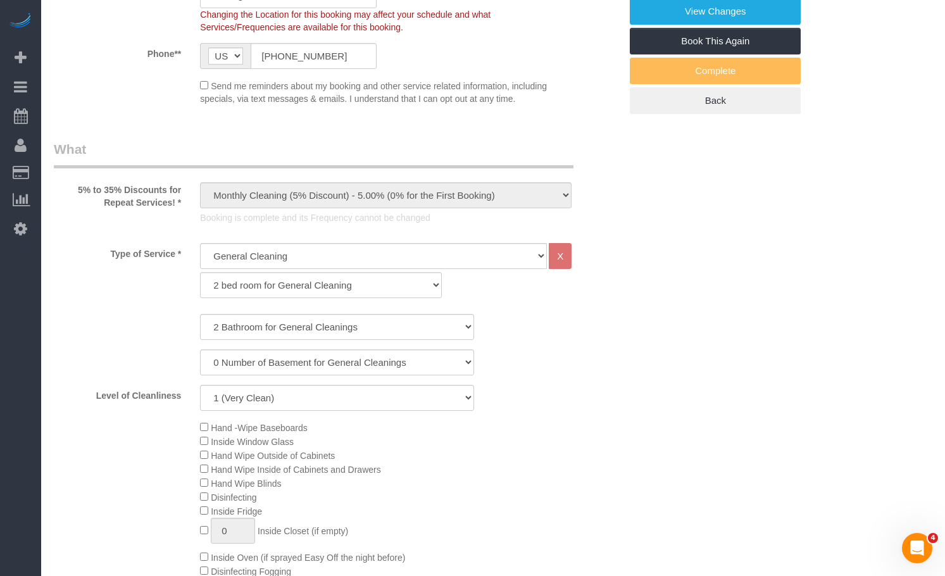
scroll to position [0, 0]
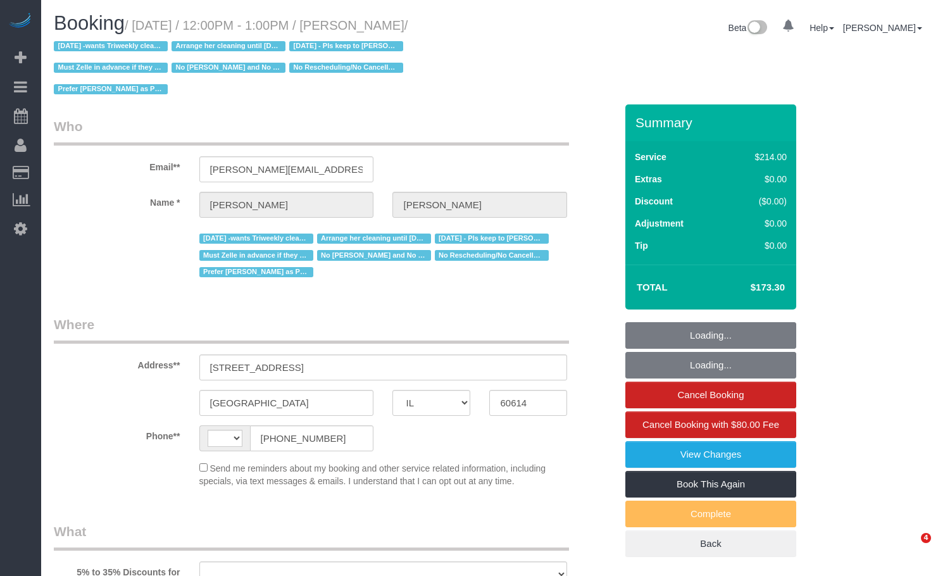
select select "IL"
select select "string:[GEOGRAPHIC_DATA]"
select select "object:839"
select select "string:fspay-f2924d44-3a51-45b4-b9bf-3c44e59f2b2e"
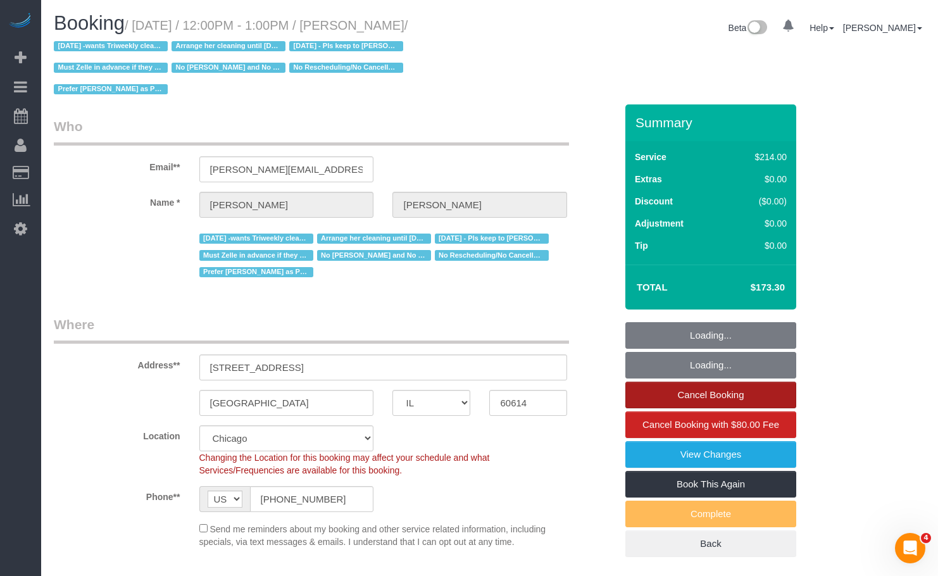
select select "512"
select select "2"
select select "4"
select select "number:1"
select select "number:58"
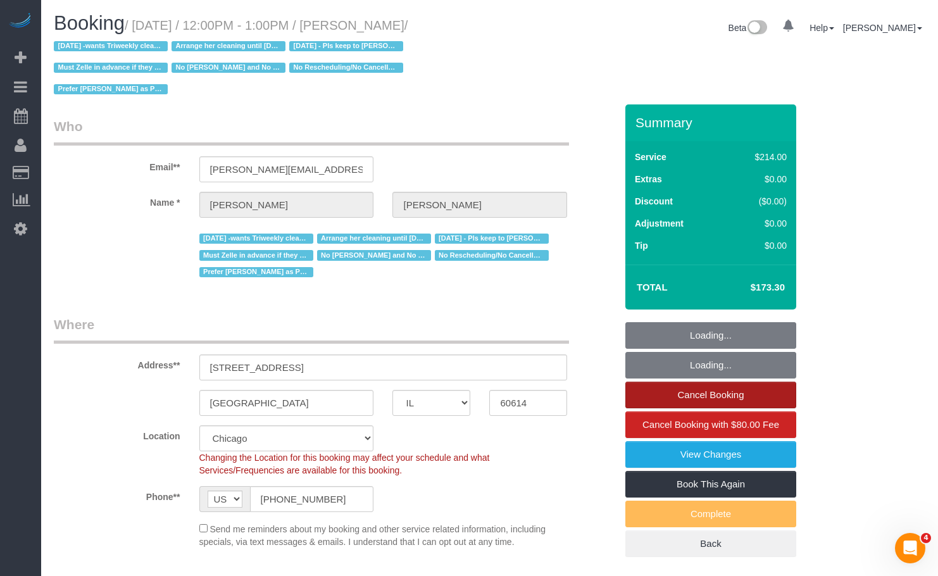
select select "number:139"
select select "number:104"
select select "2"
select select "4"
select select "object:1393"
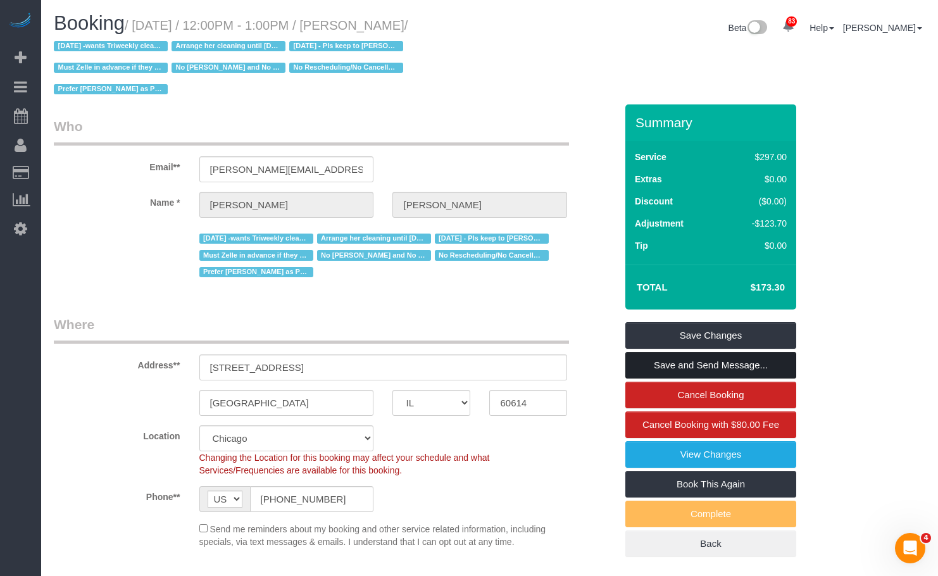
click at [754, 368] on link "Save and Send Message..." at bounding box center [710, 365] width 171 height 27
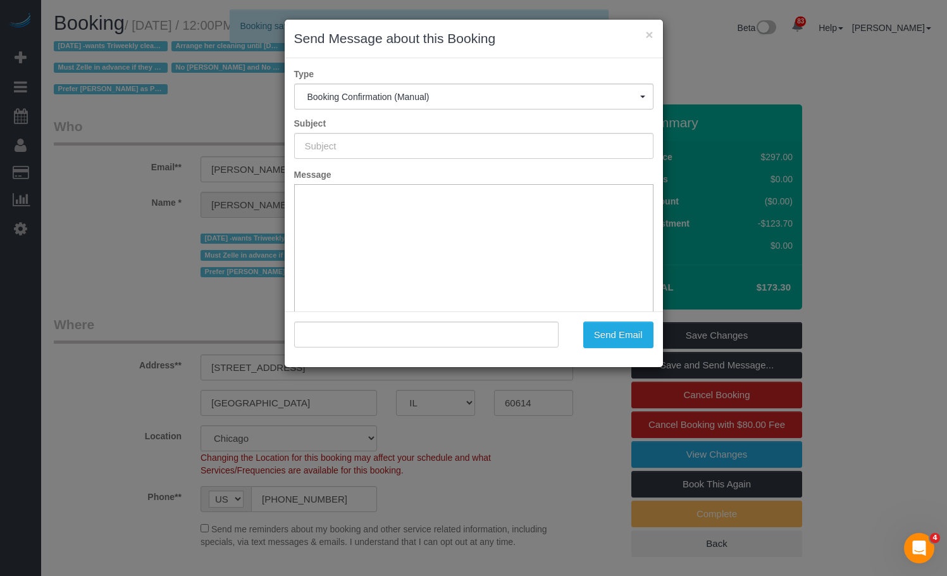
type input "Your Booking With Fresh Tech Maid, Confirmed!"
type input ""[PERSON_NAME]" <[PERSON_NAME][EMAIL_ADDRESS][DOMAIN_NAME]>"
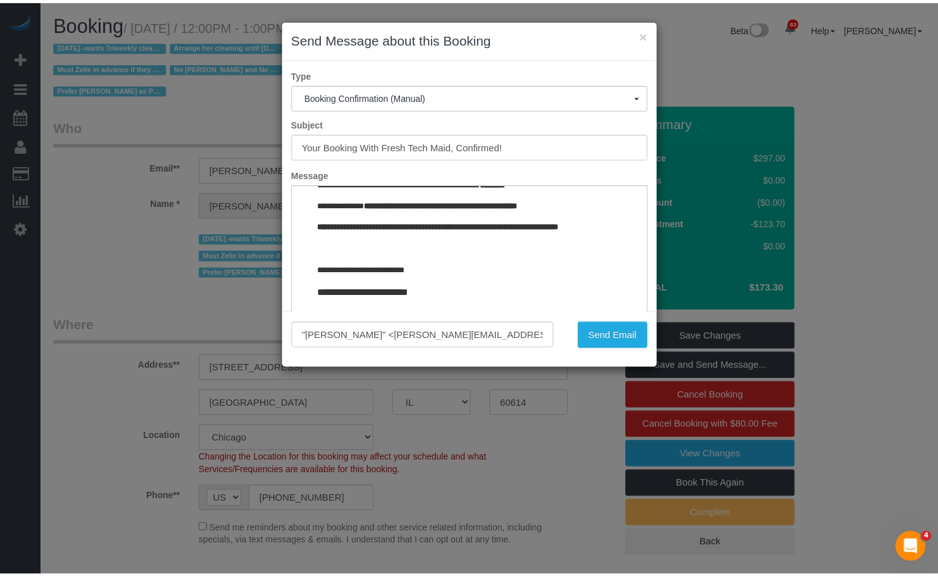
scroll to position [1439, 0]
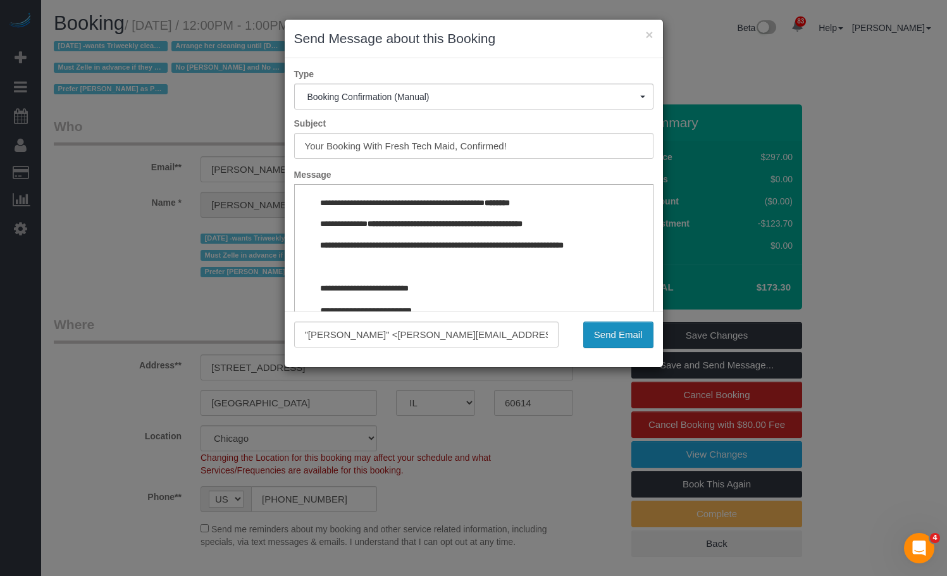
click at [626, 340] on button "Send Email" at bounding box center [618, 334] width 70 height 27
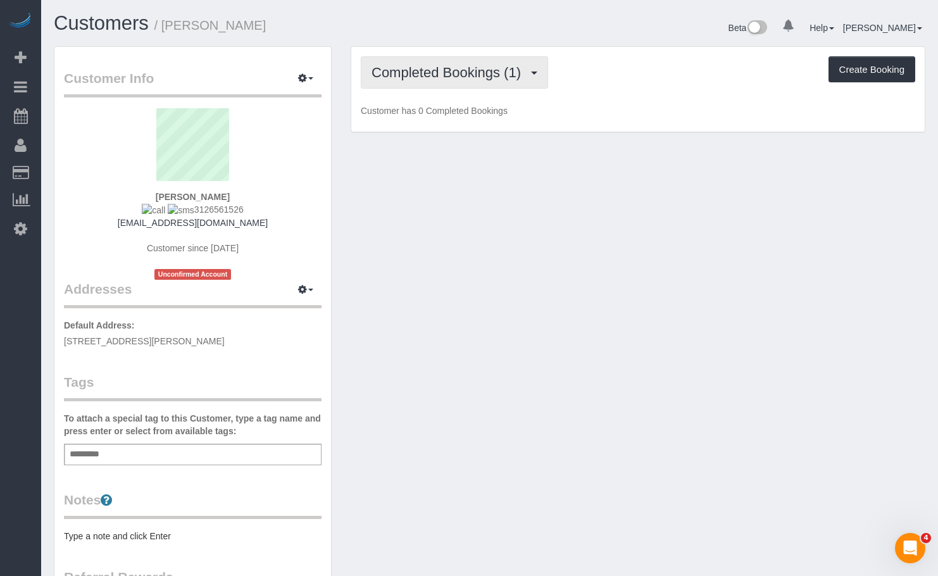
click at [418, 79] on span "Completed Bookings (1)" at bounding box center [449, 73] width 156 height 16
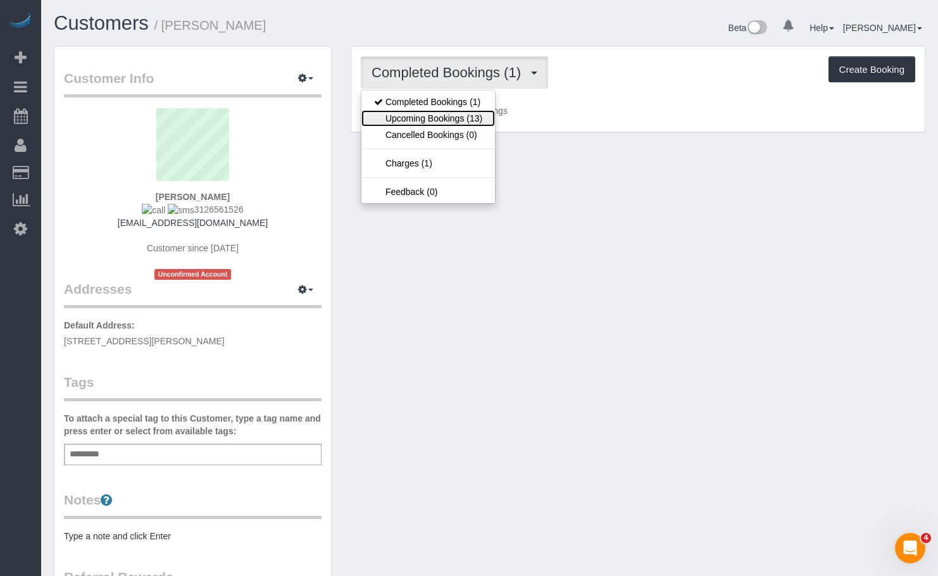
drag, startPoint x: 433, startPoint y: 117, endPoint x: 438, endPoint y: 105, distance: 12.8
click at [433, 118] on link "Upcoming Bookings (13)" at bounding box center [428, 118] width 134 height 16
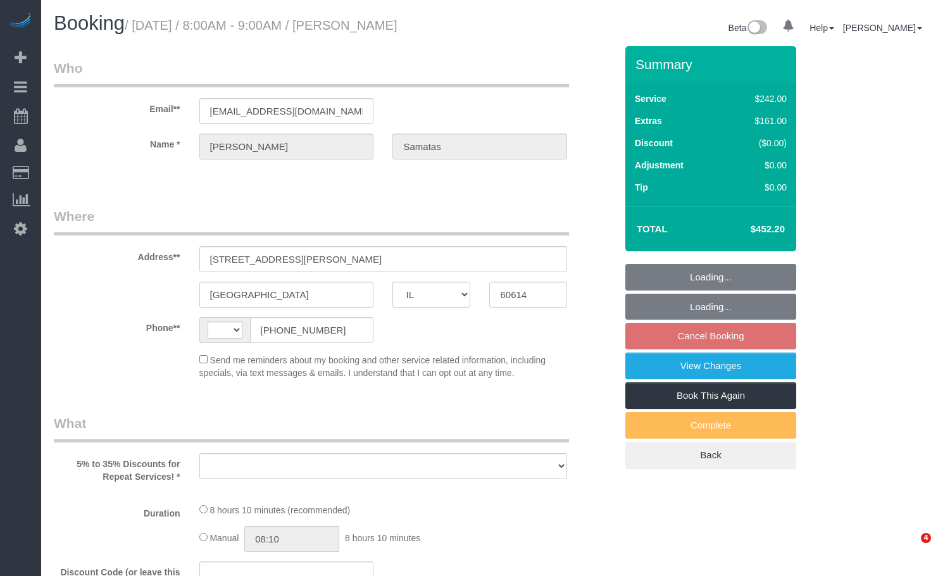
select select "IL"
select select "string:[GEOGRAPHIC_DATA]"
select select "object:796"
select select "string:fspay-c4a8f186-f0db-4e19-9b7b-a9835a4a61b1"
select select "number:1"
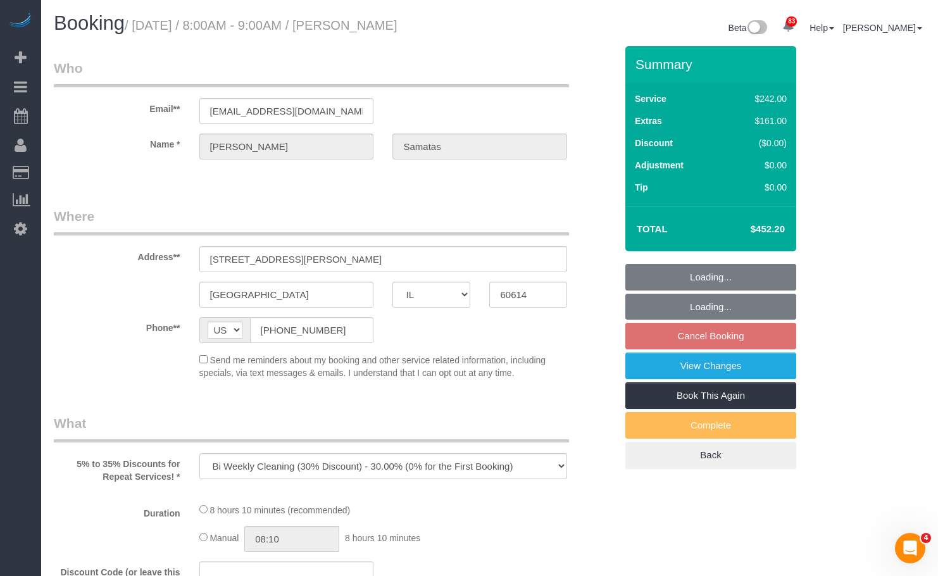
select select "number:58"
select select "number:139"
select select "number:104"
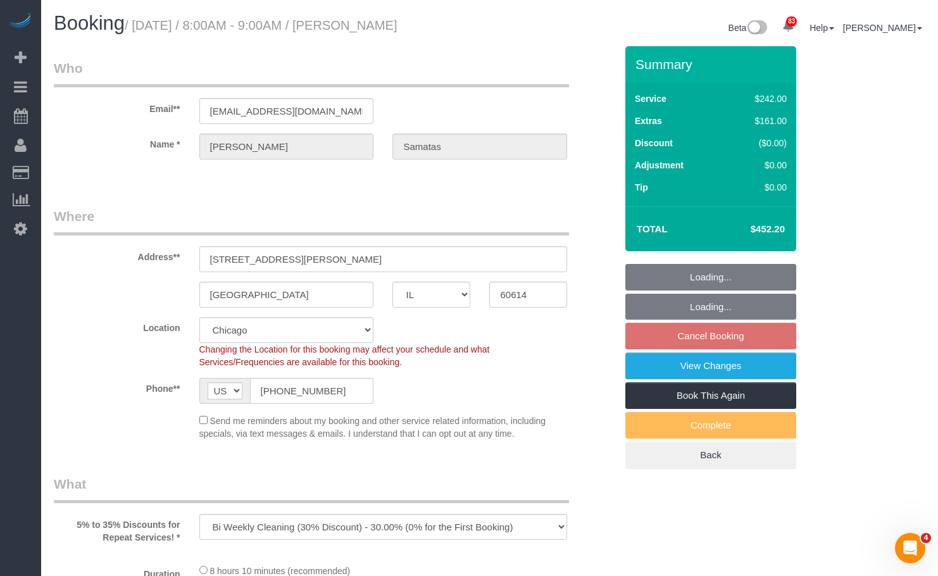
select select "object:1027"
select select "512"
select select "6"
select select "1"
select select "5"
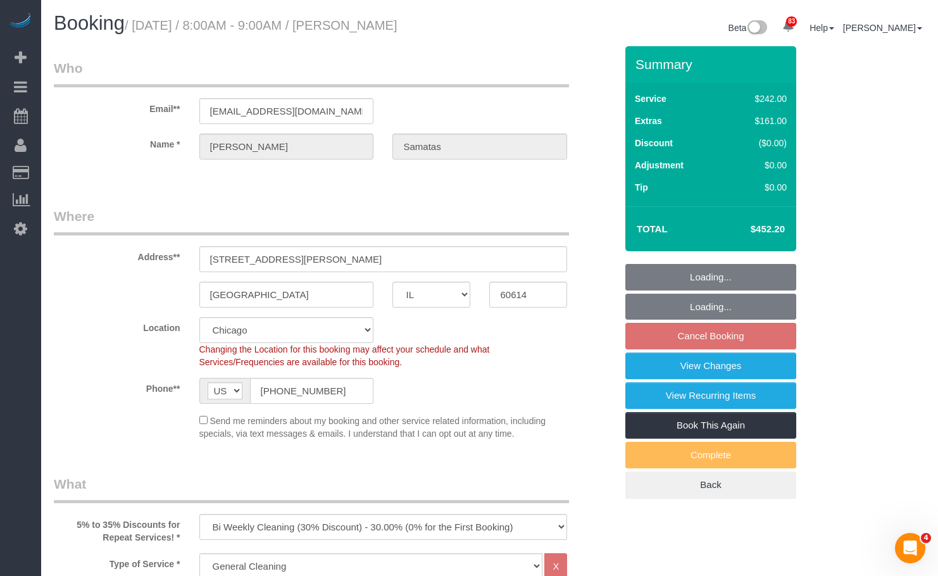
select select "spot1"
select select "6"
select select "1"
select select "5"
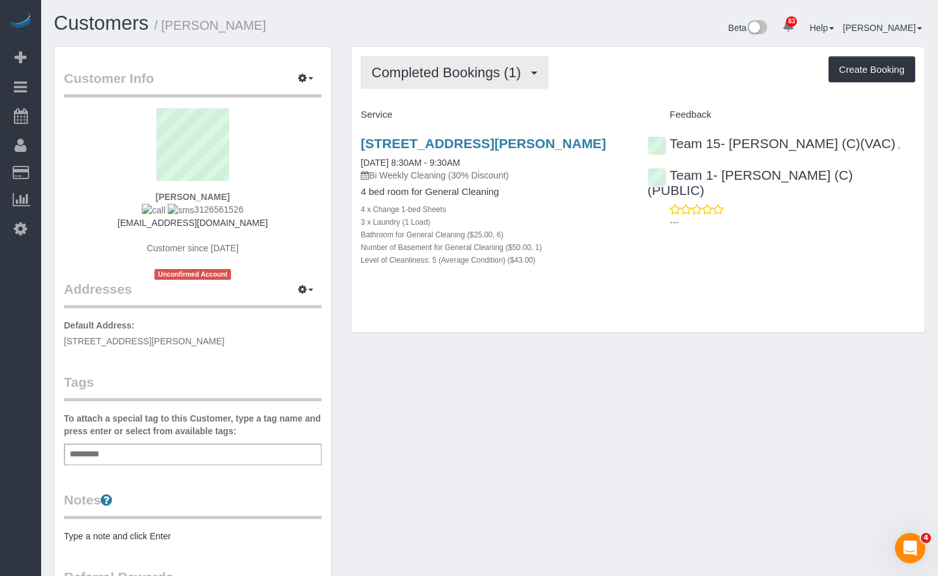
click at [415, 65] on span "Completed Bookings (1)" at bounding box center [449, 73] width 156 height 16
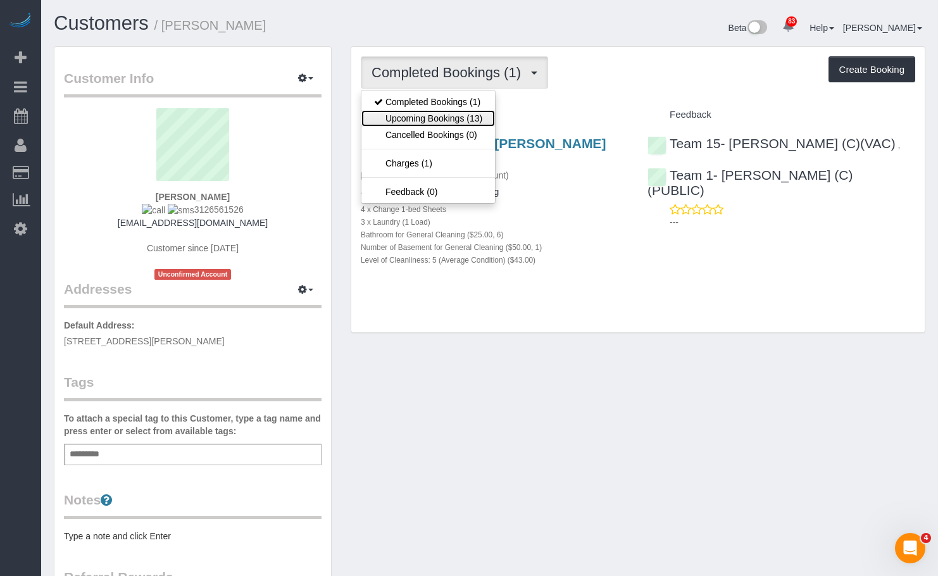
click at [457, 110] on link "Upcoming Bookings (13)" at bounding box center [428, 118] width 134 height 16
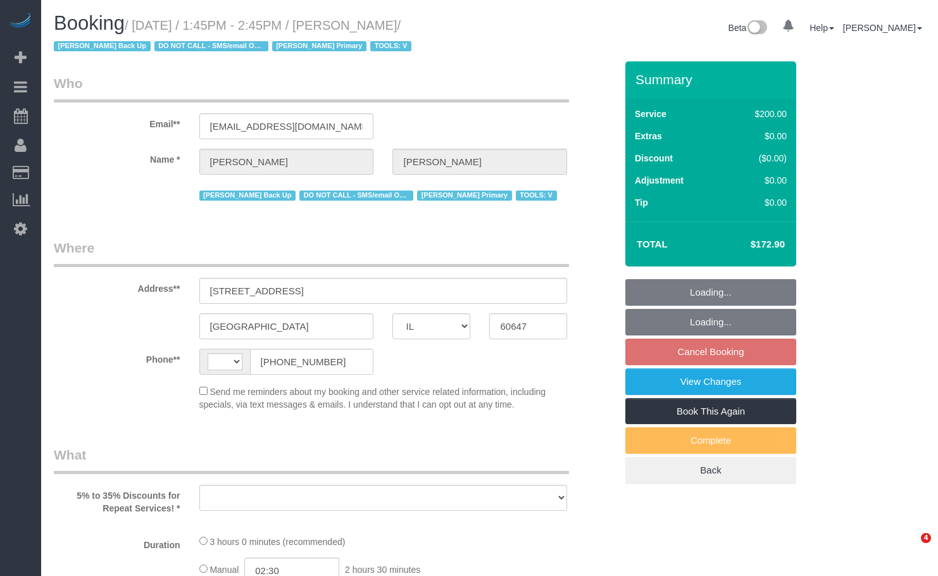
select select "IL"
select select "object:576"
select select "string:fspay-e3ca111e-a2ea-4c41-8bb7-43955af41940"
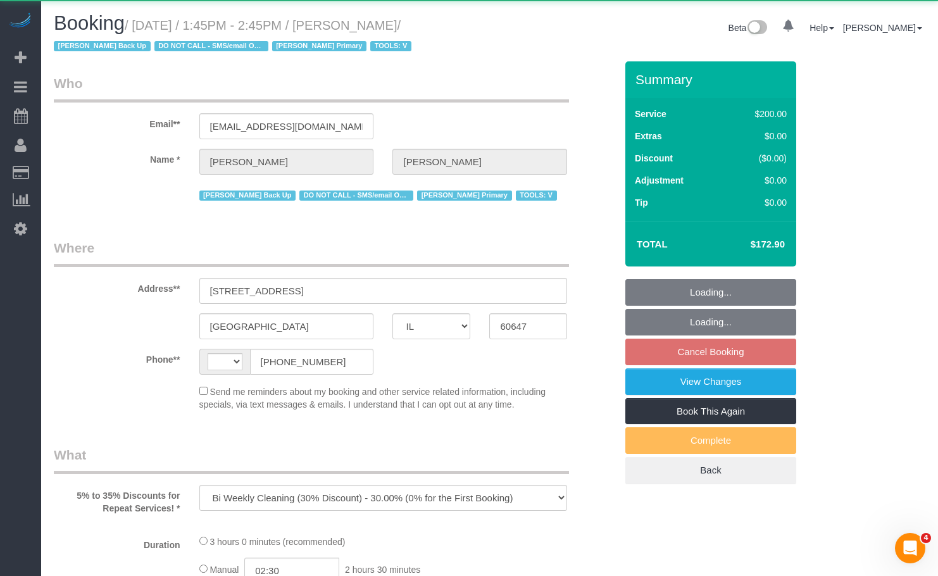
select select "string:US"
select select "512"
select select "3"
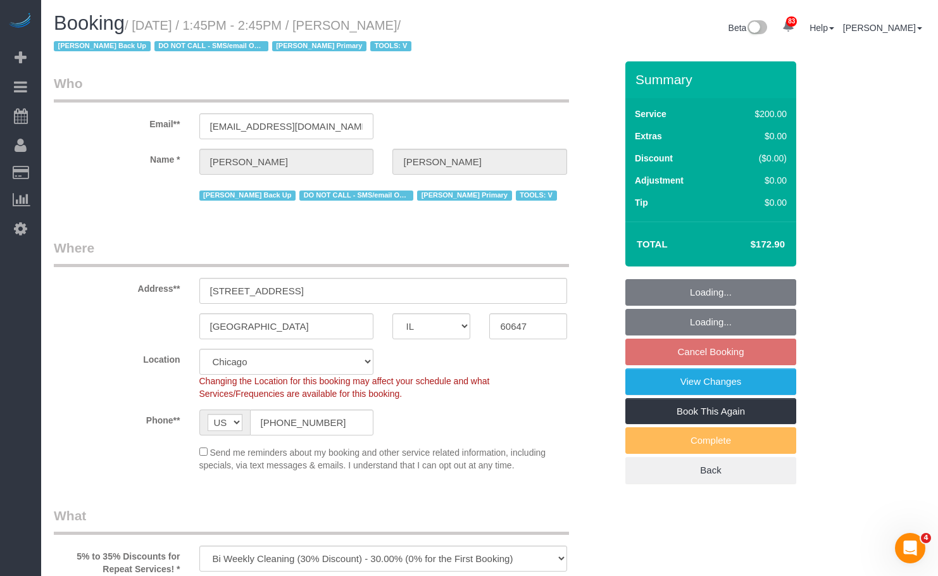
select select "object:1203"
select select "number:1"
select select "number:66"
select select "number:139"
select select "number:106"
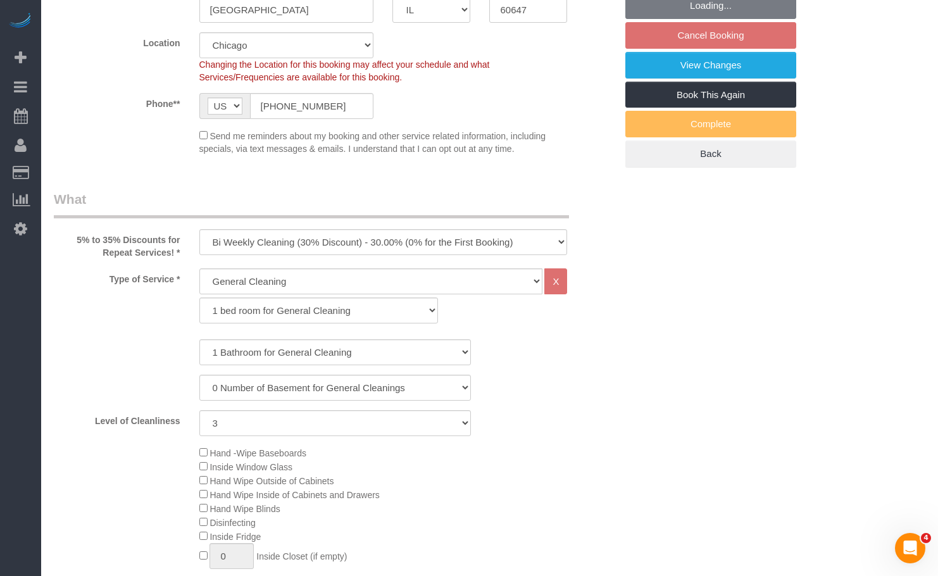
select select "3"
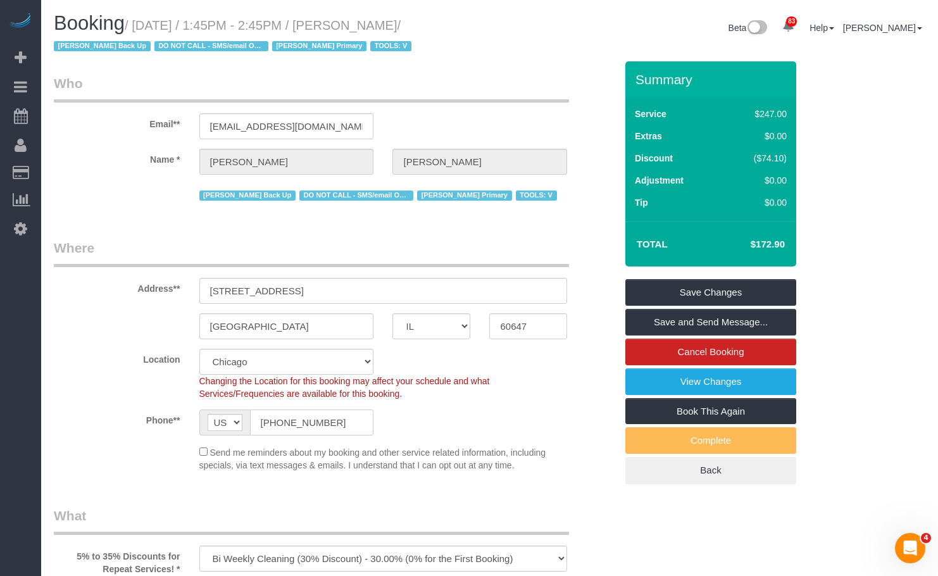
drag, startPoint x: 342, startPoint y: 428, endPoint x: 268, endPoint y: 426, distance: 73.4
click at [211, 419] on div "AF AL DZ AD AO AI AQ AG AR AM AW AU AT AZ BS BH BD BB BY BE BZ BJ BM BT BO BA B…" at bounding box center [286, 422] width 175 height 26
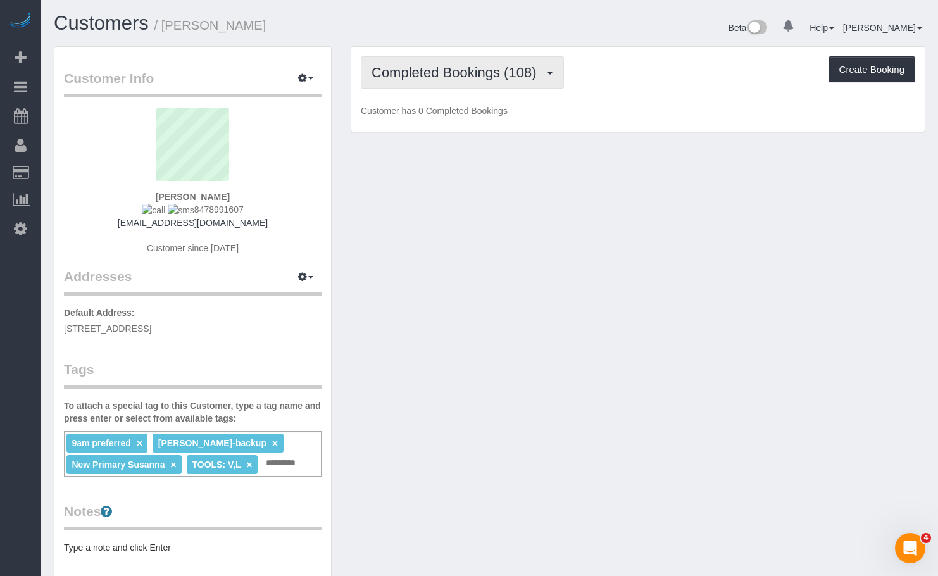
click at [496, 78] on button "Completed Bookings (108)" at bounding box center [462, 72] width 203 height 32
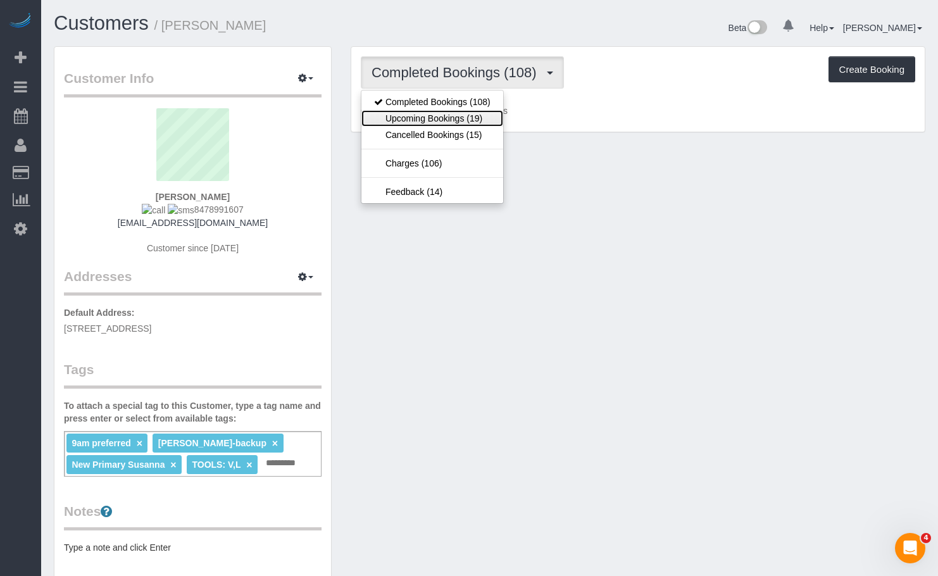
click at [479, 123] on link "Upcoming Bookings (19)" at bounding box center [432, 118] width 142 height 16
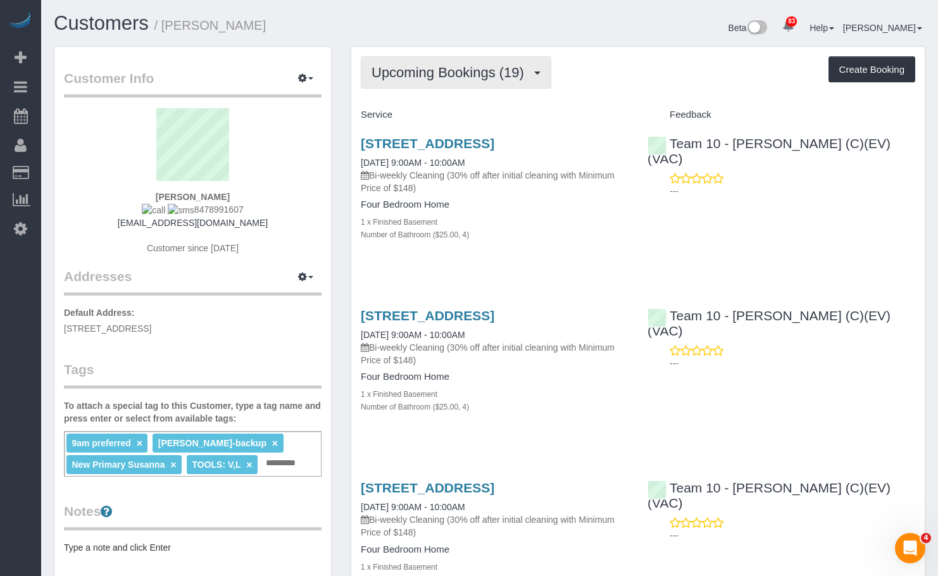
click at [449, 65] on span "Upcoming Bookings (19)" at bounding box center [450, 73] width 159 height 16
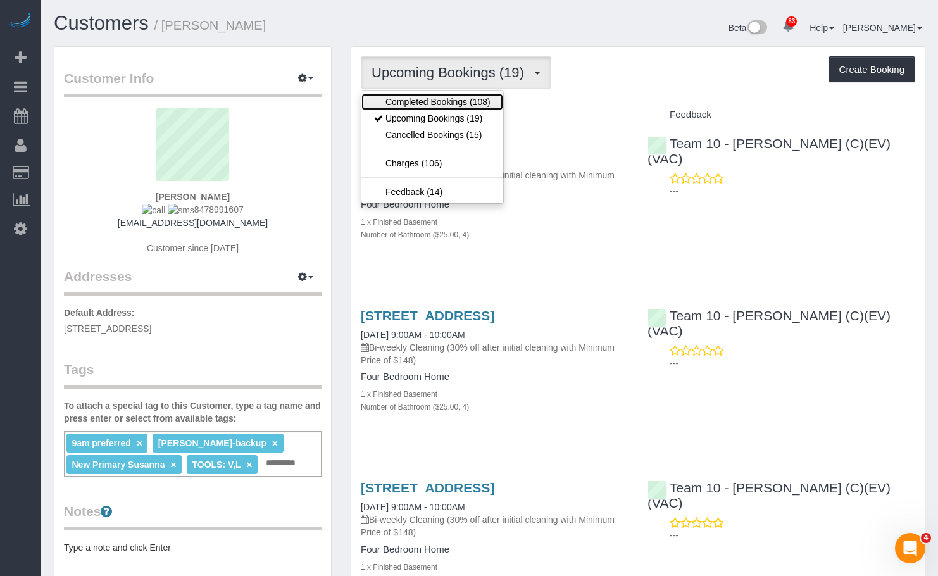
click at [449, 103] on link "Completed Bookings (108)" at bounding box center [432, 102] width 142 height 16
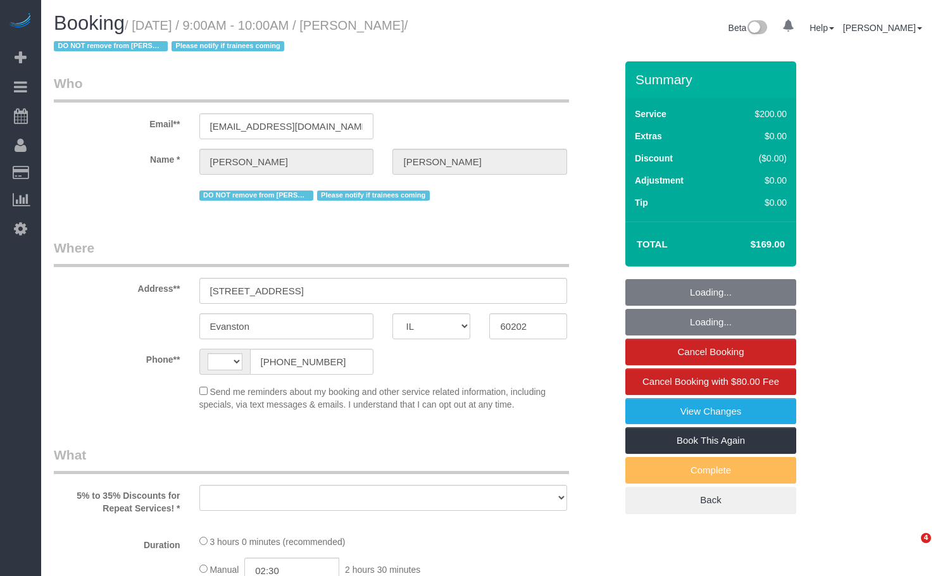
select select "IL"
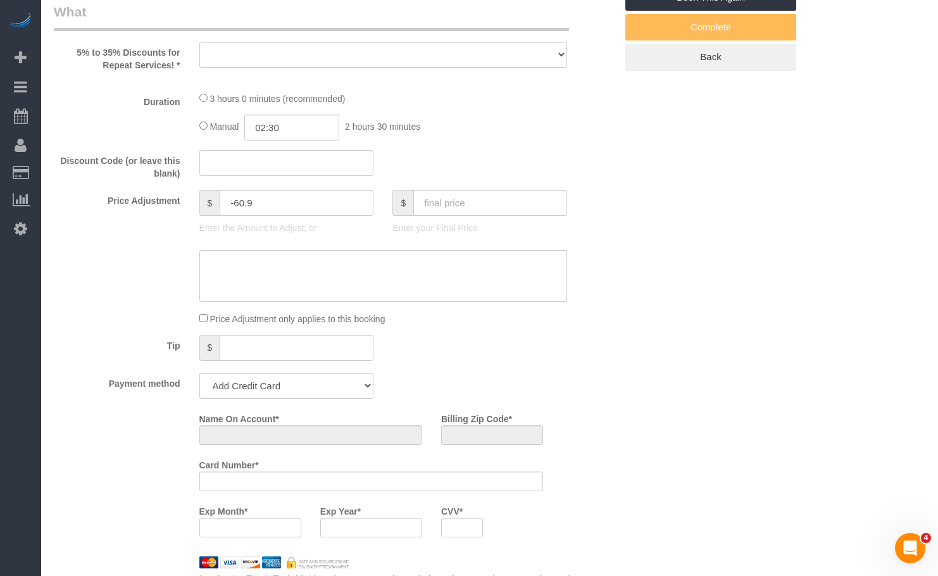
select select "string:[GEOGRAPHIC_DATA]"
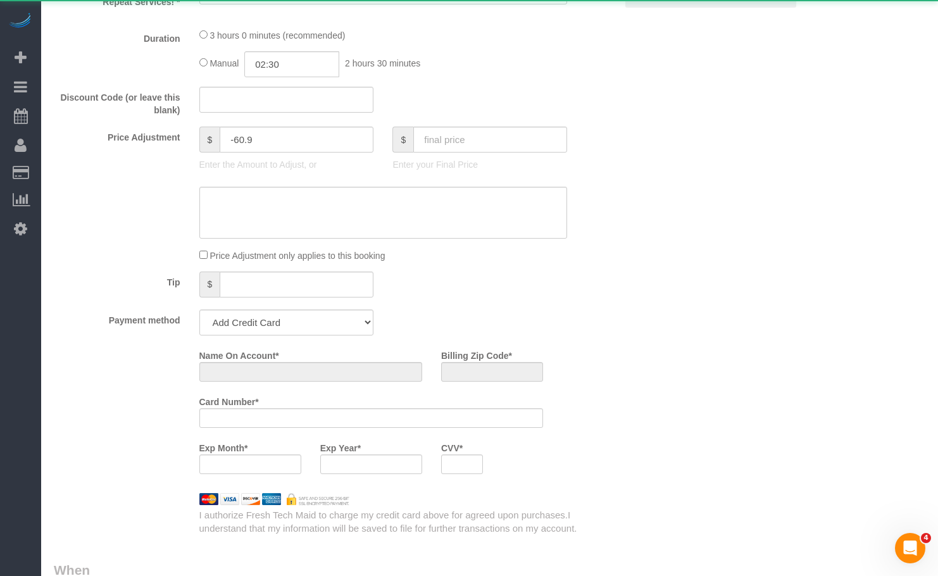
scroll to position [883, 0]
select select "object:699"
select select "string:fspay-faa43496-e518-4ceb-ad13-07382faedece"
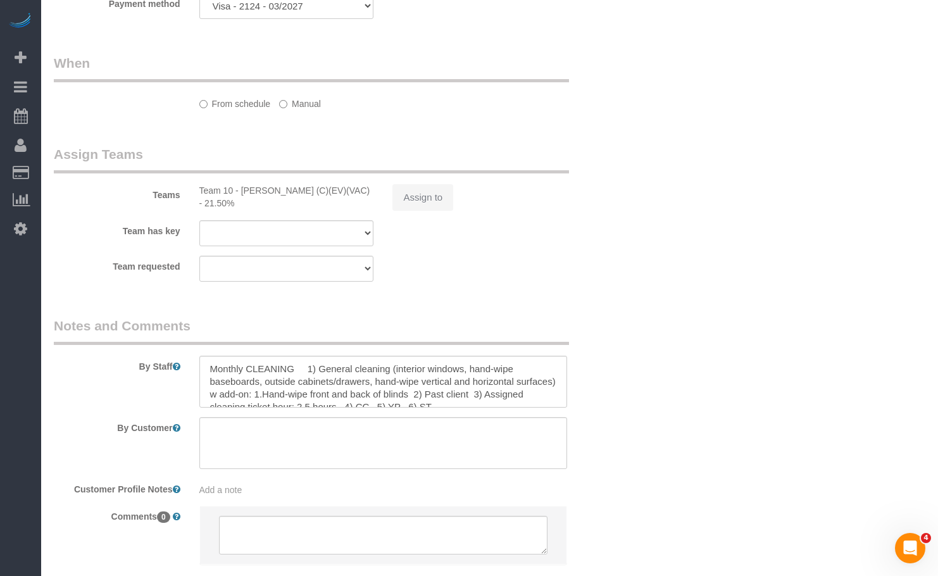
scroll to position [13, 0]
select select "number:1"
select select "number:66"
select select "number:139"
select select "number:106"
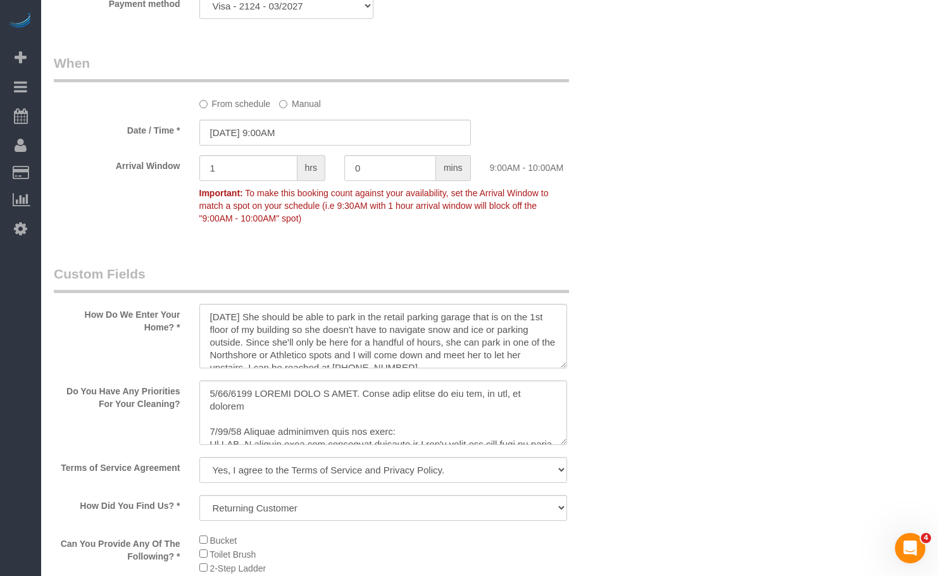
scroll to position [253, 0]
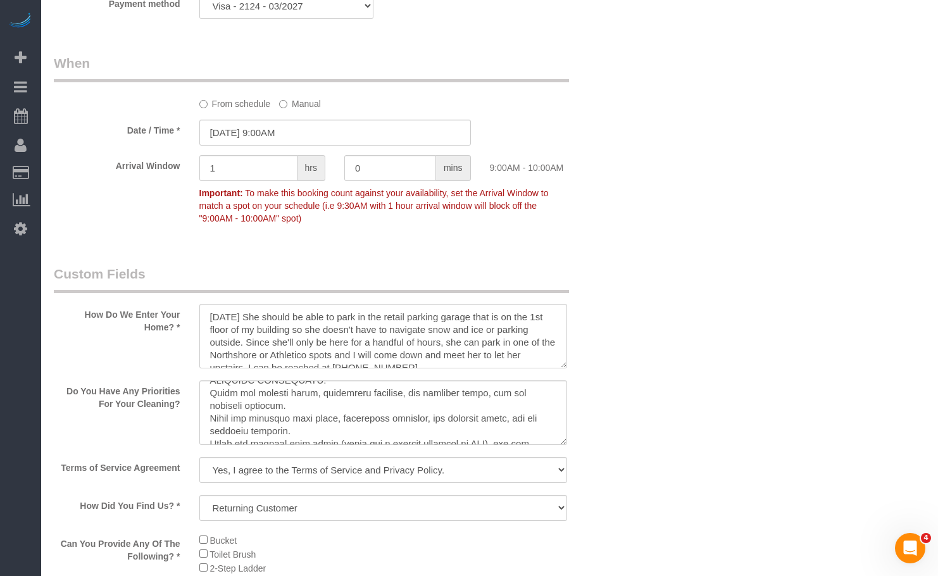
select select "512"
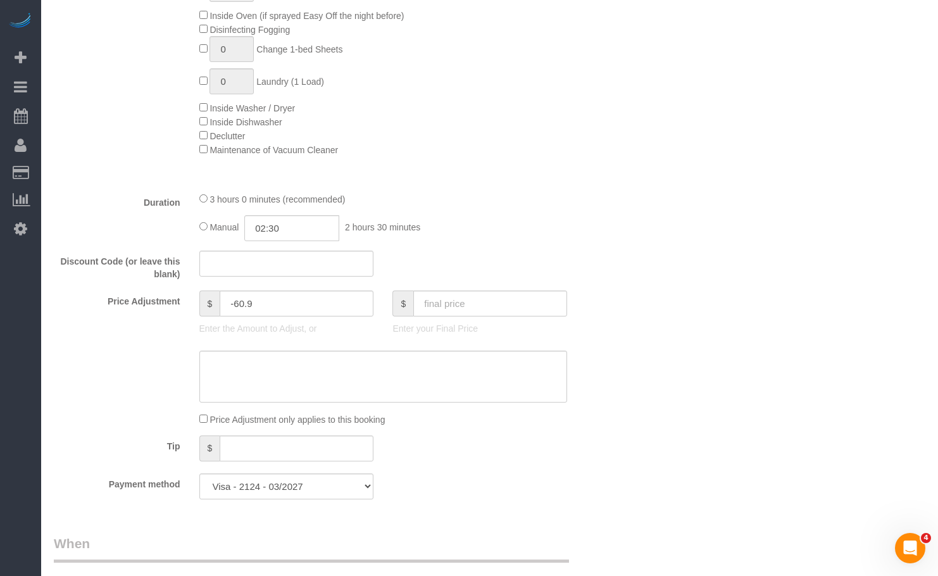
scroll to position [1364, 0]
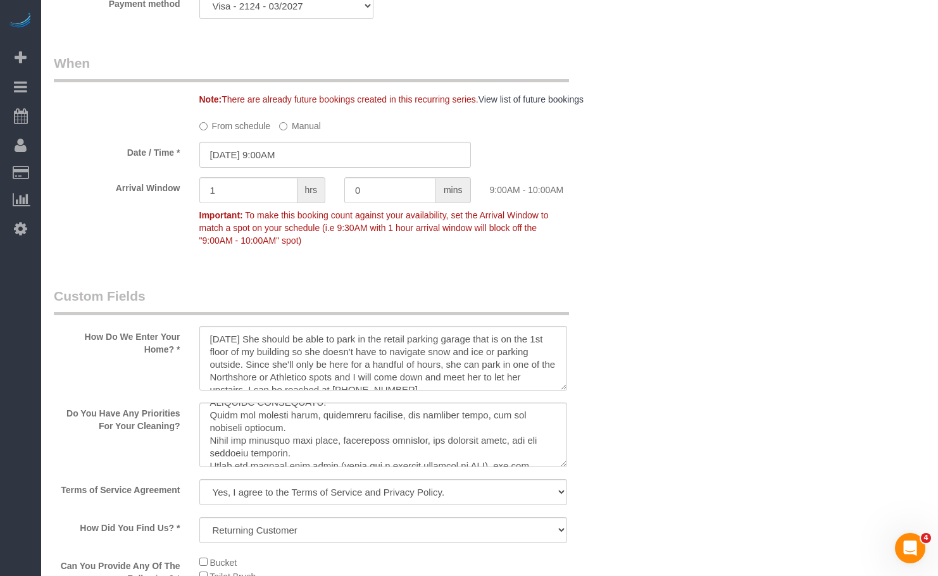
select select "object:1305"
click at [281, 146] on input "[DATE] 9:00AM" at bounding box center [334, 155] width 271 height 26
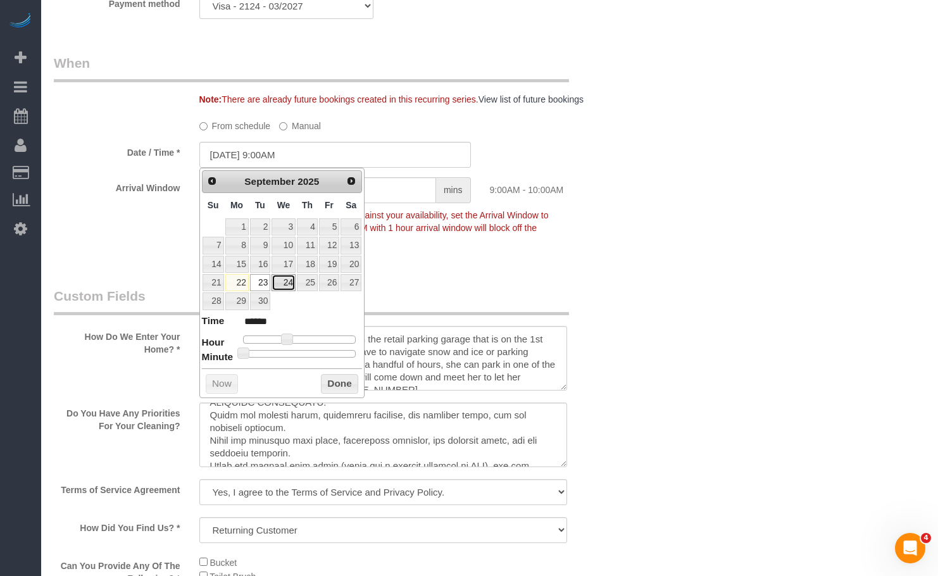
click at [281, 282] on link "24" at bounding box center [283, 282] width 24 height 17
type input "09/24/2025 9:00AM"
click at [335, 383] on button "Done" at bounding box center [339, 384] width 37 height 20
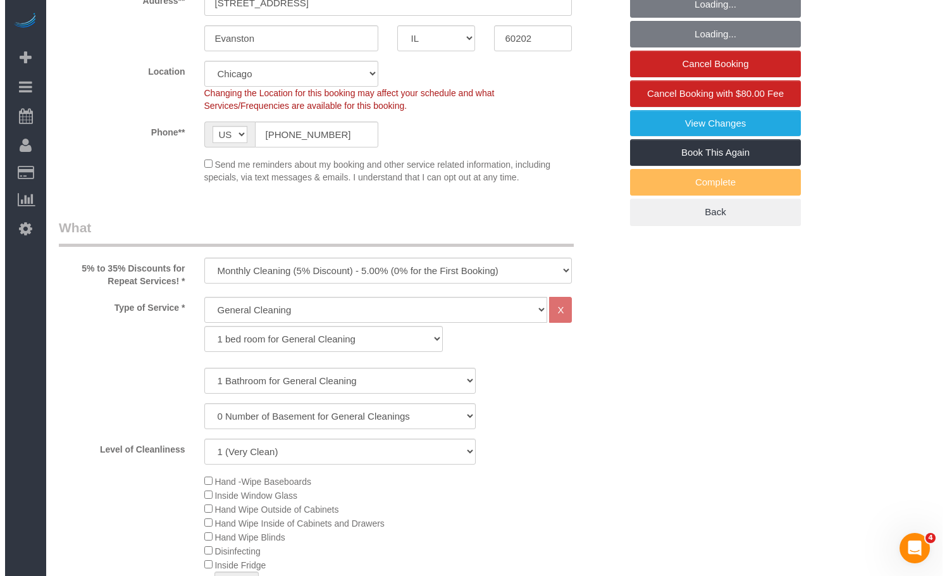
scroll to position [0, 0]
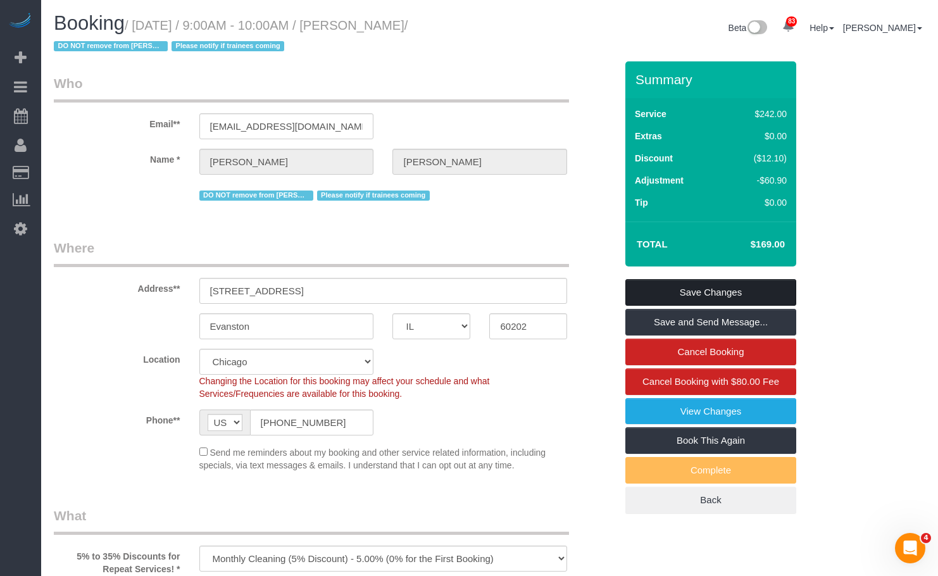
click at [723, 293] on link "Save Changes" at bounding box center [710, 292] width 171 height 27
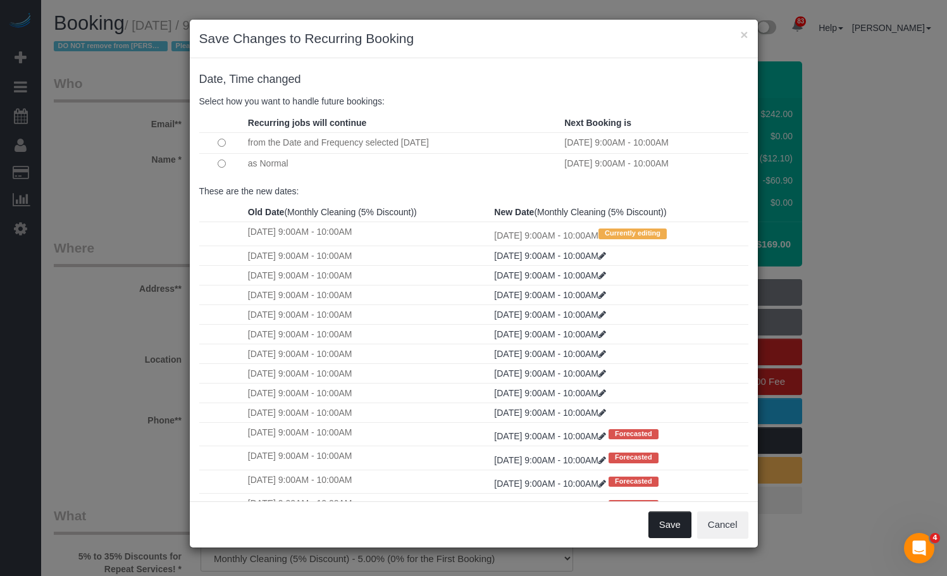
click at [661, 527] on button "Save" at bounding box center [670, 524] width 43 height 27
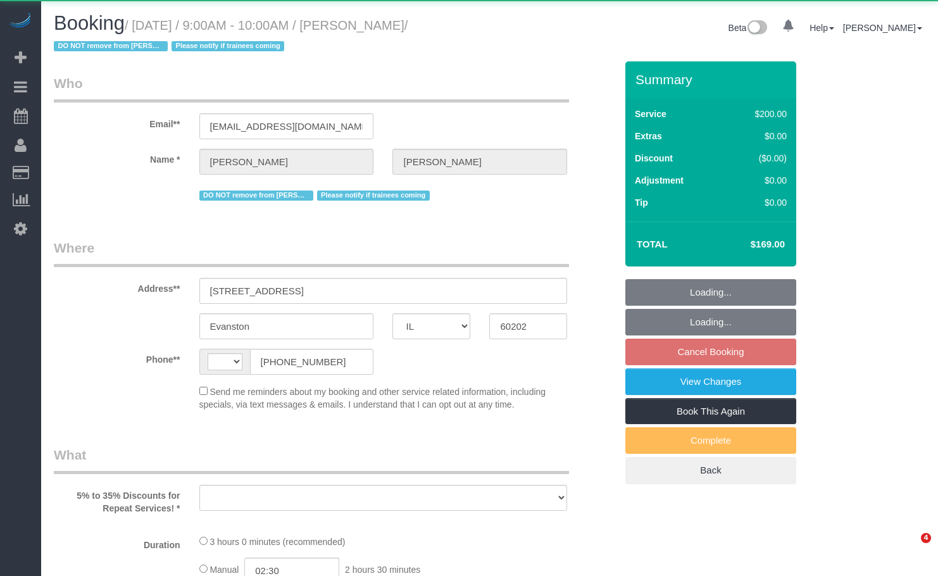
select select "IL"
select select "string:[GEOGRAPHIC_DATA]"
select select "object:815"
select select "string:fspay-faa43496-e518-4ceb-ad13-07382faedece"
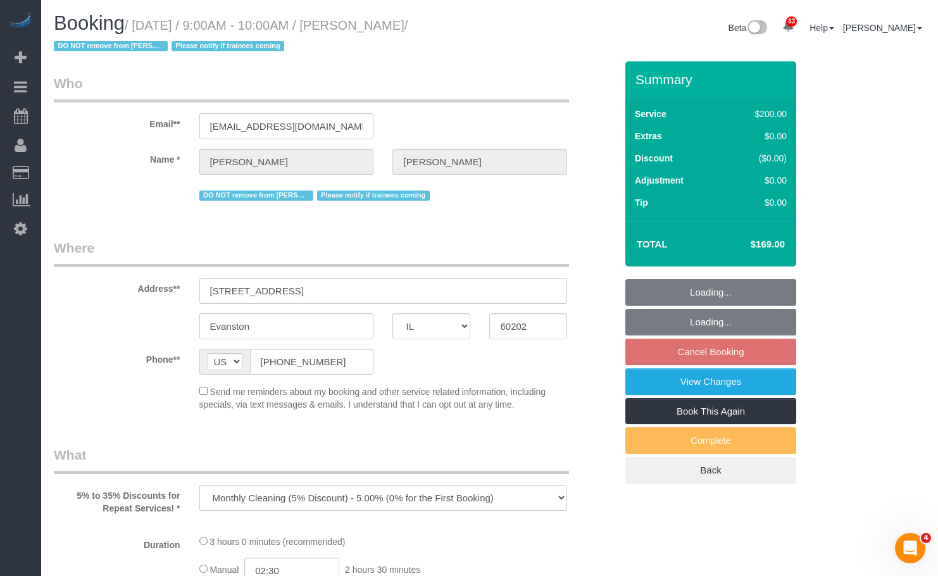
select select "number:1"
select select "number:66"
select select "number:139"
select select "number:106"
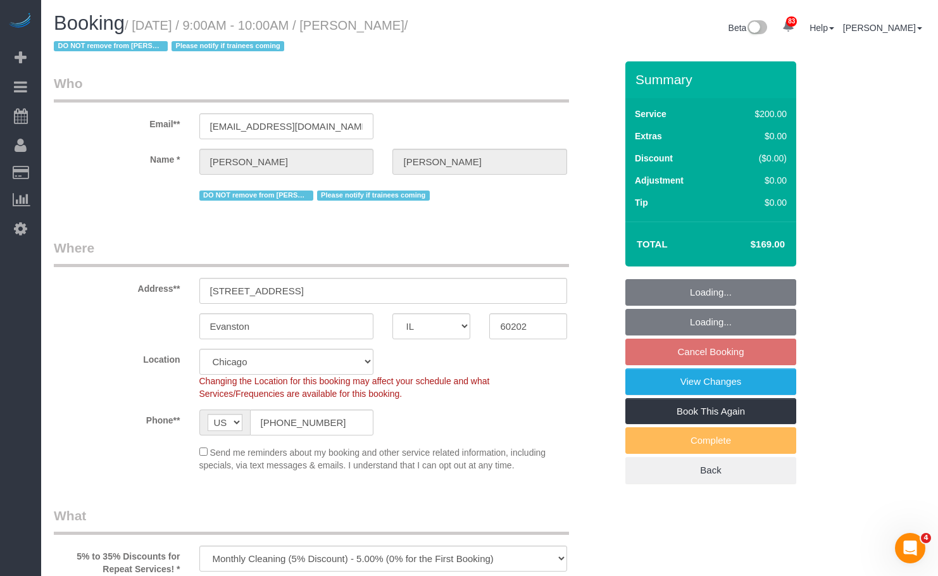
select select "spot1"
click at [380, 34] on h1 "Booking / September 24, 2025 / 9:00AM - 10:00AM / Angela Kesting / DO NOT remov…" at bounding box center [267, 34] width 426 height 43
select select "object:1147"
select select "512"
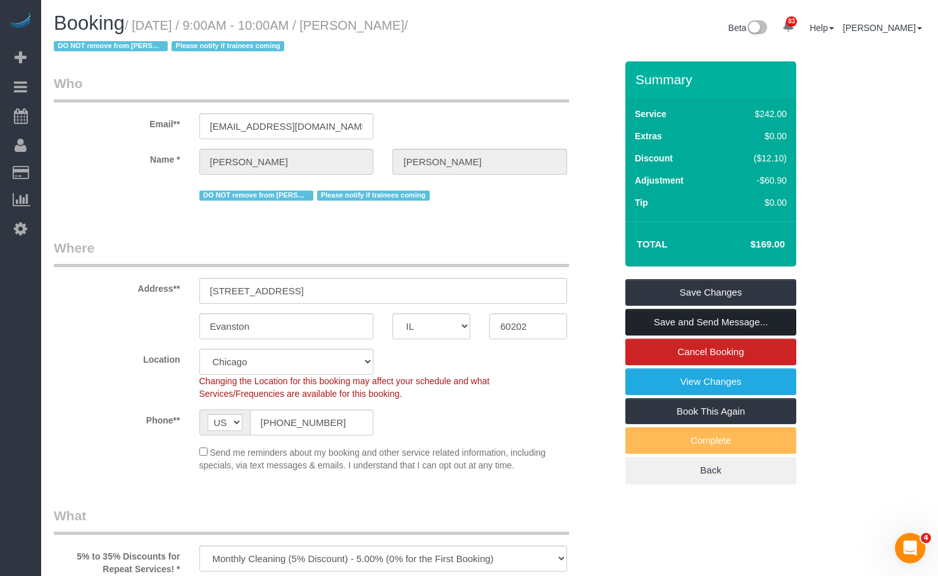
click at [729, 320] on link "Save and Send Message..." at bounding box center [710, 322] width 171 height 27
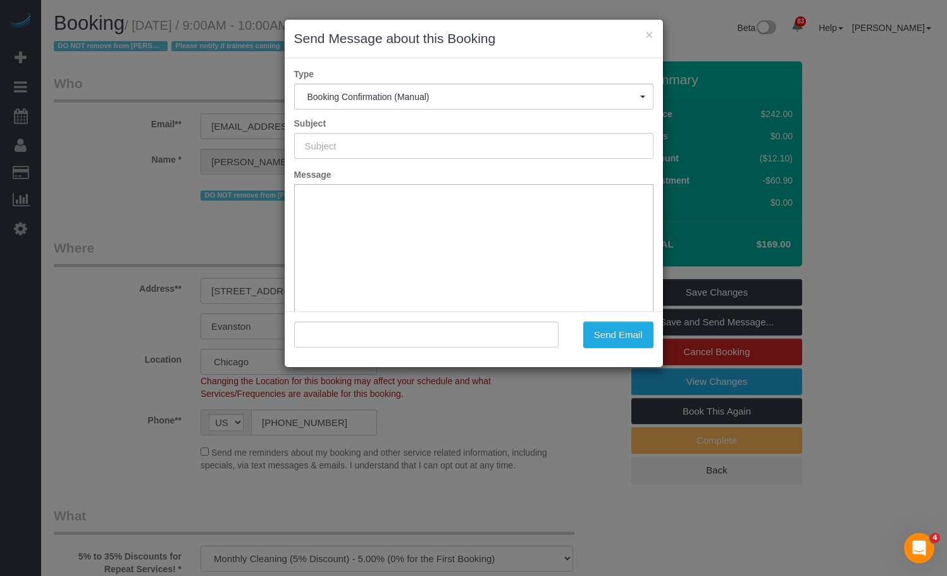
type input "Your Booking With Fresh Tech Maid, Confirmed!"
type input ""Angela Kesting" <akesting@comcast.net>"
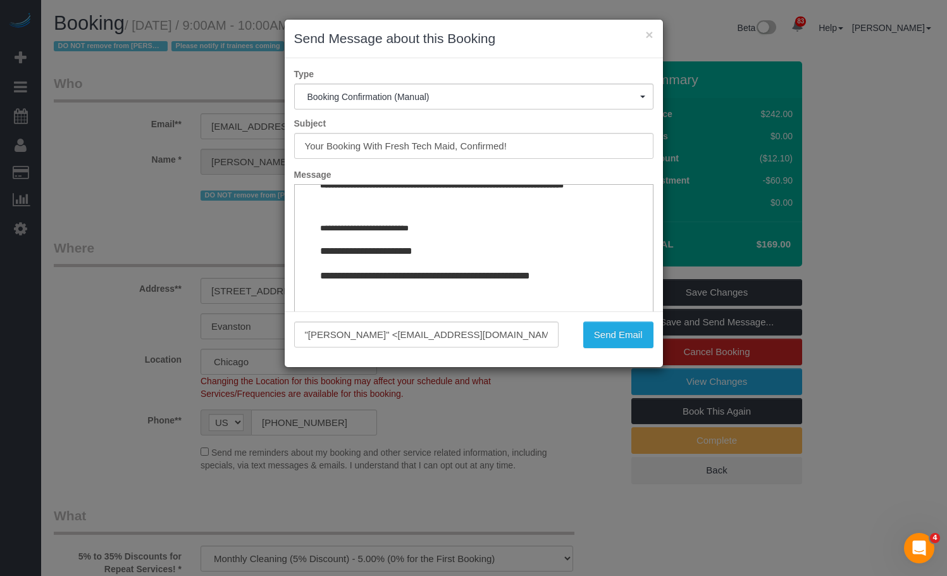
scroll to position [93, 0]
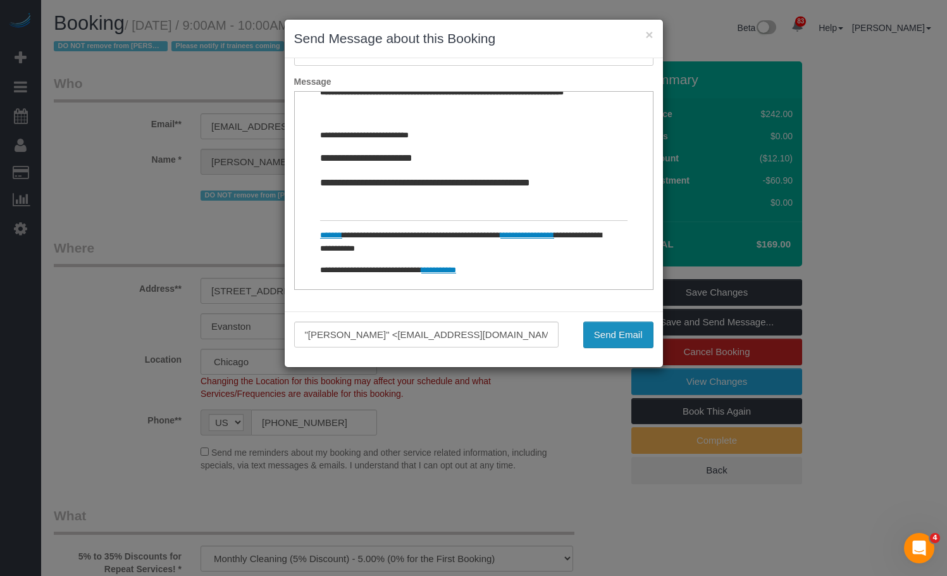
click at [620, 335] on button "Send Email" at bounding box center [618, 334] width 70 height 27
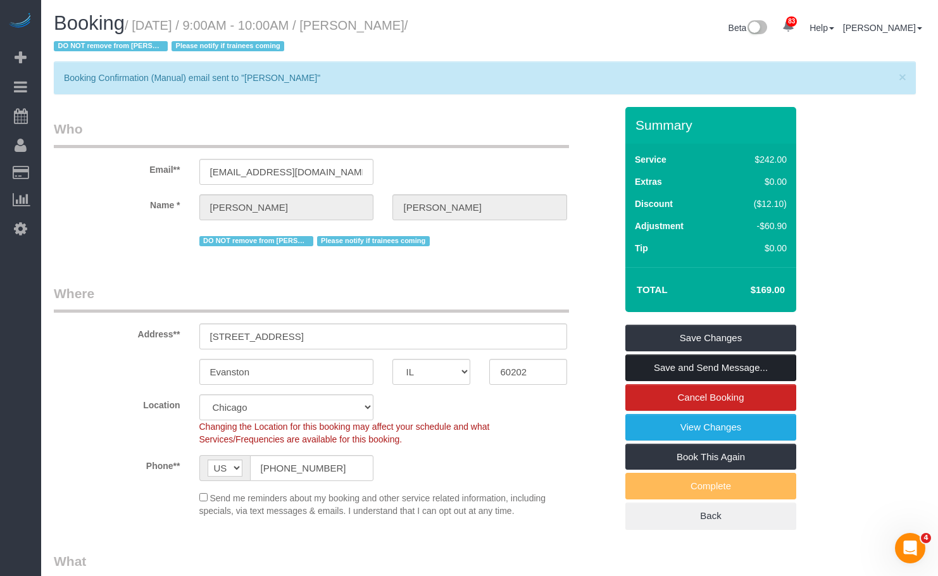
scroll to position [63, 0]
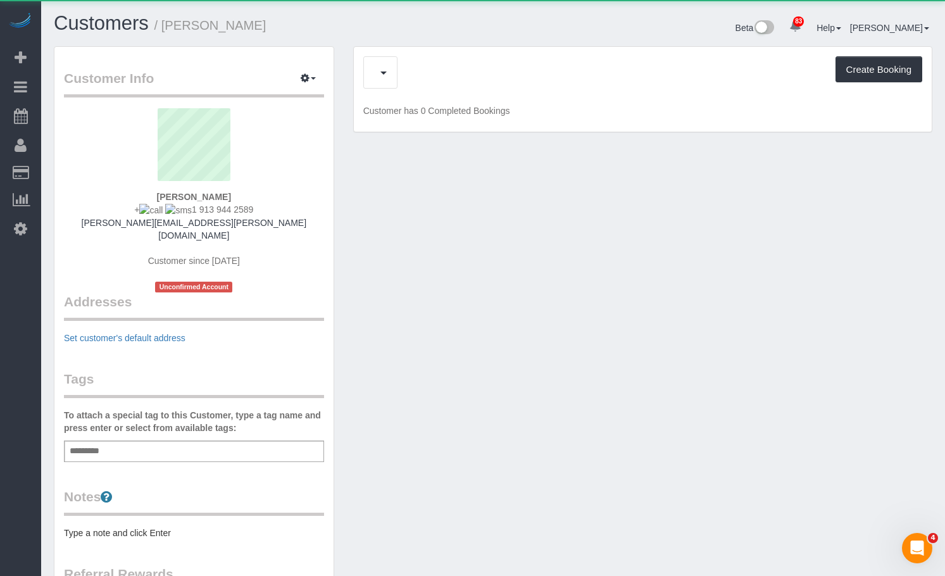
scroll to position [63, 0]
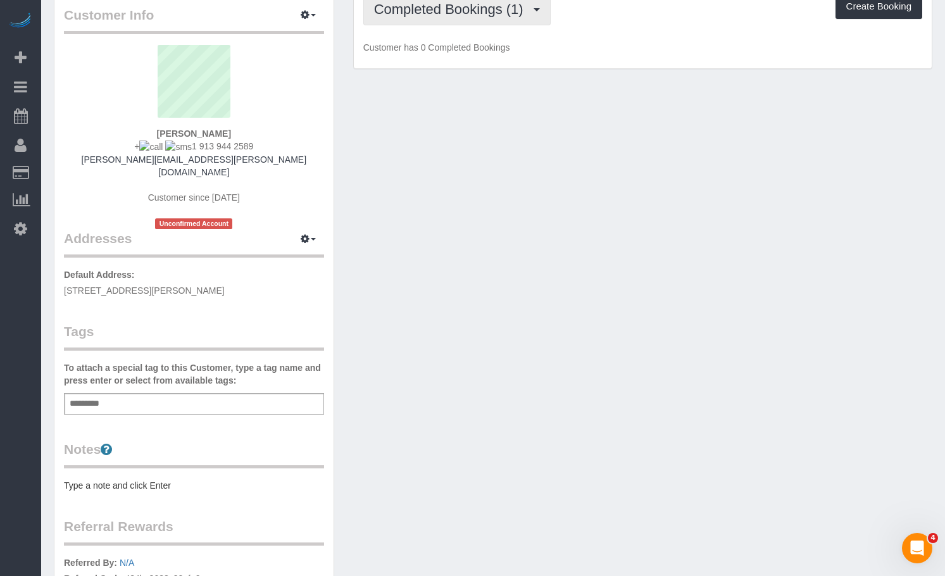
click at [413, 21] on button "Completed Bookings (1)" at bounding box center [456, 9] width 187 height 32
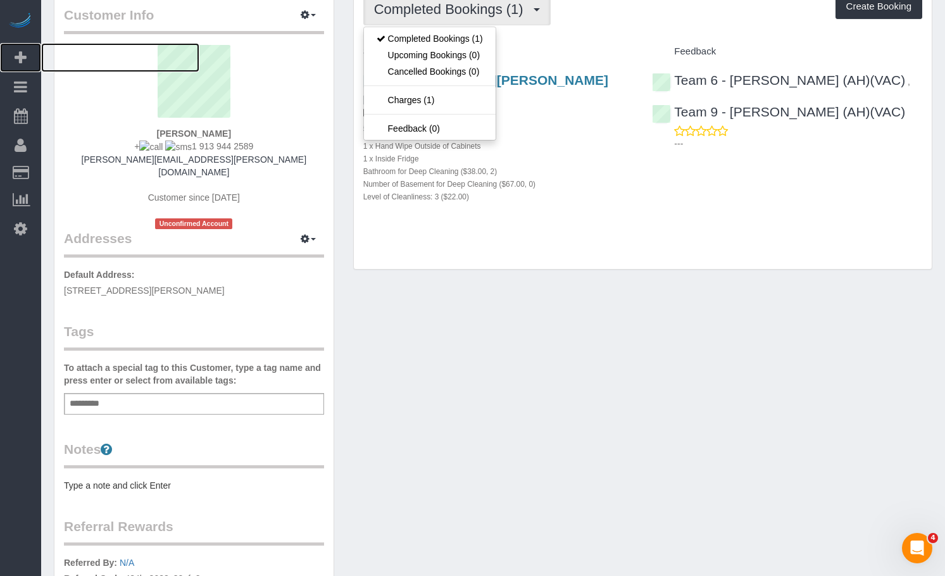
scroll to position [0, 0]
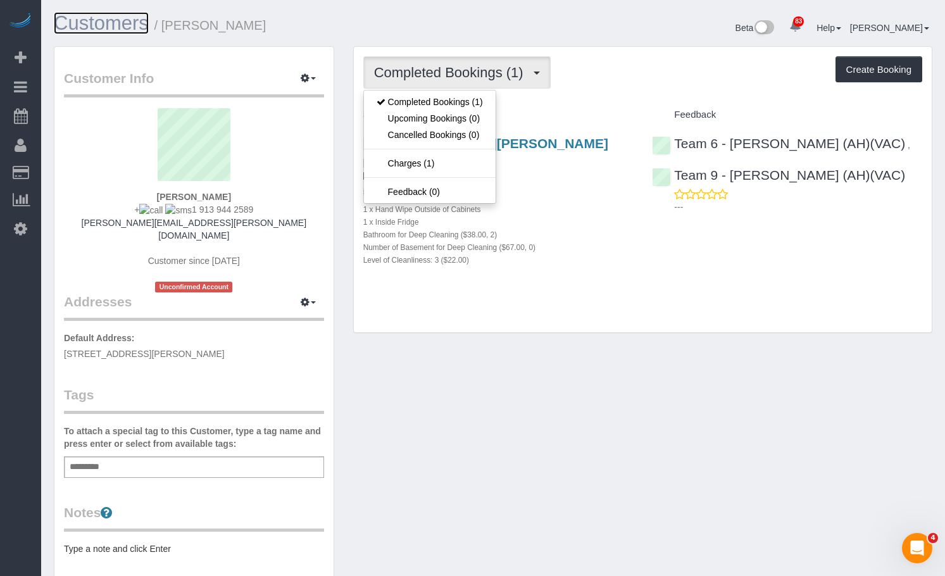
click at [97, 28] on link "Customers" at bounding box center [101, 23] width 95 height 22
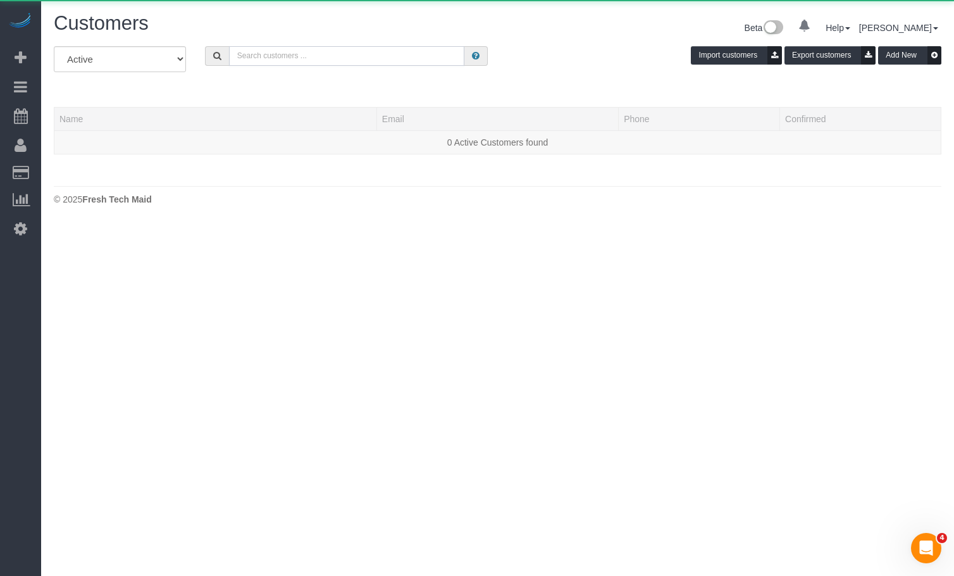
click at [275, 59] on input "text" at bounding box center [347, 56] width 236 height 20
paste input "Terry Guzowski"
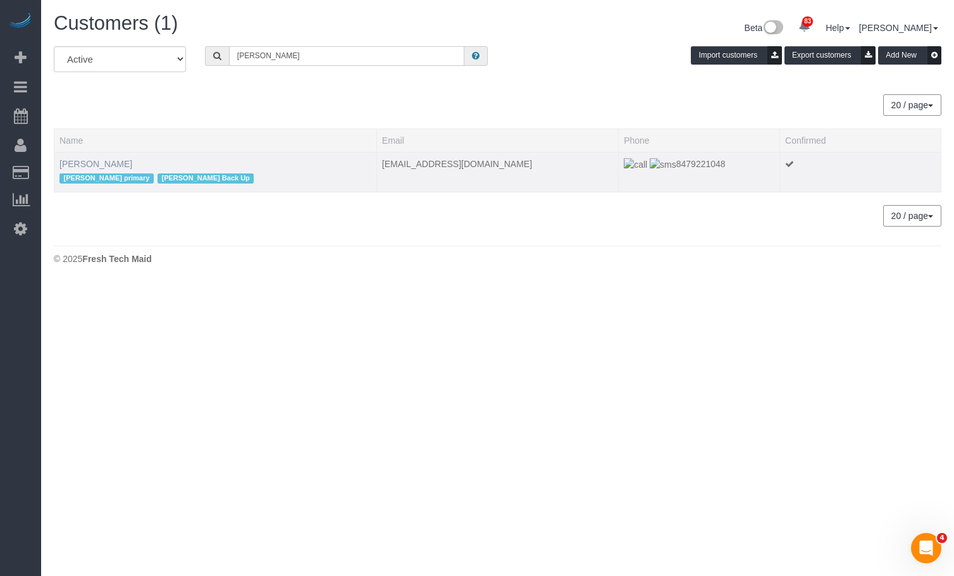
type input "Terry Guzowski"
click at [97, 166] on link "Terry Guzowski" at bounding box center [95, 164] width 73 height 10
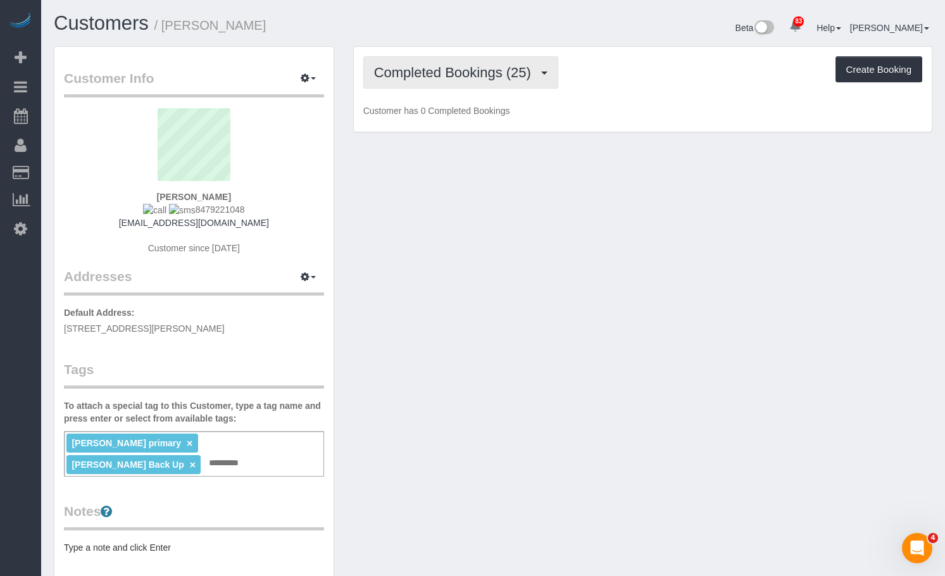
click at [492, 76] on span "Completed Bookings (25)" at bounding box center [455, 73] width 163 height 16
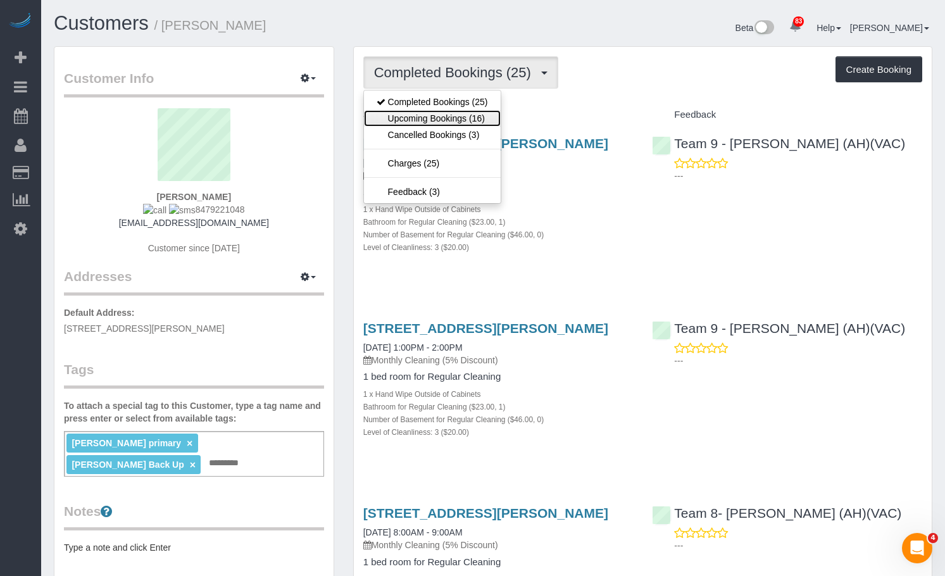
click at [479, 119] on link "Upcoming Bookings (16)" at bounding box center [432, 118] width 137 height 16
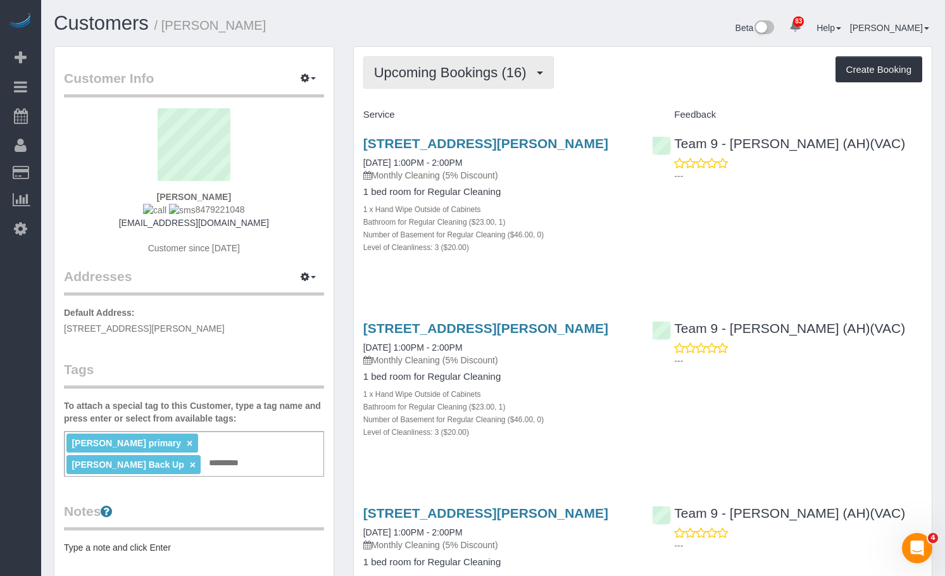
click at [506, 60] on button "Upcoming Bookings (16)" at bounding box center [458, 72] width 190 height 32
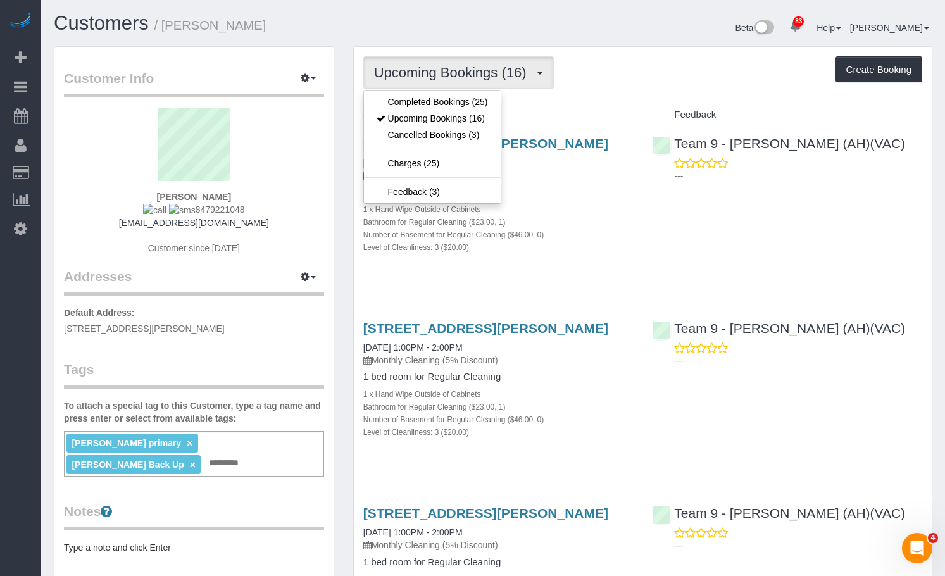
click at [649, 56] on div "Upcoming Bookings (16) Completed Bookings (25) Upcoming Bookings (16) Cancelled…" at bounding box center [642, 72] width 559 height 32
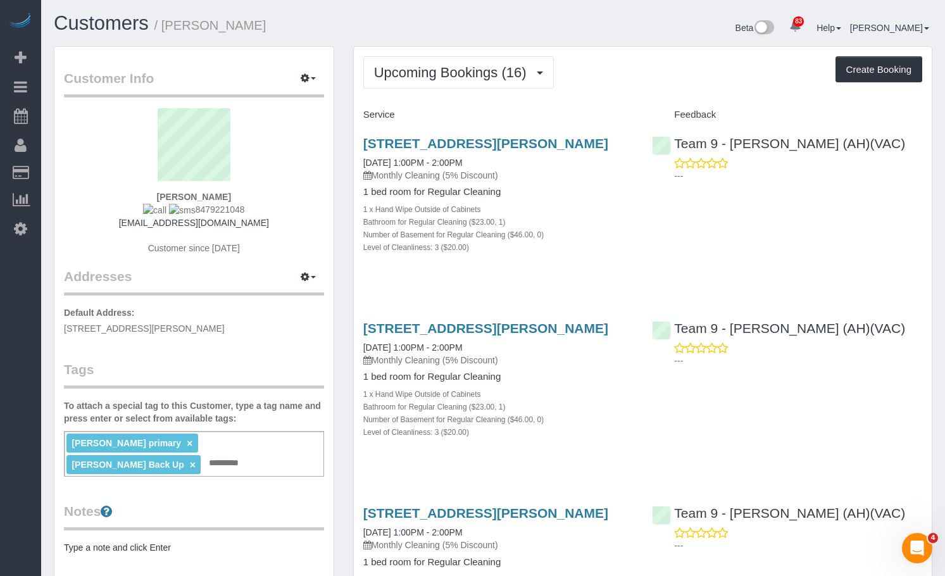
drag, startPoint x: 250, startPoint y: 209, endPoint x: 185, endPoint y: 208, distance: 64.5
click at [185, 208] on div "Terry Guzowski 8479221048 tguzowski@comcast.net Customer since 2023" at bounding box center [194, 187] width 260 height 159
copy span "8479221048"
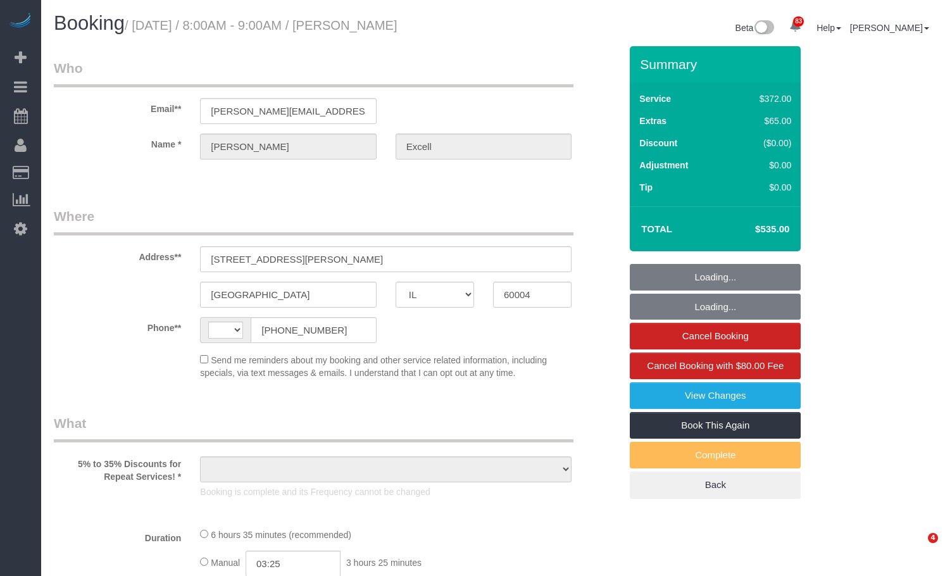
select select "IL"
select select "object:493"
select select "number:1"
select select "number:58"
select select "number:139"
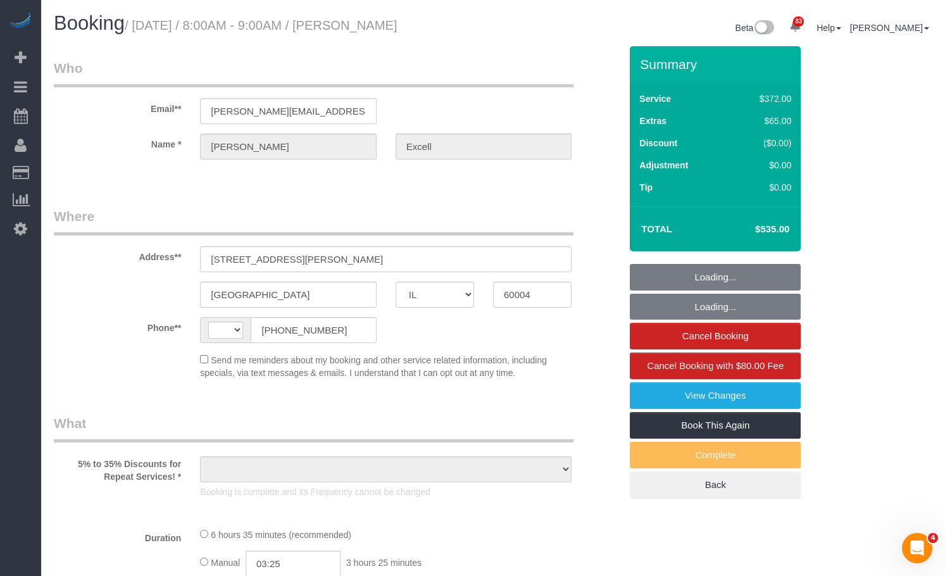
select select "number:106"
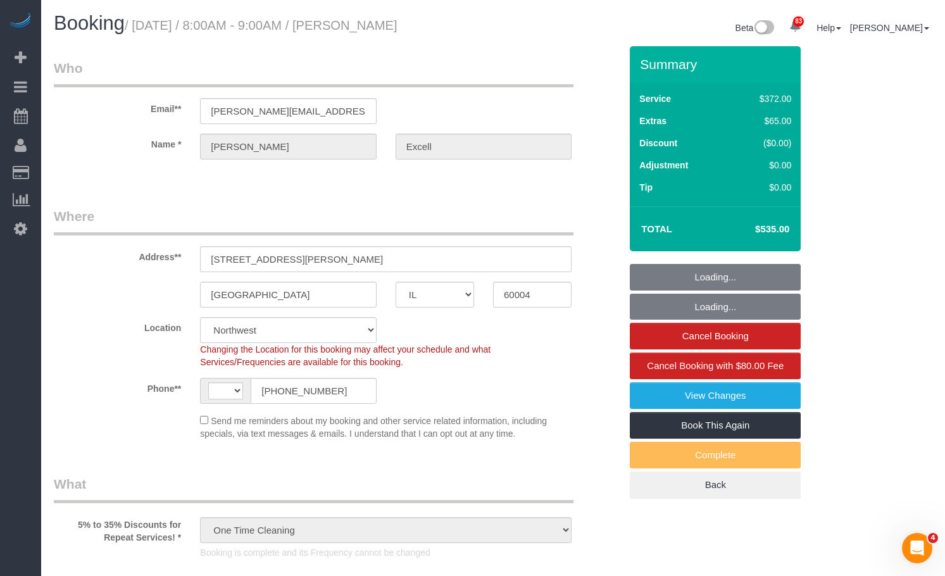
select select "string:US"
select select "string:fspay-14be5746-eae1-49cd-8482-7828b7f15521"
select select "object:1046"
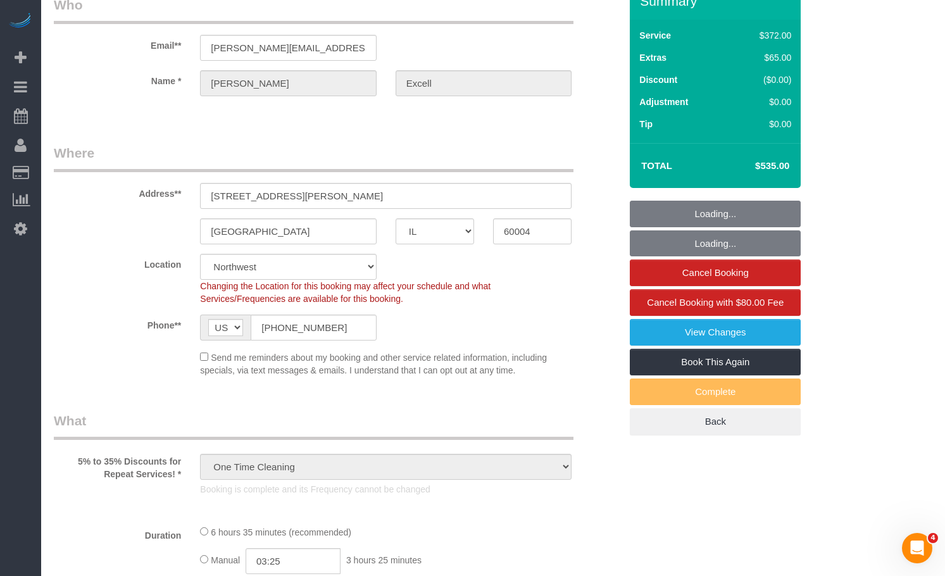
select select "513"
select select "2"
select select "3"
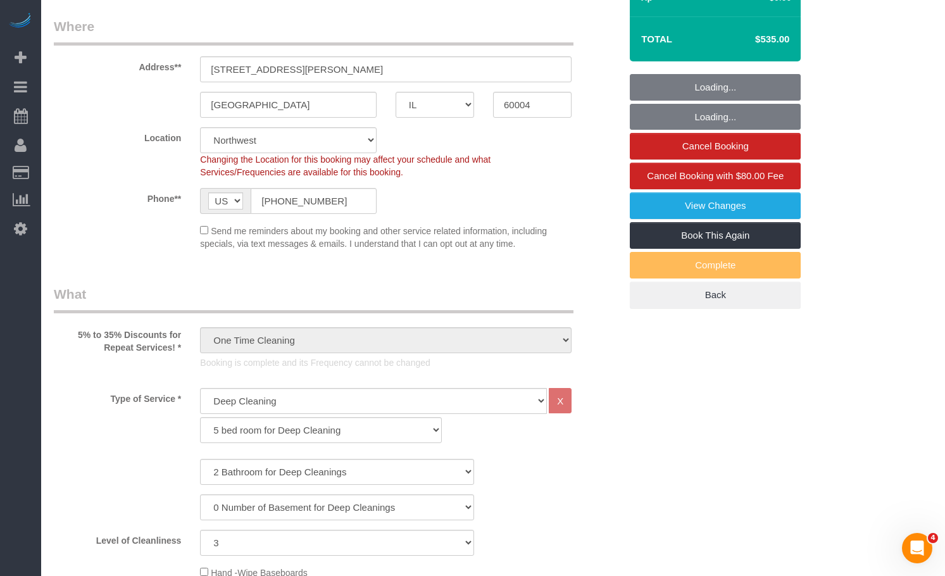
select select "2"
select select "3"
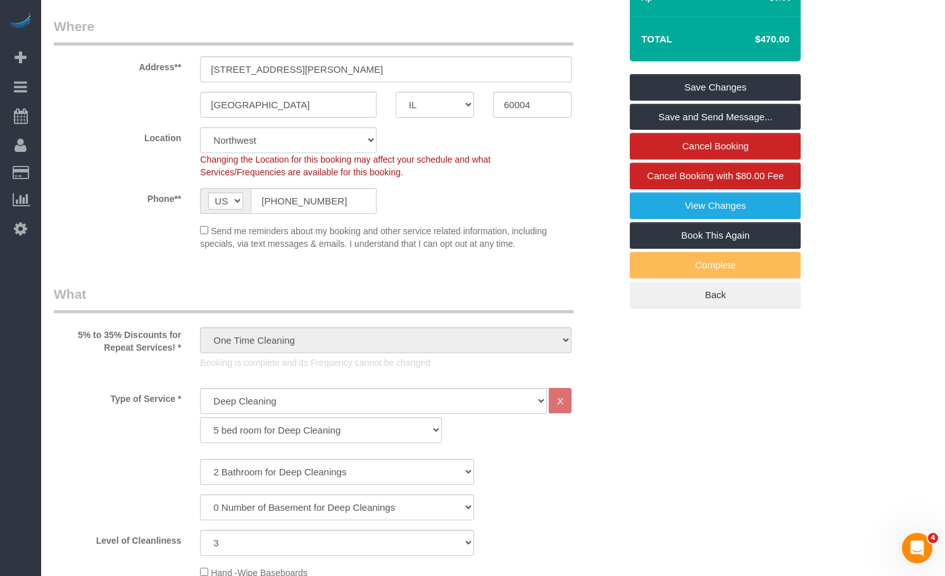
scroll to position [316, 0]
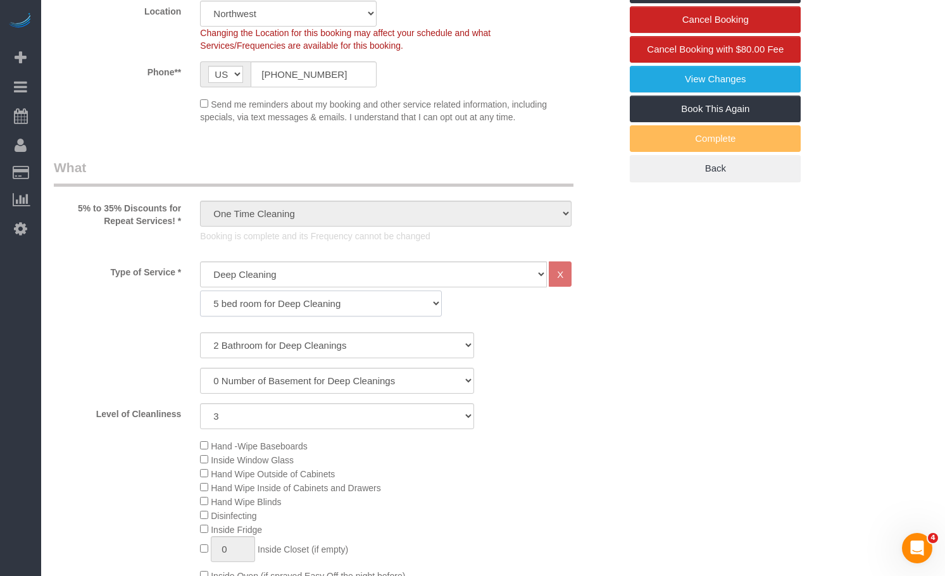
click at [293, 300] on select "1 bed room for Deep Cleaning 2 bed room for Deep Cleaning 3 bed room for Deep C…" at bounding box center [320, 303] width 241 height 26
select select "294"
click at [200, 290] on select "1 bed room for Deep Cleaning 2 bed room for Deep Cleaning 3 bed room for Deep C…" at bounding box center [320, 303] width 241 height 26
select select "2"
select select "3"
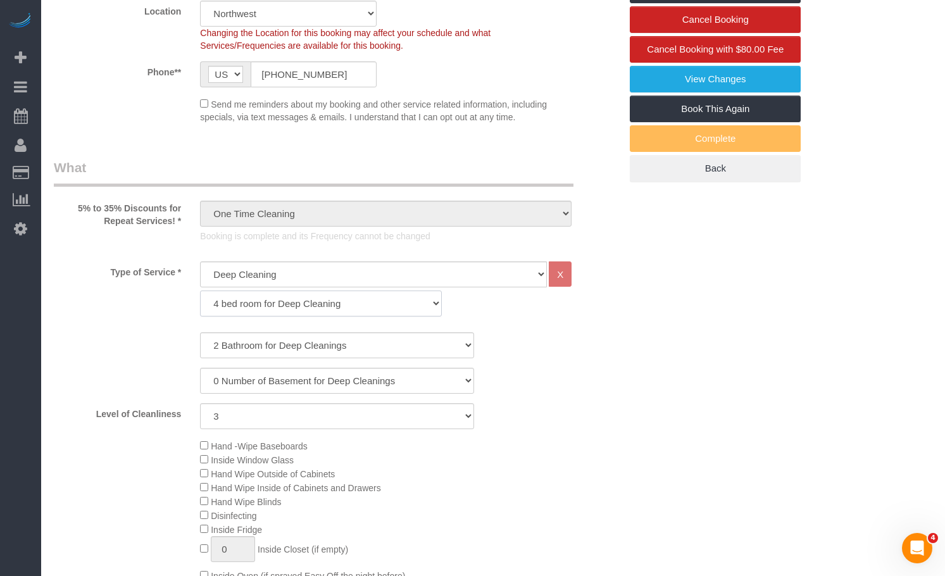
click at [305, 303] on select "1 bed room for Deep Cleaning 2 bed room for Deep Cleaning 3 bed room for Deep C…" at bounding box center [320, 303] width 241 height 26
select select "293"
click at [200, 290] on select "1 bed room for Deep Cleaning 2 bed room for Deep Cleaning 3 bed room for Deep C…" at bounding box center [320, 303] width 241 height 26
select select "2"
select select "3"
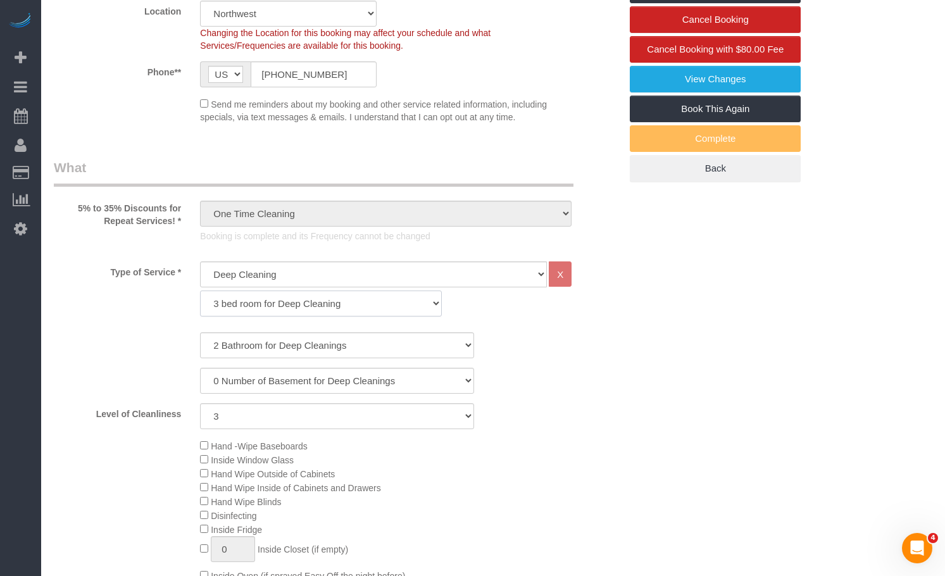
click at [268, 309] on select "1 bed room for Deep Cleaning 2 bed room for Deep Cleaning 3 bed room for Deep C…" at bounding box center [320, 303] width 241 height 26
select select "292"
click at [200, 290] on select "1 bed room for Deep Cleaning 2 bed room for Deep Cleaning 3 bed room for Deep C…" at bounding box center [320, 303] width 241 height 26
select select "2"
select select "3"
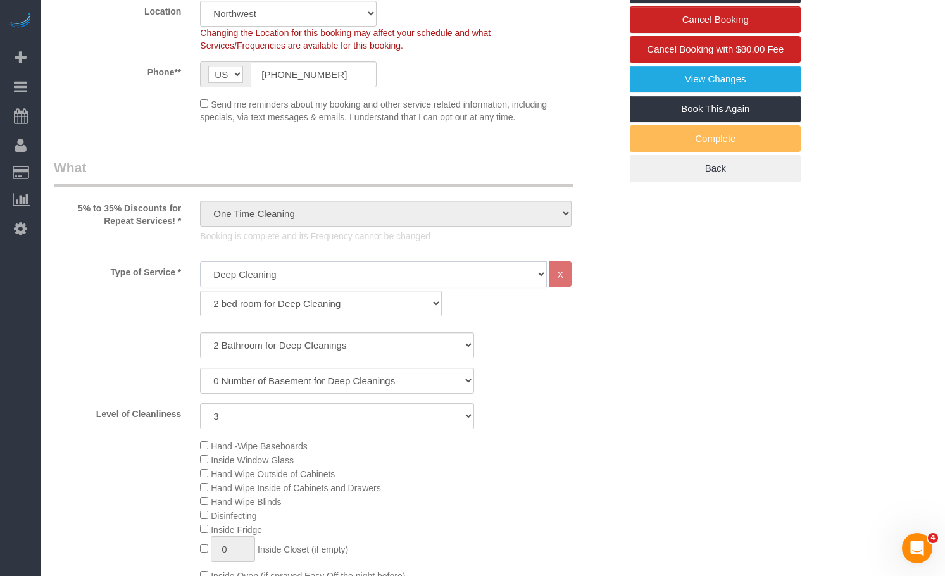
click at [320, 276] on select "General Cleaning Deep Cleaning Move-in / Move-out Cleaning COUNTS Cleaning" at bounding box center [373, 274] width 347 height 26
select select "512"
click at [200, 261] on select "General Cleaning Deep Cleaning Move-in / Move-out Cleaning COUNTS Cleaning" at bounding box center [373, 274] width 347 height 26
select select "286"
select select "3"
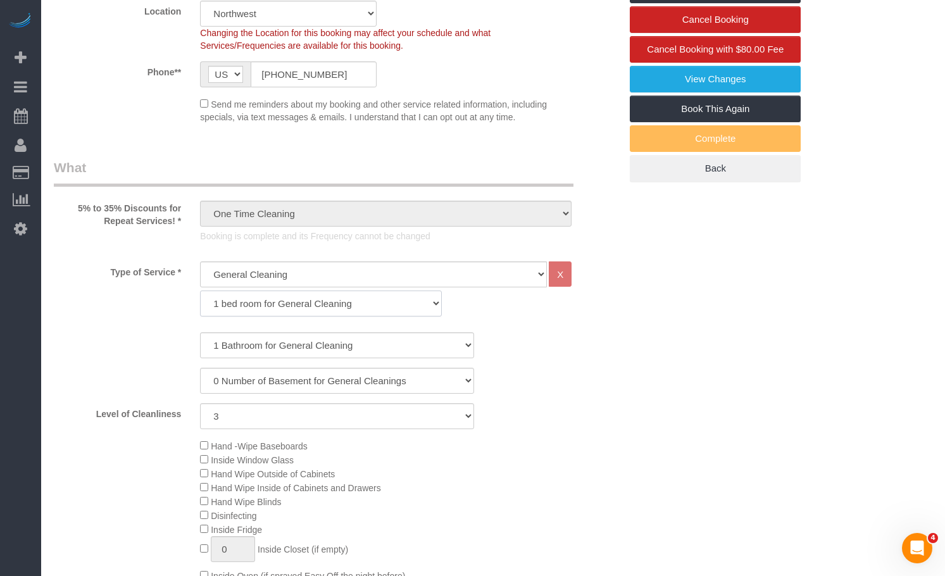
drag, startPoint x: 310, startPoint y: 308, endPoint x: 303, endPoint y: 315, distance: 10.3
click at [310, 307] on select "1 bed room for General Cleaning 2 bed room for General Cleaning 3 bed room for …" at bounding box center [320, 303] width 241 height 26
select select "287"
click at [200, 290] on select "1 bed room for General Cleaning 2 bed room for General Cleaning 3 bed room for …" at bounding box center [320, 303] width 241 height 26
select select "3"
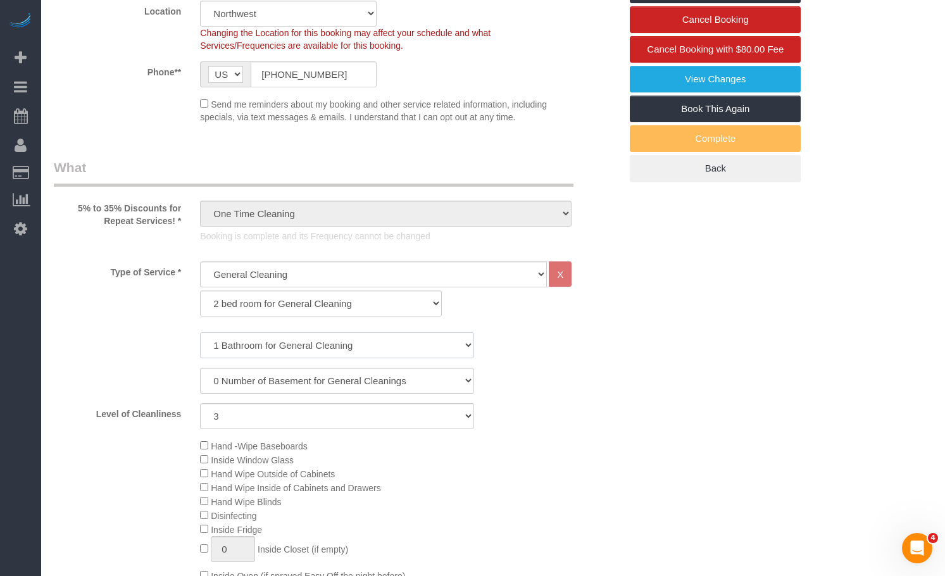
click at [280, 349] on select "1 Bathroom for General Cleaning 2 Bathroom for General Cleanings 3 Bathroom for…" at bounding box center [337, 345] width 274 height 26
select select "2"
click at [200, 332] on select "1 Bathroom for General Cleaning 2 Bathroom for General Cleanings 3 Bathroom for…" at bounding box center [337, 345] width 274 height 26
click at [415, 421] on select "1 (Very Clean) 2 3 4 5 (Average Condition) 6 7 8 9 10 (Extremely Dirty)" at bounding box center [337, 416] width 274 height 26
select select "5"
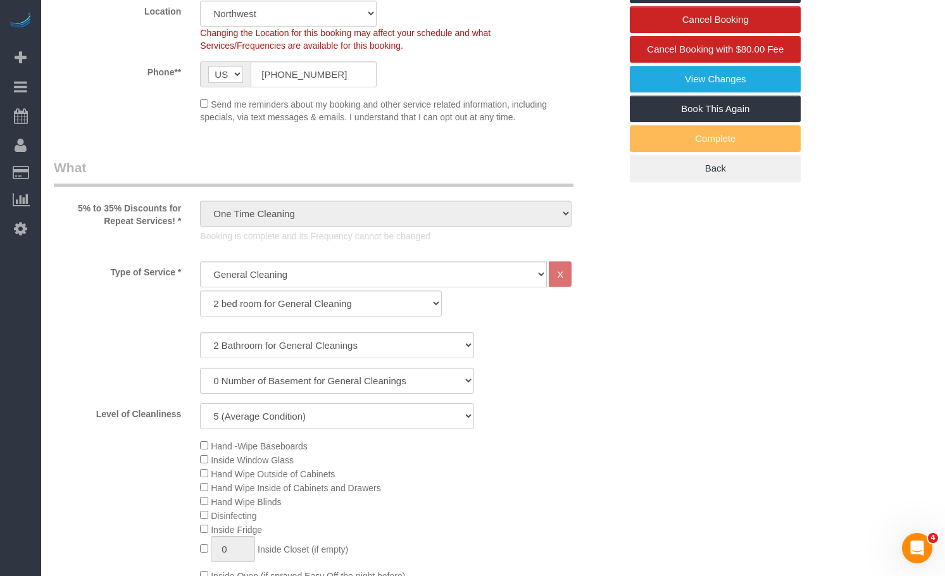
click at [200, 403] on select "1 (Very Clean) 2 3 4 5 (Average Condition) 6 7 8 9 10 (Extremely Dirty)" at bounding box center [337, 416] width 274 height 26
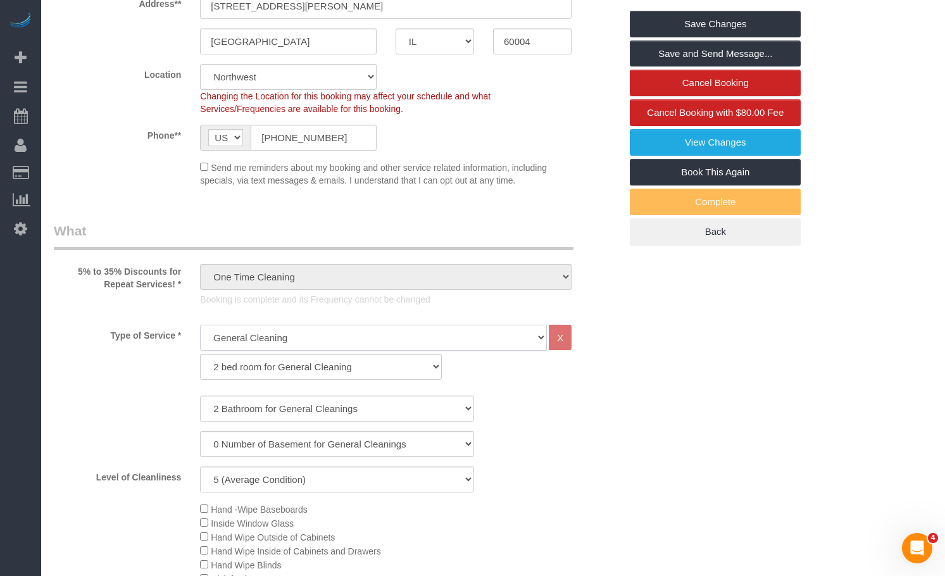
click at [322, 339] on select "General Cleaning Deep Cleaning Move-in / Move-out Cleaning COUNTS Cleaning" at bounding box center [373, 338] width 347 height 26
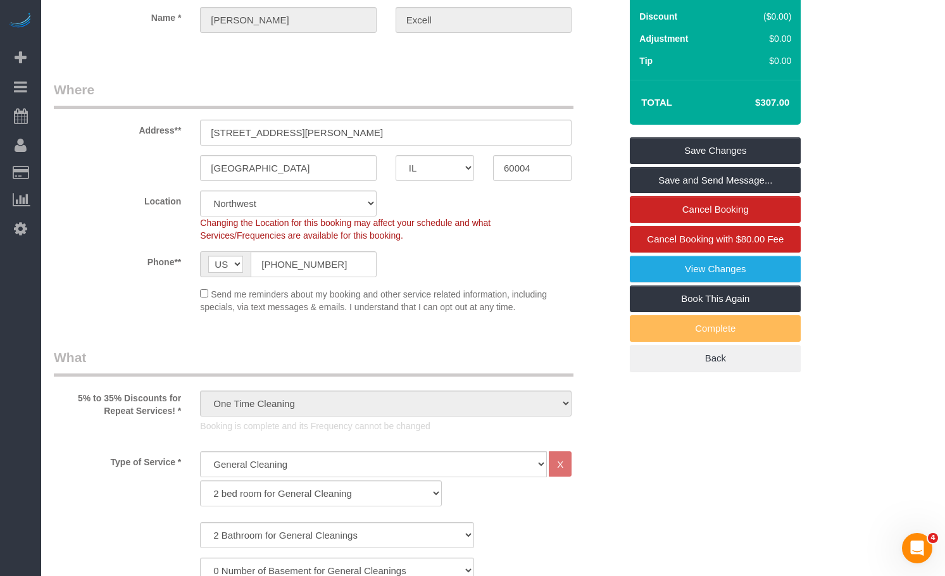
scroll to position [0, 0]
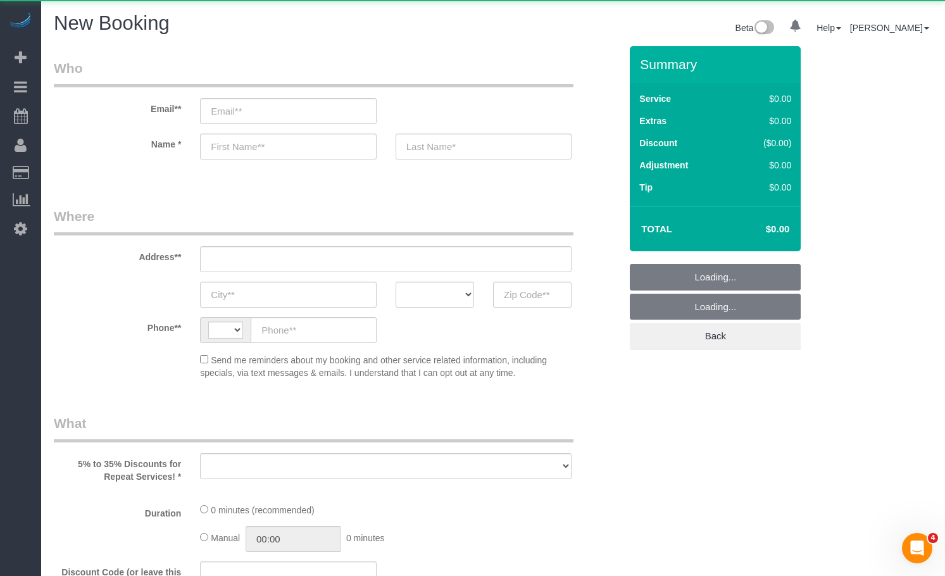
select select "object:328"
select select "512"
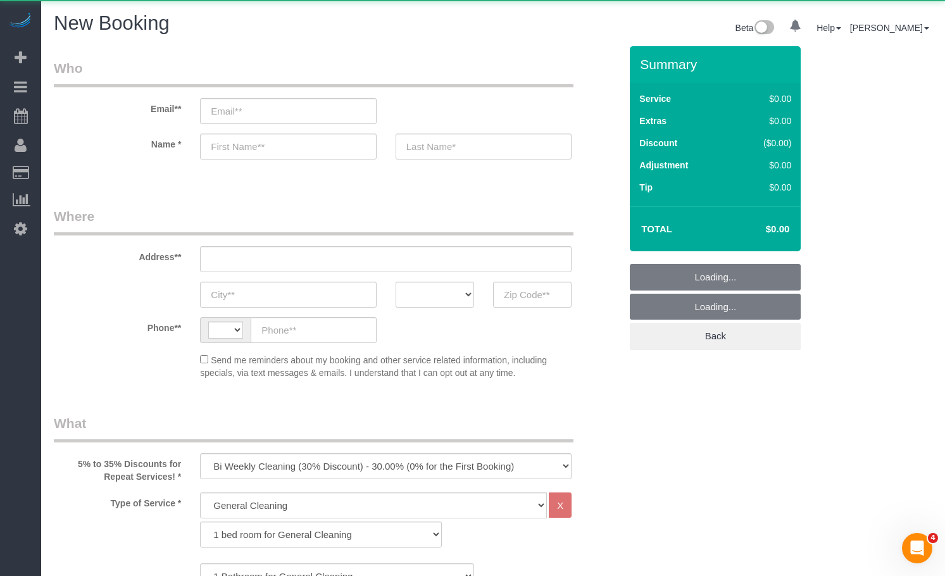
select select "string:[GEOGRAPHIC_DATA]"
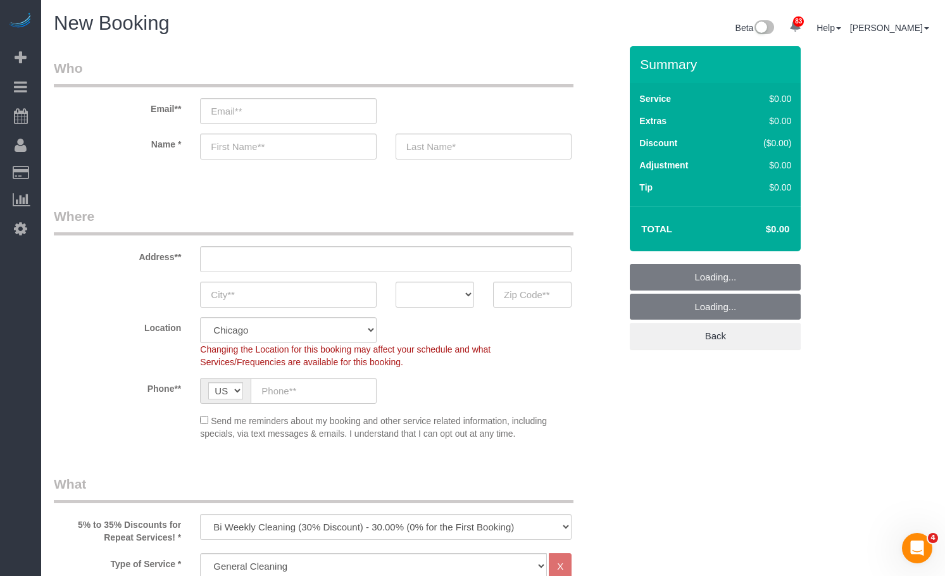
select select "object:1162"
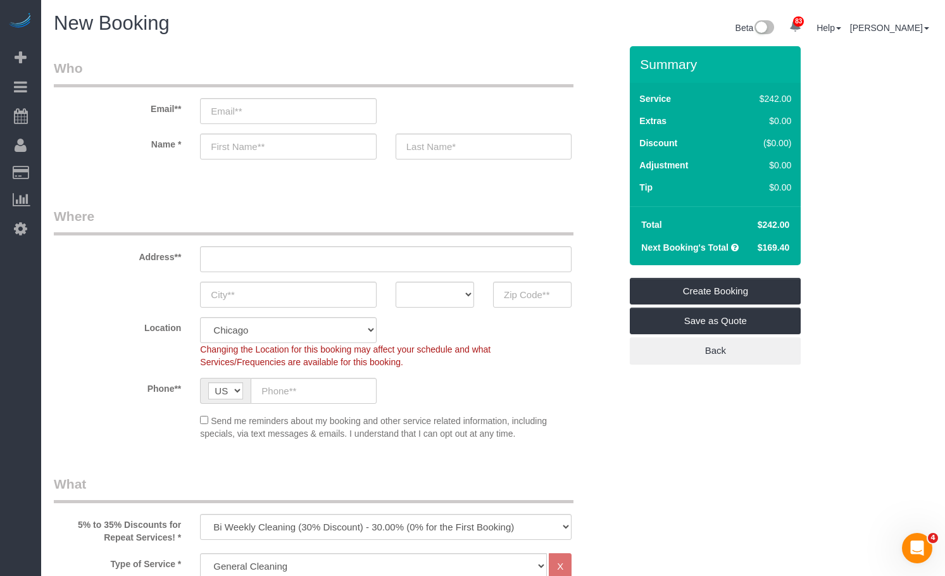
drag, startPoint x: 764, startPoint y: 390, endPoint x: 545, endPoint y: 414, distance: 220.9
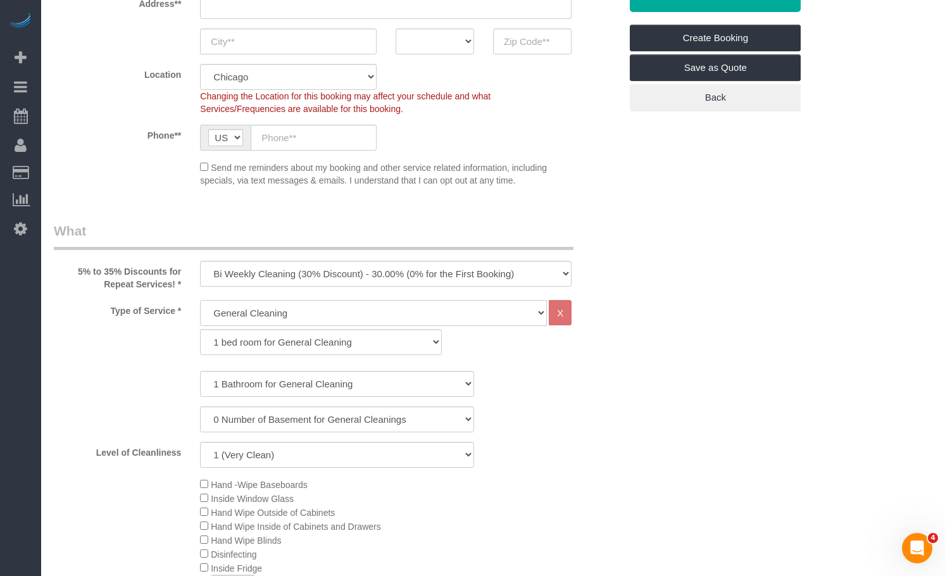
click at [282, 313] on select "General Cleaning Deep Cleaning Move-in / Move-out Cleaning COUNTS Cleaning" at bounding box center [373, 313] width 347 height 26
drag, startPoint x: 811, startPoint y: 361, endPoint x: 718, endPoint y: 357, distance: 93.1
click at [289, 350] on select "1 bed room for General Cleaning 2 bed room for General Cleaning 3 bed room for …" at bounding box center [320, 342] width 241 height 26
select select "287"
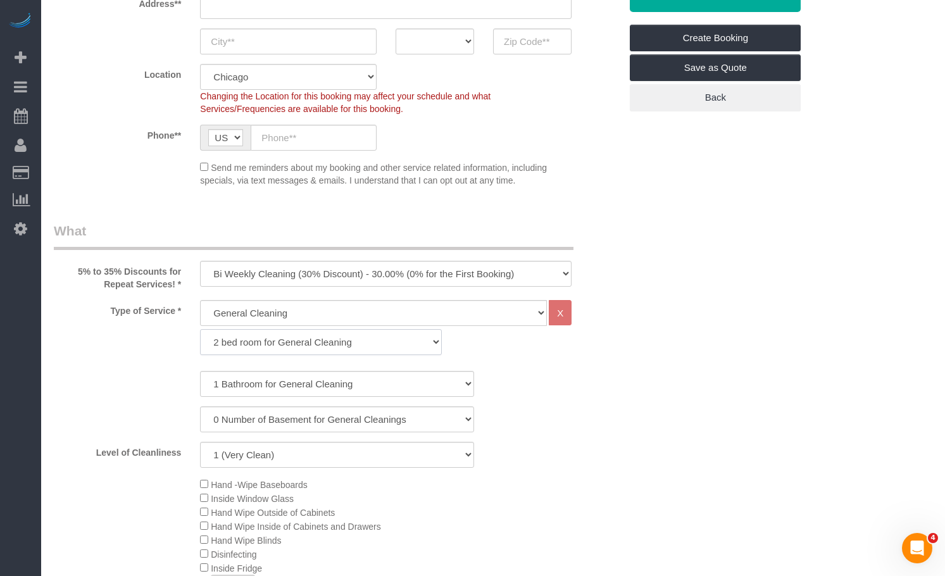
click at [200, 329] on select "1 bed room for General Cleaning 2 bed room for General Cleaning 3 bed room for …" at bounding box center [320, 342] width 241 height 26
drag, startPoint x: 678, startPoint y: 420, endPoint x: 465, endPoint y: 408, distance: 212.9
click at [308, 416] on select "0 Number of Basement for General Cleanings 1 Number of Basement for General Cle…" at bounding box center [337, 419] width 274 height 26
click at [347, 385] on select "1 Bathroom for General Cleaning 2 Bathroom for General Cleanings 3 Bathroom for…" at bounding box center [337, 384] width 274 height 26
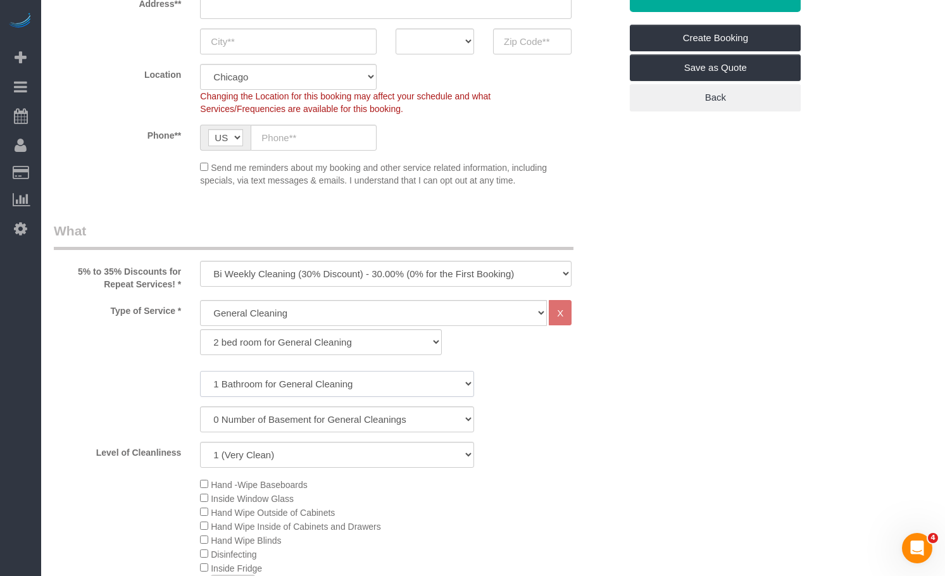
select select "2"
click at [200, 371] on select "1 Bathroom for General Cleaning 2 Bathroom for General Cleanings 3 Bathroom for…" at bounding box center [337, 384] width 274 height 26
click at [317, 444] on select "1 (Very Clean) 2 3 4 5 (Average Condition) 6 7 8 9 10 (Extremely Dirty)" at bounding box center [337, 455] width 274 height 26
select select "4"
click at [200, 442] on select "1 (Very Clean) 2 3 4 5 (Average Condition) 6 7 8 9 10 (Extremely Dirty)" at bounding box center [337, 455] width 274 height 26
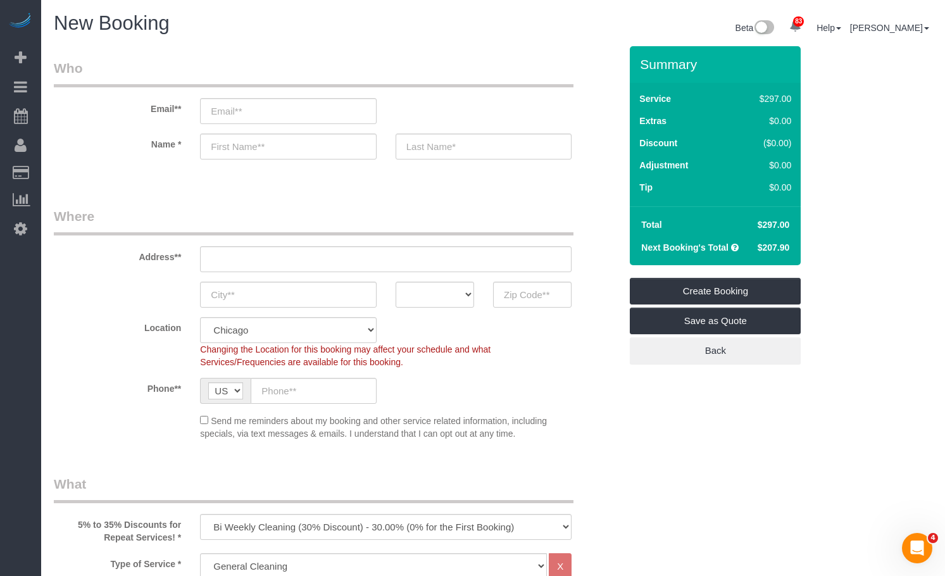
scroll to position [190, 0]
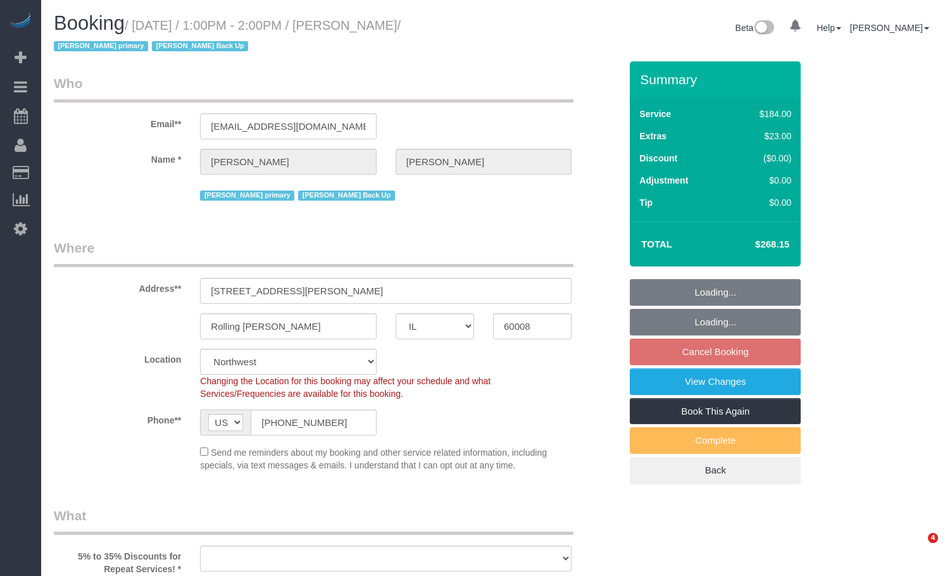
select select "IL"
select select "object:968"
select select "512"
select select "3"
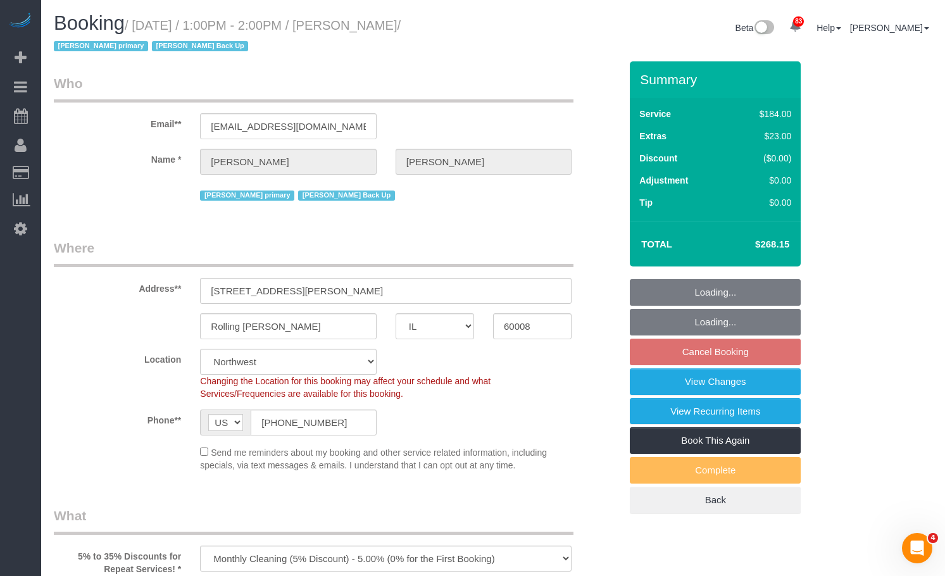
select select "number:1"
select select "number:63"
select select "number:139"
select select "number:105"
select select "3"
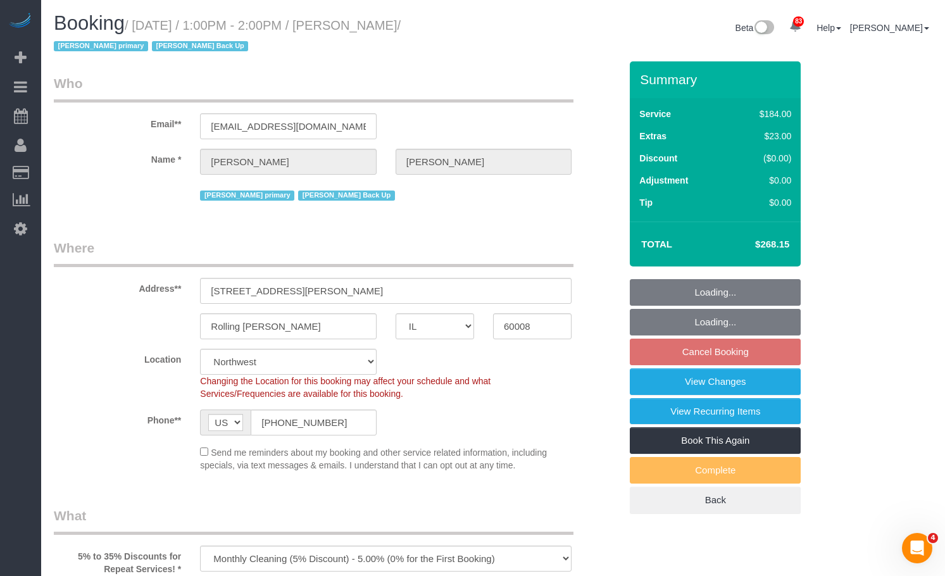
select select "object:1349"
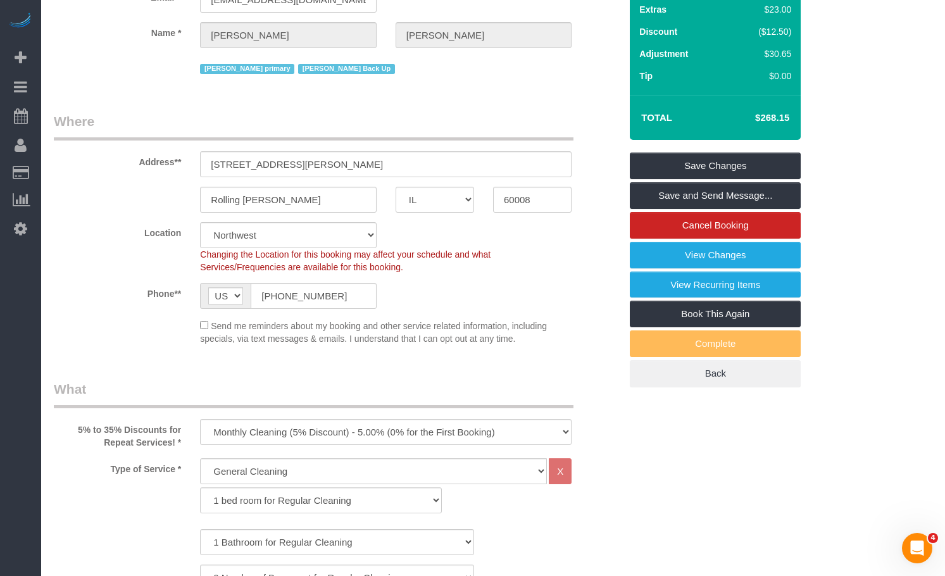
scroll to position [63, 0]
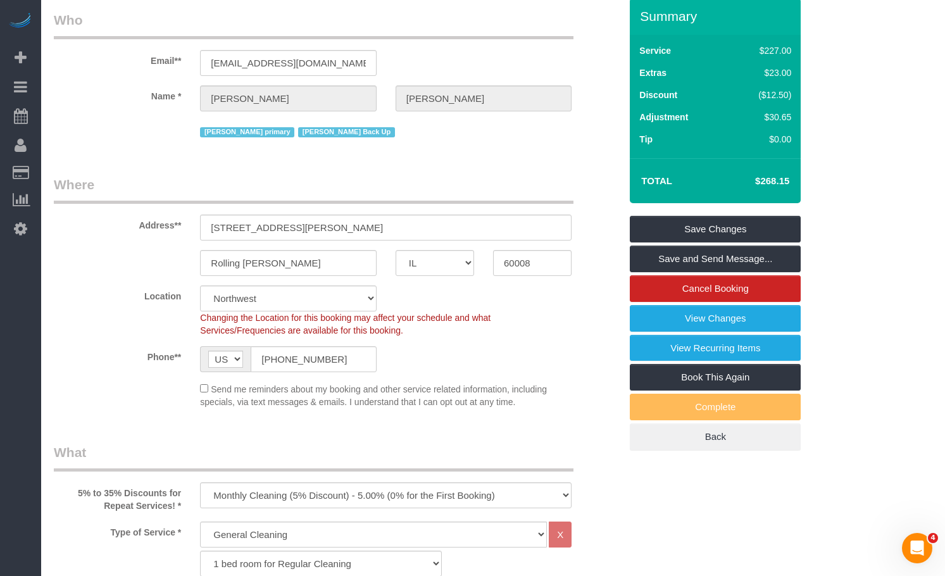
drag, startPoint x: 749, startPoint y: 177, endPoint x: 707, endPoint y: 184, distance: 42.3
click at [790, 184] on td "$268.15" at bounding box center [753, 181] width 82 height 32
copy h4 "$268.15"
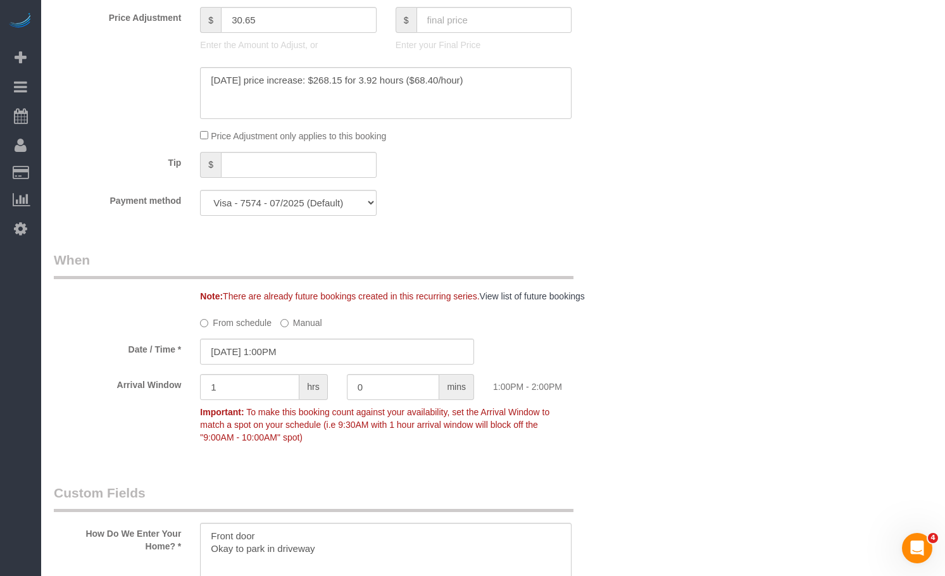
scroll to position [1202, 0]
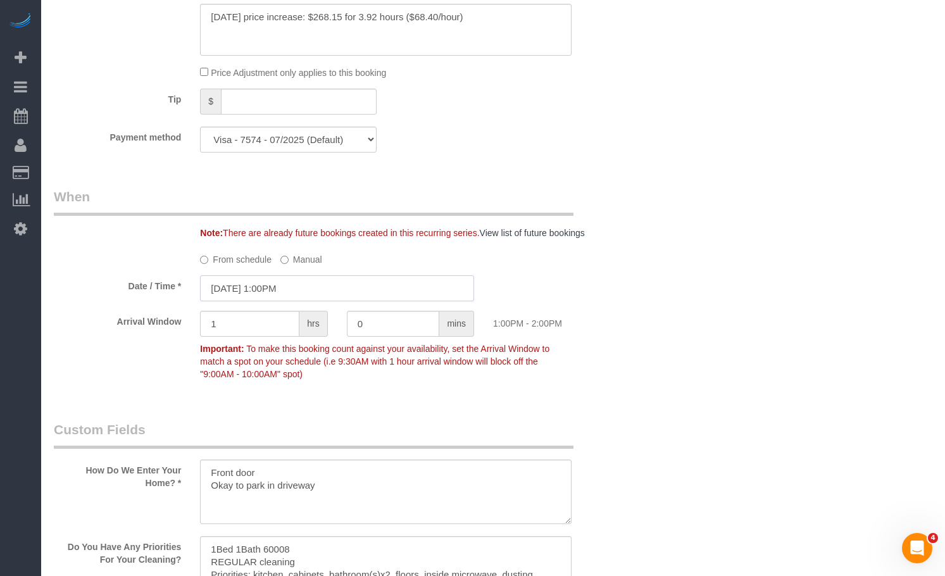
click at [292, 297] on input "[DATE] 1:00PM" at bounding box center [337, 288] width 274 height 26
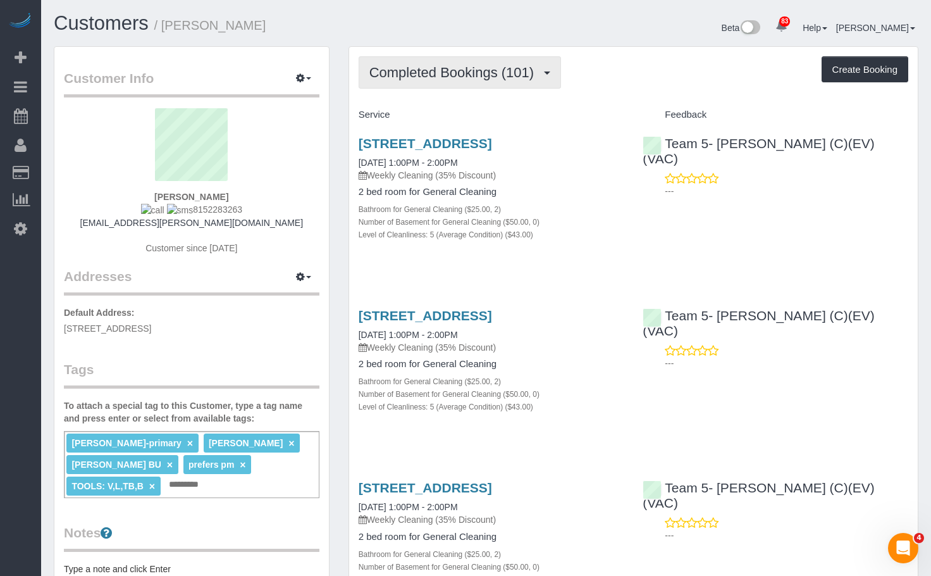
click at [442, 71] on span "Completed Bookings (101)" at bounding box center [455, 73] width 171 height 16
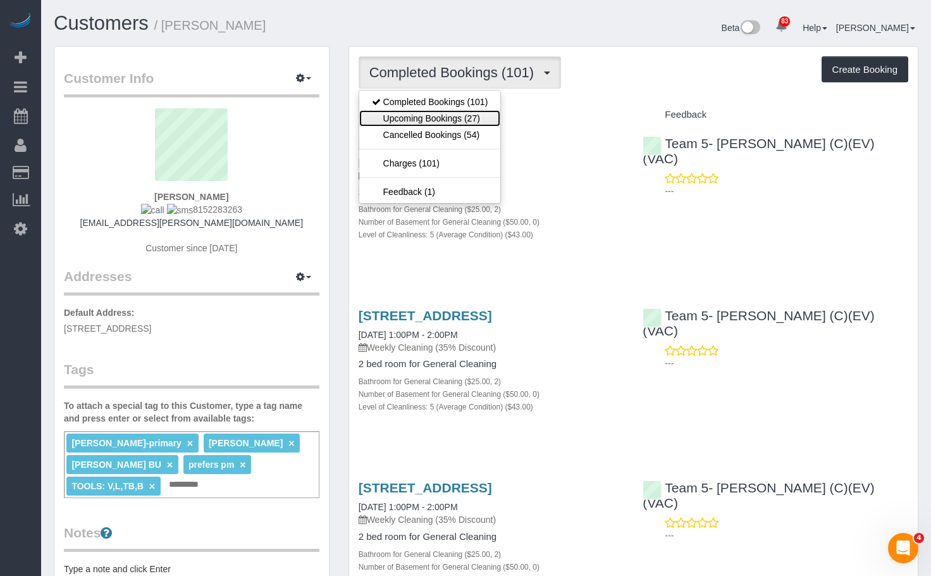
click at [440, 120] on link "Upcoming Bookings (27)" at bounding box center [430, 118] width 142 height 16
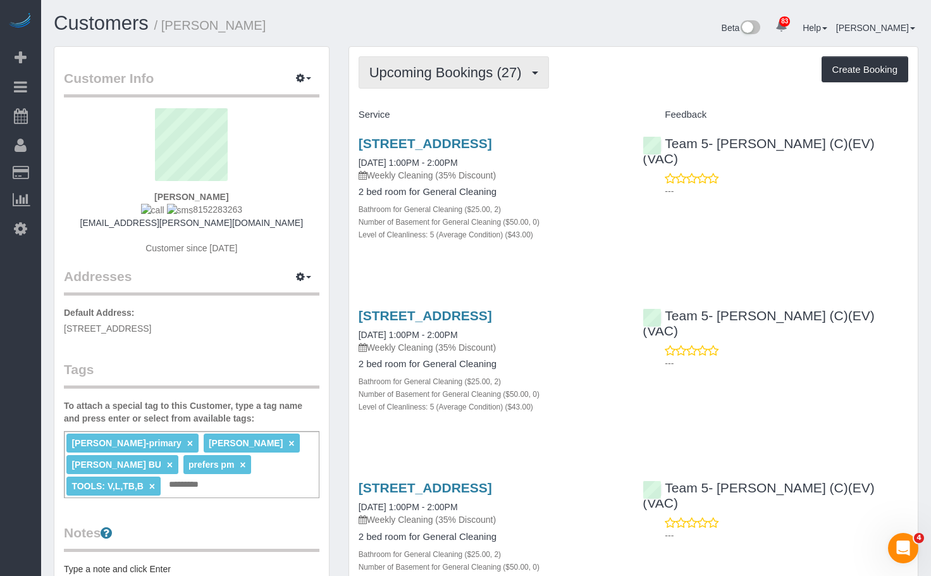
click at [459, 71] on span "Upcoming Bookings (27)" at bounding box center [449, 73] width 159 height 16
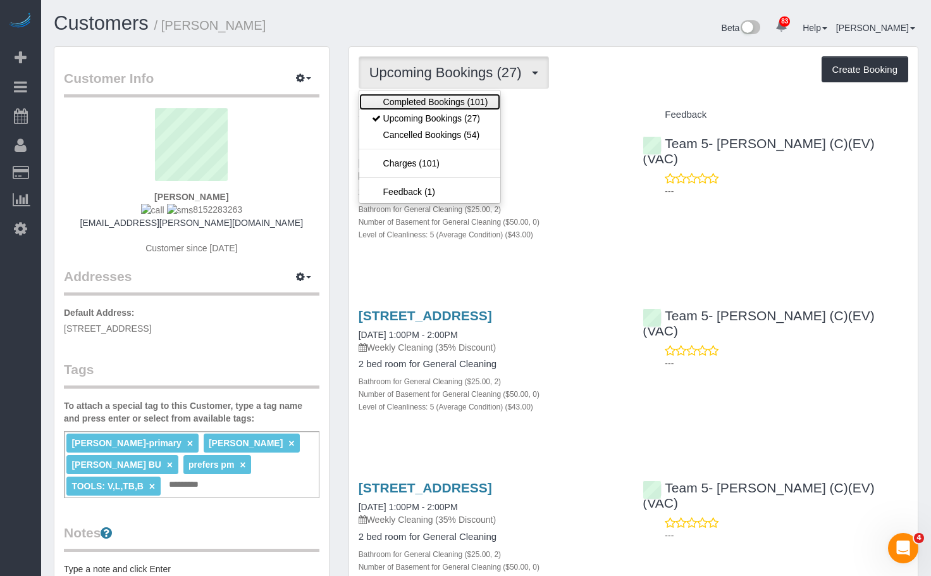
click at [466, 101] on link "Completed Bookings (101)" at bounding box center [430, 102] width 142 height 16
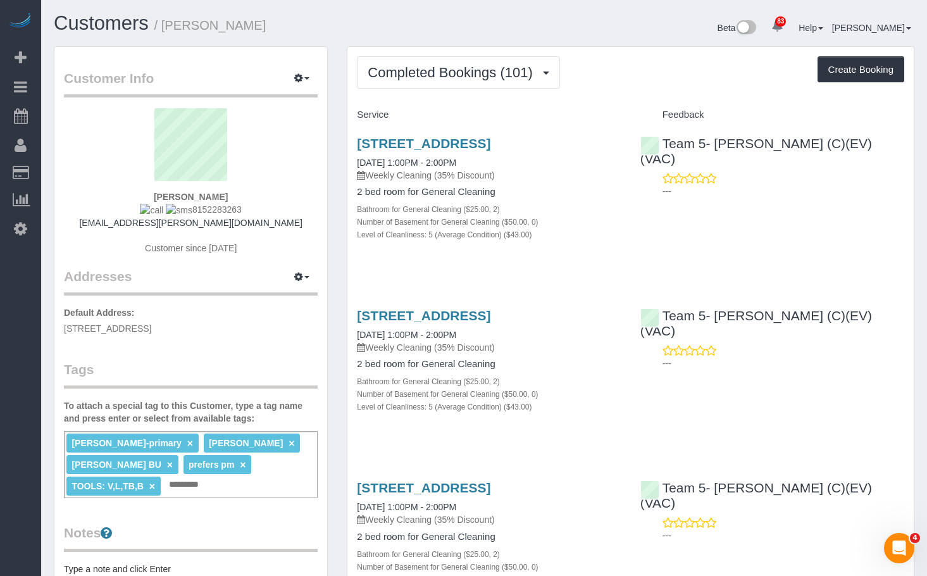
click at [294, 26] on h1 "Customers / Claire Rooney" at bounding box center [264, 24] width 421 height 22
drag, startPoint x: 193, startPoint y: 25, endPoint x: 166, endPoint y: 28, distance: 26.8
click at [166, 28] on small "/ Claire Rooney" at bounding box center [210, 25] width 112 height 14
copy small "[PERSON_NAME]"
click at [505, 62] on button "Completed Bookings (101)" at bounding box center [458, 72] width 203 height 32
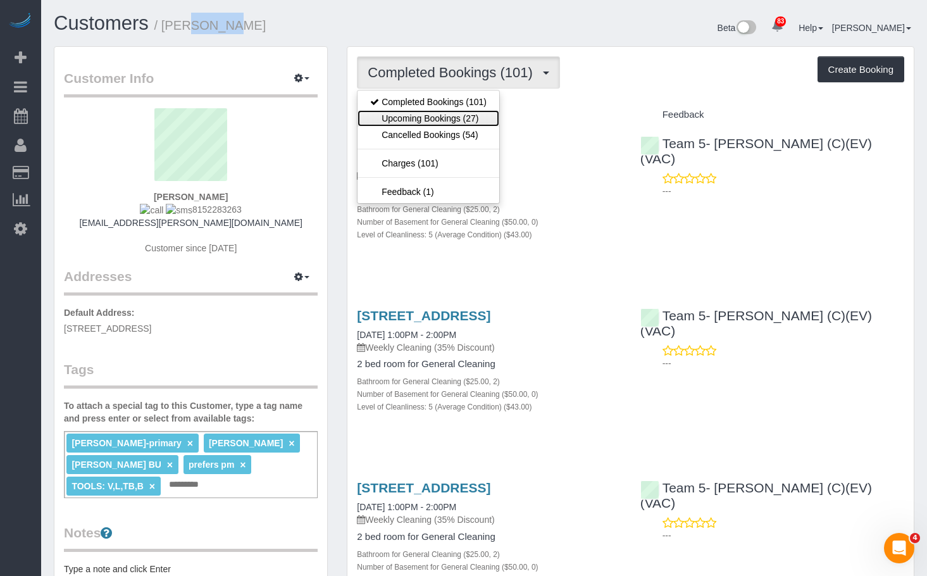
click at [479, 123] on link "Upcoming Bookings (27)" at bounding box center [428, 118] width 142 height 16
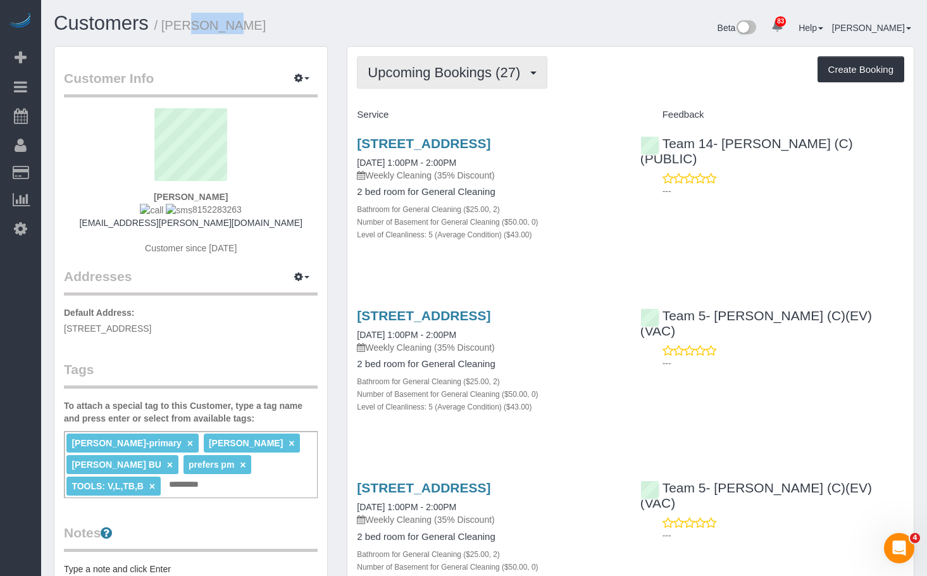
click at [457, 65] on span "Upcoming Bookings (27)" at bounding box center [447, 73] width 159 height 16
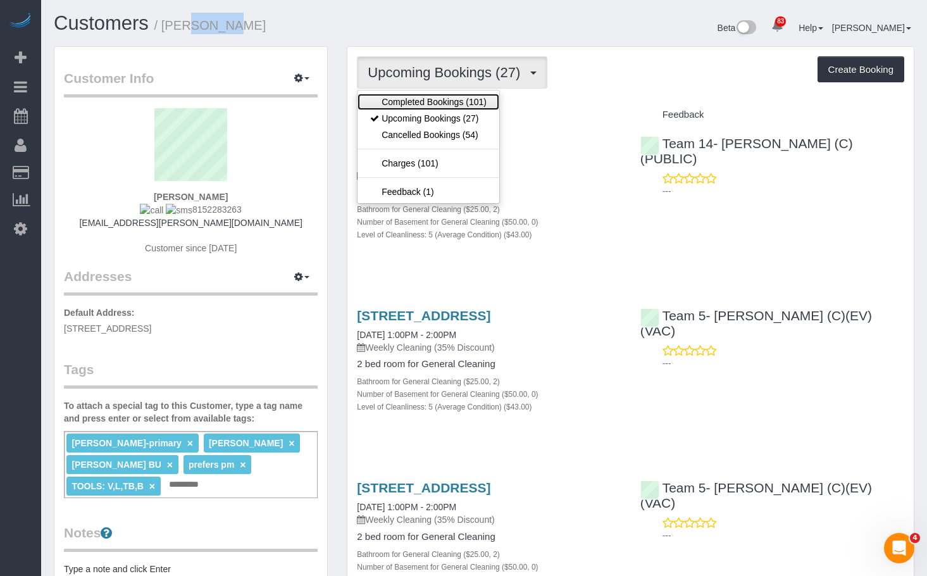
click at [447, 94] on link "Completed Bookings (101)" at bounding box center [428, 102] width 142 height 16
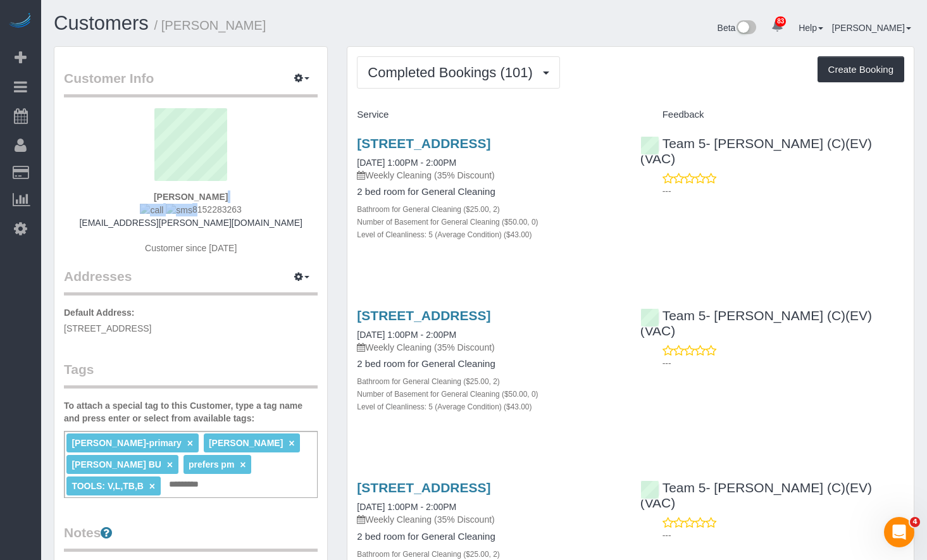
drag, startPoint x: 256, startPoint y: 201, endPoint x: 192, endPoint y: 208, distance: 64.8
click at [184, 209] on div "Claire Rooney 8152283263 claire.f.rooney@gmail.com Customer since 2017" at bounding box center [191, 187] width 254 height 159
click at [267, 204] on div "Claire Rooney 8152283263 claire.f.rooney@gmail.com Customer since 2017" at bounding box center [191, 187] width 254 height 159
drag, startPoint x: 229, startPoint y: 208, endPoint x: 180, endPoint y: 206, distance: 49.4
click at [180, 206] on div "Claire Rooney 8152283263 claire.f.rooney@gmail.com Customer since 2017" at bounding box center [191, 187] width 254 height 159
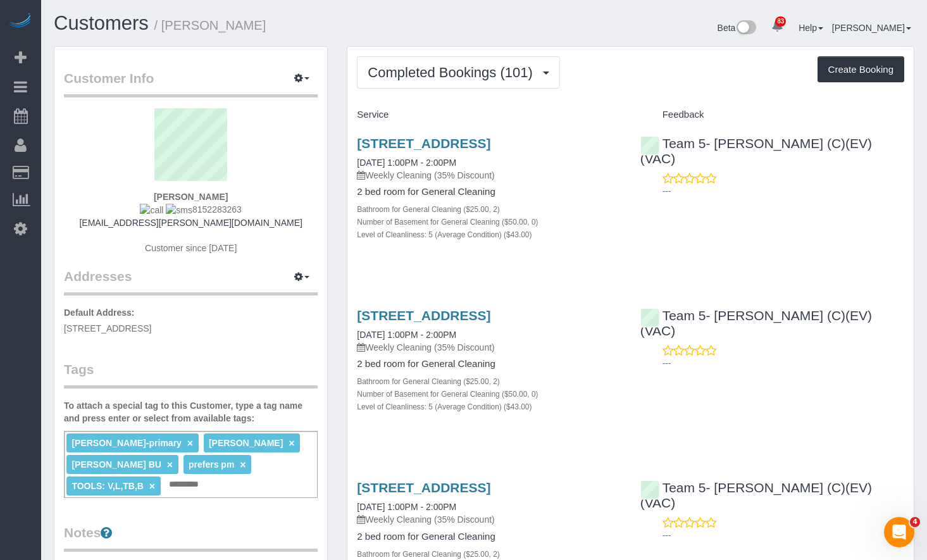
copy span "8152283263"
click at [123, 19] on link "Customers" at bounding box center [101, 23] width 95 height 22
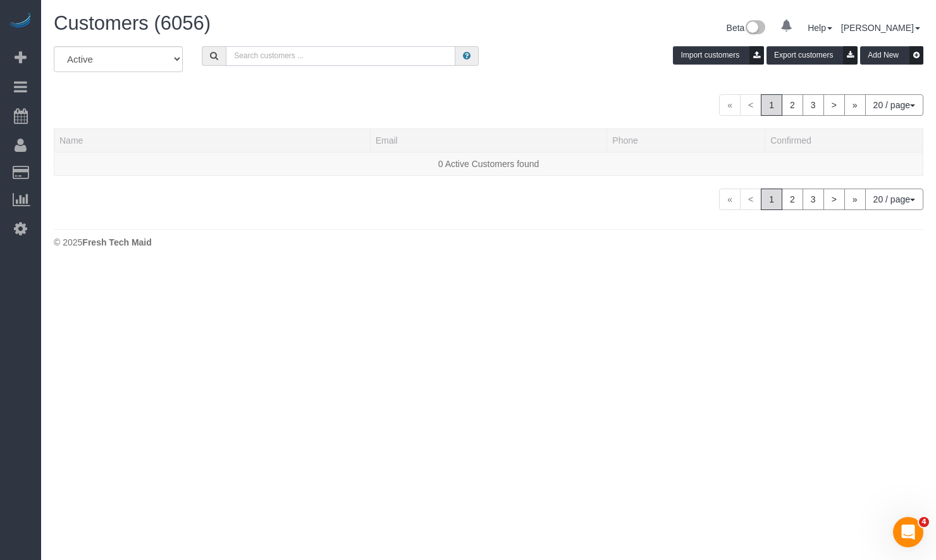
click at [384, 61] on input "text" at bounding box center [341, 56] width 230 height 20
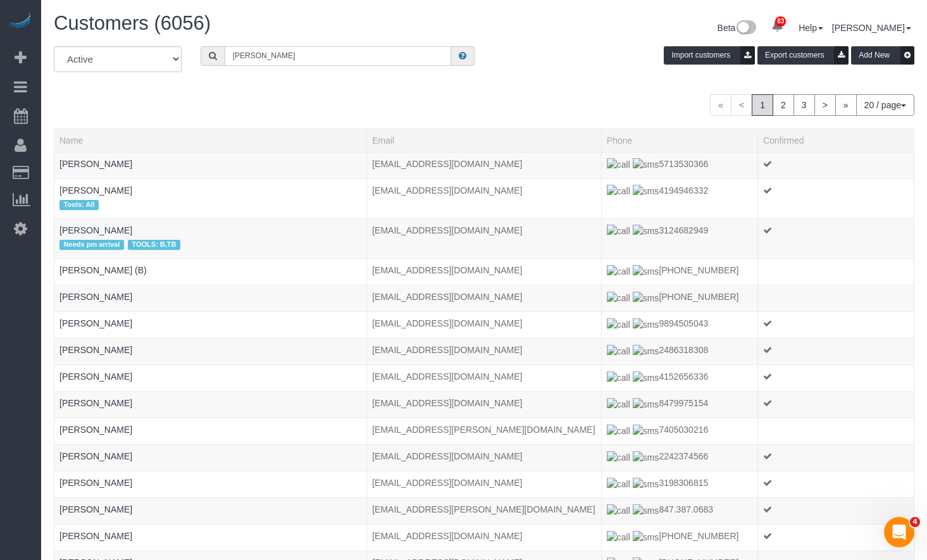
type input "rick hernandez"
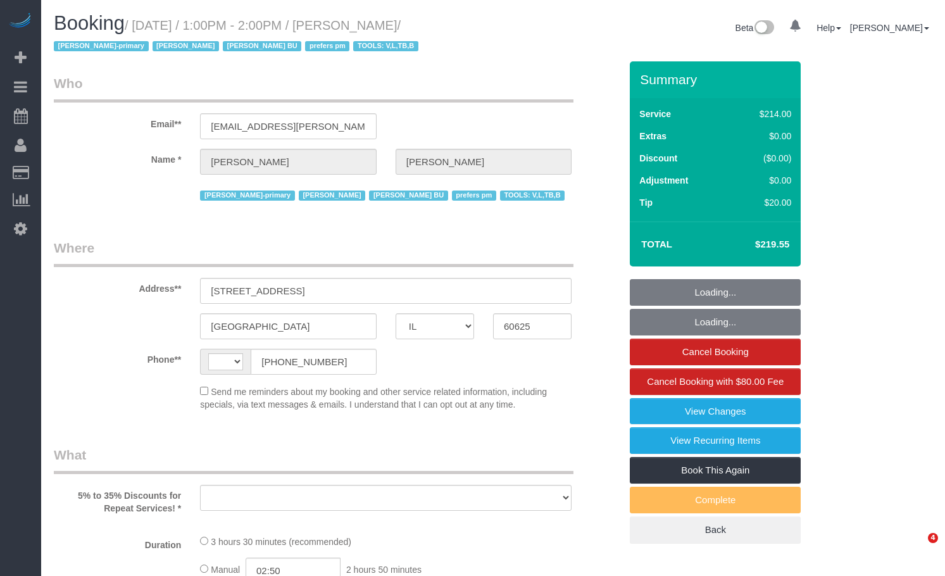
select select "IL"
select select "object:586"
select select "string:fspay-53cbdf02-d36a-4e7d-bb11-5e02e5a0cb4b"
select select "string:[GEOGRAPHIC_DATA]"
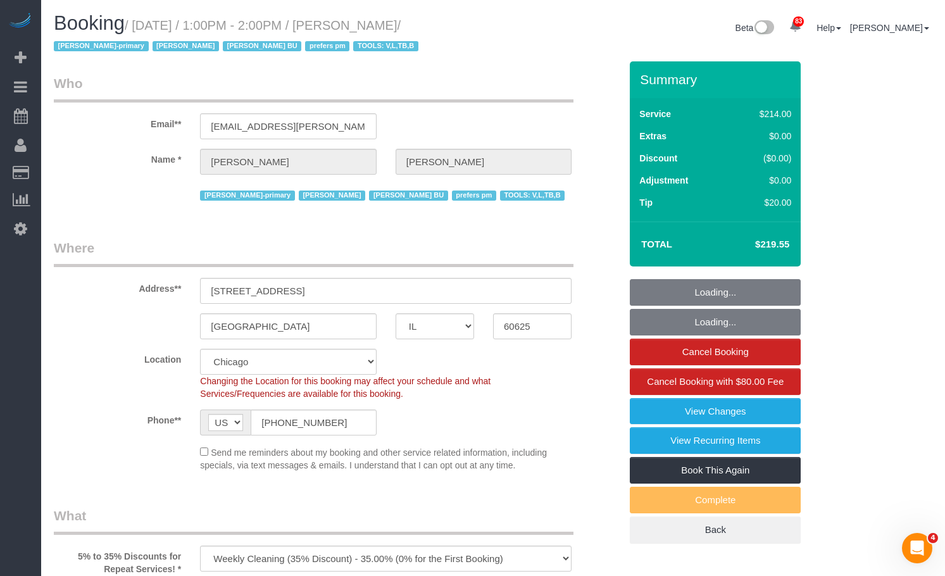
select select "512"
select select "2"
select select "5"
select select "object:989"
select select "number:1"
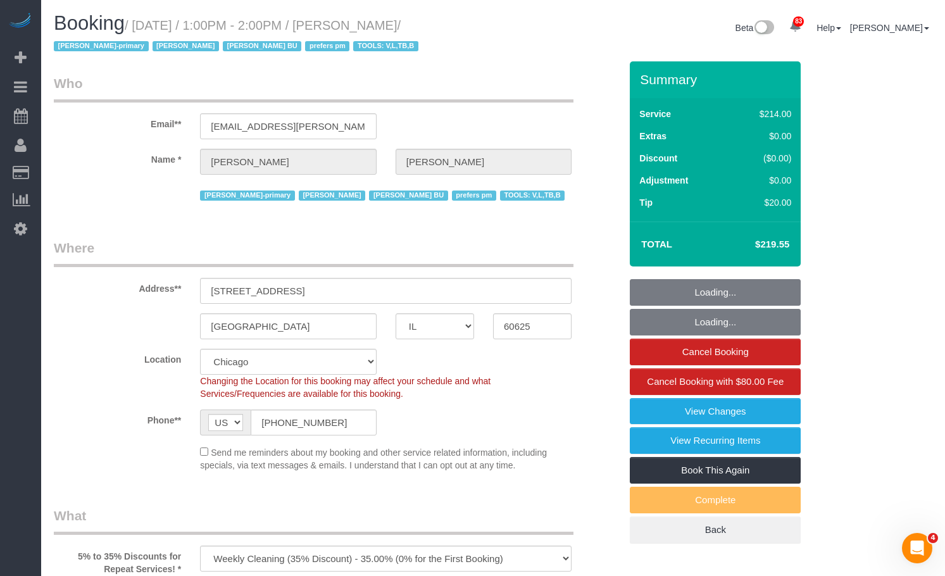
select select "number:66"
select select "number:139"
select select "number:106"
select select "2"
select select "5"
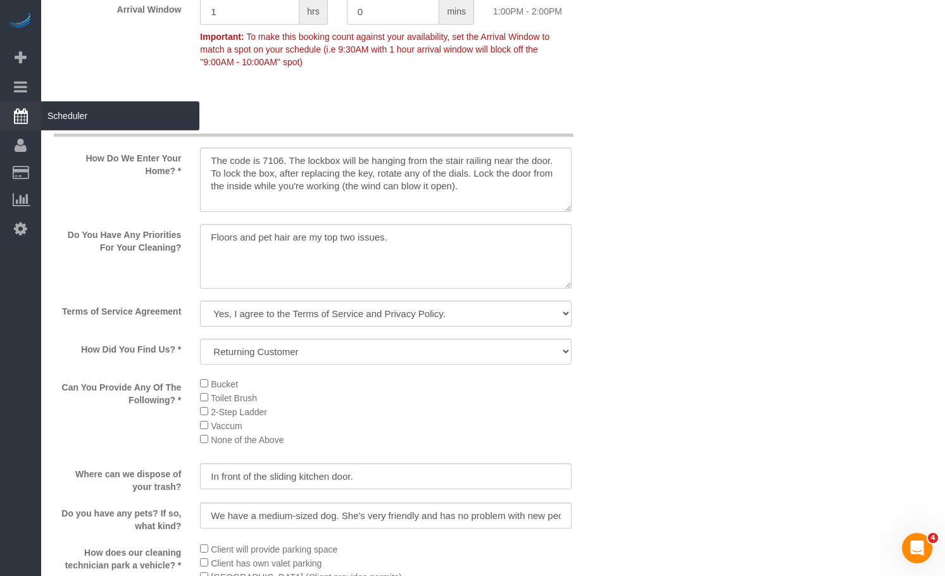
scroll to position [1415, 0]
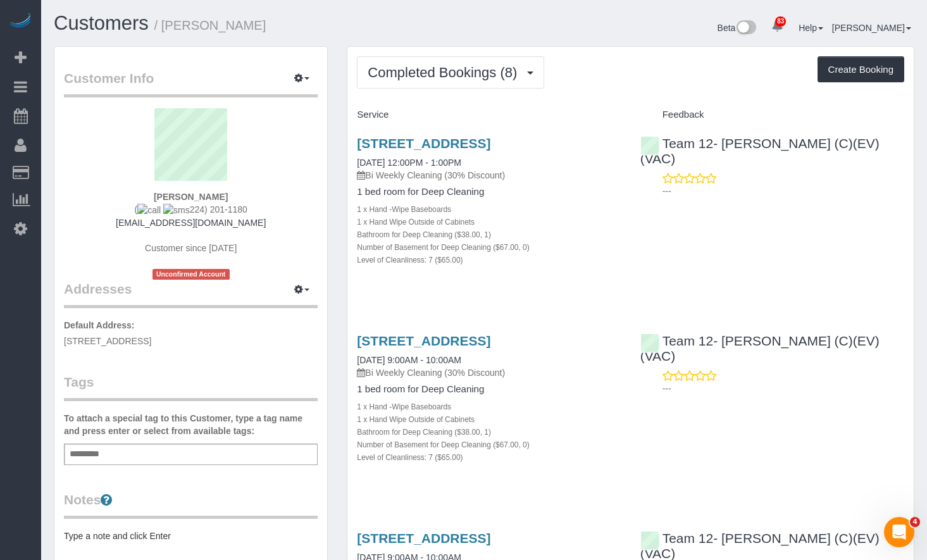
drag, startPoint x: 283, startPoint y: 32, endPoint x: 165, endPoint y: 31, distance: 117.7
click at [165, 31] on h1 "Customers / [PERSON_NAME]" at bounding box center [264, 24] width 421 height 22
click at [328, 28] on h1 "Customers / [PERSON_NAME]" at bounding box center [264, 24] width 421 height 22
drag, startPoint x: 303, startPoint y: 32, endPoint x: 166, endPoint y: 34, distance: 137.3
click at [166, 34] on h1 "Customers / [PERSON_NAME]" at bounding box center [264, 24] width 421 height 22
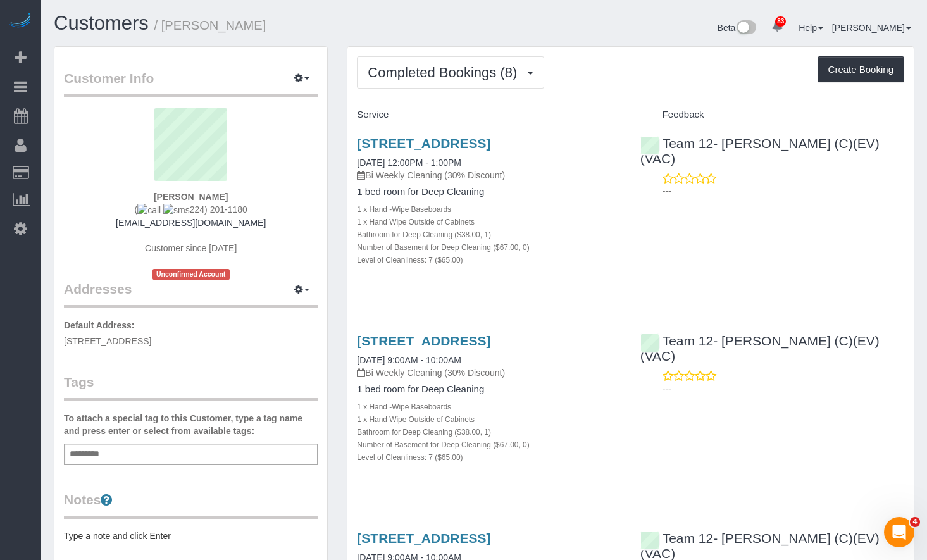
click at [218, 26] on small "/ [PERSON_NAME]" at bounding box center [210, 25] width 112 height 14
click at [318, 24] on h1 "Customers / [PERSON_NAME]" at bounding box center [264, 24] width 421 height 22
click at [452, 73] on span "Completed Bookings (8)" at bounding box center [446, 73] width 156 height 16
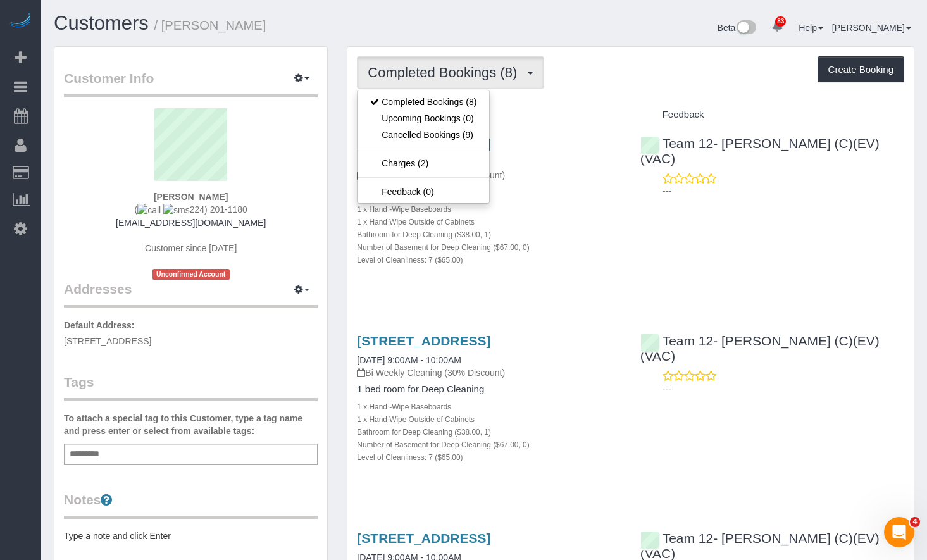
click at [438, 30] on h1 "Customers / [PERSON_NAME]" at bounding box center [264, 24] width 421 height 22
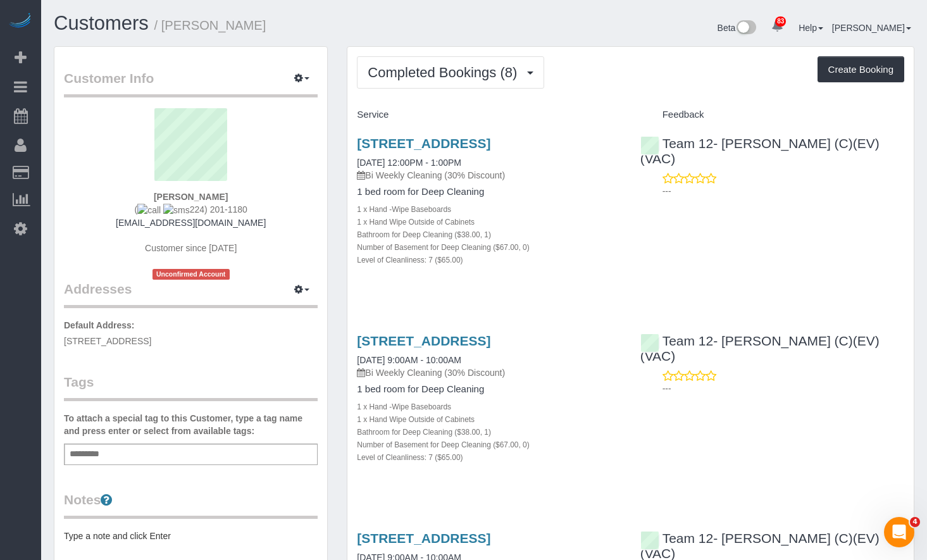
drag, startPoint x: 285, startPoint y: 23, endPoint x: 161, endPoint y: 26, distance: 124.1
click at [161, 26] on h1 "Customers / [PERSON_NAME]" at bounding box center [264, 24] width 421 height 22
click at [240, 19] on small "/ [PERSON_NAME]" at bounding box center [210, 25] width 112 height 14
click at [265, 27] on h1 "Customers / [PERSON_NAME]" at bounding box center [264, 24] width 421 height 22
drag, startPoint x: 253, startPoint y: 27, endPoint x: 166, endPoint y: 32, distance: 87.5
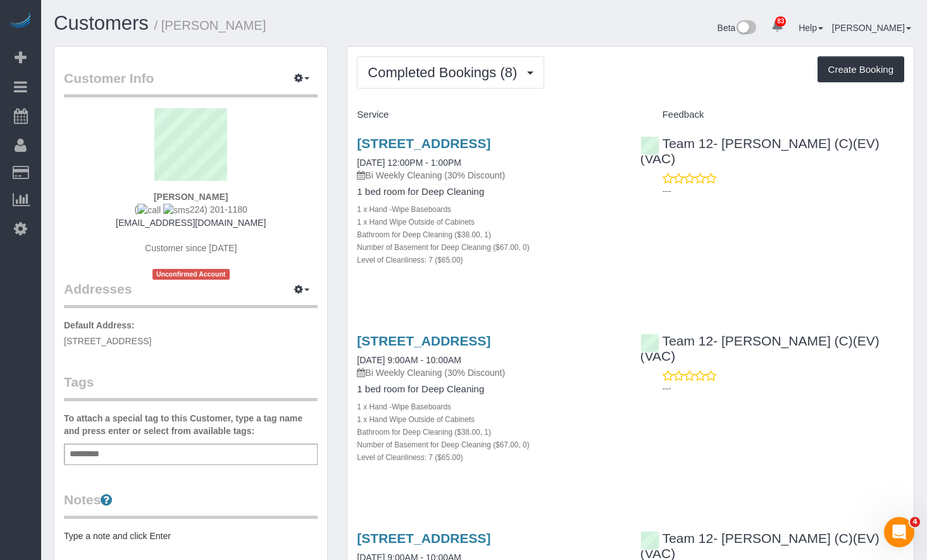
click at [166, 32] on h1 "Customers / [PERSON_NAME]" at bounding box center [264, 24] width 421 height 22
copy small "[PERSON_NAME]"
click at [92, 12] on link "Customers" at bounding box center [101, 23] width 95 height 22
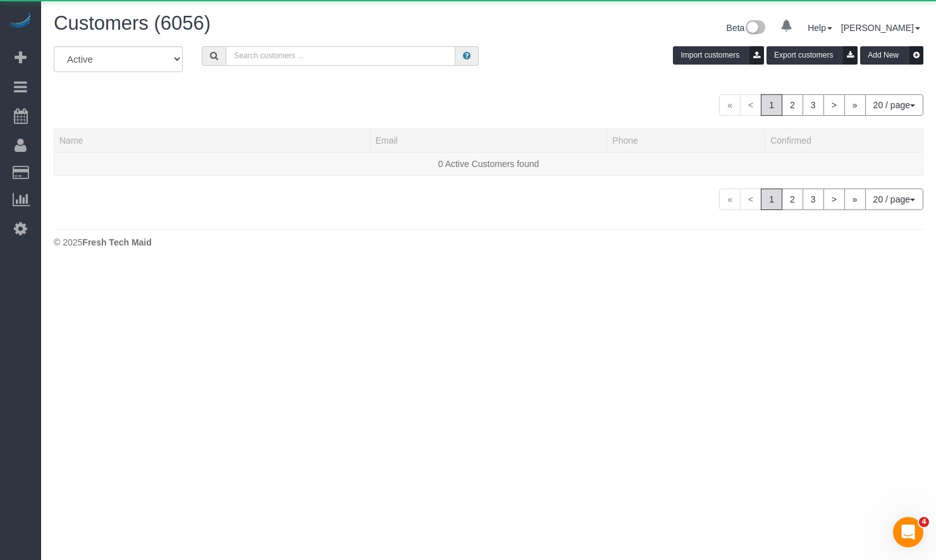
click at [299, 56] on input "text" at bounding box center [341, 56] width 230 height 20
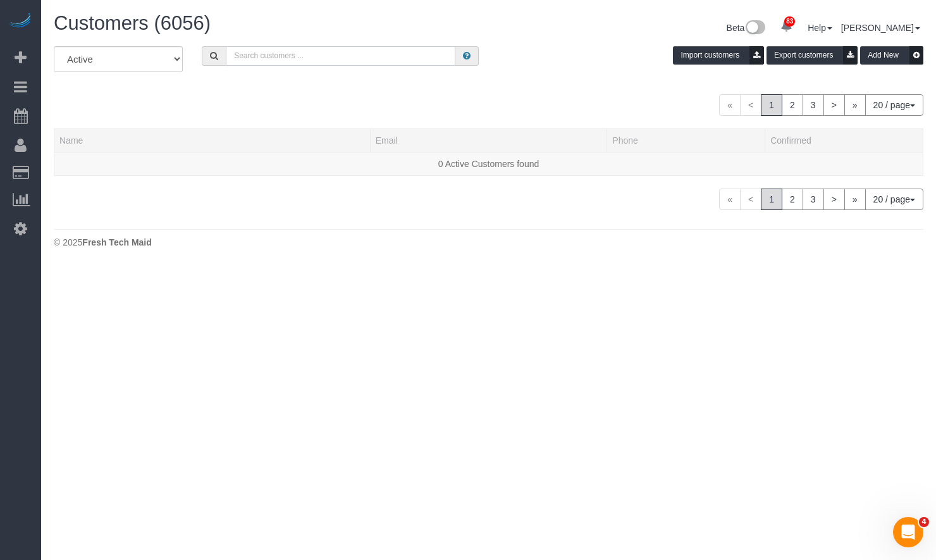
paste input "[PERSON_NAME]"
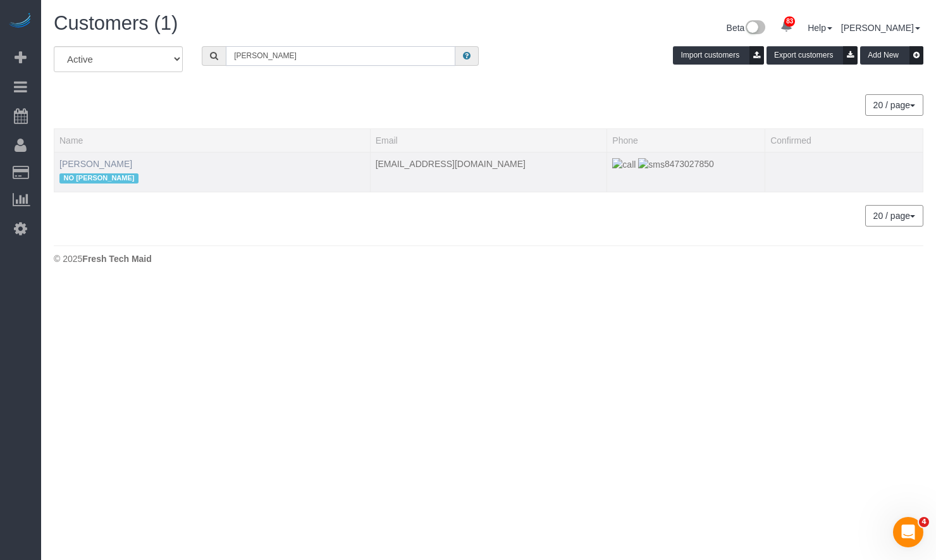
type input "[PERSON_NAME]"
click at [86, 165] on link "[PERSON_NAME]" at bounding box center [95, 164] width 73 height 10
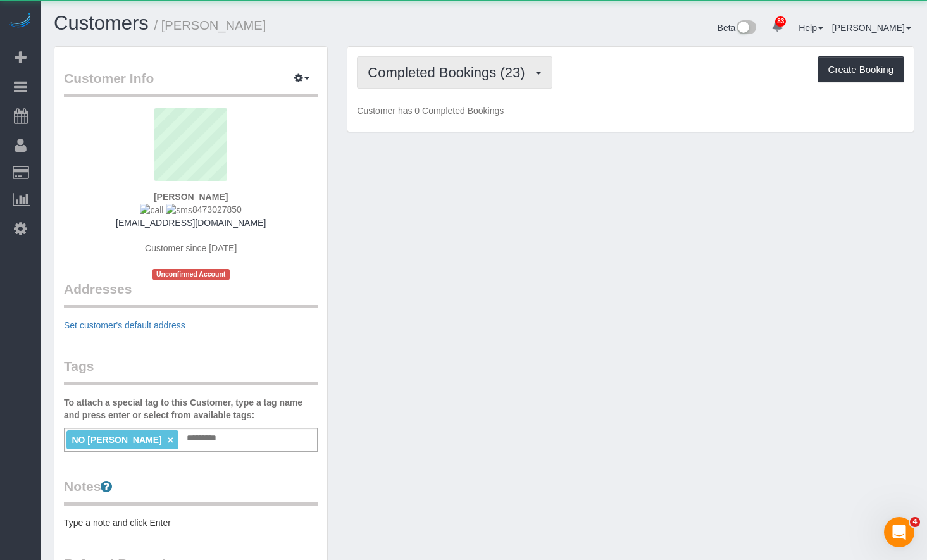
click at [470, 80] on button "Completed Bookings (23)" at bounding box center [454, 72] width 195 height 32
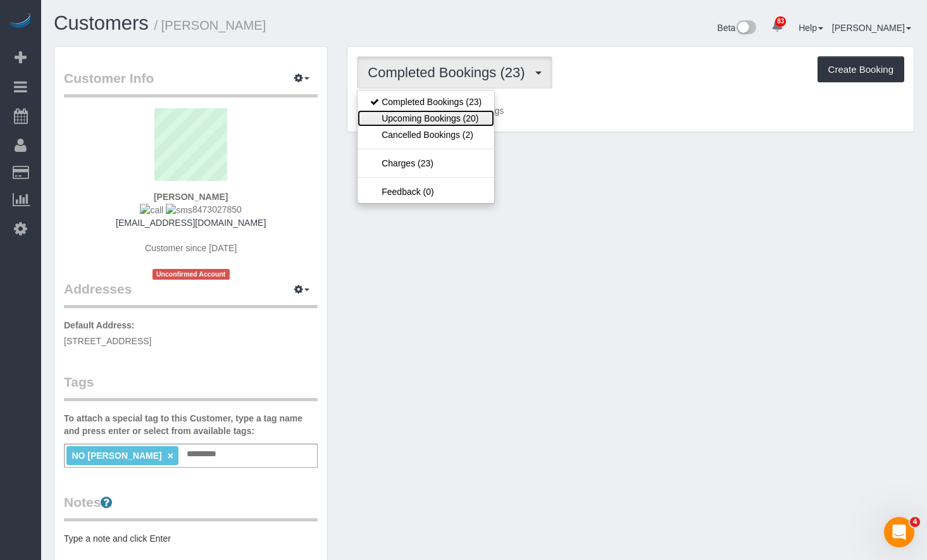
click at [460, 115] on link "Upcoming Bookings (20)" at bounding box center [425, 118] width 137 height 16
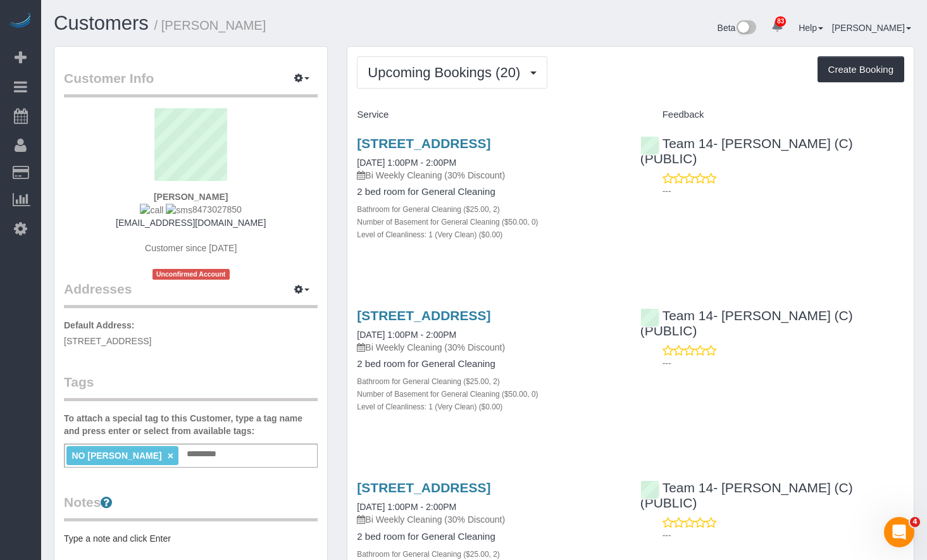
drag, startPoint x: 244, startPoint y: 212, endPoint x: 180, endPoint y: 215, distance: 64.0
click at [180, 215] on div "Anna Truong 8473027850 atruong84@gmail.com Customer since 2024 Unconfirmed Acco…" at bounding box center [191, 193] width 254 height 171
copy span "8473027850"
drag, startPoint x: 596, startPoint y: 144, endPoint x: 345, endPoint y: 136, distance: 251.3
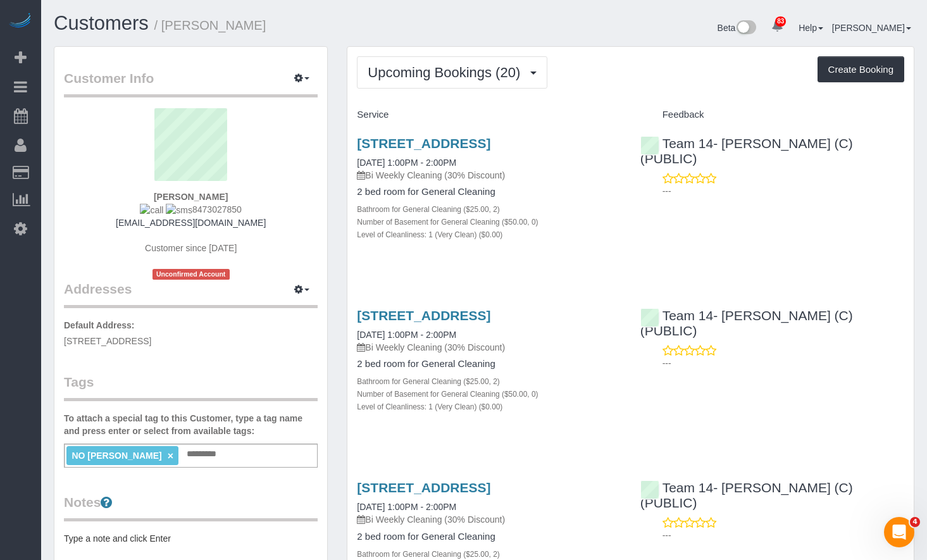
copy link "1721 N Bissell St., Chicago, IL 60614"
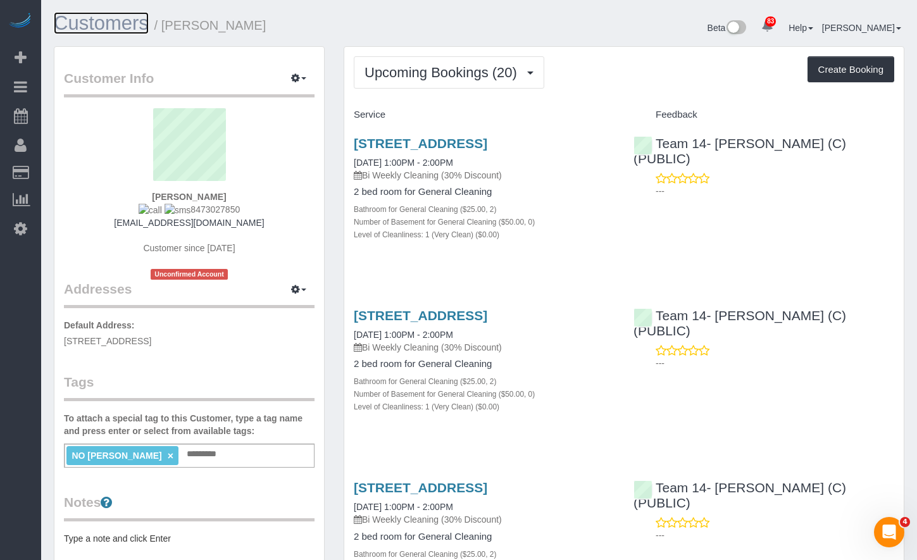
click at [120, 20] on link "Customers" at bounding box center [101, 23] width 95 height 22
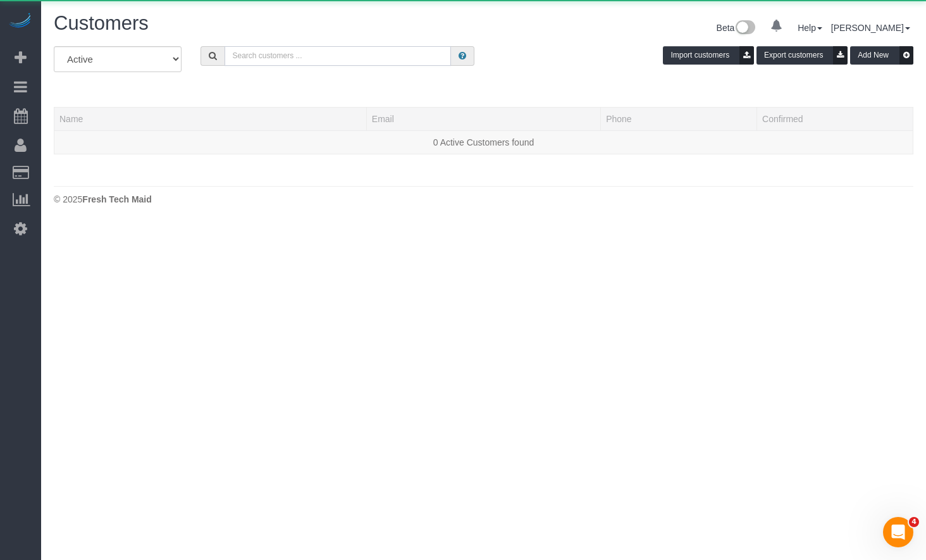
click at [288, 51] on input "text" at bounding box center [338, 56] width 227 height 20
paste input "Janet Sanoica"
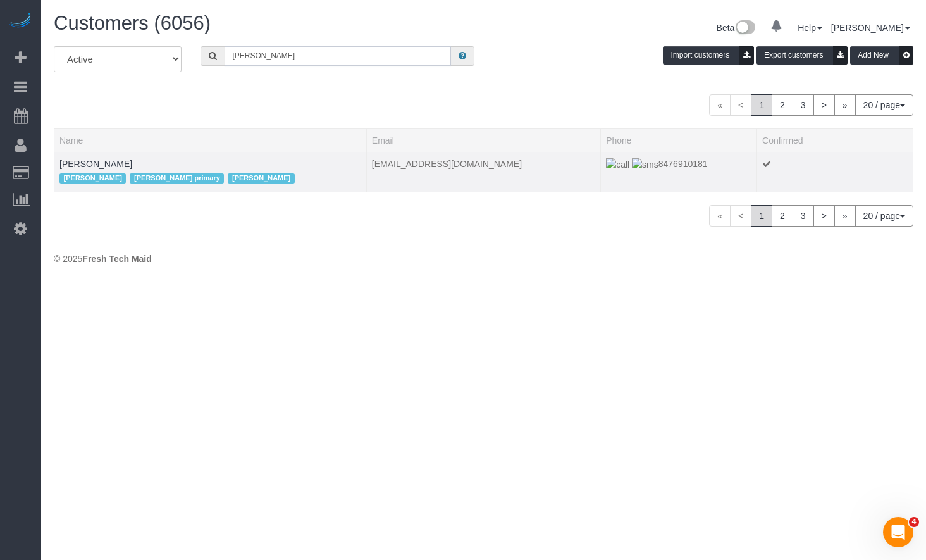
type input "Janet Sanoica"
click at [98, 169] on td "Janet Sanoica Erika BU Liliana primary Stephanie BU" at bounding box center [210, 172] width 313 height 40
click at [94, 165] on link "Janet Sanoica" at bounding box center [95, 164] width 73 height 10
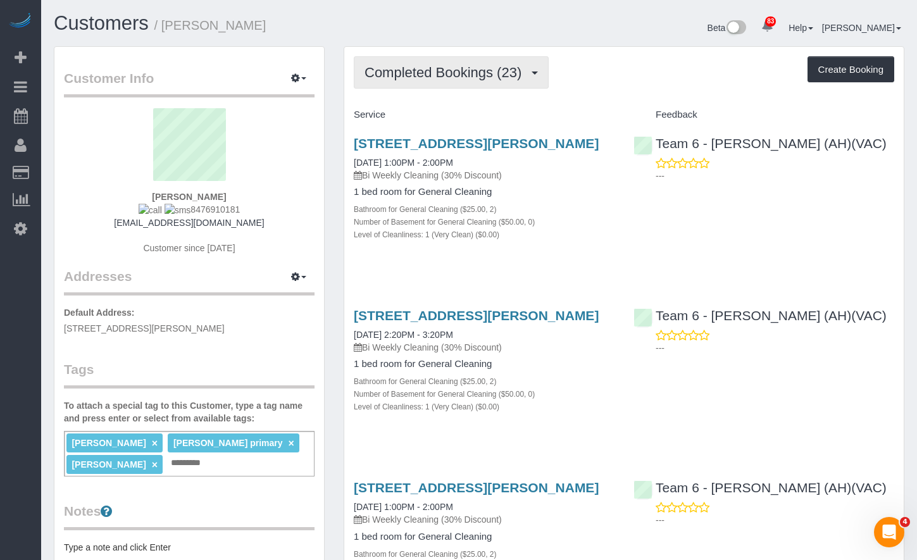
click at [457, 82] on button "Completed Bookings (23)" at bounding box center [451, 72] width 195 height 32
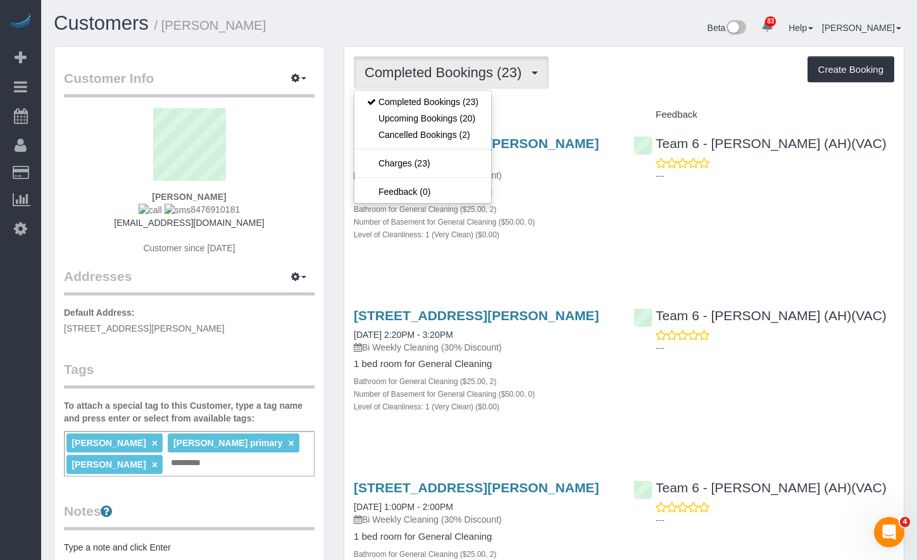
click at [680, 56] on div "Completed Bookings (23) Completed Bookings (23) Upcoming Bookings (20) Cancelle…" at bounding box center [624, 72] width 540 height 32
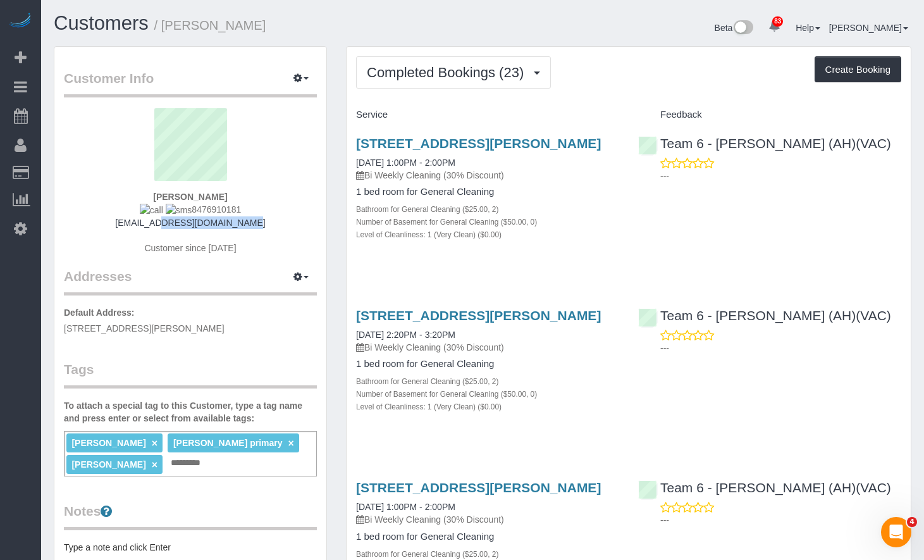
drag, startPoint x: 242, startPoint y: 224, endPoint x: 146, endPoint y: 227, distance: 96.9
click at [146, 227] on div "Janet Sanoica 8476910181 jsanoica@gmail.com Customer since 2024" at bounding box center [190, 187] width 253 height 159
copy link "jsanoica@gmail.com"
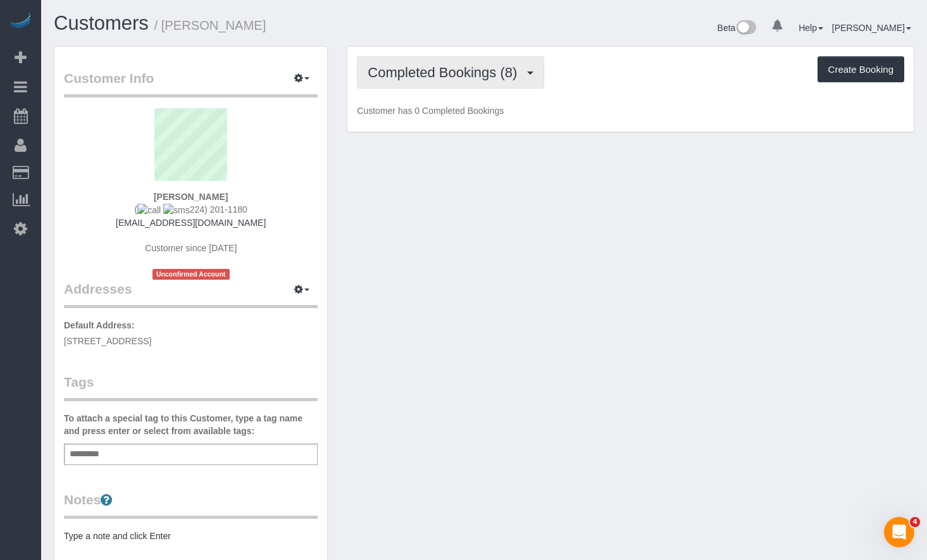
drag, startPoint x: 436, startPoint y: 68, endPoint x: 435, endPoint y: 97, distance: 29.1
click at [436, 68] on span "Completed Bookings (8)" at bounding box center [446, 73] width 156 height 16
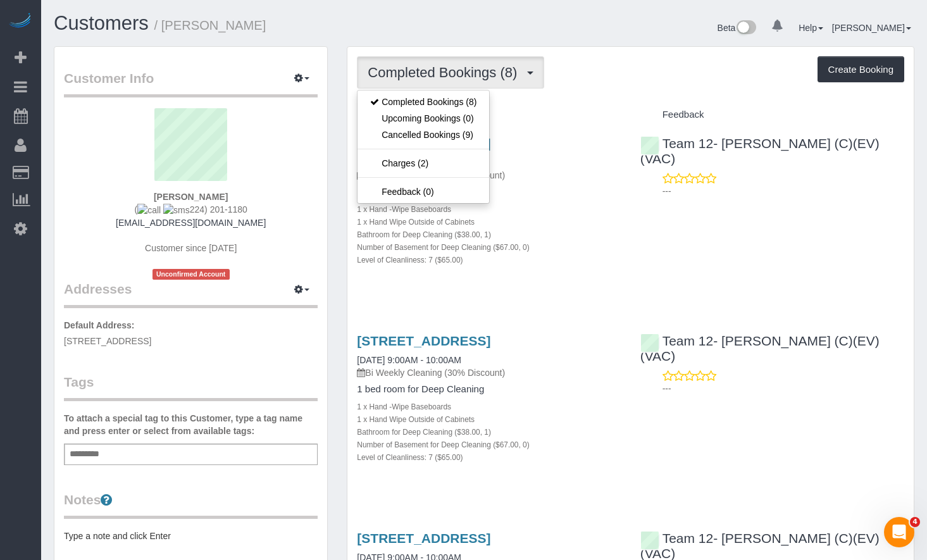
click at [462, 34] on h1 "Customers / Rick Hernandez" at bounding box center [264, 24] width 421 height 22
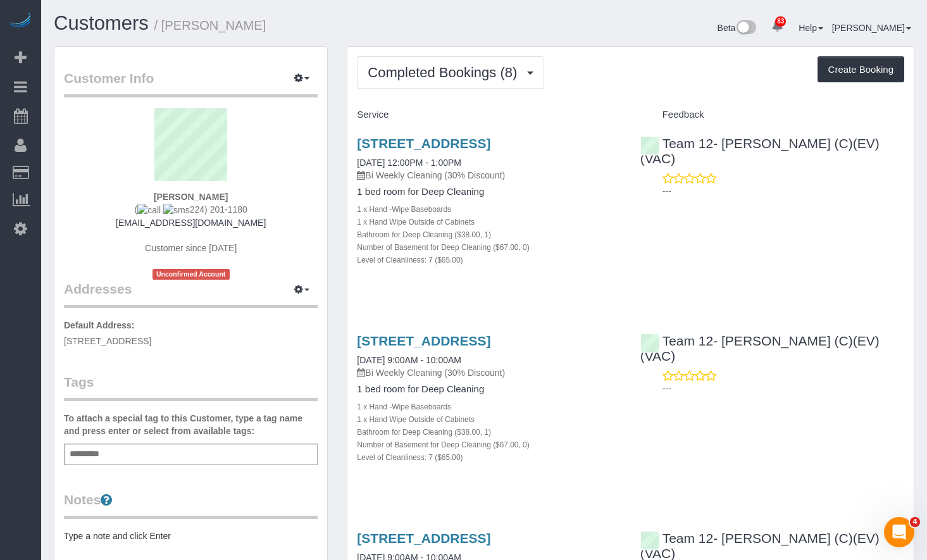
drag, startPoint x: 237, startPoint y: 208, endPoint x: 177, endPoint y: 210, distance: 60.1
click at [177, 210] on div "Rick Hernandez ( 224) 201-1180 rickhernandez312@gmail.com Customer since 2025 U…" at bounding box center [191, 193] width 254 height 171
copy span "224) 201-1180"
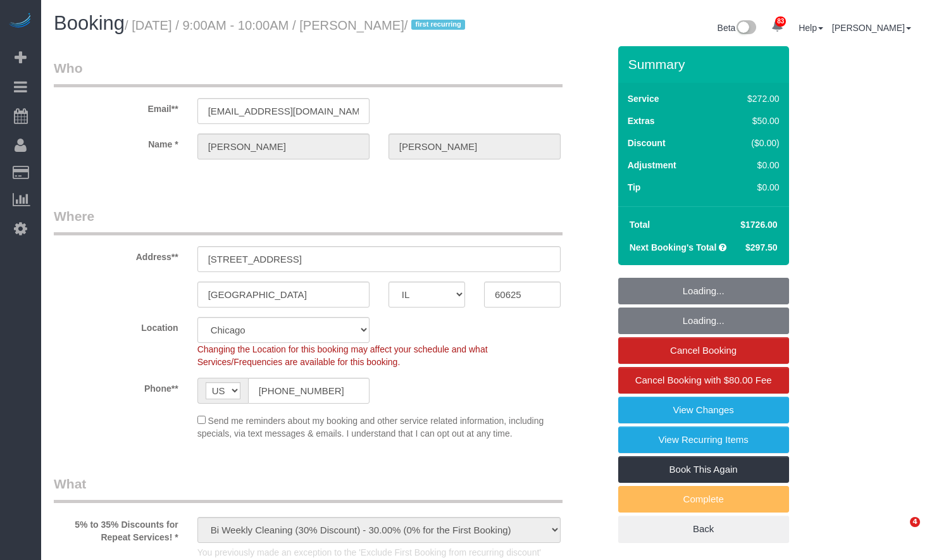
select select "IL"
select select "513"
select select "7"
select select "number:1"
select select "number:58"
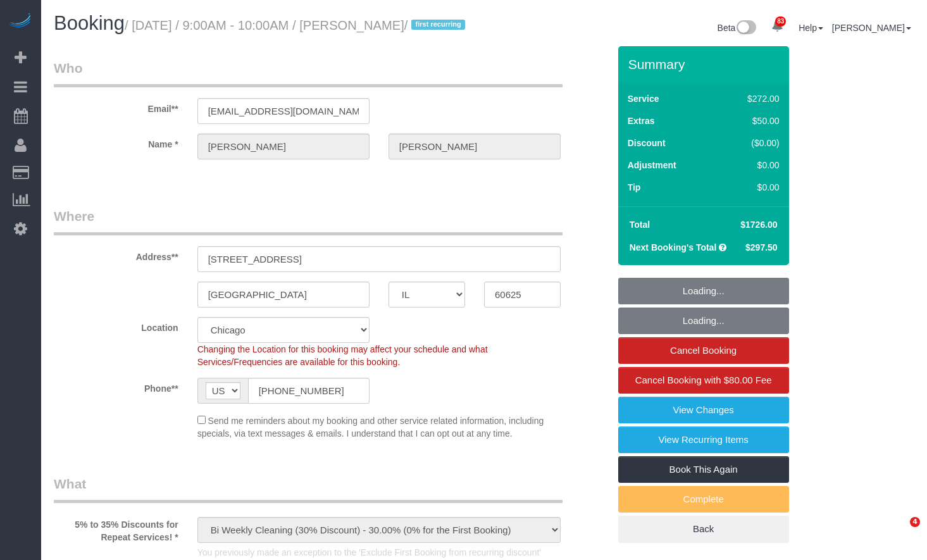
select select "number:139"
select select "number:108"
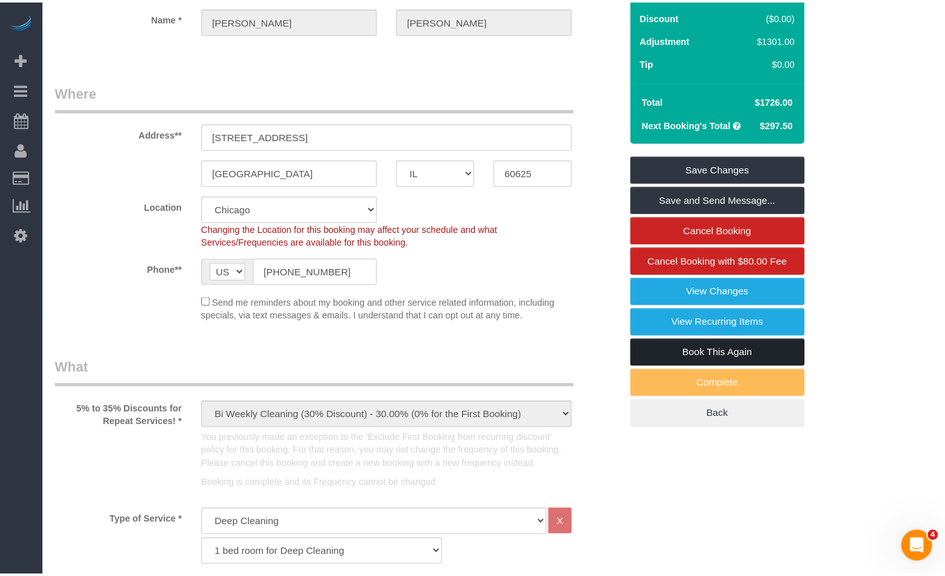
scroll to position [63, 0]
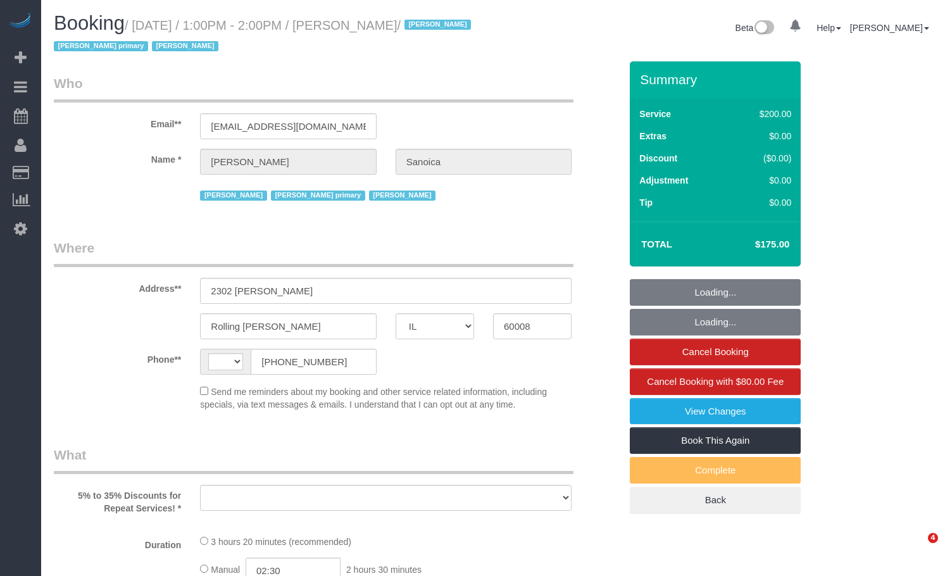
select select "IL"
select select "number:2"
select select "number:63"
select select "number:139"
select select "number:106"
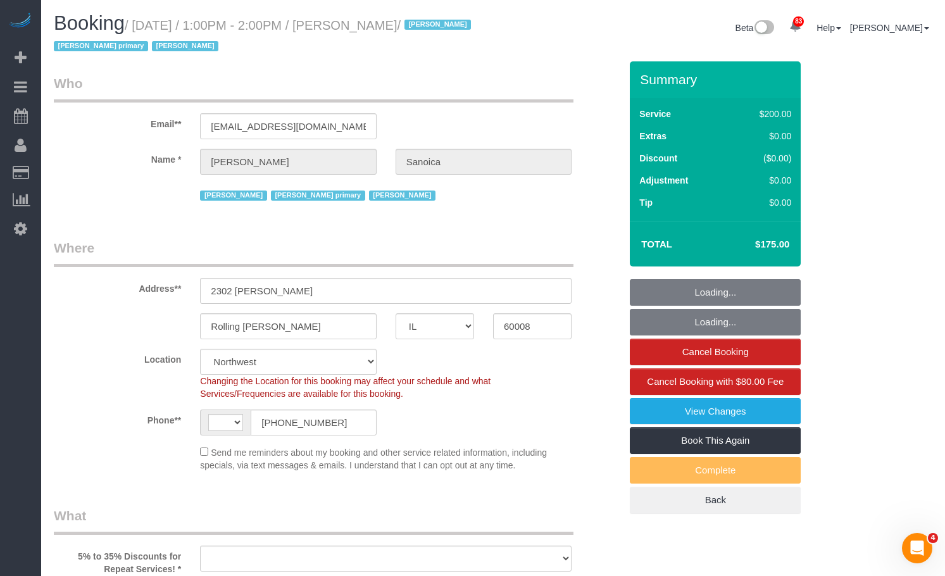
select select "object:802"
select select "string:[GEOGRAPHIC_DATA]"
select select "512"
select select "2"
select select "object:1205"
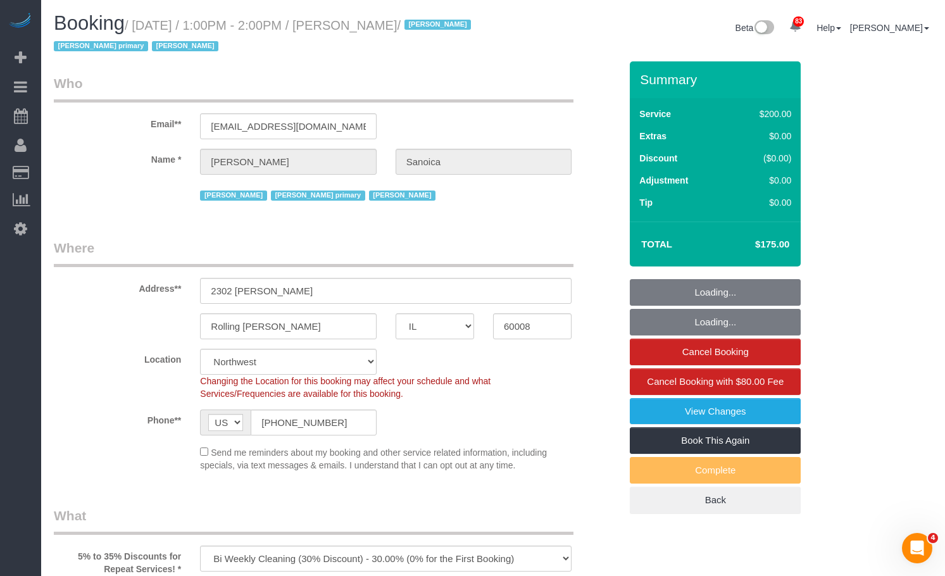
select select "2"
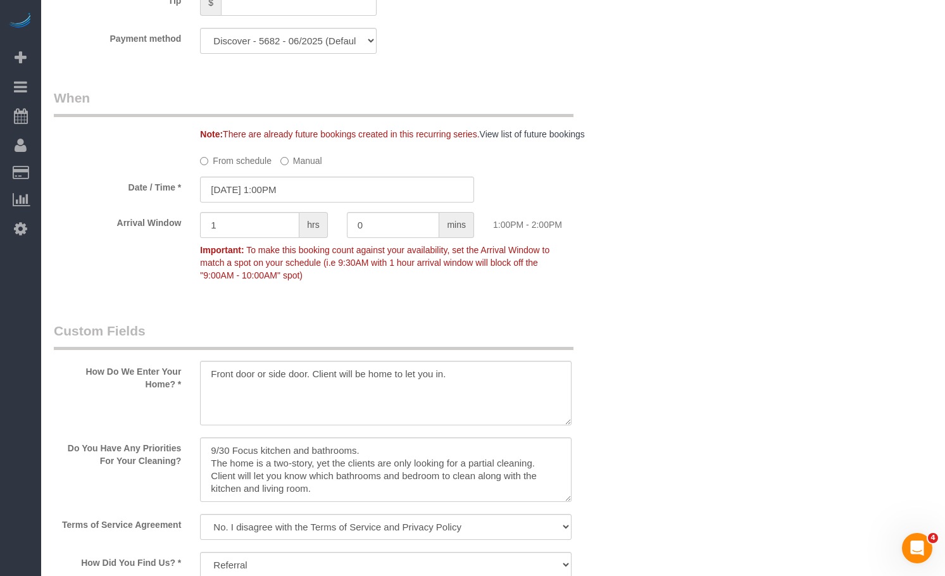
scroll to position [1455, 0]
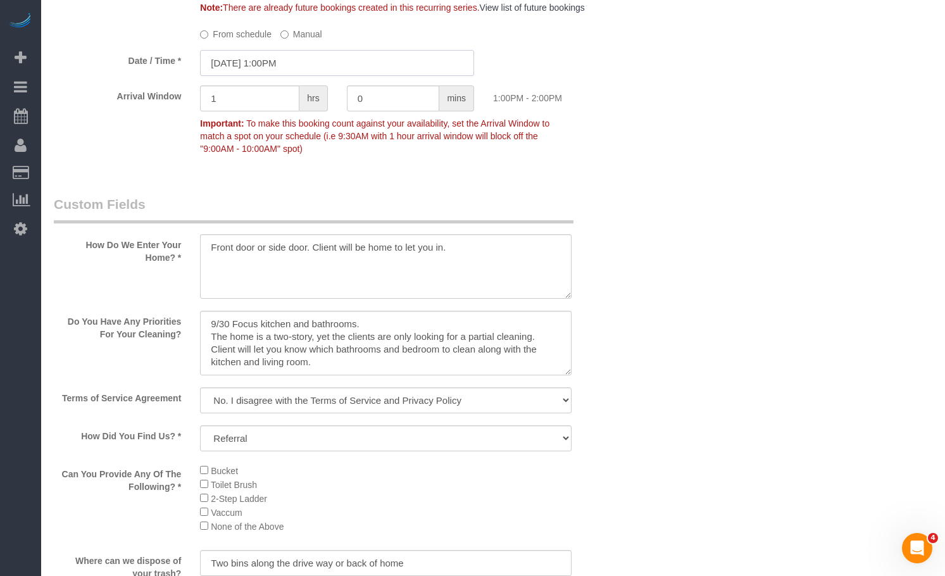
click at [262, 67] on input "09/22/2025 1:00PM" at bounding box center [337, 63] width 274 height 26
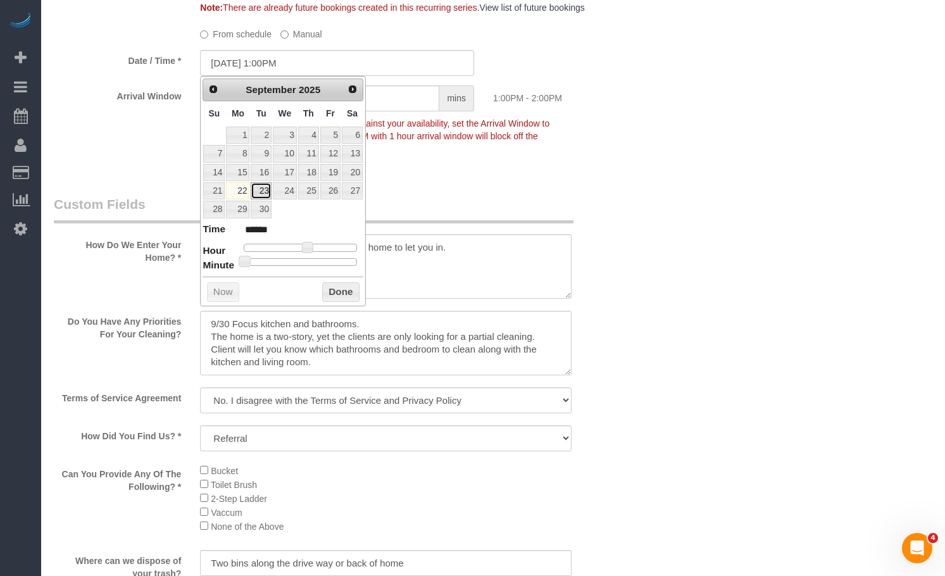
click at [260, 190] on link "23" at bounding box center [261, 190] width 20 height 17
type input "[DATE] 1:00PM"
click at [331, 292] on button "Done" at bounding box center [340, 292] width 37 height 20
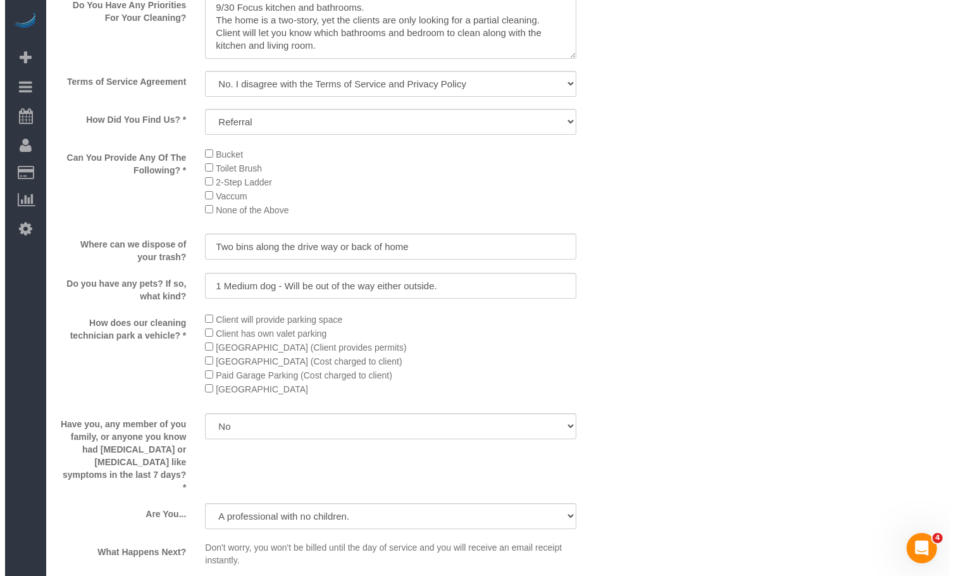
scroll to position [2151, 0]
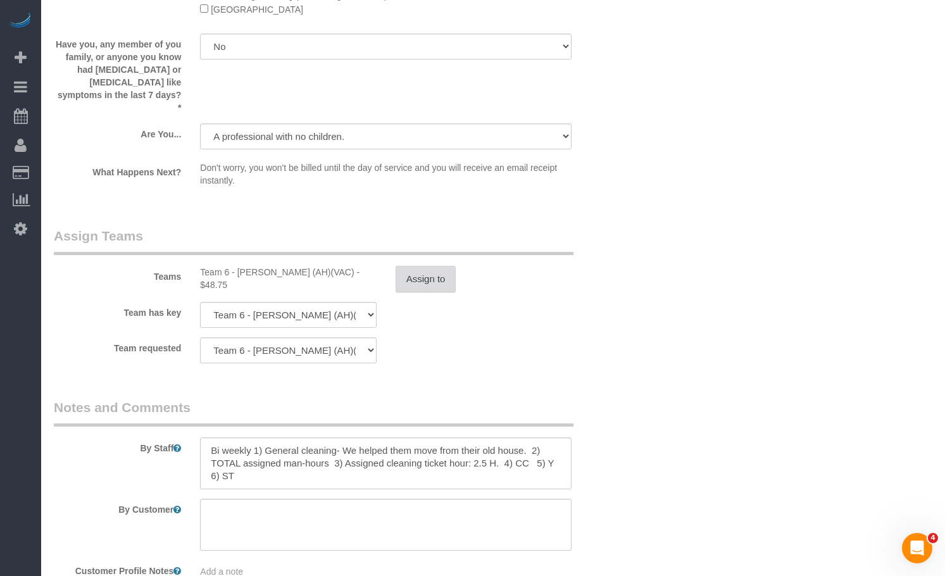
click at [419, 275] on button "Assign to" at bounding box center [425, 279] width 61 height 27
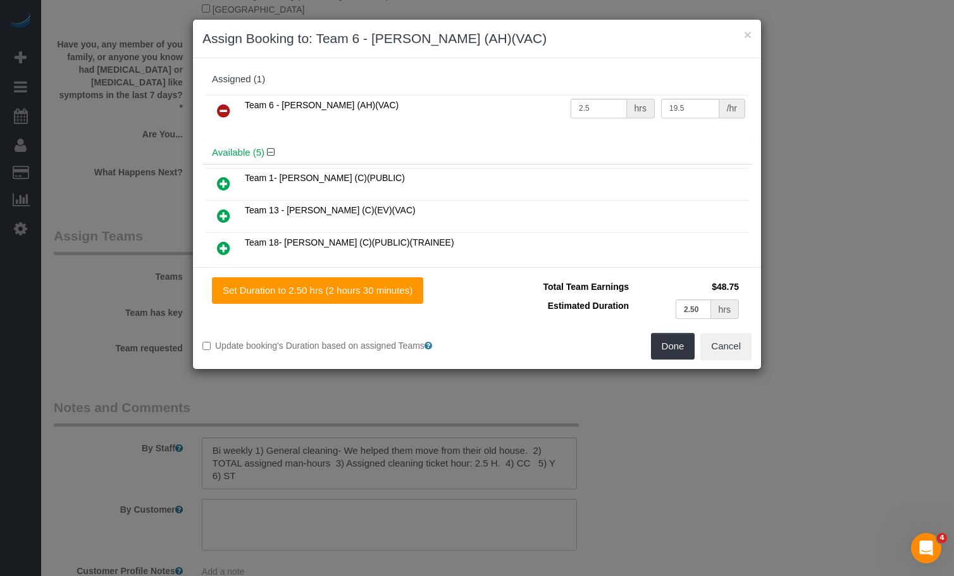
scroll to position [63, 0]
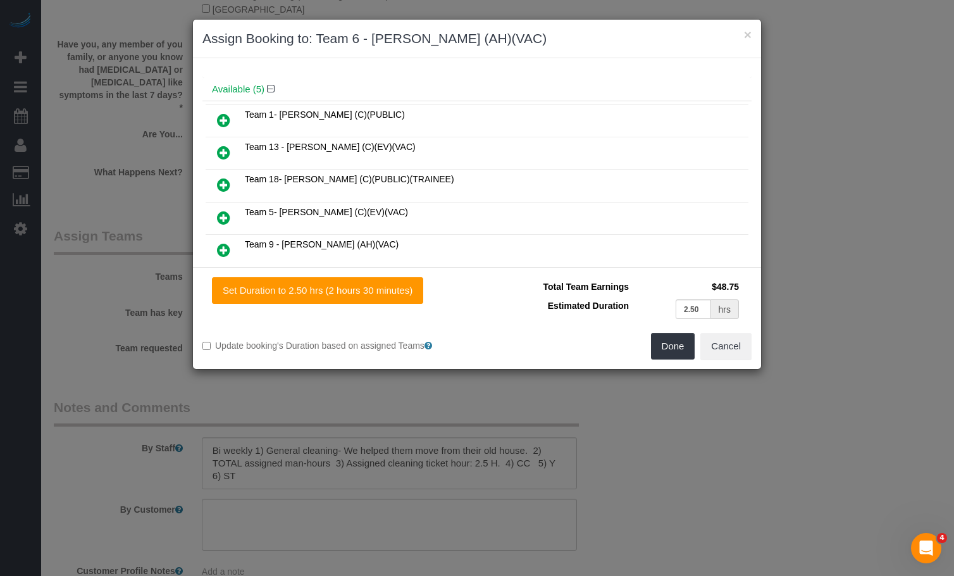
click at [221, 245] on icon at bounding box center [223, 249] width 13 height 15
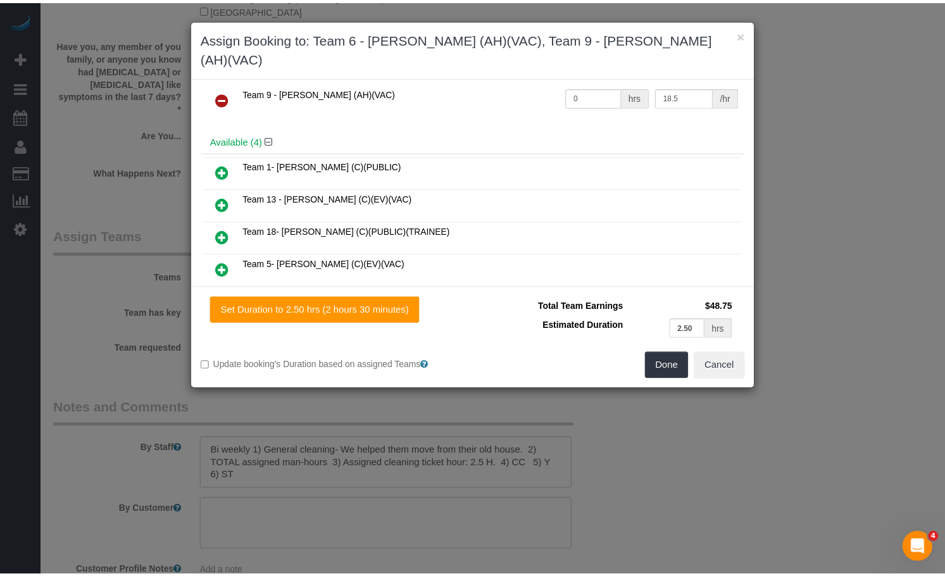
scroll to position [0, 0]
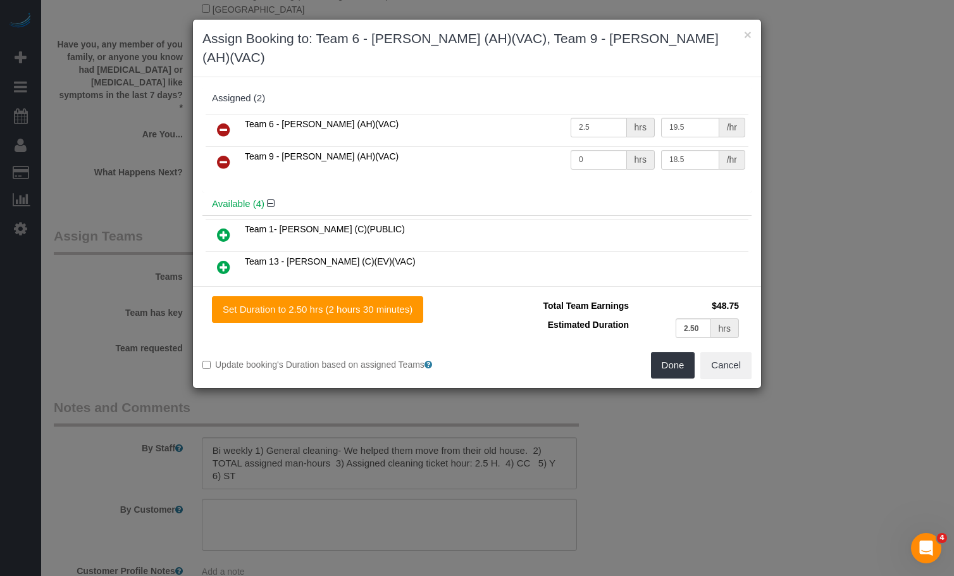
click at [229, 122] on icon at bounding box center [223, 129] width 13 height 15
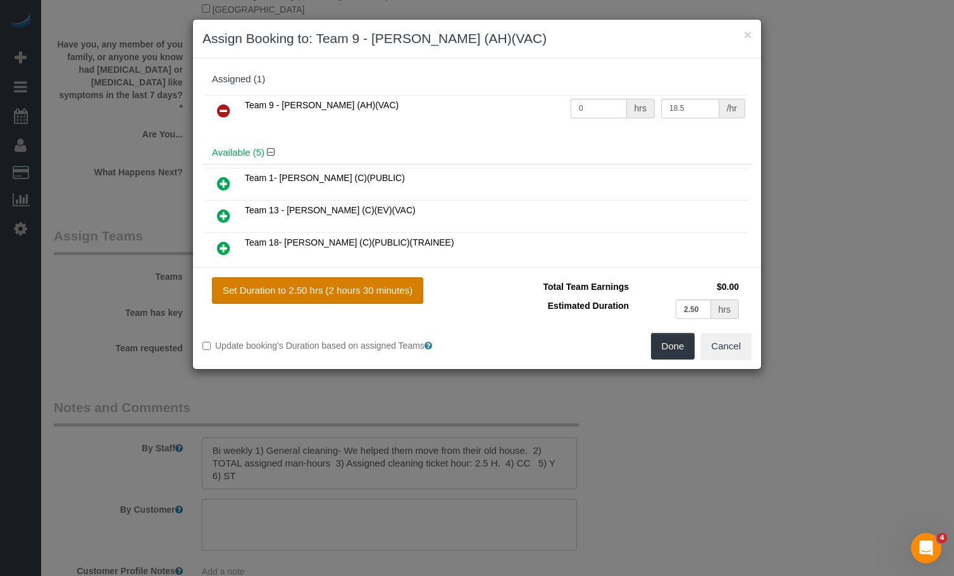
click at [297, 294] on button "Set Duration to 2.50 hrs (2 hours 30 minutes)" at bounding box center [317, 290] width 211 height 27
type input "2.50"
click at [667, 349] on button "Done" at bounding box center [673, 346] width 44 height 27
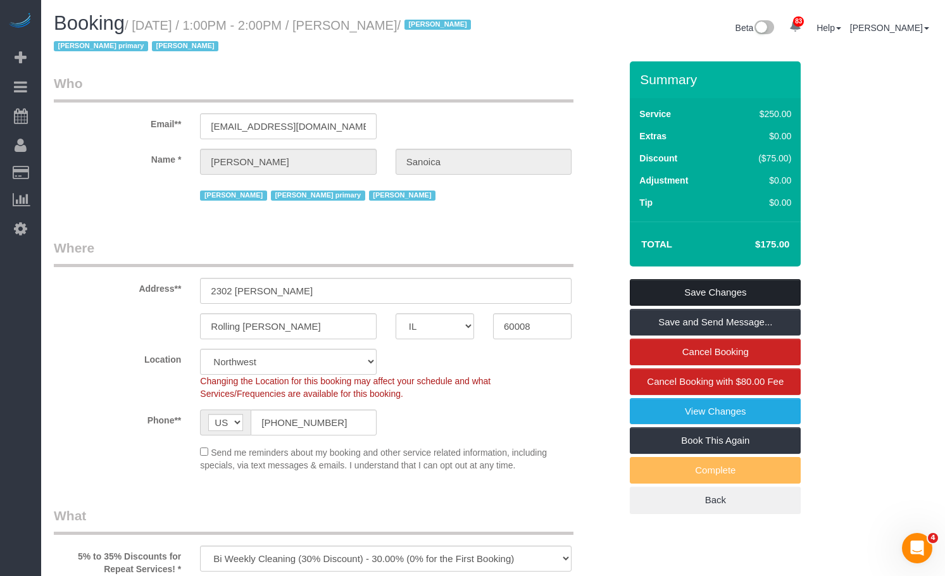
click at [706, 295] on link "Save Changes" at bounding box center [715, 292] width 171 height 27
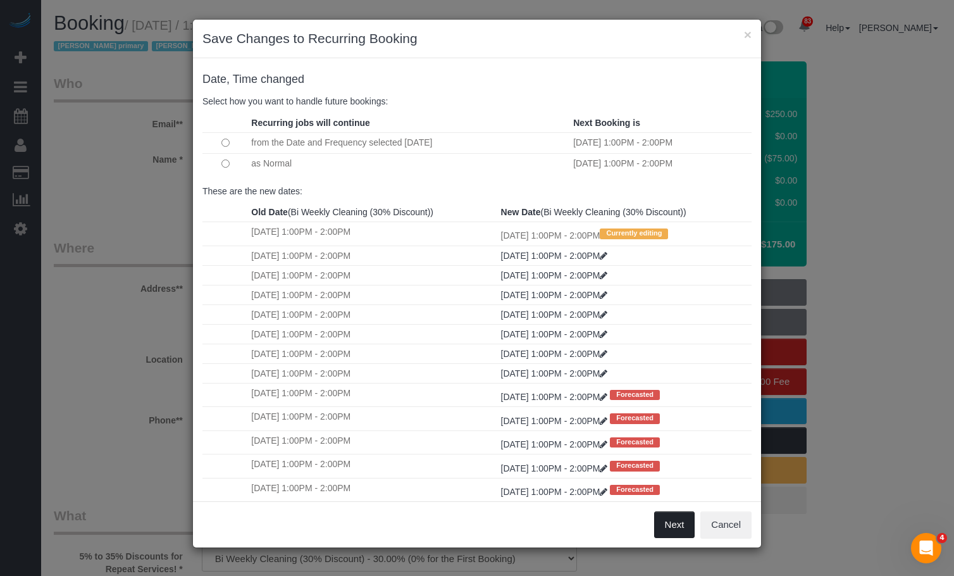
click at [678, 523] on button "Next" at bounding box center [674, 524] width 41 height 27
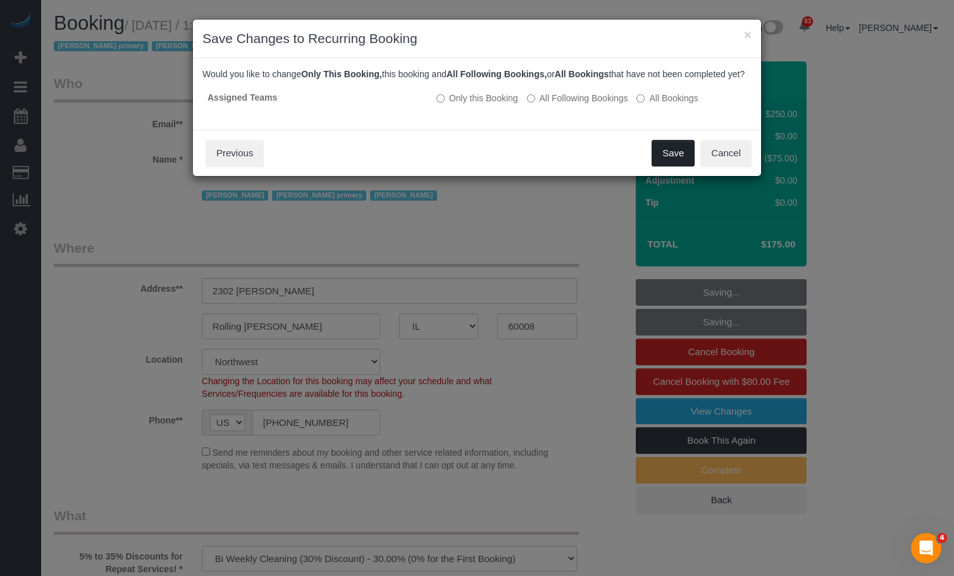
click at [669, 165] on button "Save" at bounding box center [673, 153] width 43 height 27
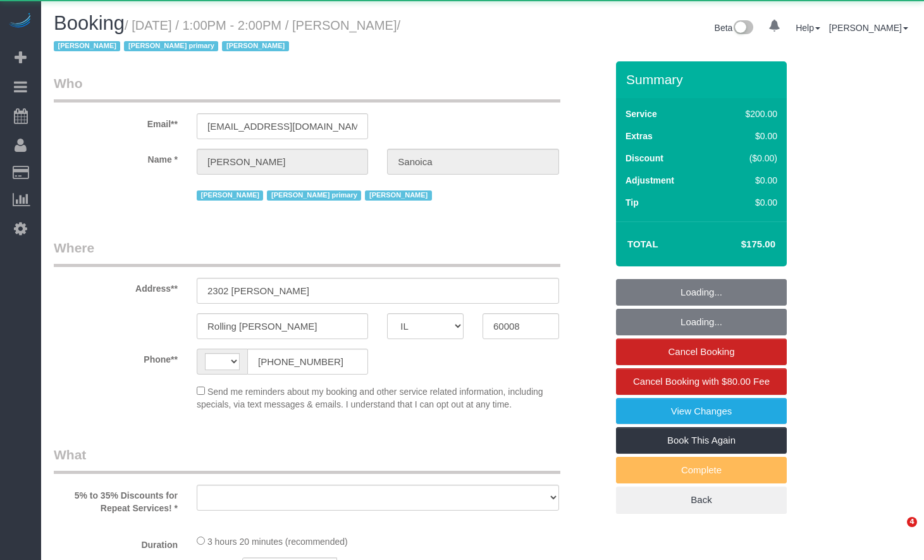
select select "IL"
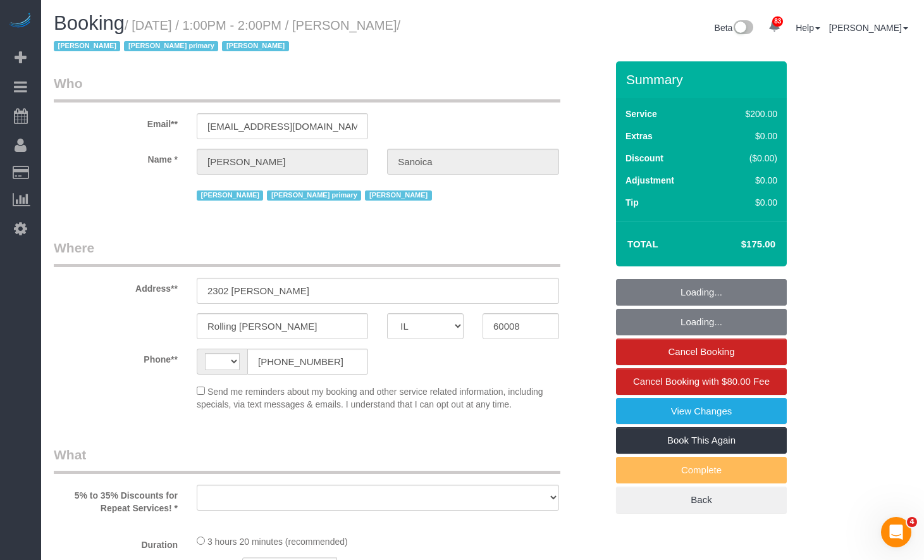
select select "number:2"
select select "number:63"
select select "number:139"
select select "number:106"
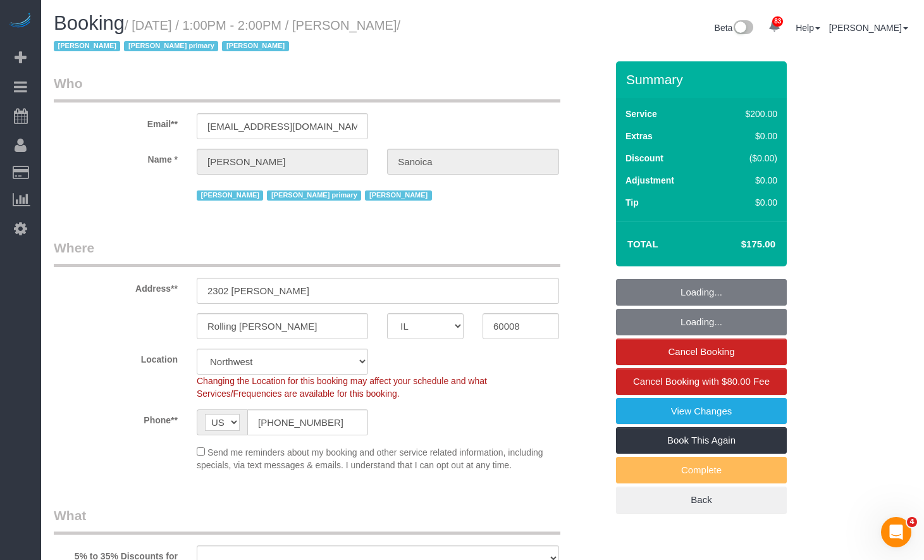
select select "string:[GEOGRAPHIC_DATA]"
select select "string:fspay-c1092596-7607-4012-bb4d-921331aa8189"
select select "object:1053"
select select "512"
select select "2"
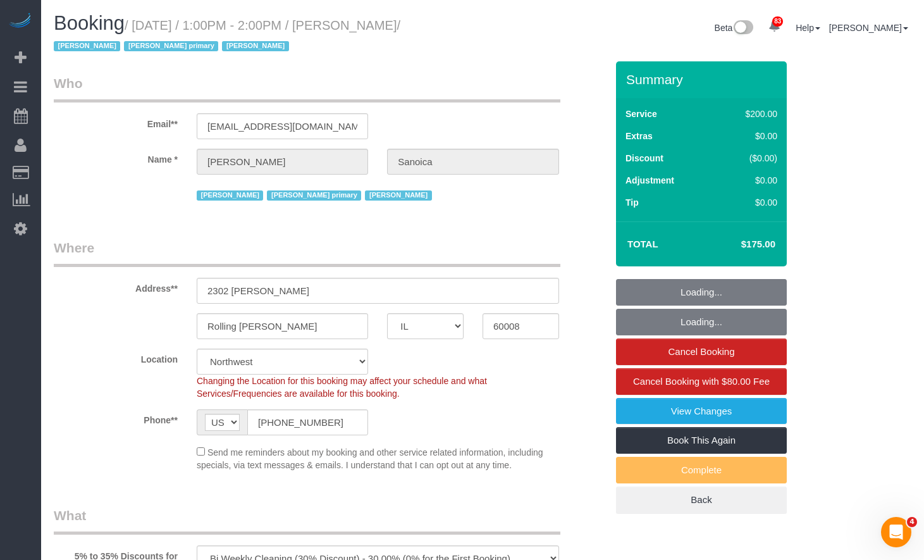
select select "object:1286"
select select "2"
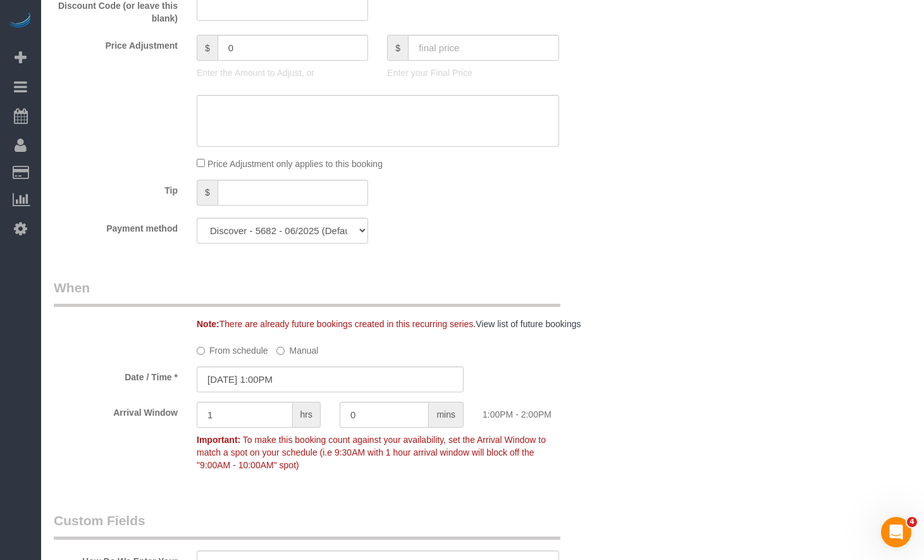
scroll to position [1329, 0]
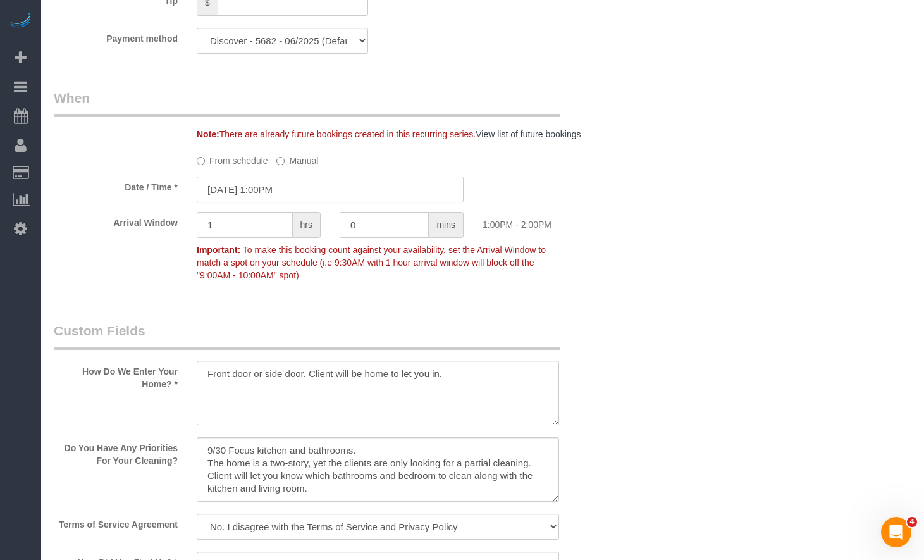
click at [293, 191] on input "[DATE] 1:00PM" at bounding box center [330, 190] width 267 height 26
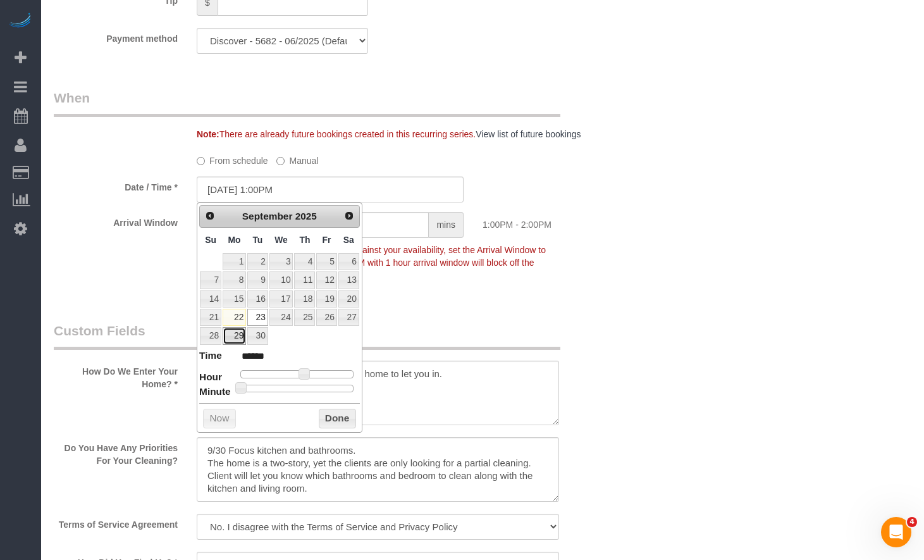
click at [244, 338] on link "29" at bounding box center [234, 335] width 23 height 17
type input "[DATE] 1:00PM"
click at [338, 426] on button "Done" at bounding box center [337, 419] width 37 height 20
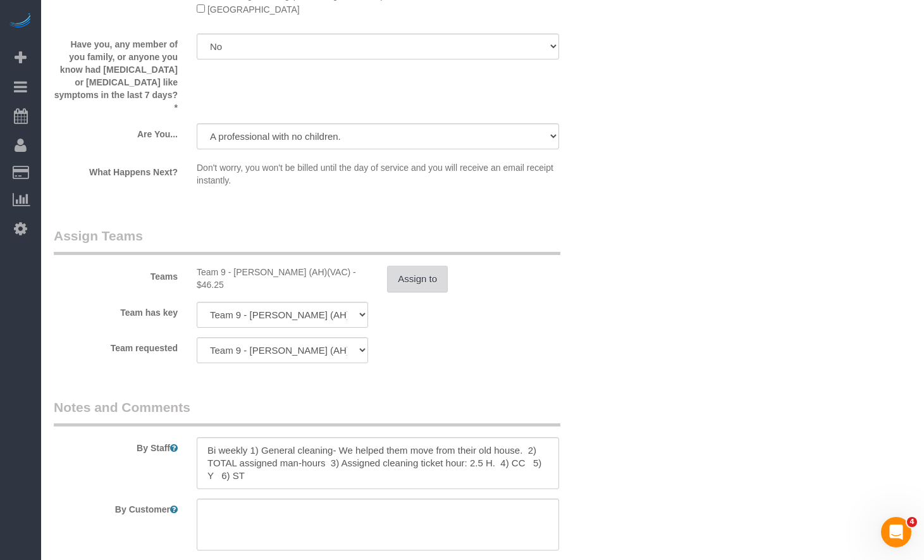
click at [402, 270] on button "Assign to" at bounding box center [417, 279] width 61 height 27
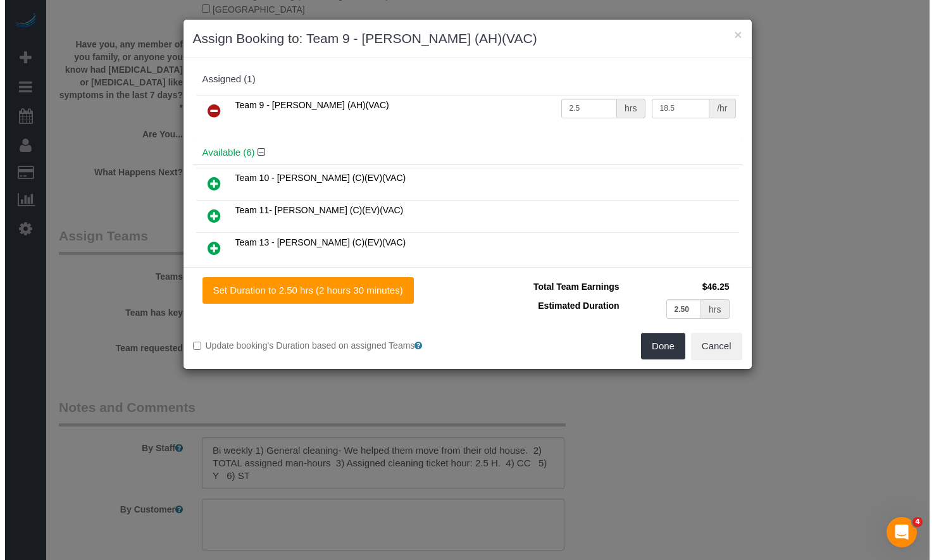
scroll to position [2150, 0]
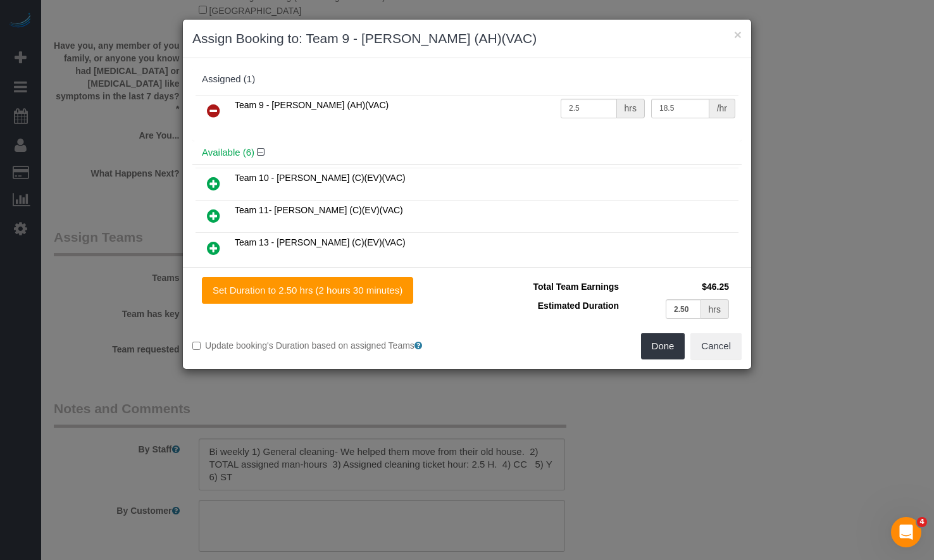
click at [217, 109] on icon at bounding box center [213, 110] width 13 height 15
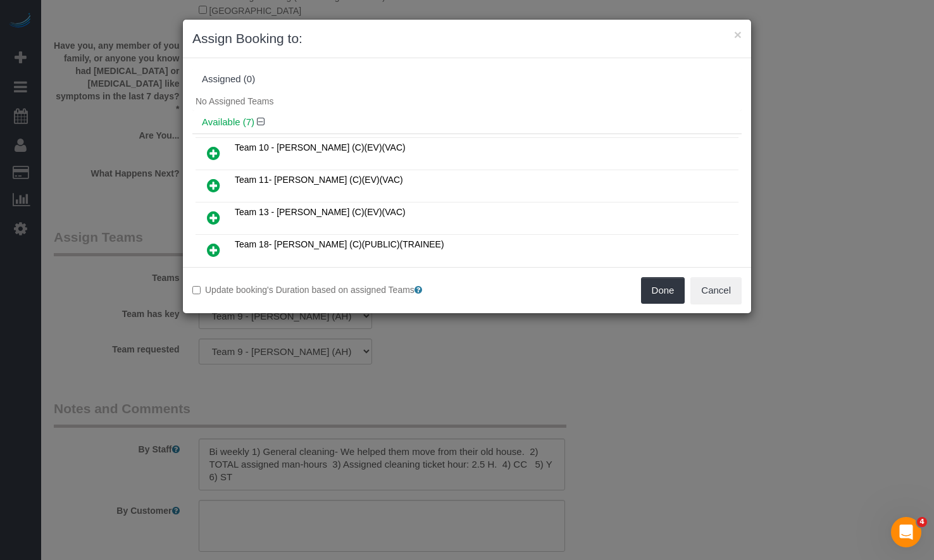
scroll to position [127, 0]
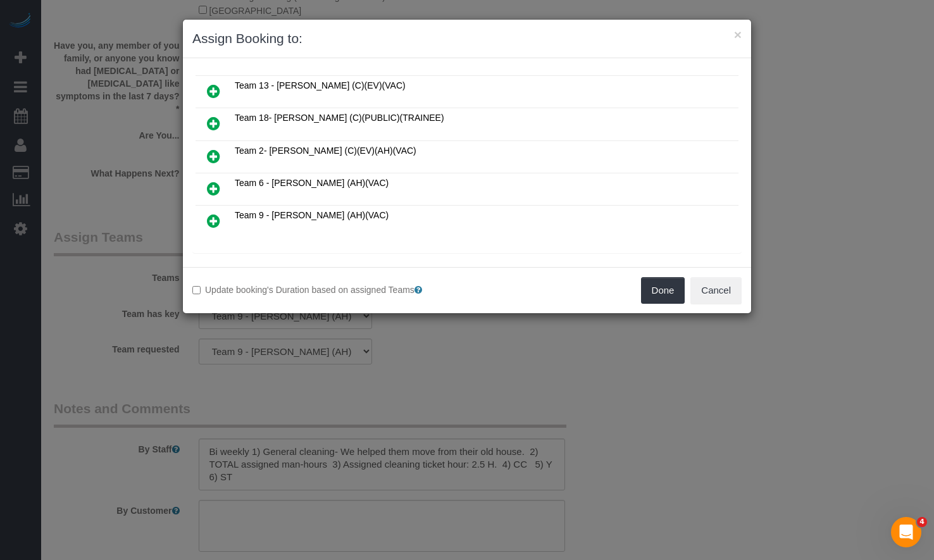
click at [212, 183] on icon at bounding box center [213, 188] width 13 height 15
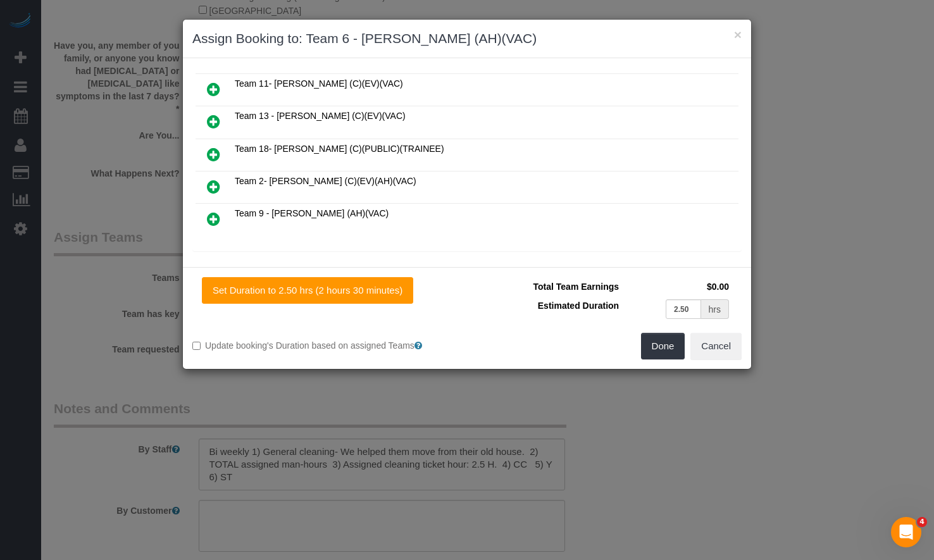
scroll to position [156, 0]
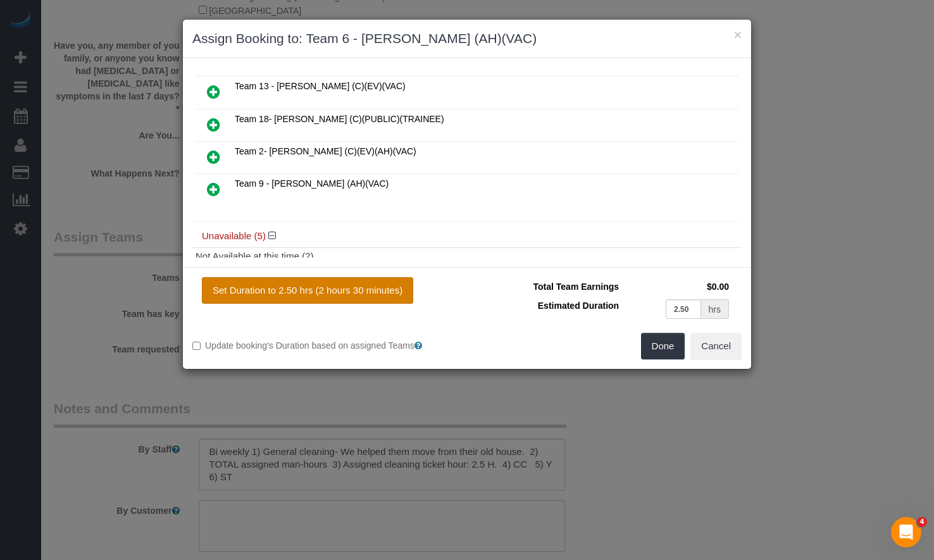
drag, startPoint x: 320, startPoint y: 289, endPoint x: 349, endPoint y: 288, distance: 29.1
click at [320, 289] on button "Set Duration to 2.50 hrs (2 hours 30 minutes)" at bounding box center [307, 290] width 211 height 27
type input "2.50"
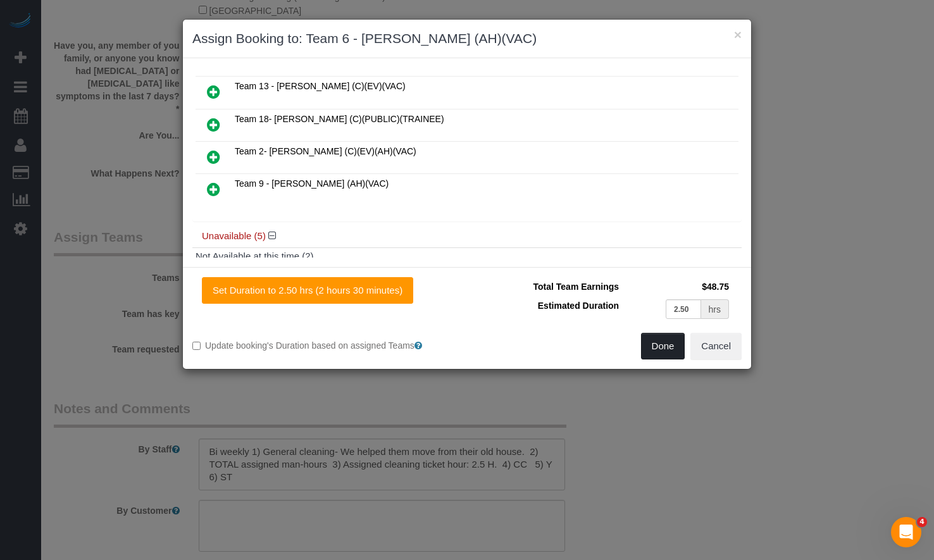
click at [666, 354] on button "Done" at bounding box center [663, 346] width 44 height 27
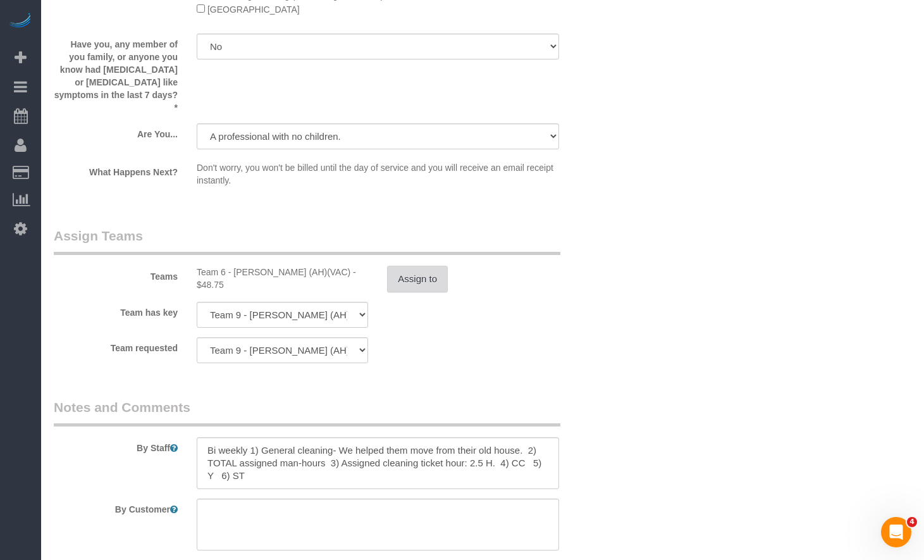
scroll to position [2318, 0]
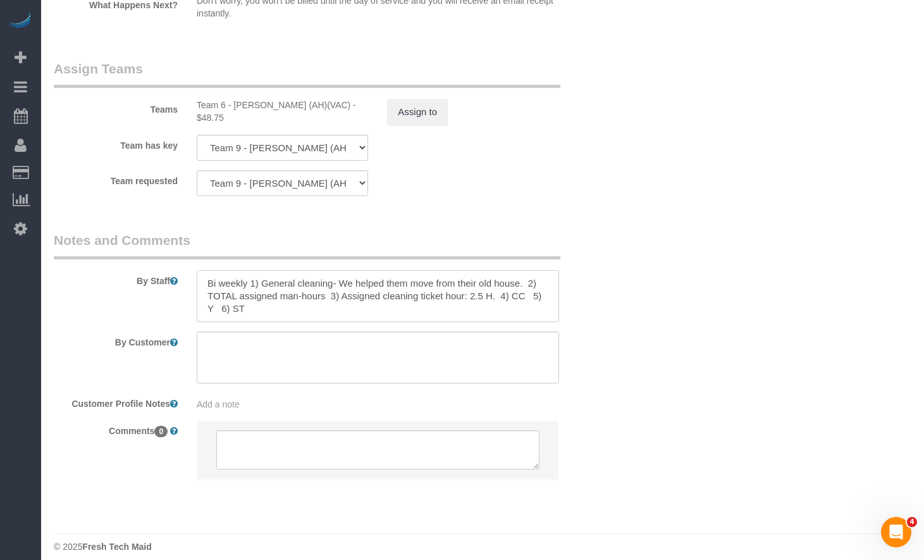
click at [322, 299] on textarea at bounding box center [378, 296] width 363 height 52
click at [216, 399] on span "Add a note" at bounding box center [218, 404] width 43 height 10
click at [268, 393] on div "Client has her famil Client has her famil" at bounding box center [378, 405] width 382 height 24
click at [282, 398] on pre "Client has her famil" at bounding box center [378, 404] width 363 height 13
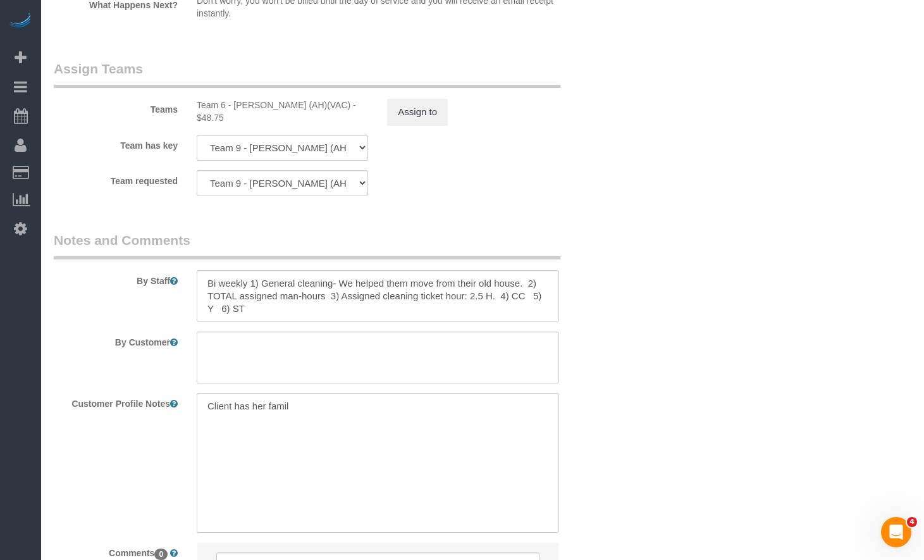
click at [341, 376] on sui-booking-comments "By Staff By Customer Customer Profile Notes Client has her famil Client has her…" at bounding box center [330, 422] width 553 height 383
click at [355, 412] on textarea "Client has her famil" at bounding box center [378, 463] width 363 height 140
click at [344, 395] on textarea "Client has her famil" at bounding box center [378, 463] width 363 height 140
click at [437, 393] on textarea "Client has her family with us, [PERSON_NAME], [PERSON_NAME]" at bounding box center [378, 463] width 363 height 140
type textarea "Client has her family with us, [PERSON_NAME], [PERSON_NAME]"
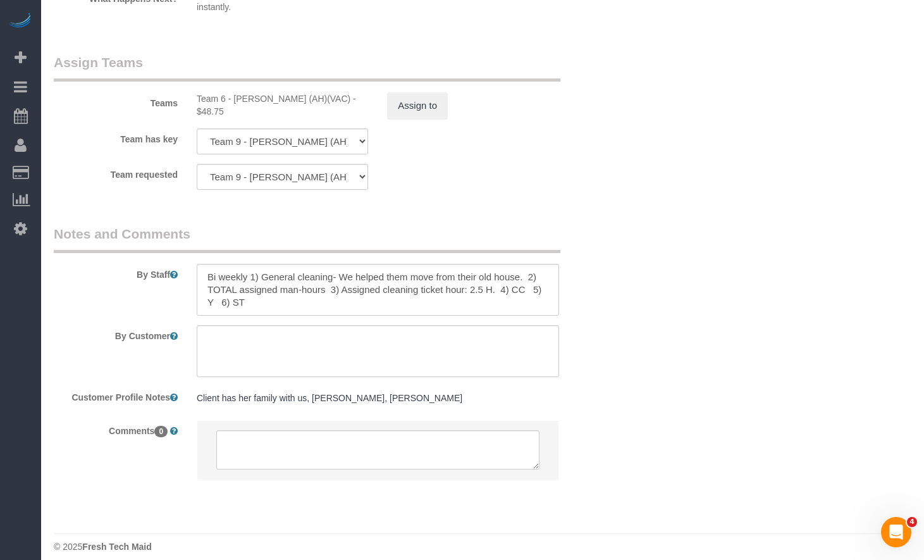
scroll to position [2135, 0]
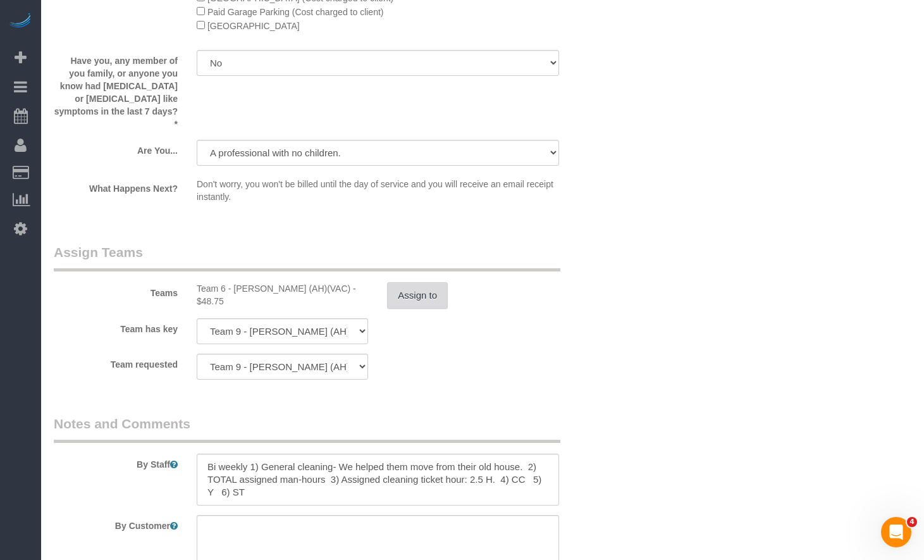
click at [430, 284] on button "Assign to" at bounding box center [417, 295] width 61 height 27
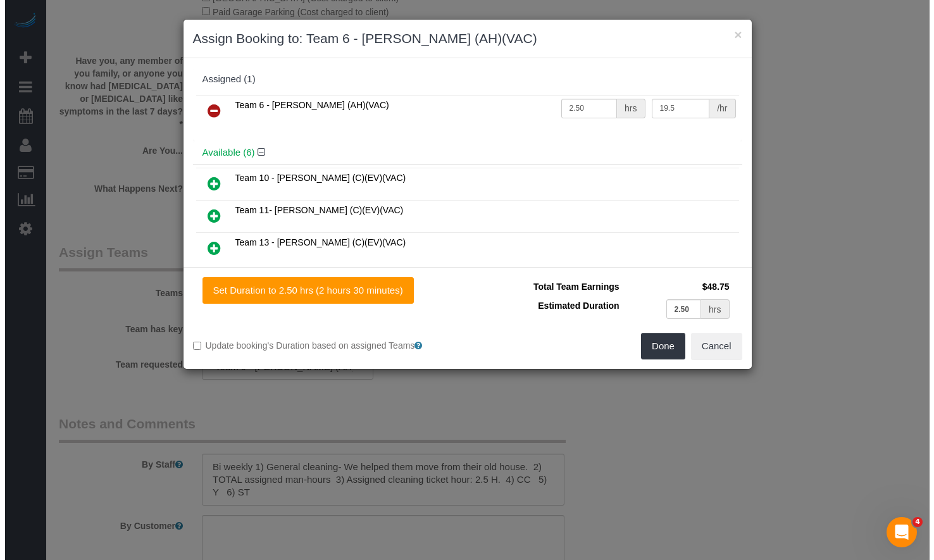
scroll to position [2134, 0]
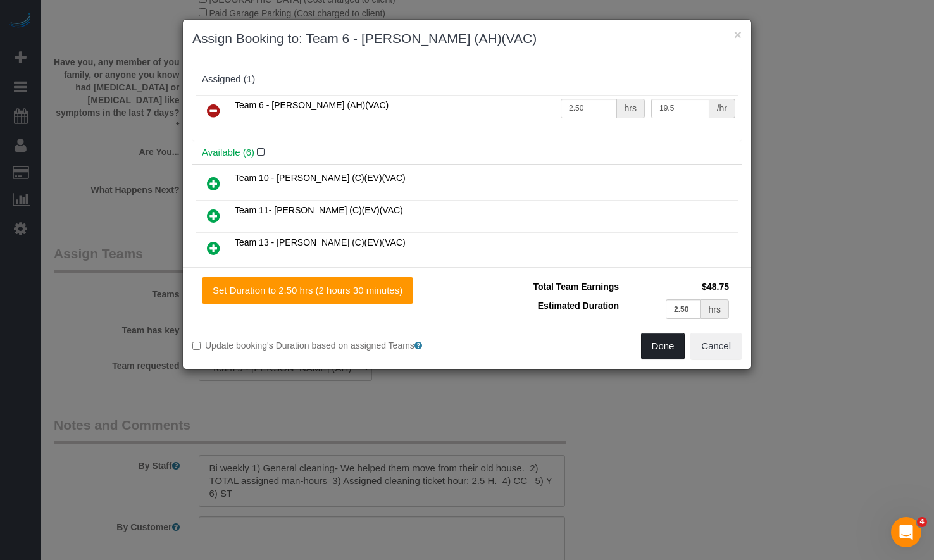
click at [657, 349] on button "Done" at bounding box center [663, 346] width 44 height 27
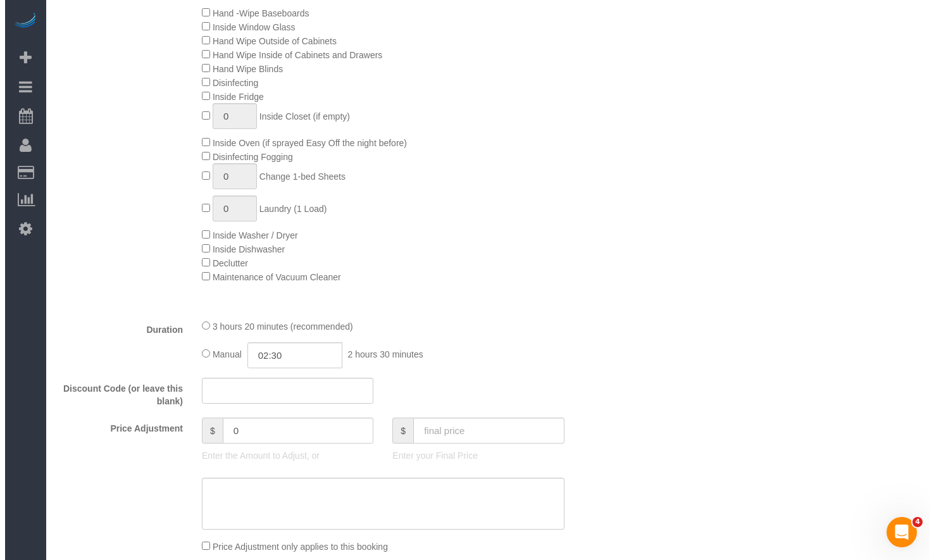
scroll to position [0, 0]
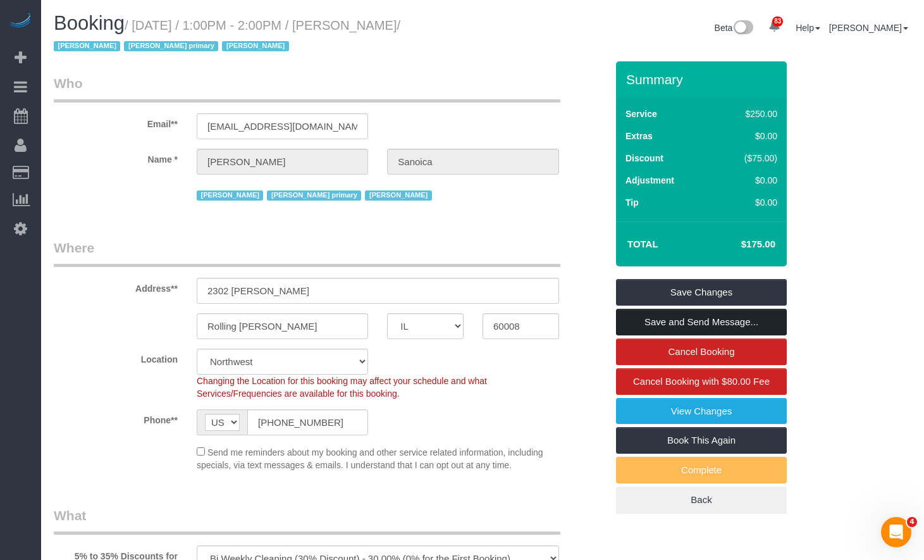
click at [726, 321] on link "Save and Send Message..." at bounding box center [701, 322] width 171 height 27
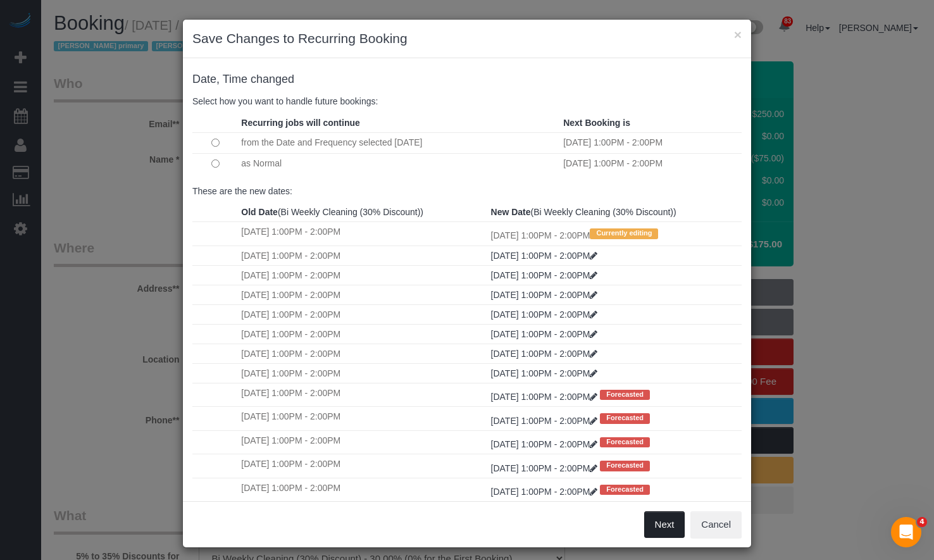
click at [660, 528] on button "Next" at bounding box center [664, 524] width 41 height 27
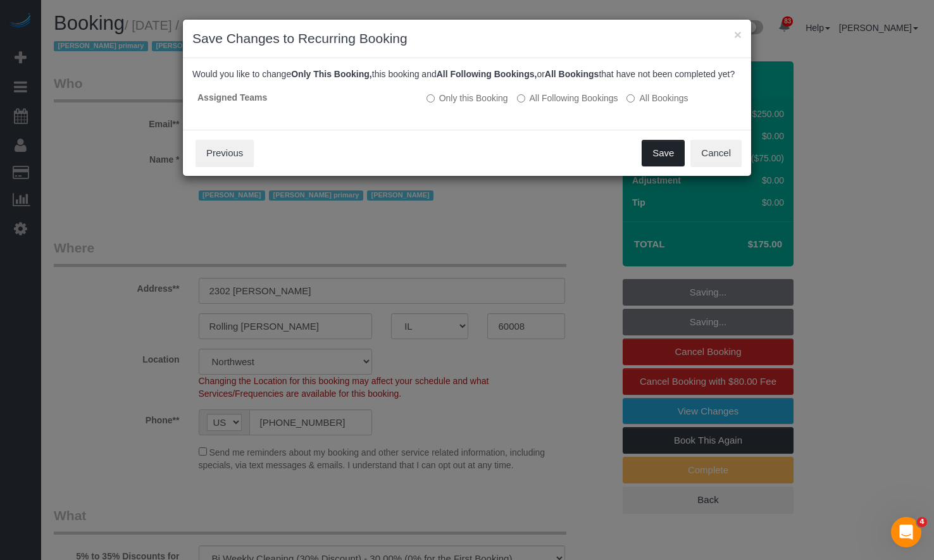
click at [656, 161] on button "Save" at bounding box center [663, 153] width 43 height 27
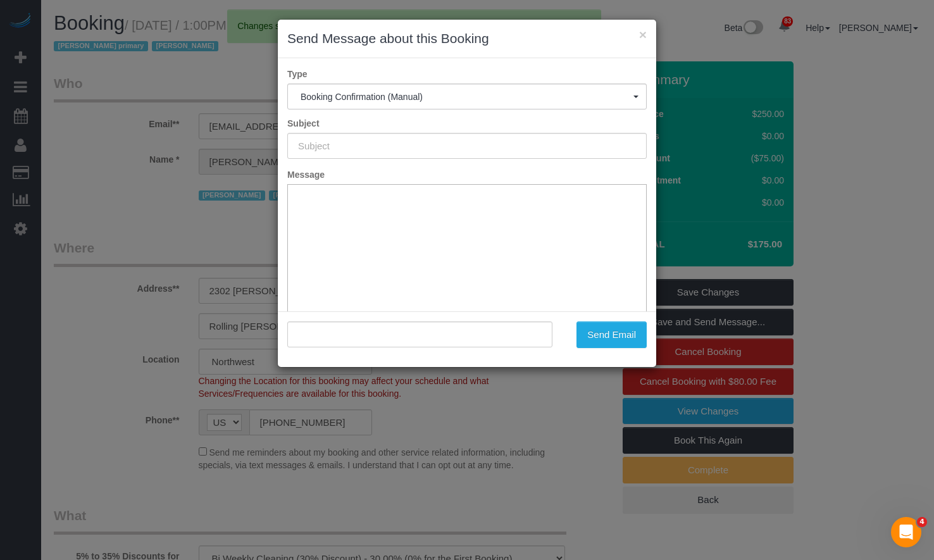
type input "Your Booking With Fresh Tech Maid, Confirmed!"
type input ""Janet Sanoica" <jsanoica@gmail.com>"
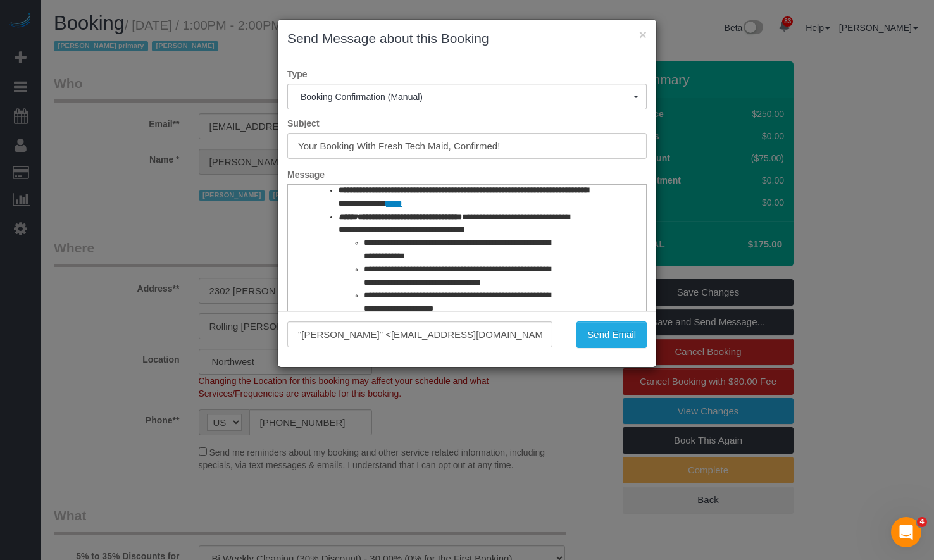
scroll to position [1166, 0]
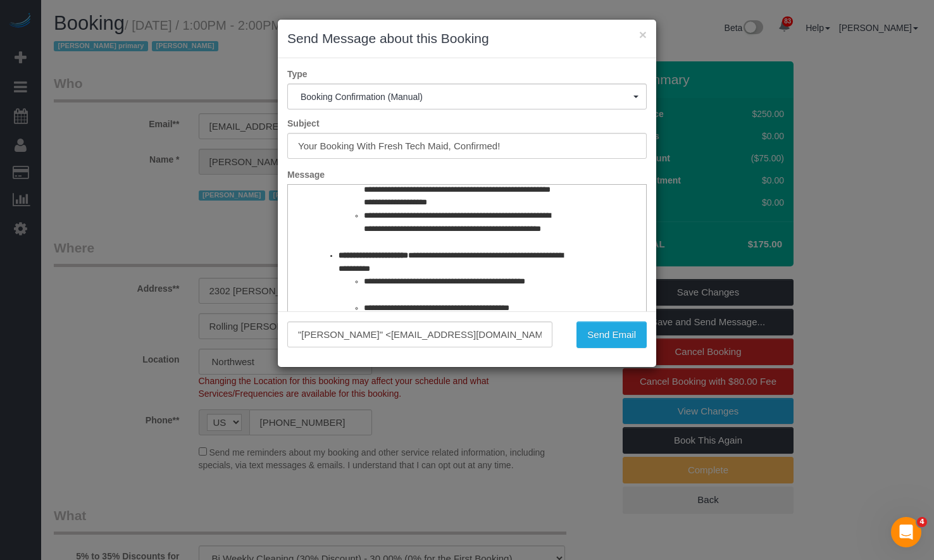
click at [530, 209] on li "**********" at bounding box center [457, 189] width 187 height 39
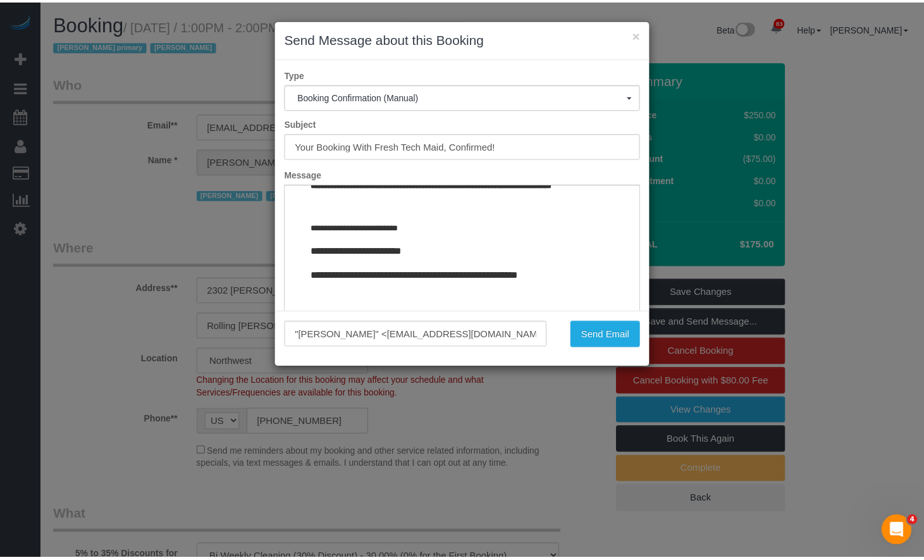
scroll to position [1489, 0]
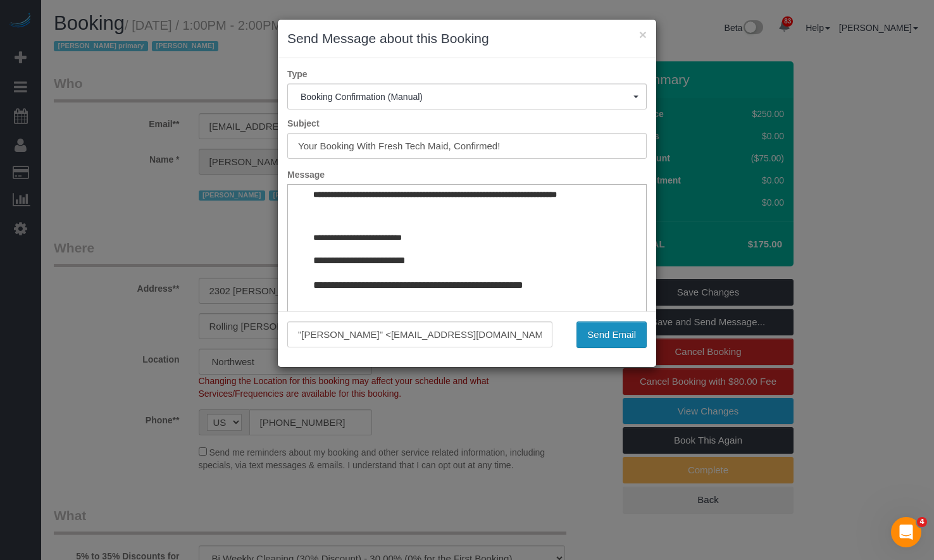
click at [635, 342] on button "Send Email" at bounding box center [611, 334] width 70 height 27
